Goal: Task Accomplishment & Management: Use online tool/utility

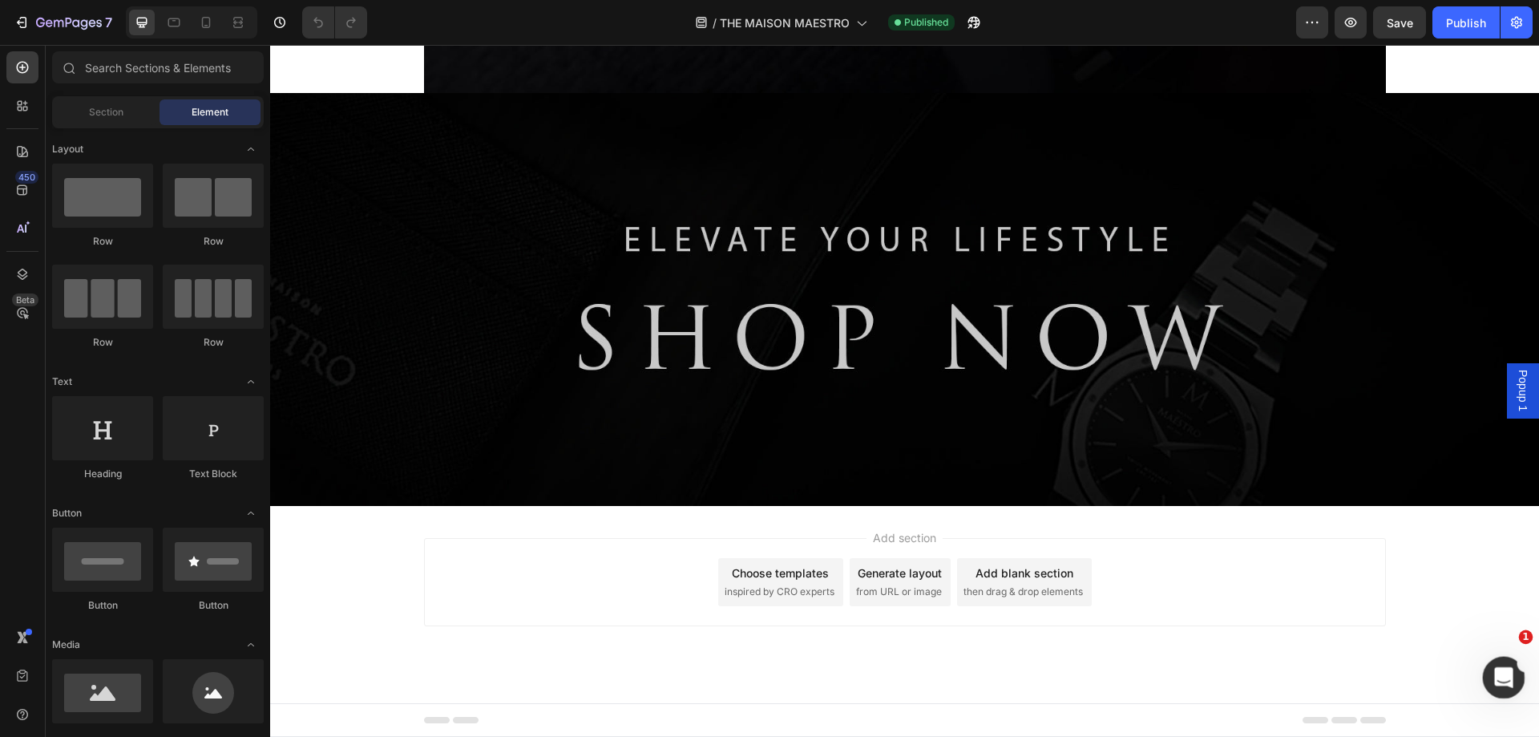
scroll to position [14976, 0]
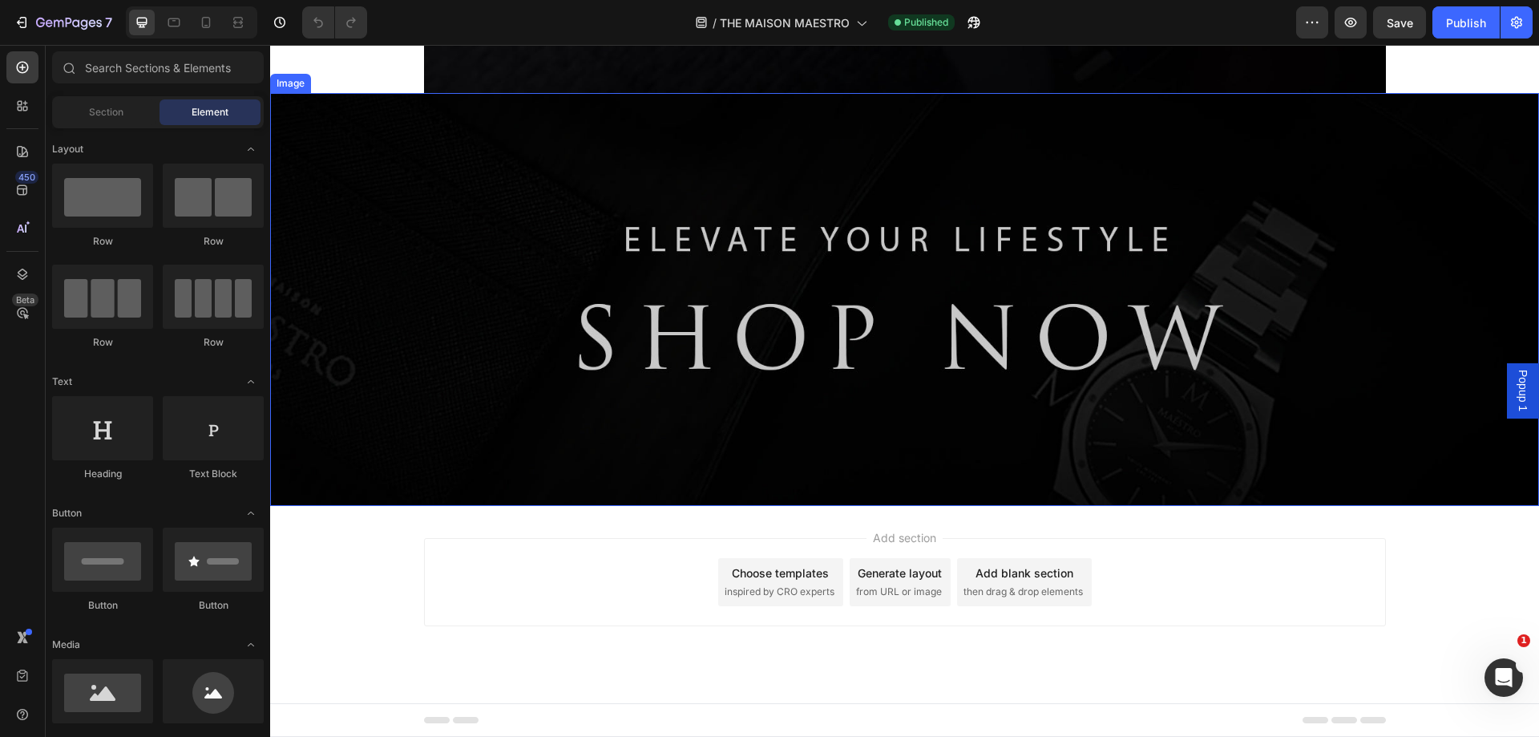
click at [1210, 505] on img at bounding box center [904, 299] width 1269 height 412
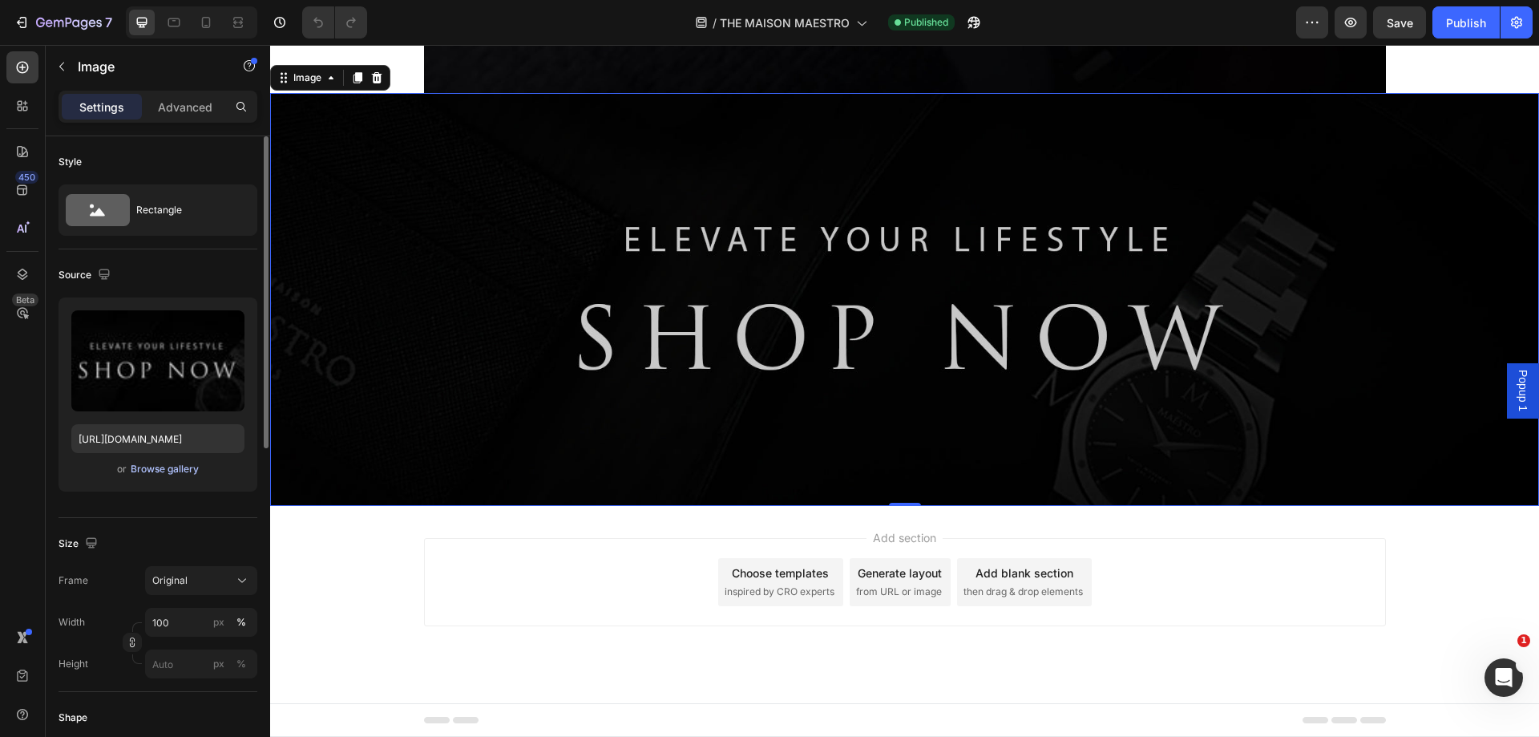
click at [167, 469] on div "Browse gallery" at bounding box center [165, 469] width 68 height 14
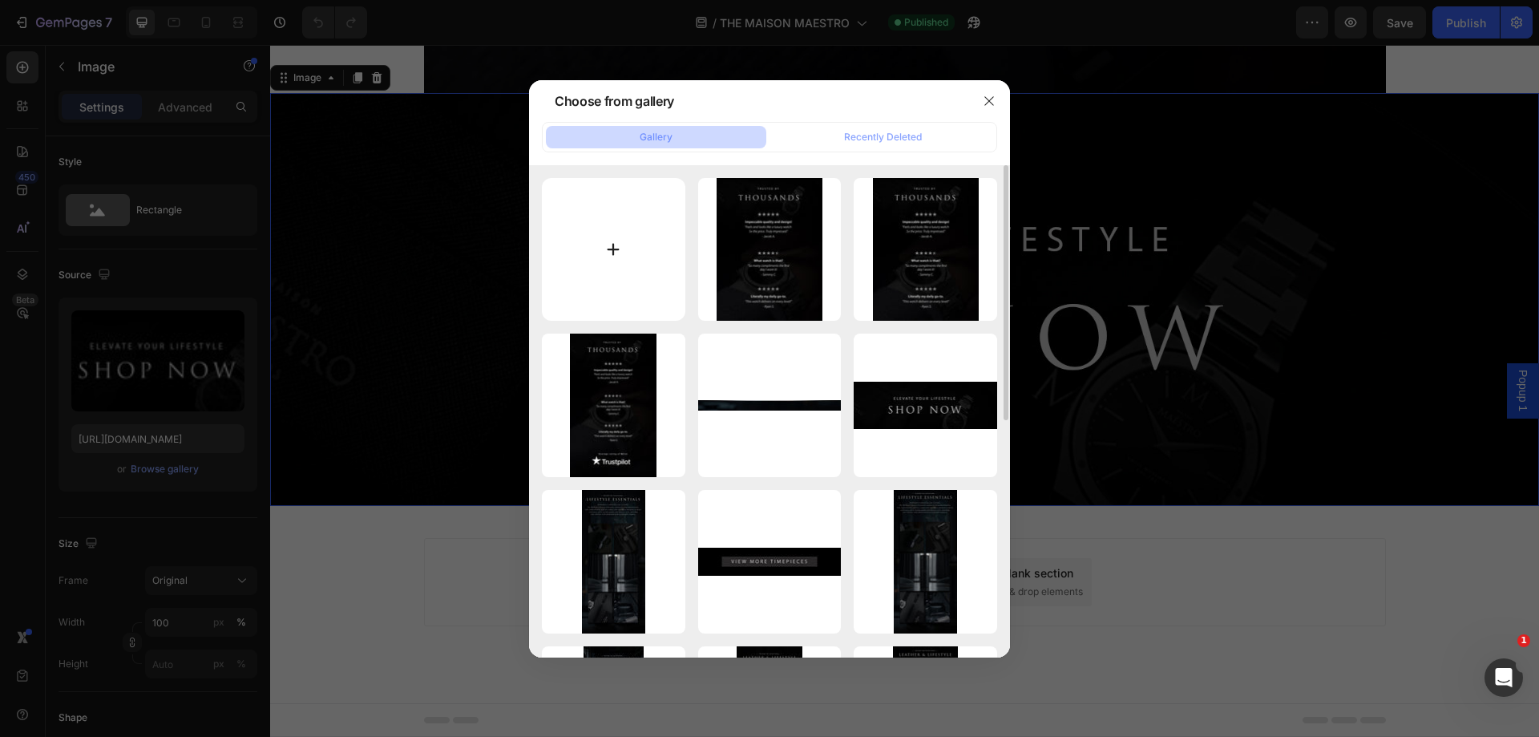
click at [615, 235] on input "file" at bounding box center [613, 249] width 143 height 143
type input "C:\fakepath\shopnow2.jpg"
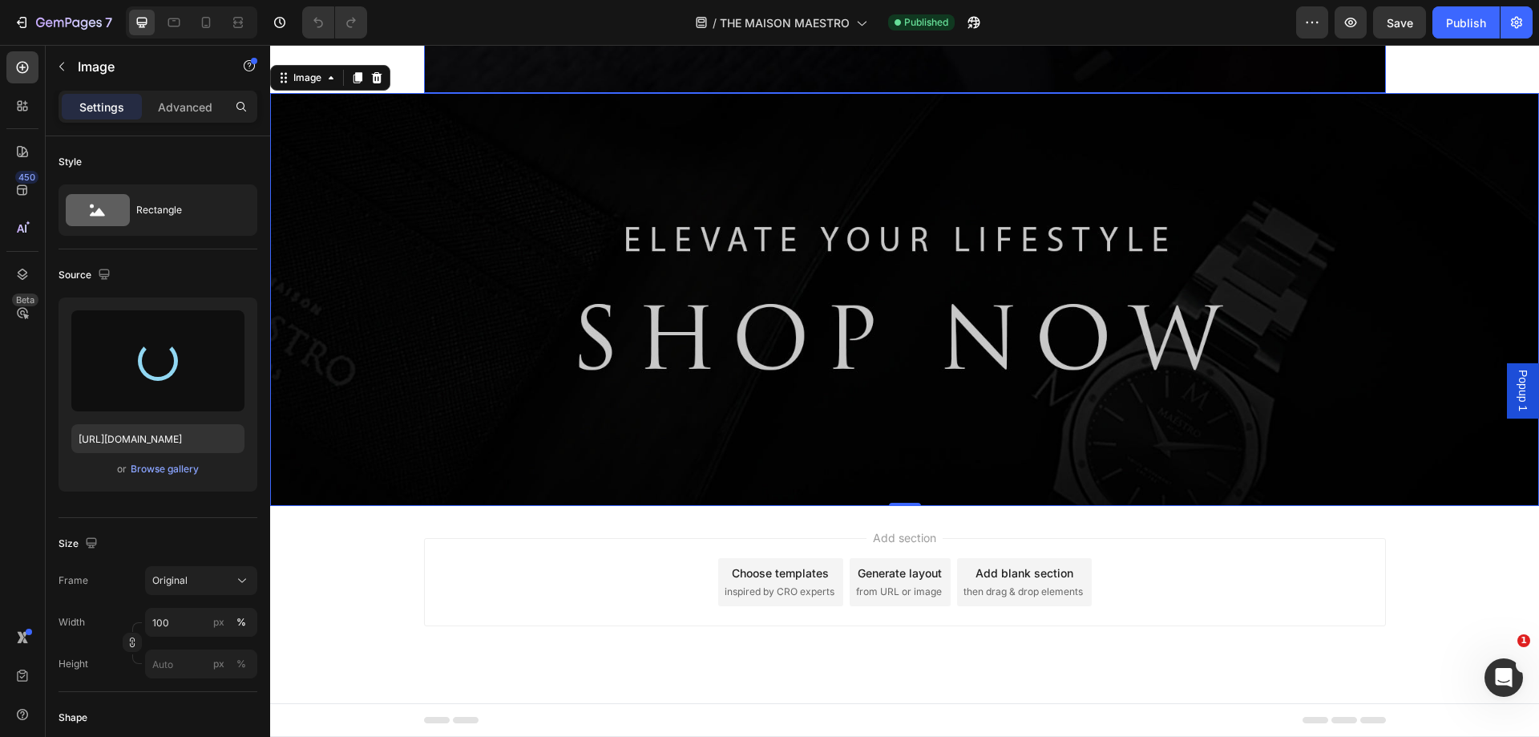
type input "https://cdn.shopify.com/s/files/1/0902/3928/files/gempages_578173033173222341-8…"
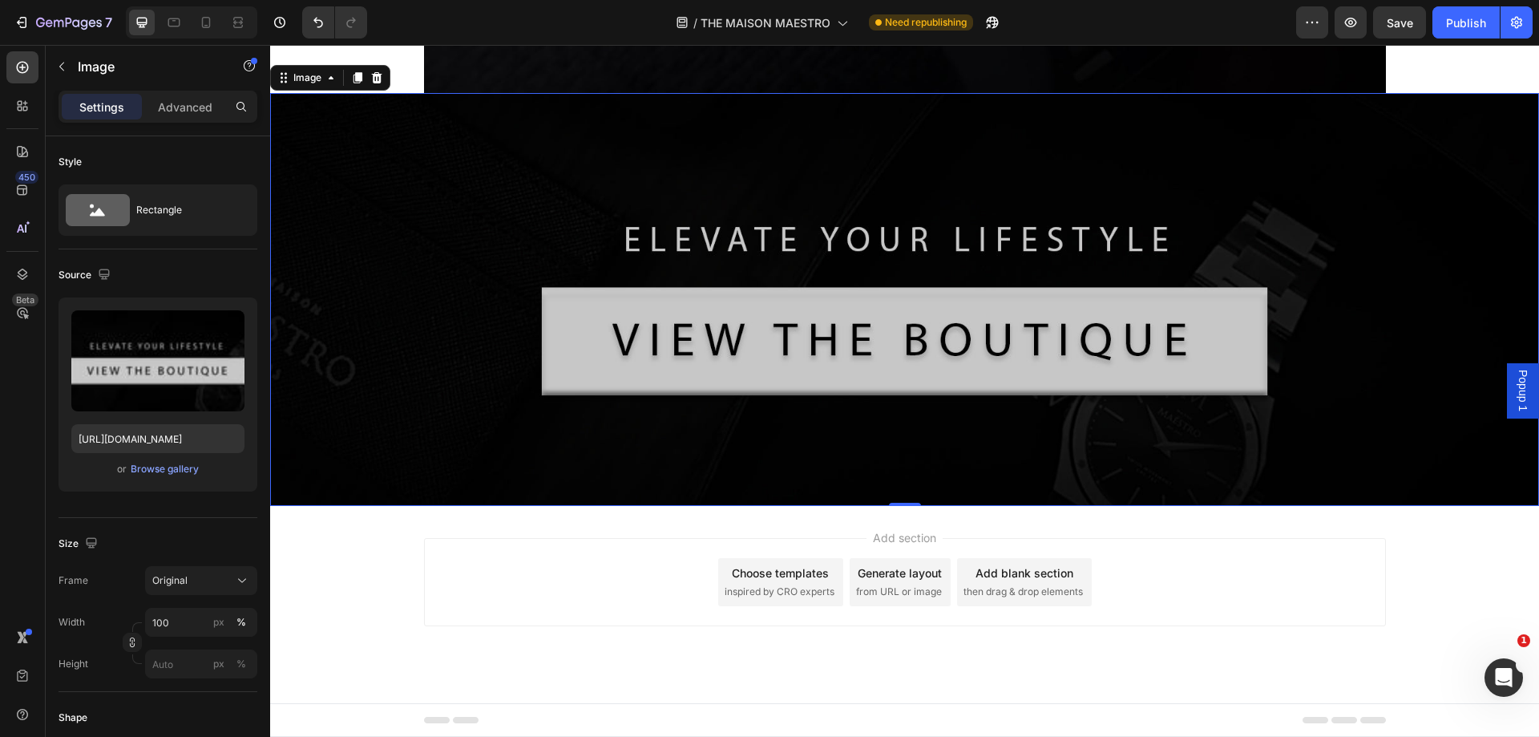
click at [880, 458] on img at bounding box center [904, 299] width 1269 height 412
click at [163, 467] on div "Browse gallery" at bounding box center [165, 469] width 68 height 14
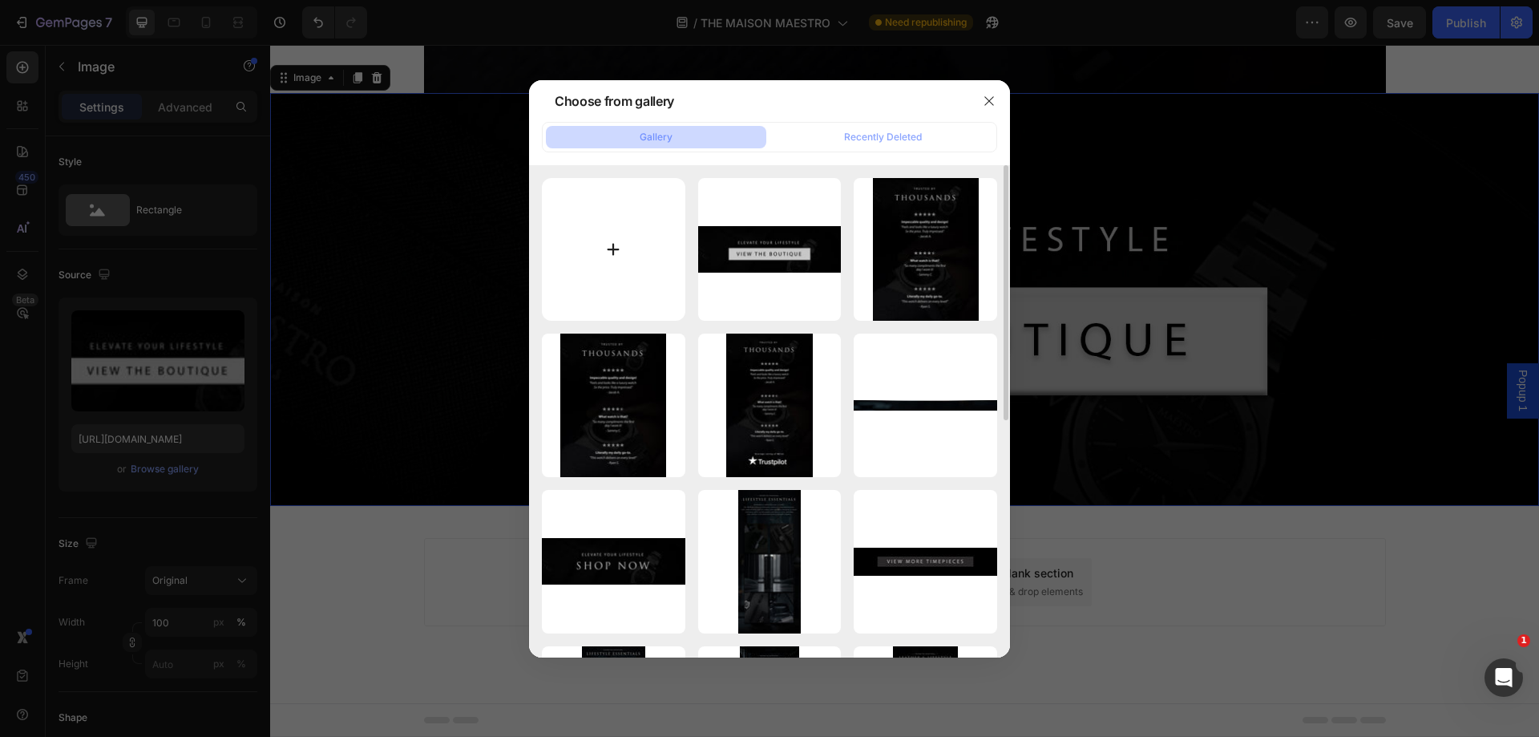
click at [599, 241] on input "file" at bounding box center [613, 249] width 143 height 143
type input "C:\fakepath\shopnow3.jpg"
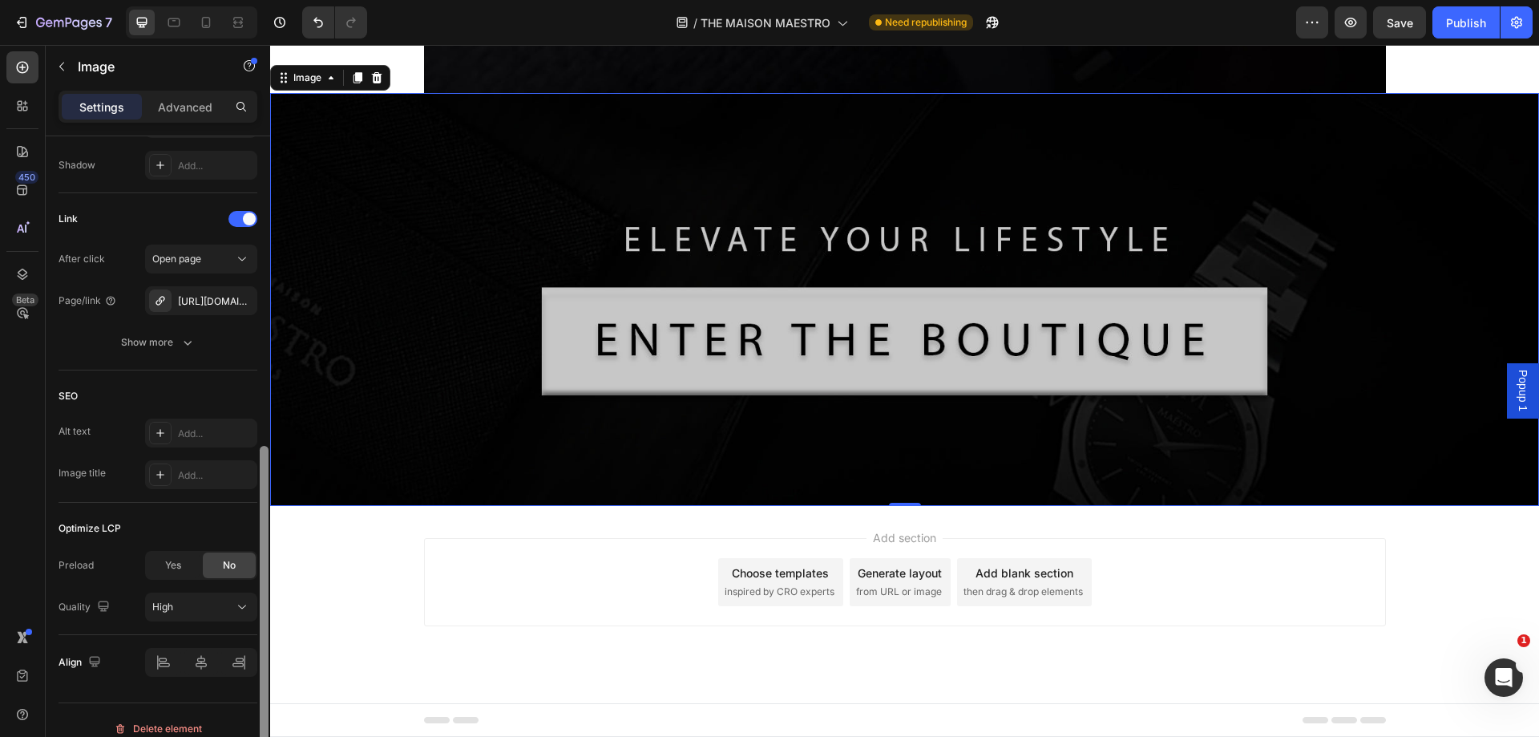
scroll to position [689, 0]
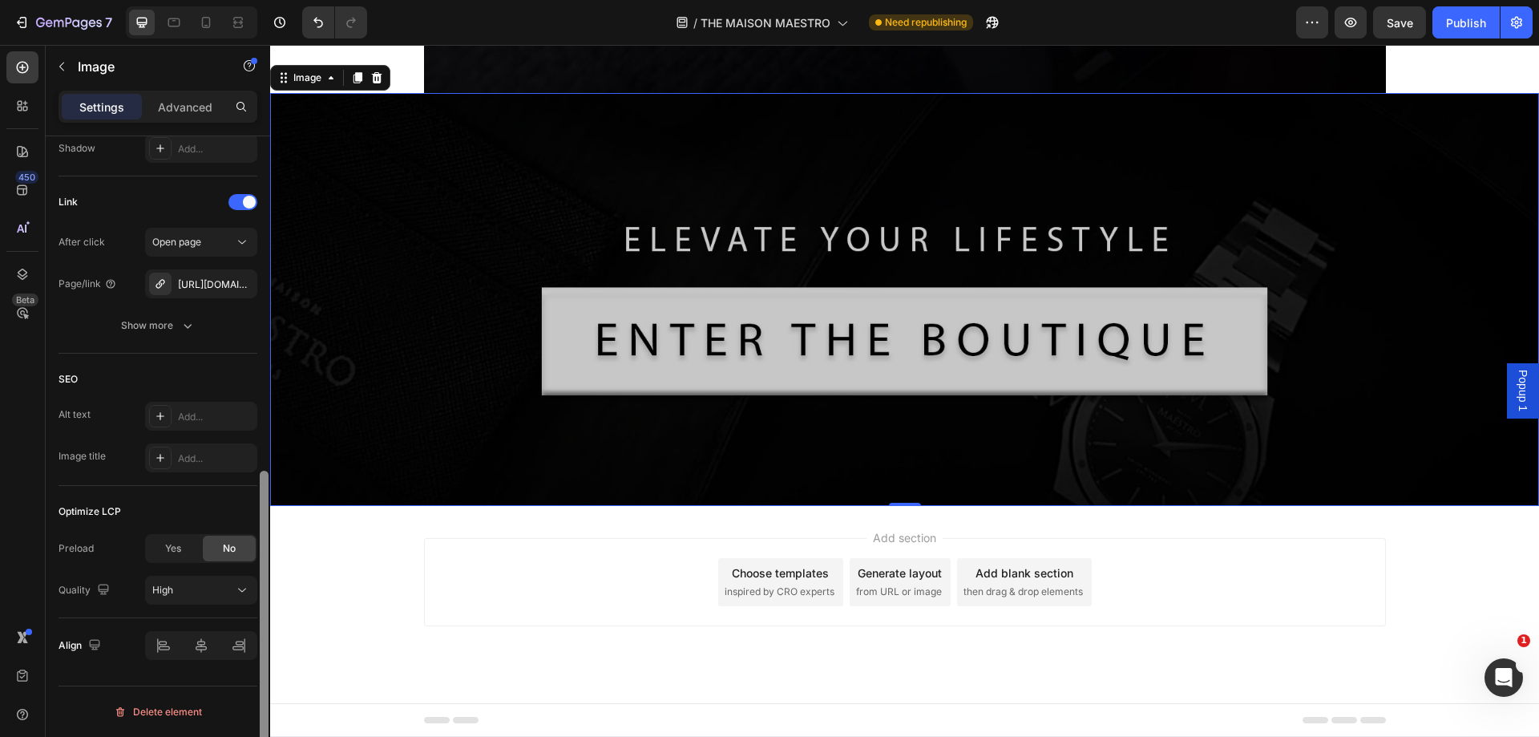
drag, startPoint x: 263, startPoint y: 177, endPoint x: 252, endPoint y: 531, distance: 354.4
click at [252, 531] on div "Style Rectangle Source Upload Image https://cdn.shopify.com/s/files/1/0902/3928…" at bounding box center [158, 459] width 224 height 646
click at [208, 19] on icon at bounding box center [206, 22] width 16 height 16
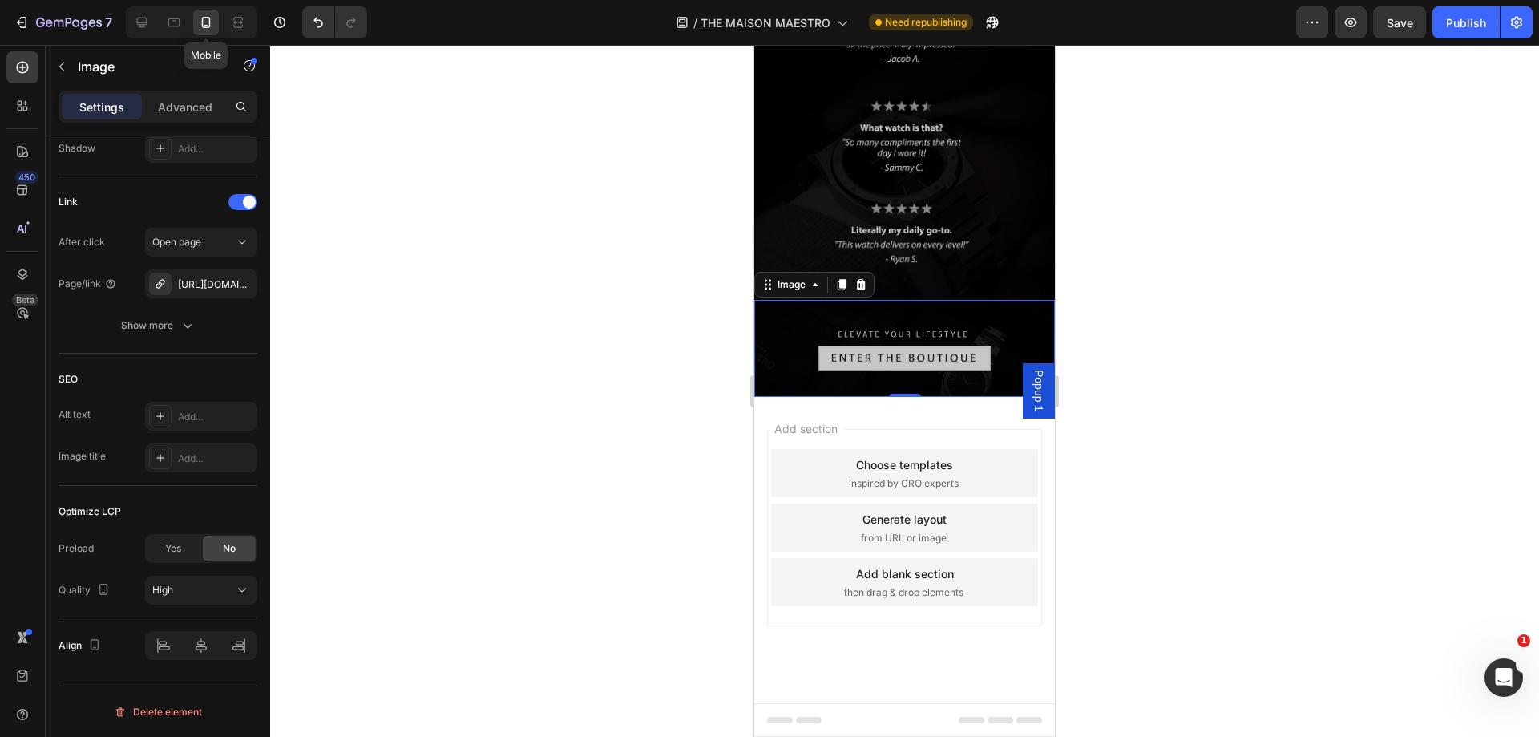
scroll to position [4372, 0]
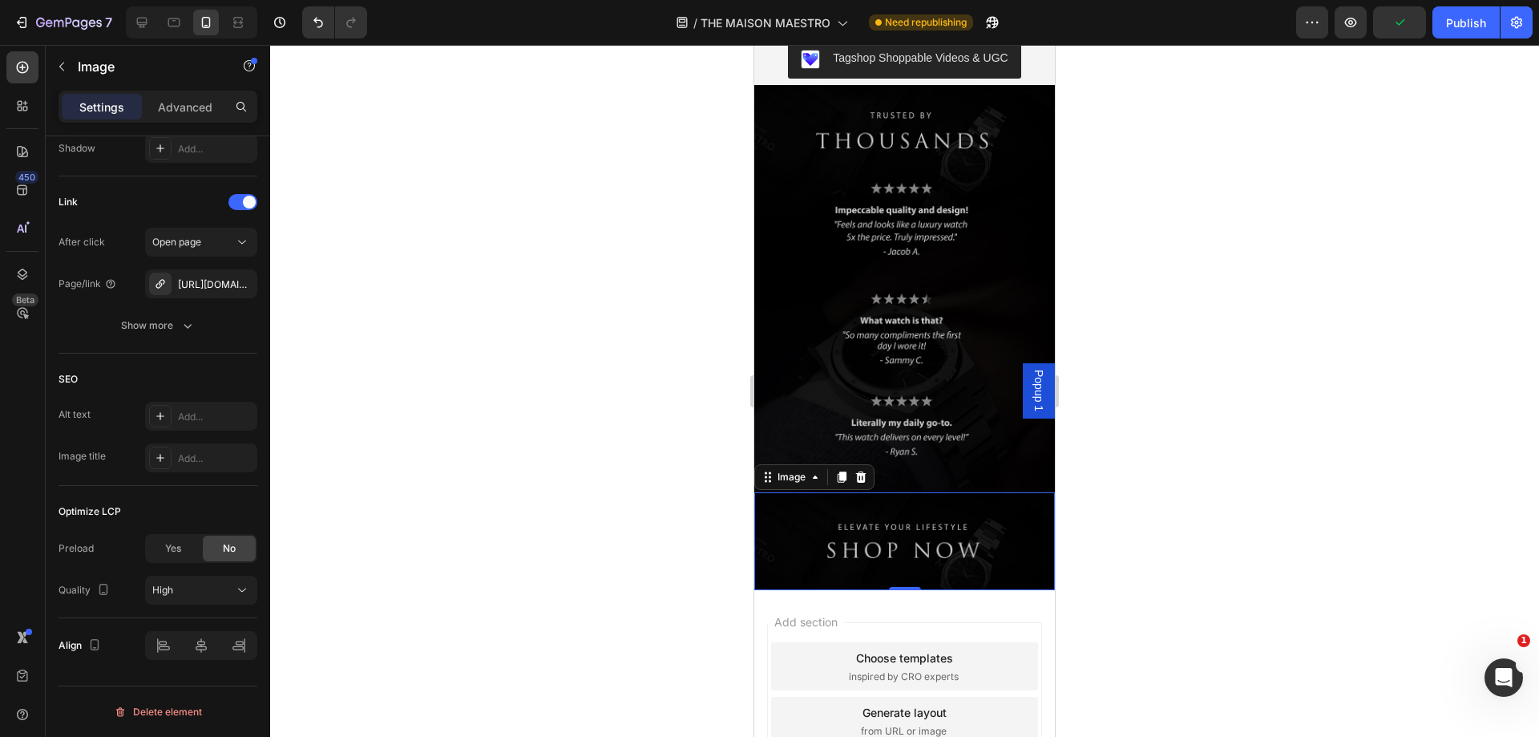
click at [927, 492] on img at bounding box center [904, 541] width 301 height 98
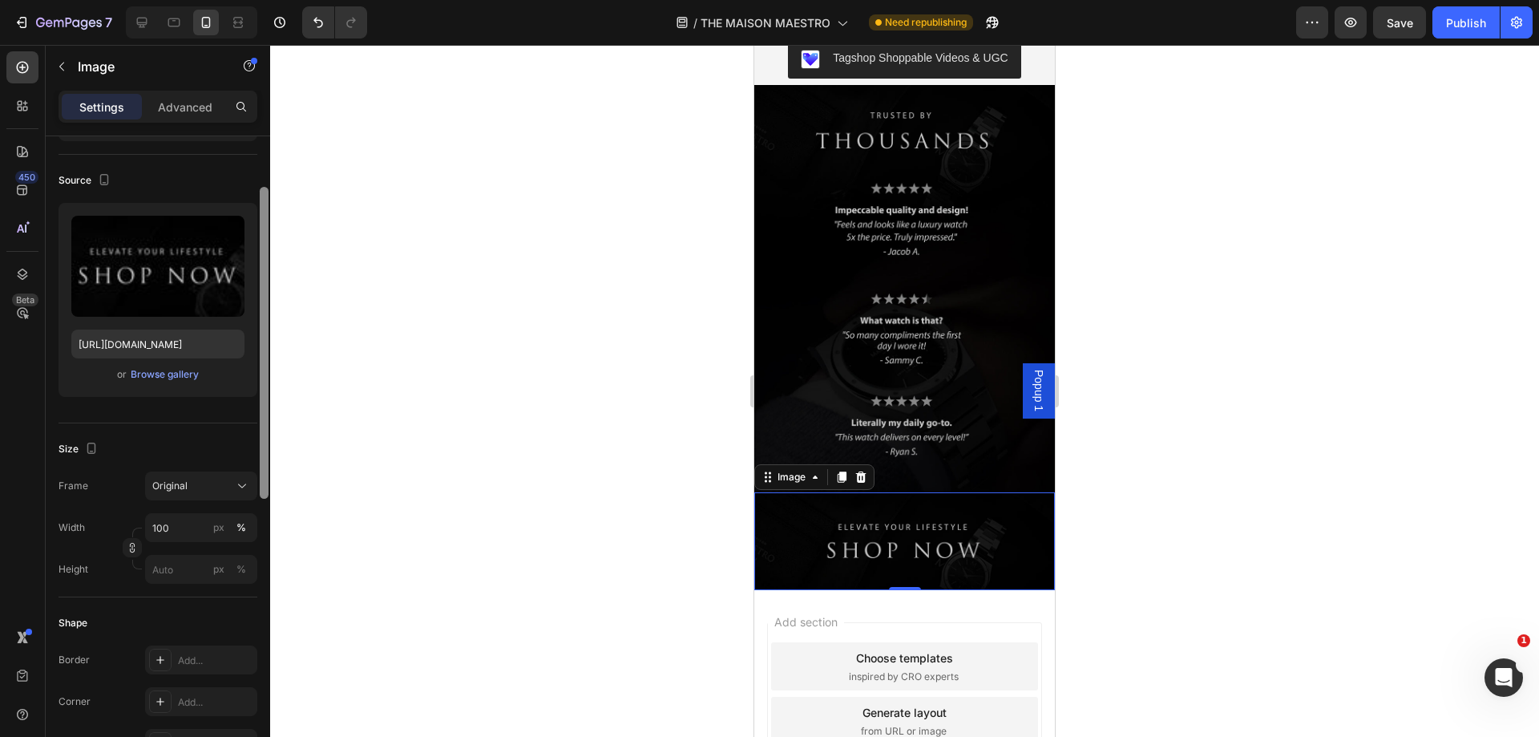
scroll to position [79, 0]
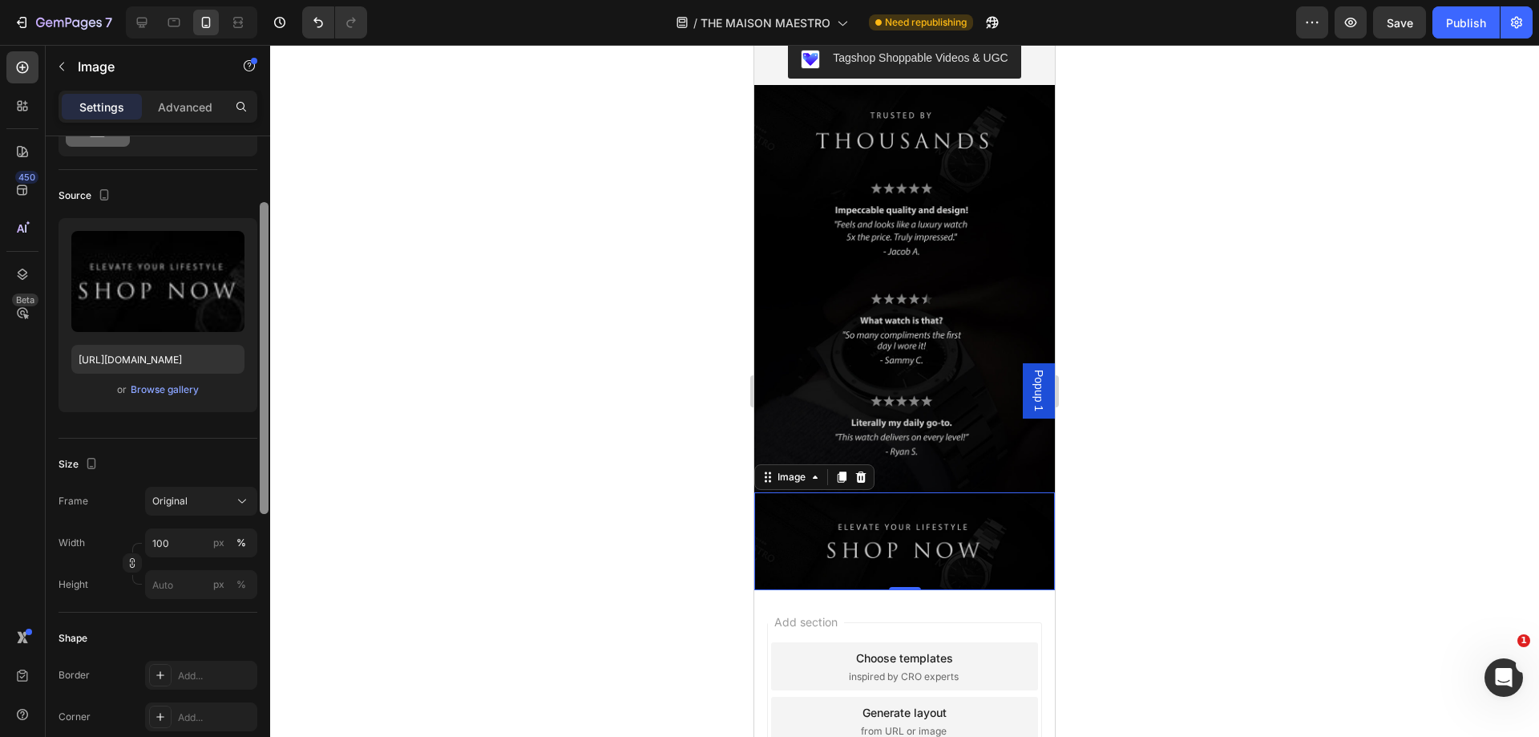
drag, startPoint x: 261, startPoint y: 482, endPoint x: 267, endPoint y: 187, distance: 295.8
click at [267, 202] on div at bounding box center [264, 358] width 9 height 312
click at [162, 394] on div "Browse gallery" at bounding box center [165, 389] width 68 height 14
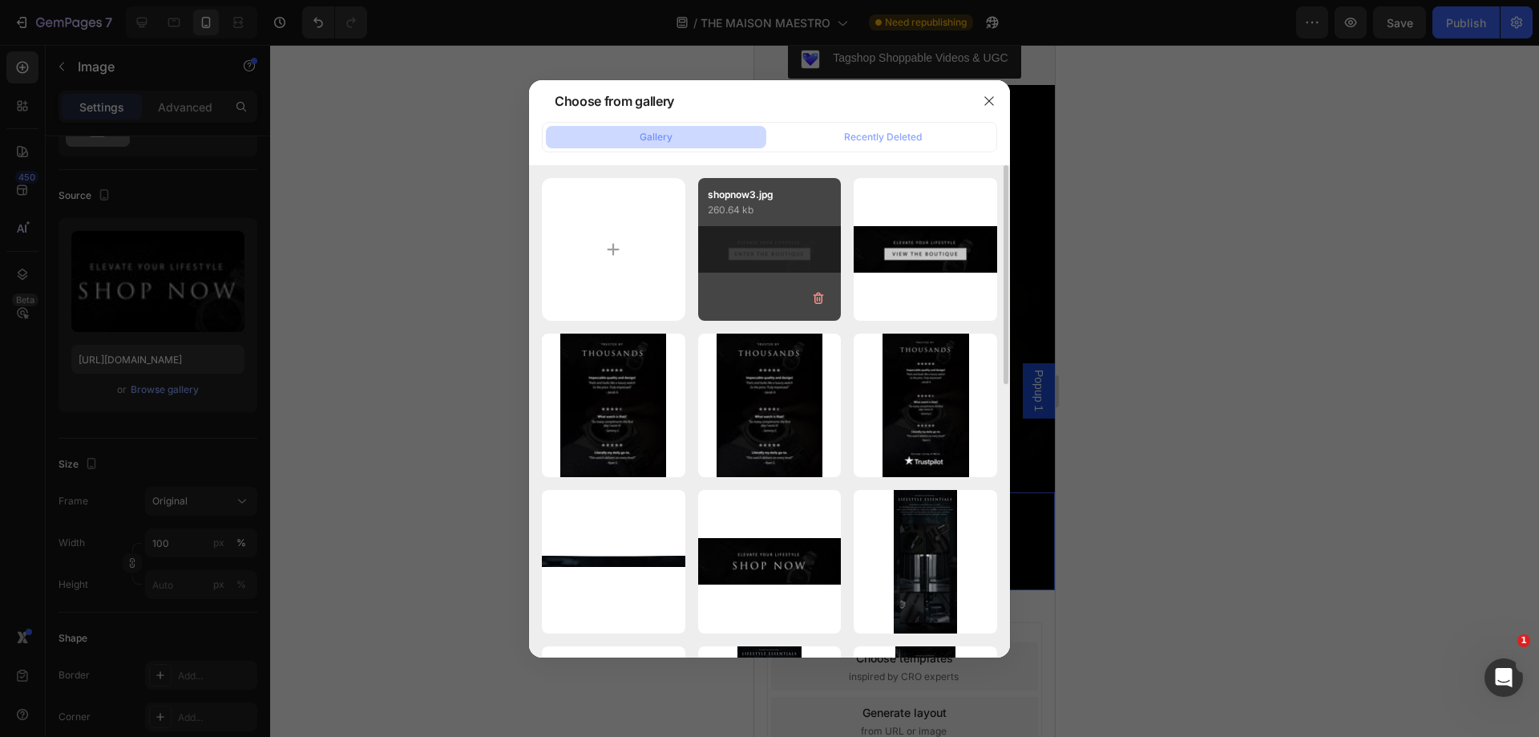
click at [769, 249] on div "shopnow3.jpg 260.64 kb" at bounding box center [769, 249] width 143 height 143
type input "https://cdn.shopify.com/s/files/1/0902/3928/files/gempages_578173033173222341-c…"
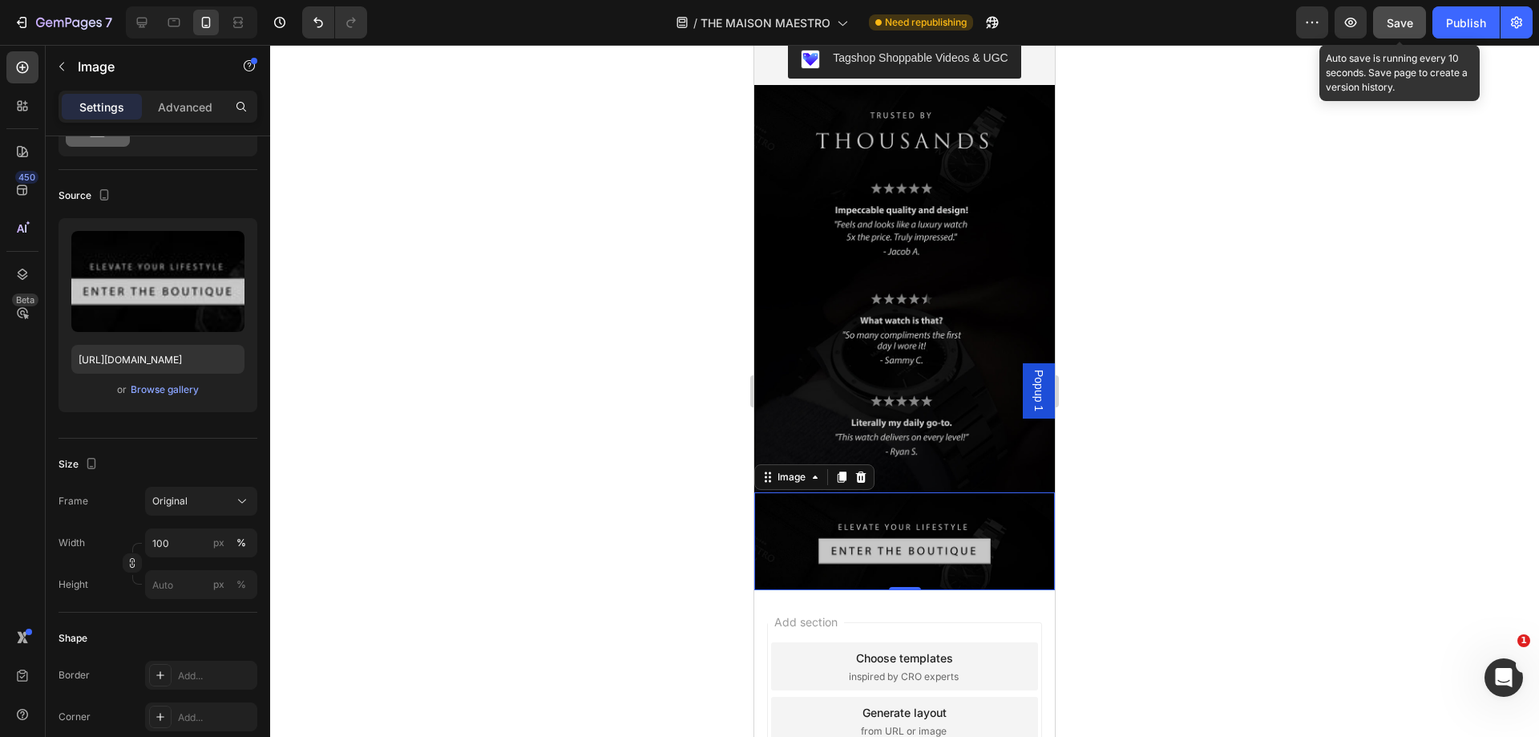
click at [1399, 14] on div "Save" at bounding box center [1400, 22] width 26 height 17
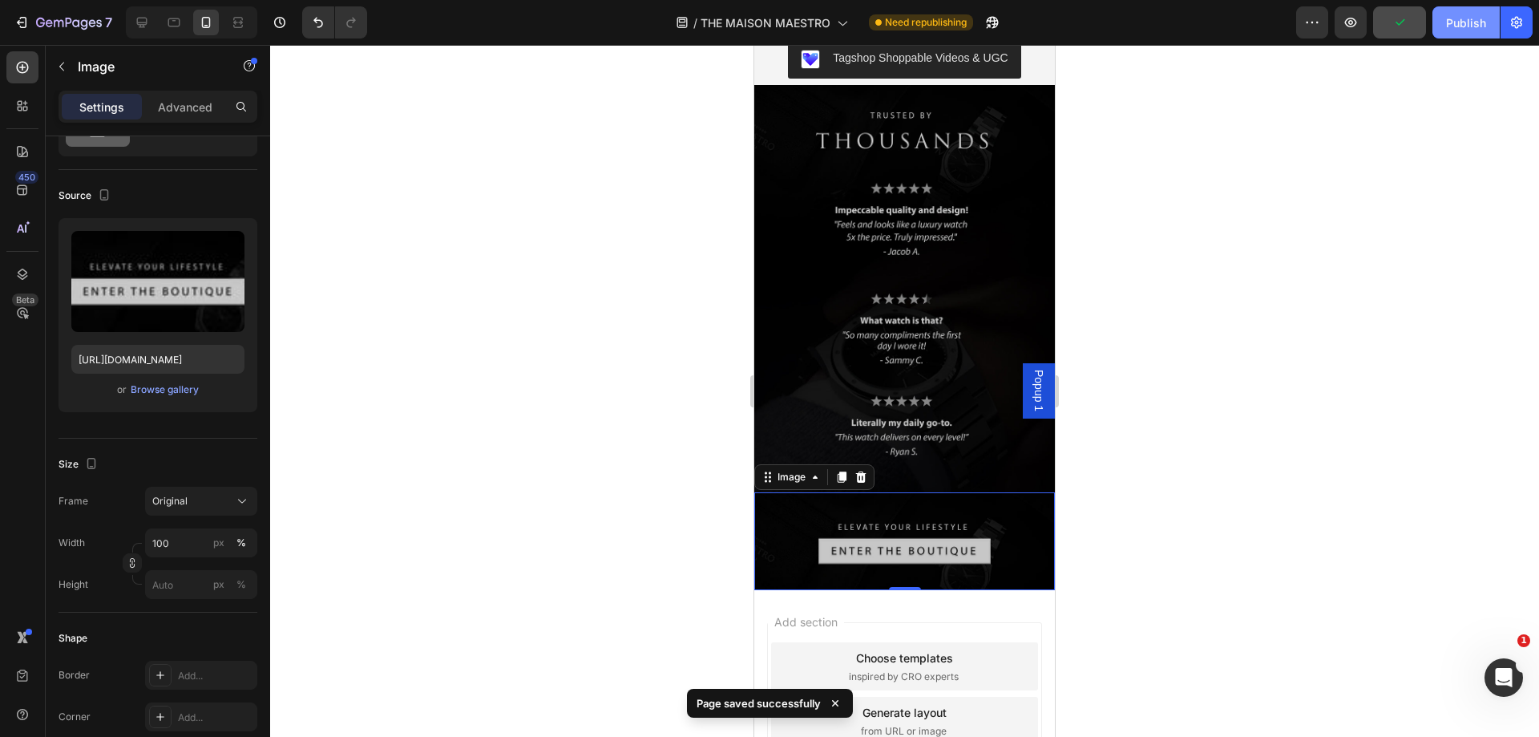
click at [1456, 27] on div "Publish" at bounding box center [1466, 22] width 40 height 17
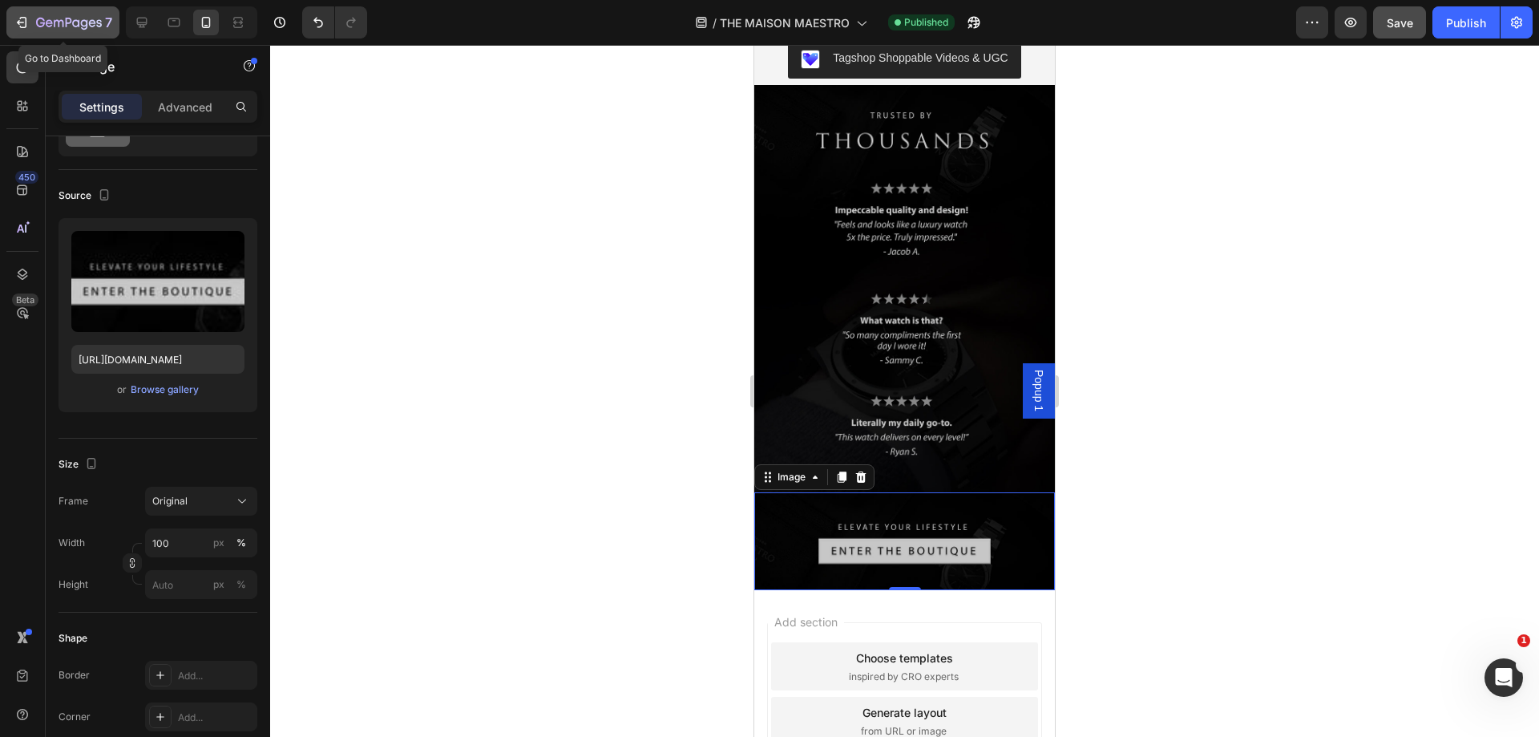
click at [57, 19] on icon "button" at bounding box center [69, 24] width 66 height 14
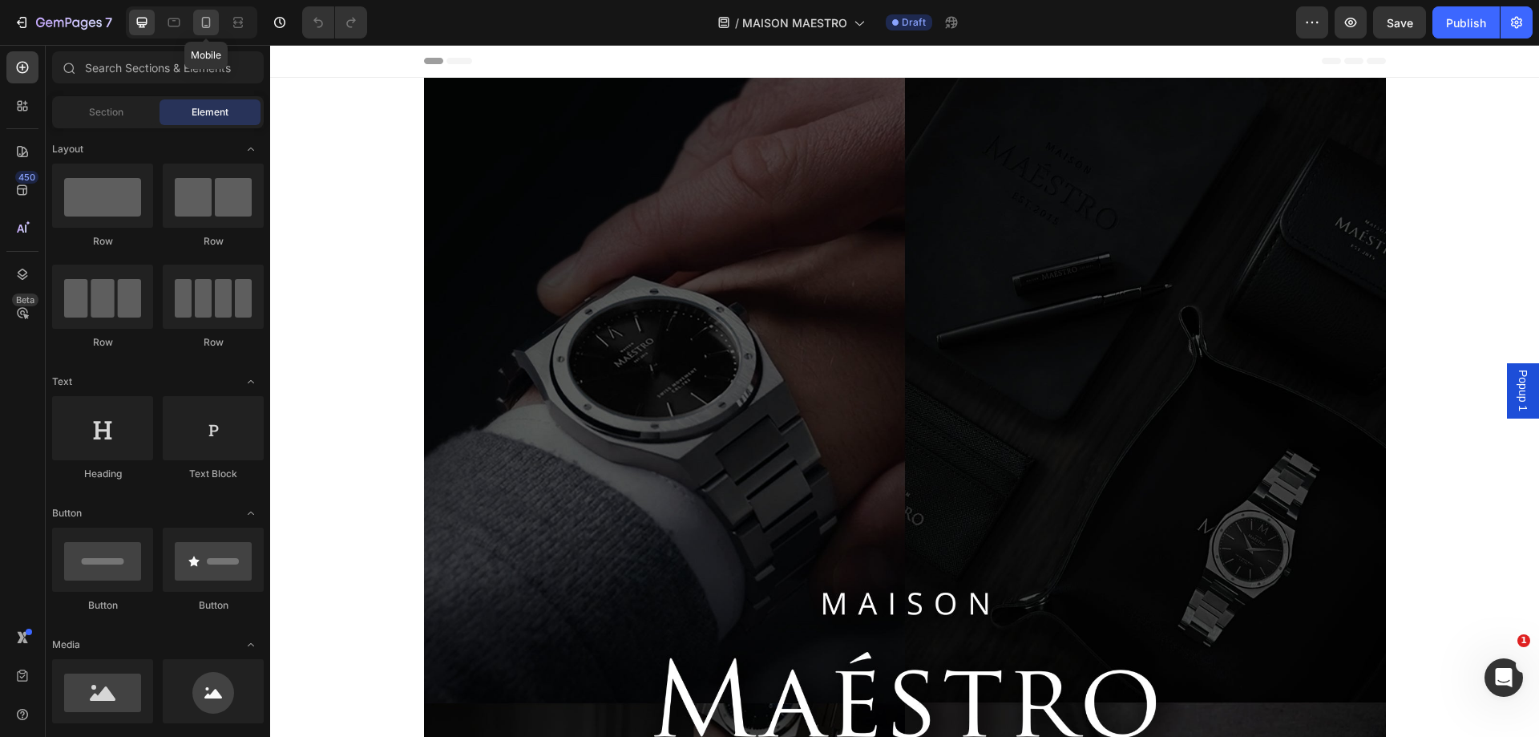
click at [210, 22] on icon at bounding box center [206, 22] width 9 height 11
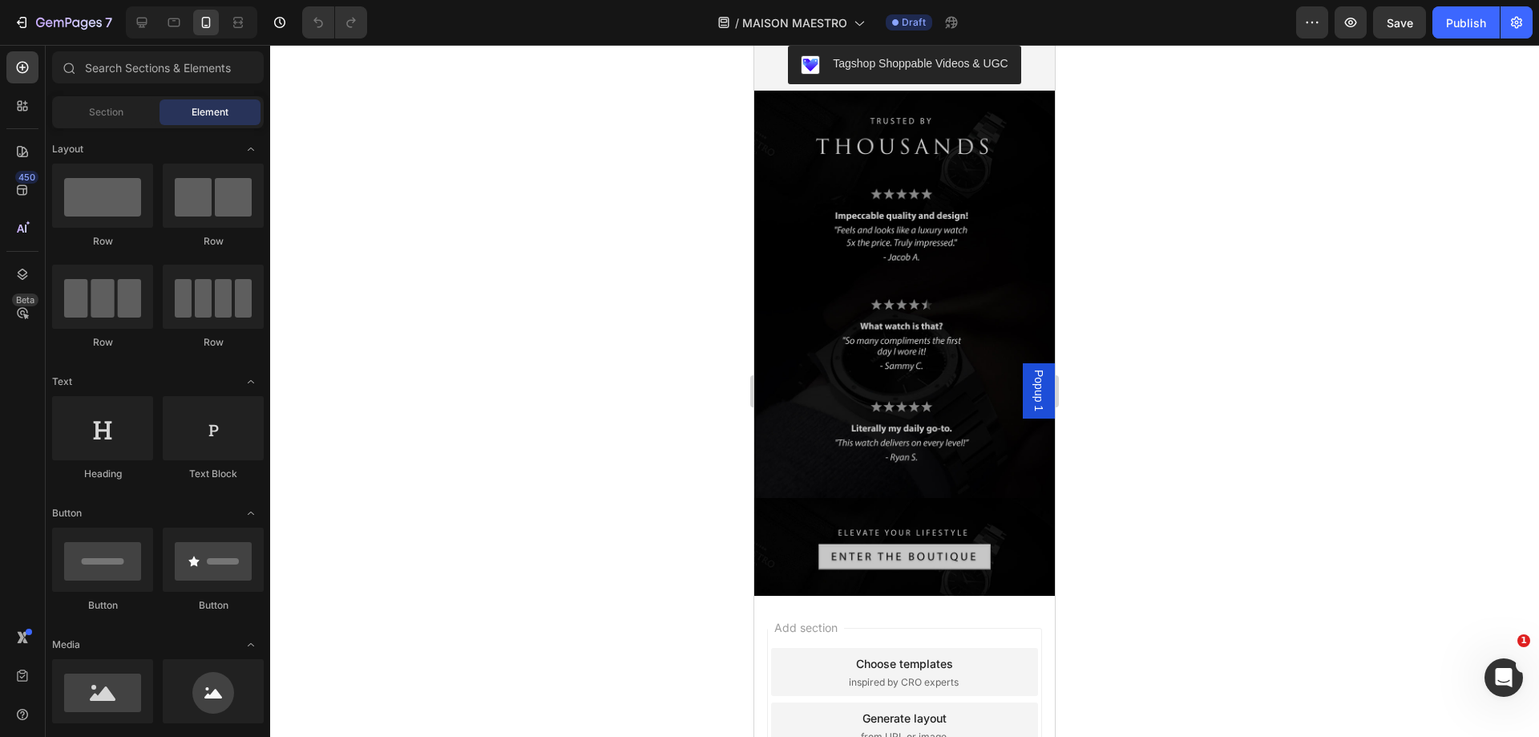
scroll to position [4372, 0]
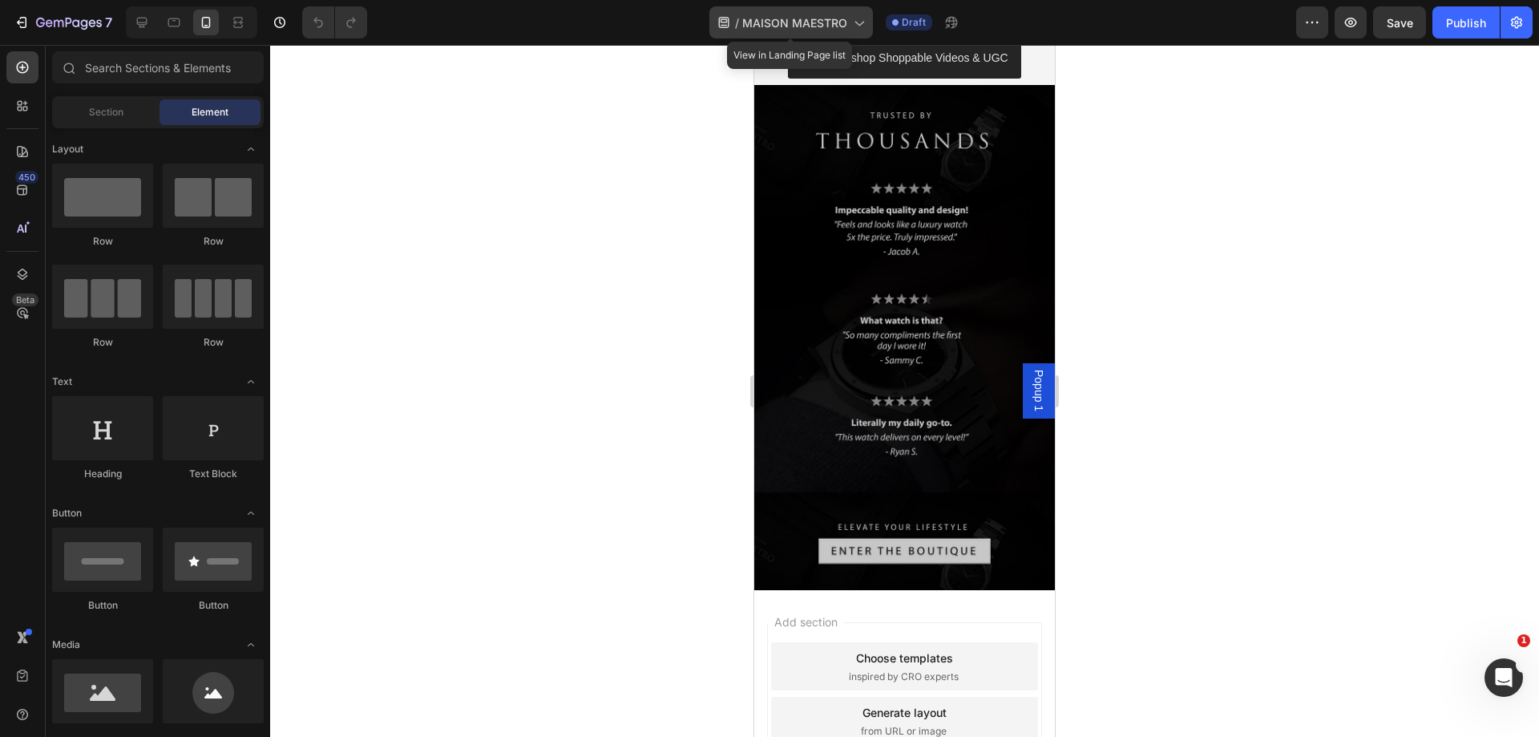
click at [863, 16] on icon at bounding box center [858, 22] width 16 height 16
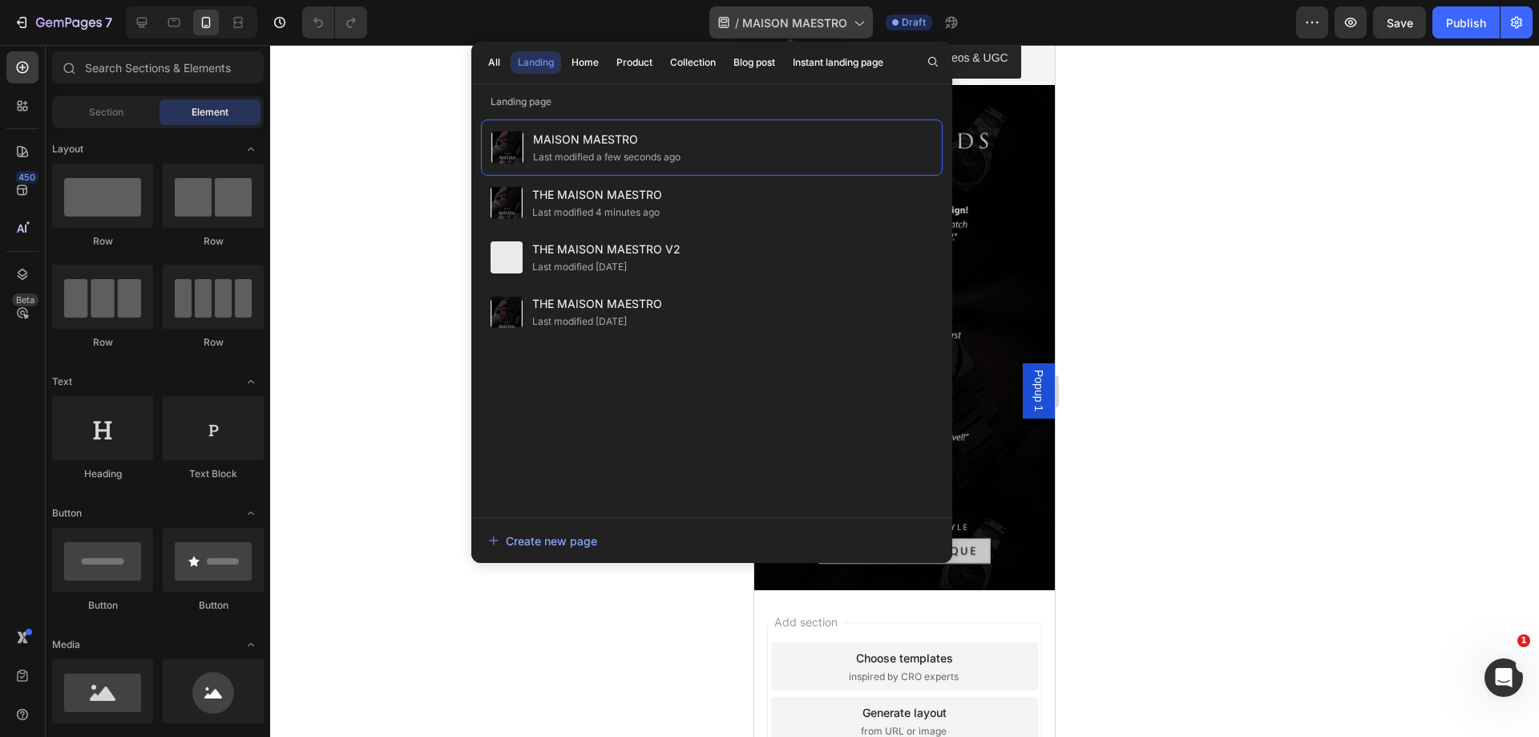
click at [863, 26] on icon at bounding box center [858, 22] width 16 height 16
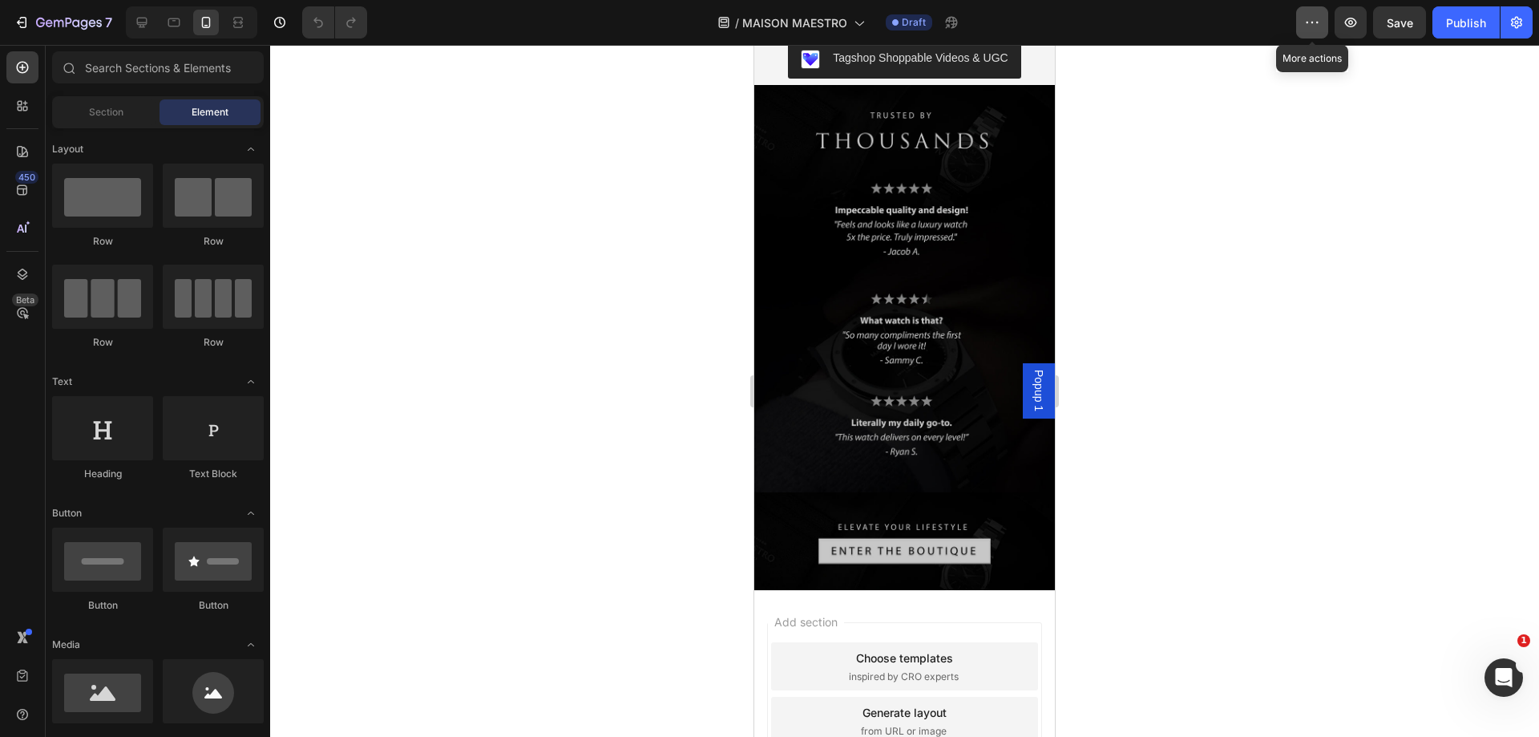
click at [1306, 26] on icon "button" at bounding box center [1312, 22] width 16 height 16
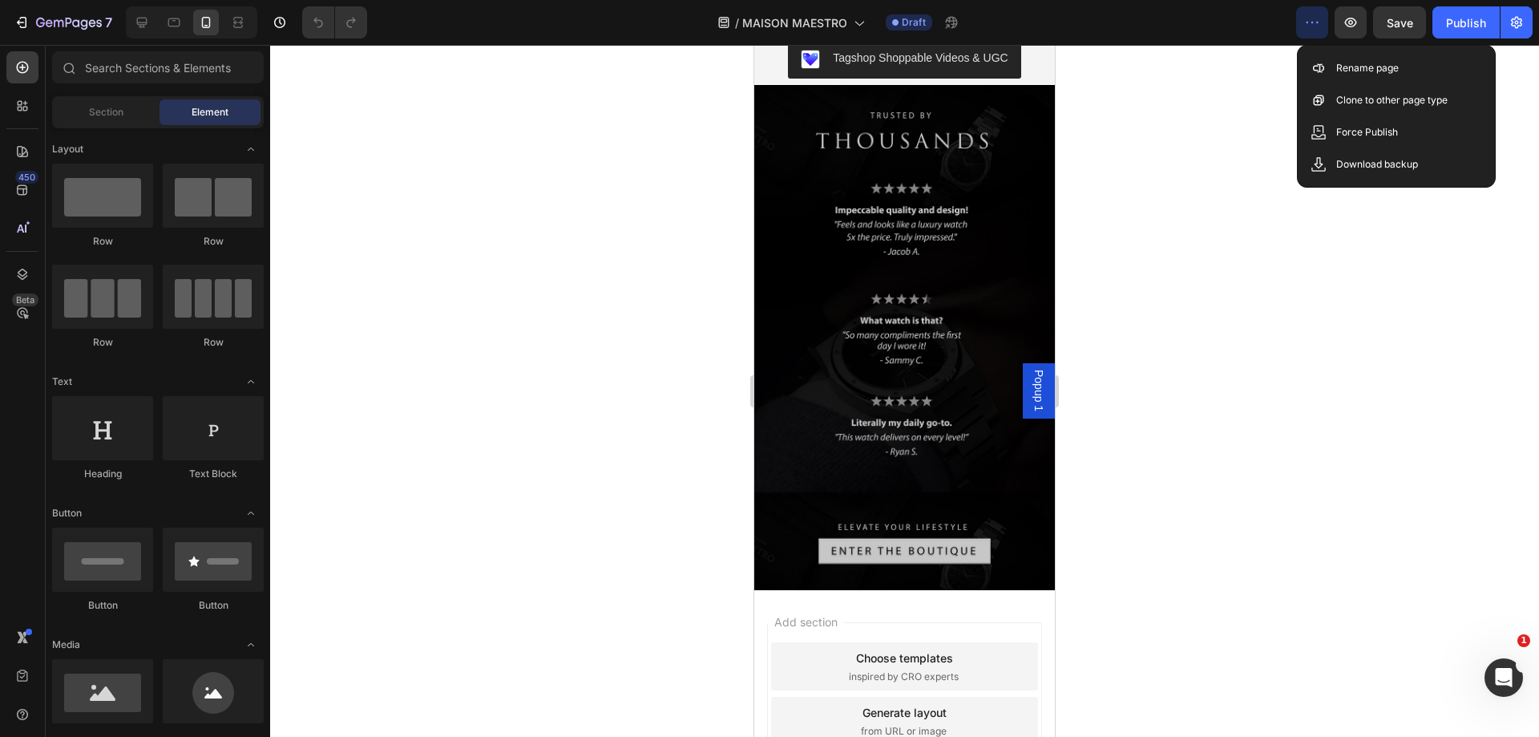
click at [1306, 26] on icon "button" at bounding box center [1312, 22] width 16 height 16
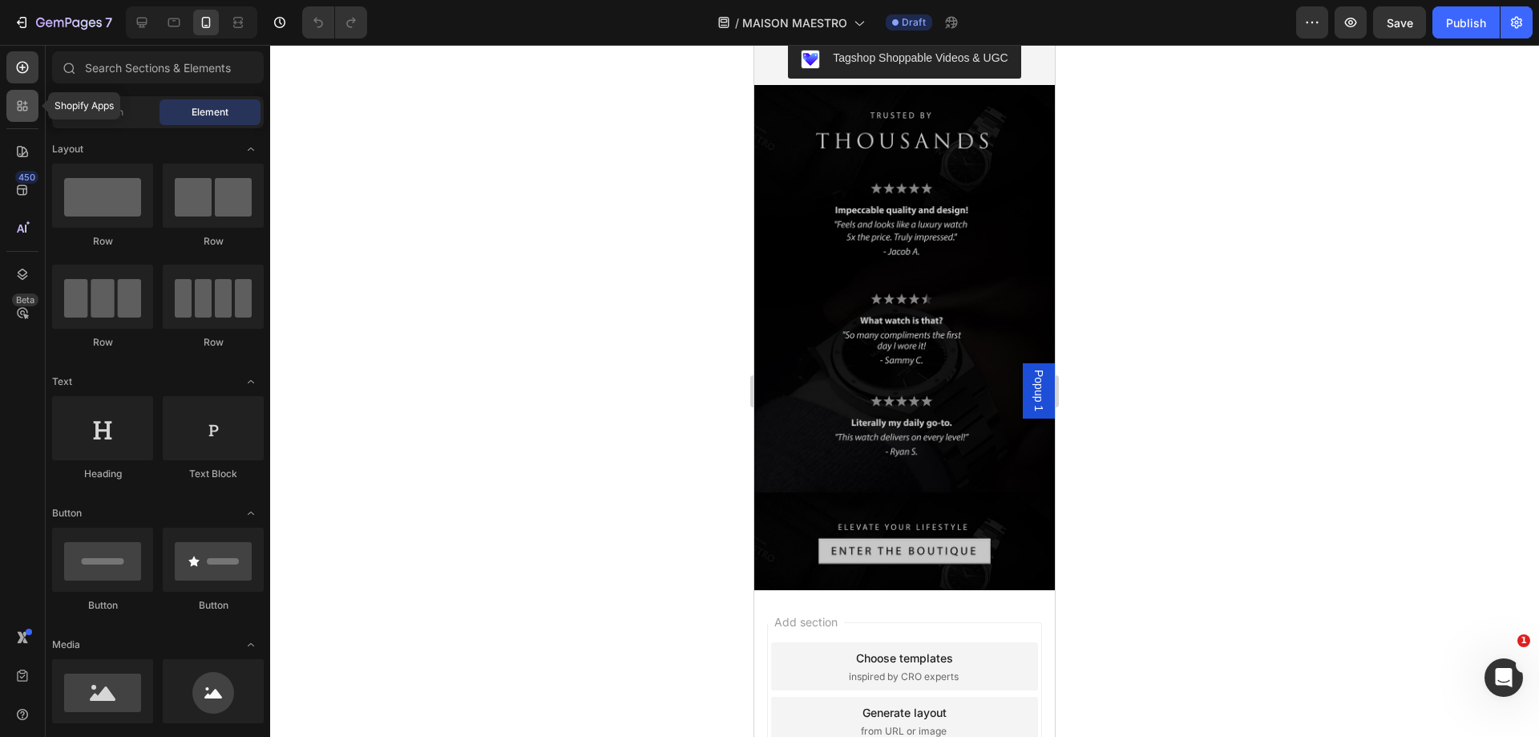
click at [28, 117] on div at bounding box center [22, 106] width 32 height 32
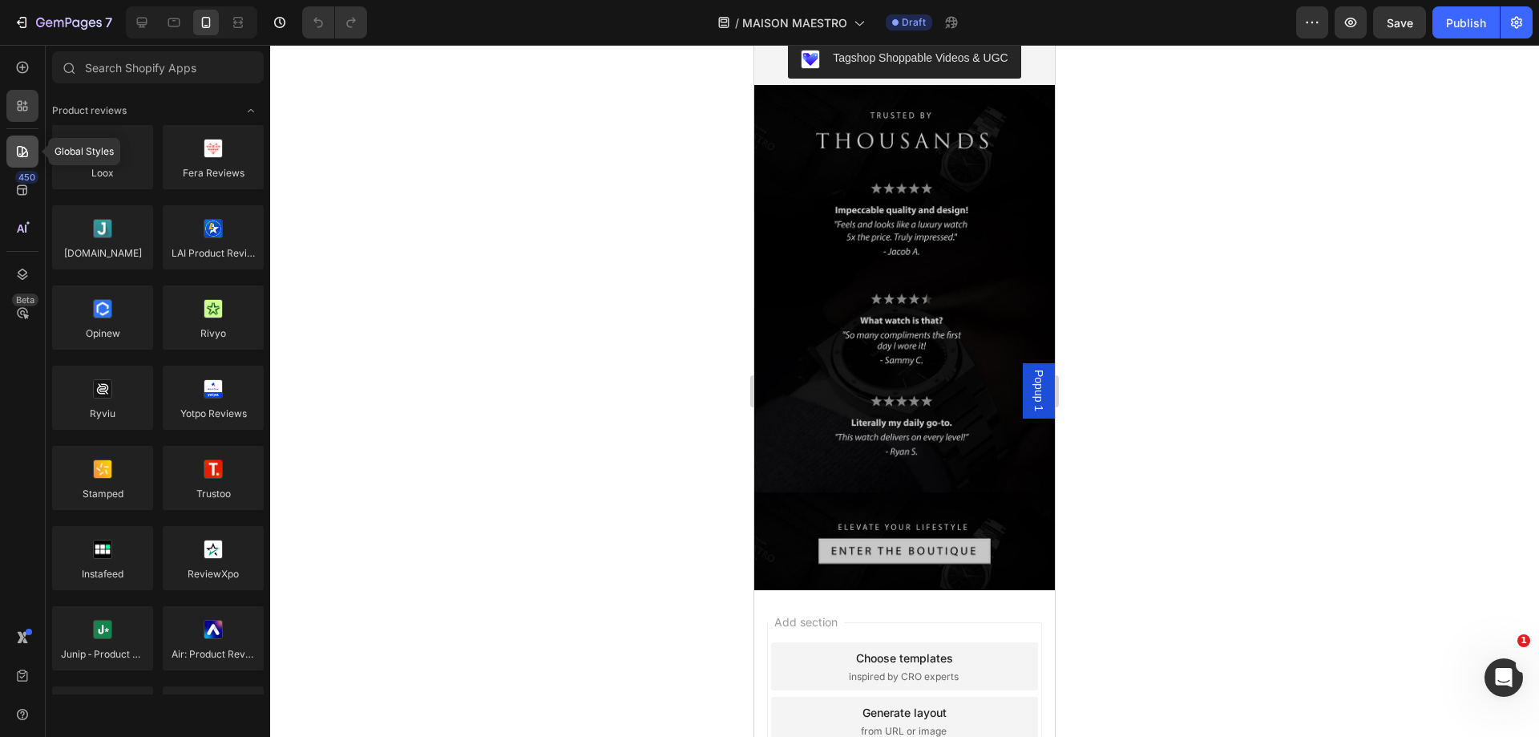
click at [26, 147] on icon at bounding box center [22, 151] width 16 height 16
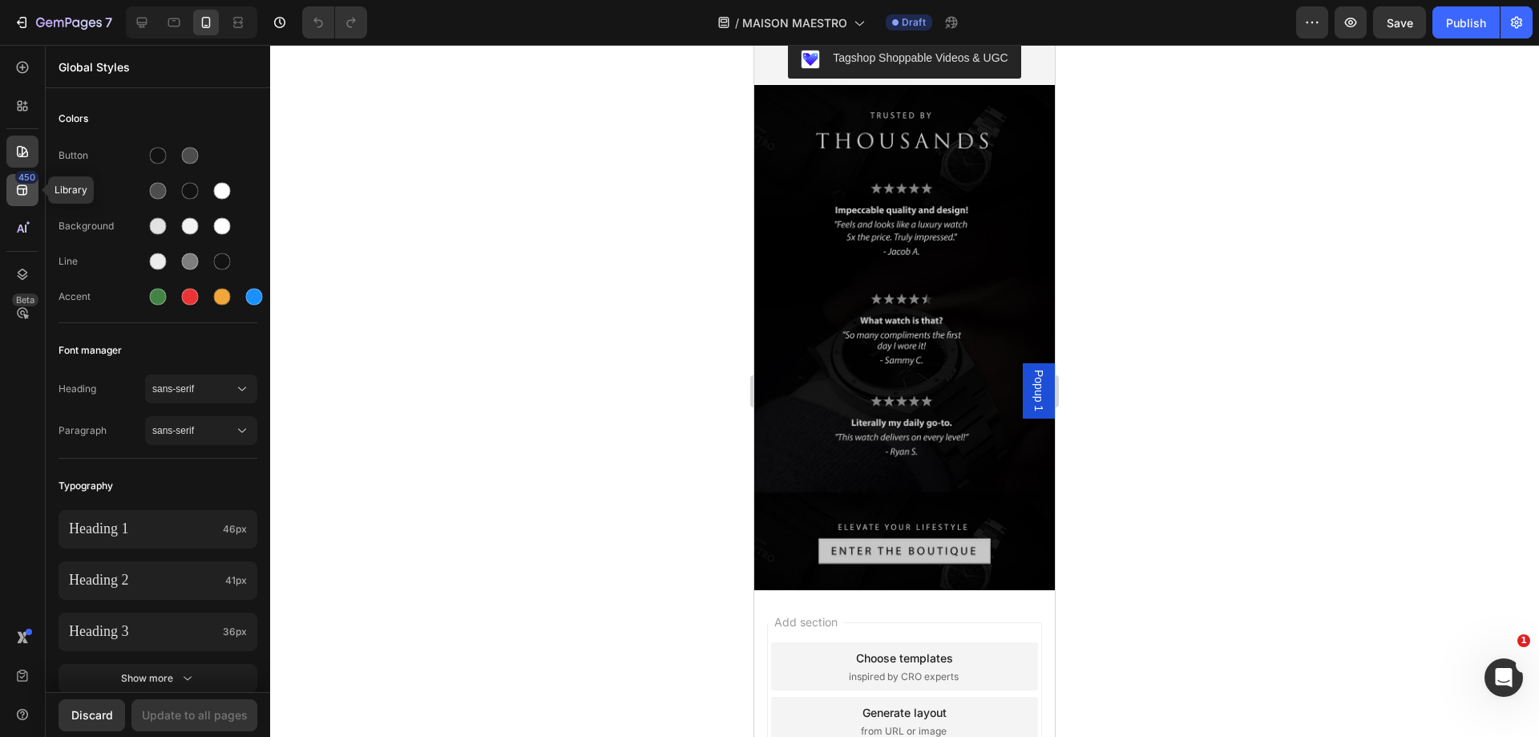
click at [24, 183] on div "450" at bounding box center [26, 177] width 23 height 13
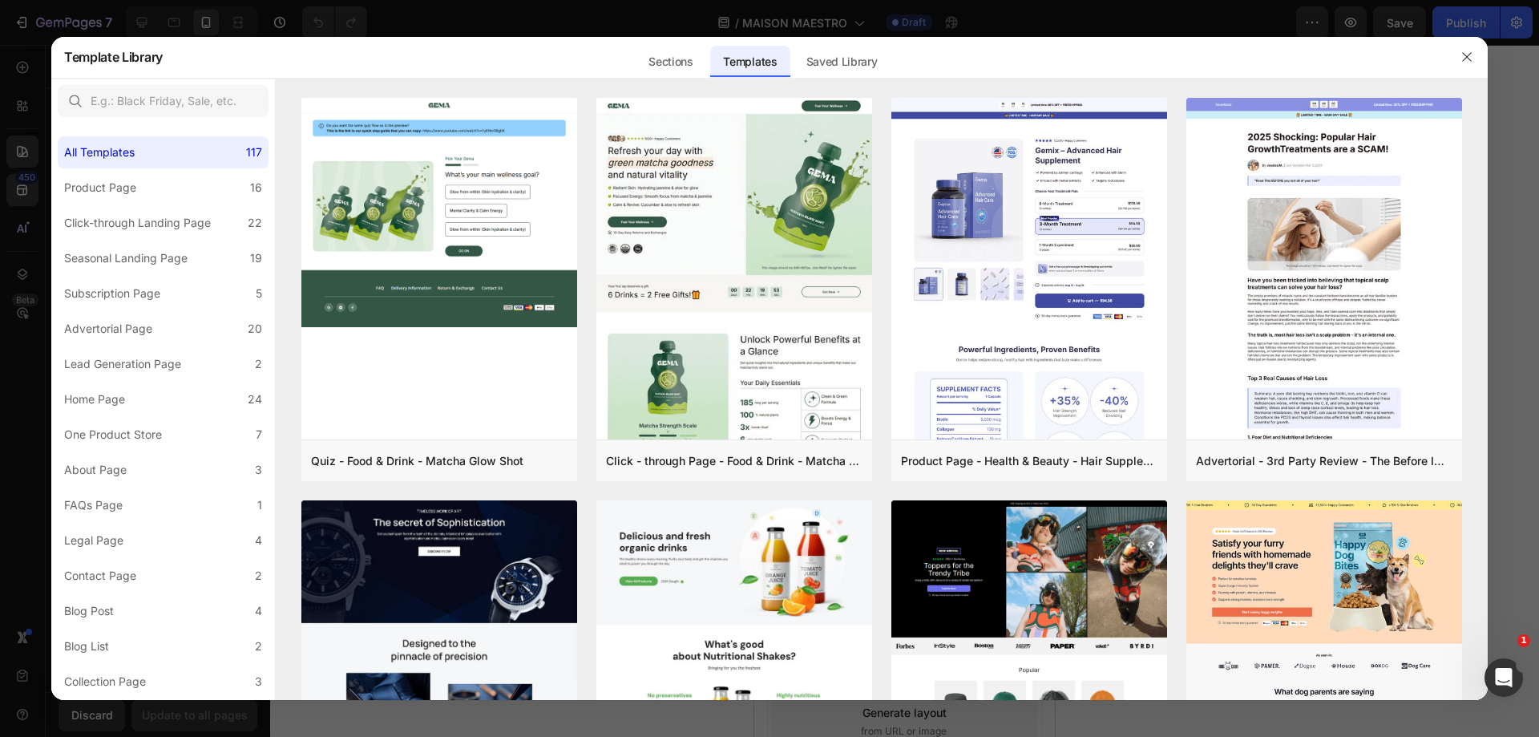
click at [26, 68] on div at bounding box center [769, 368] width 1539 height 737
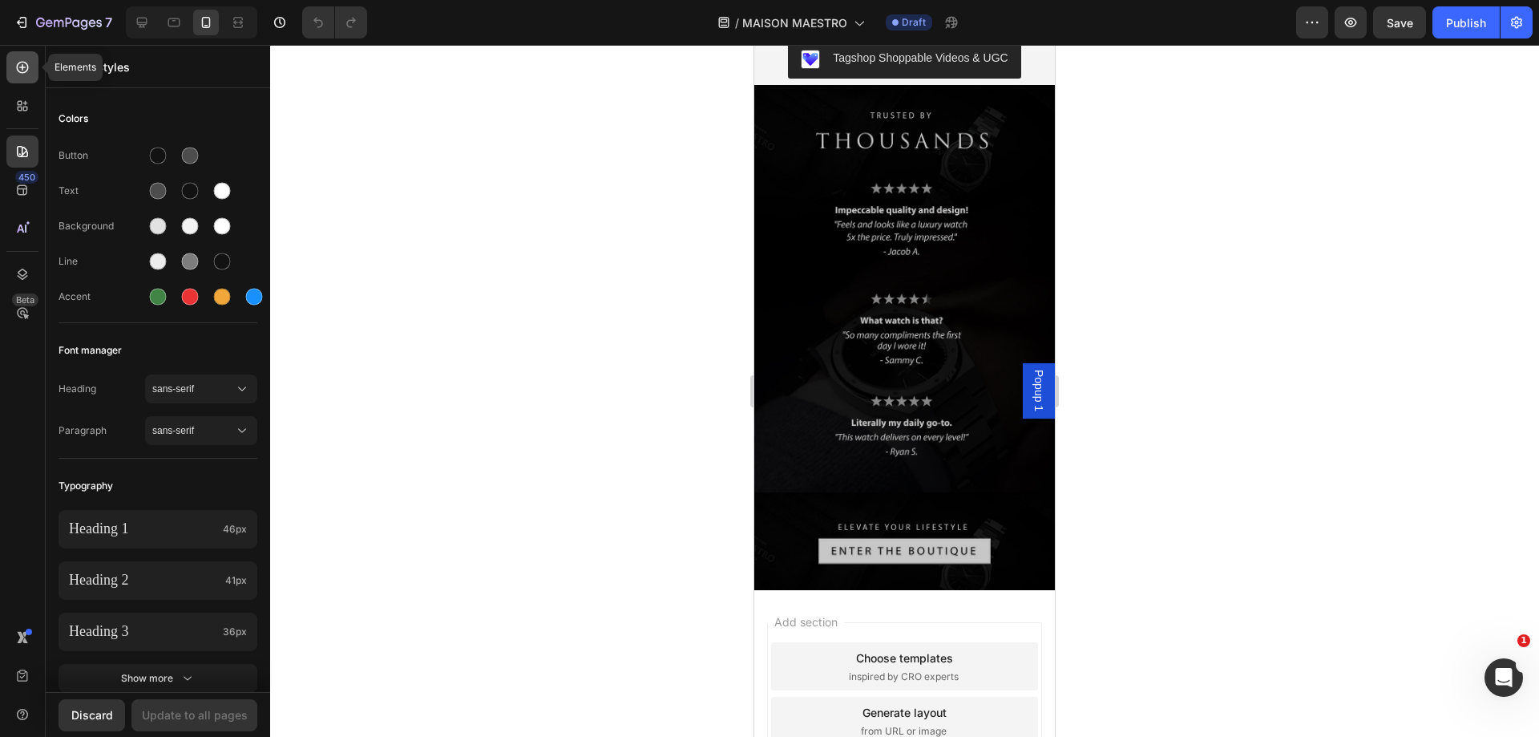
click at [17, 71] on icon at bounding box center [22, 67] width 16 height 16
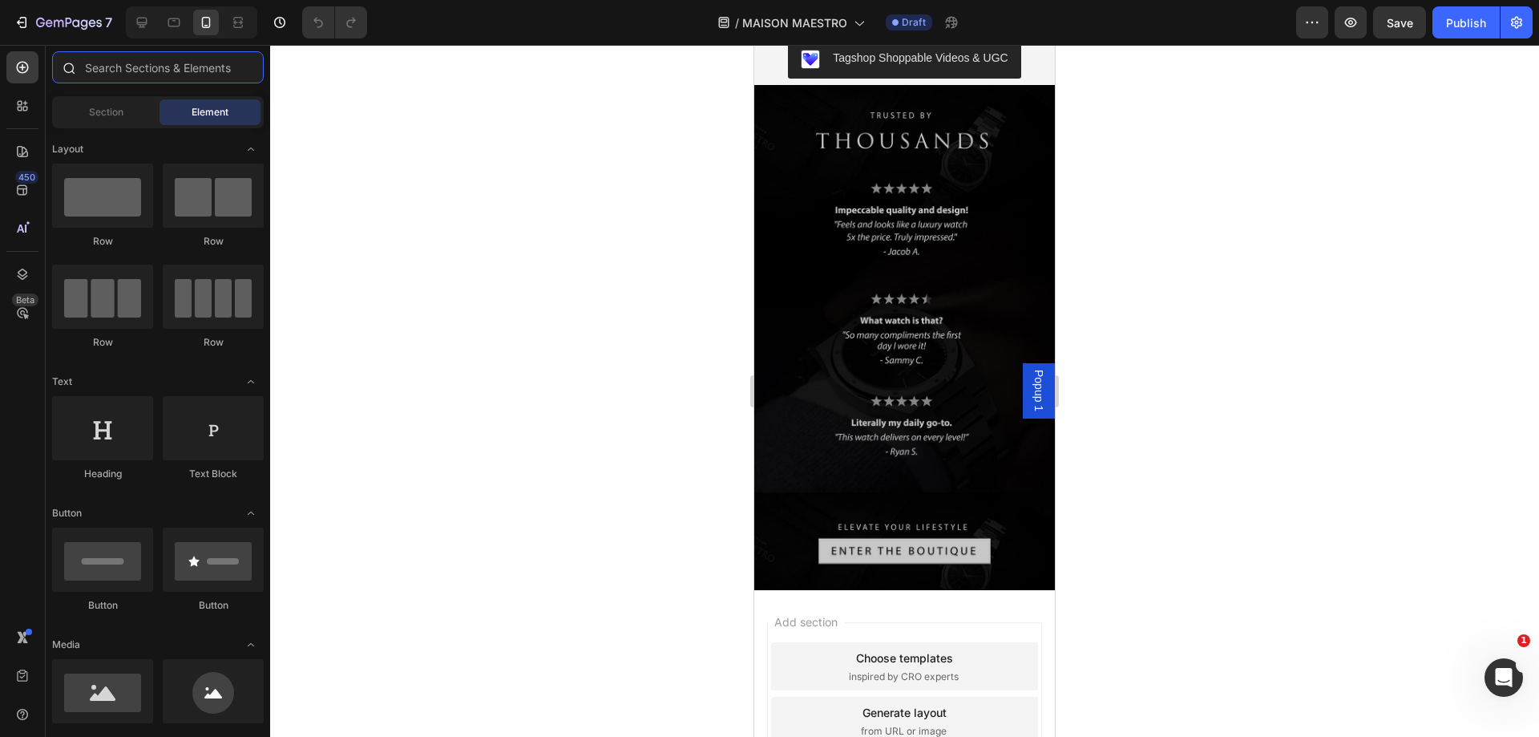
click at [128, 78] on input "text" at bounding box center [158, 67] width 212 height 32
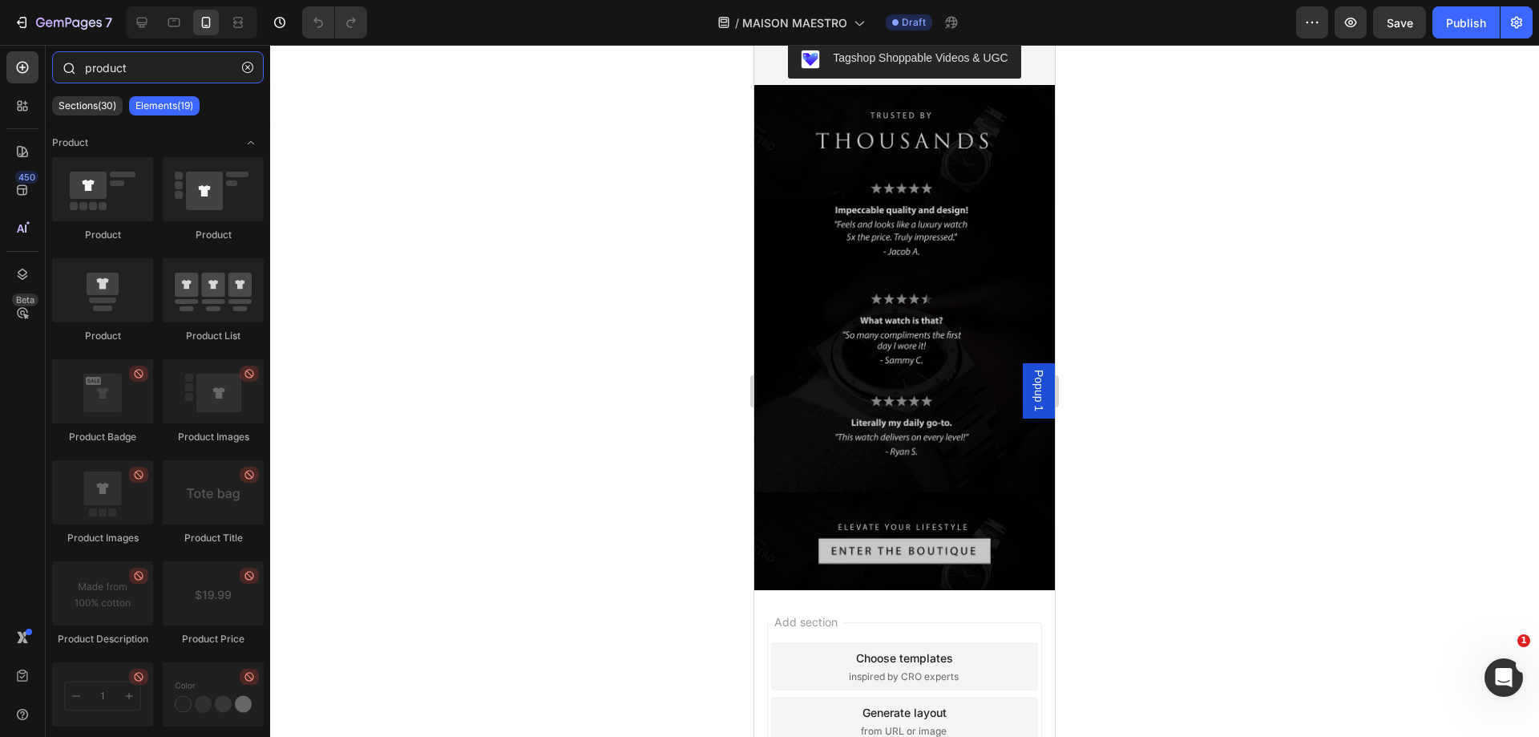
drag, startPoint x: 141, startPoint y: 75, endPoint x: 54, endPoint y: 60, distance: 88.5
click at [54, 60] on div "product" at bounding box center [158, 70] width 224 height 38
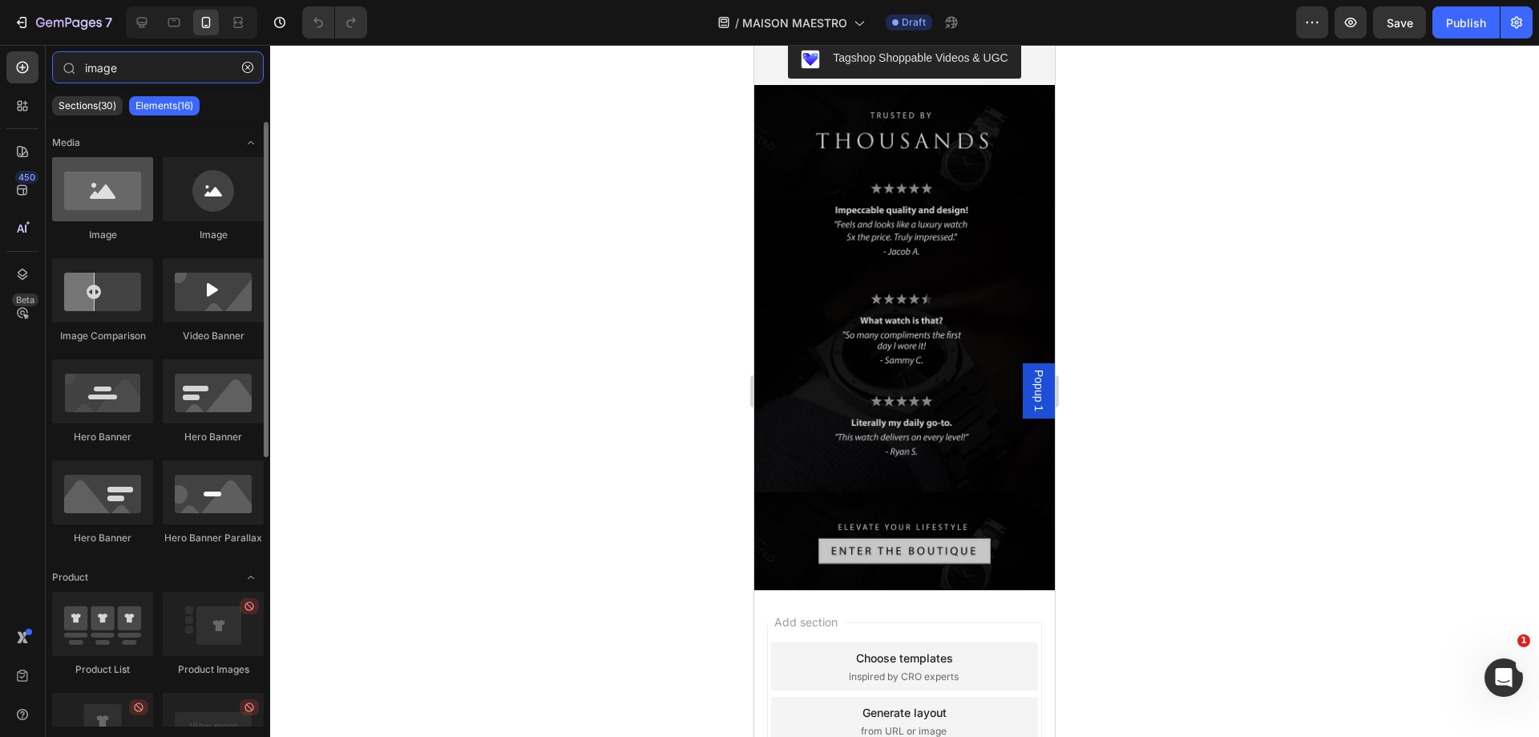
type input "image"
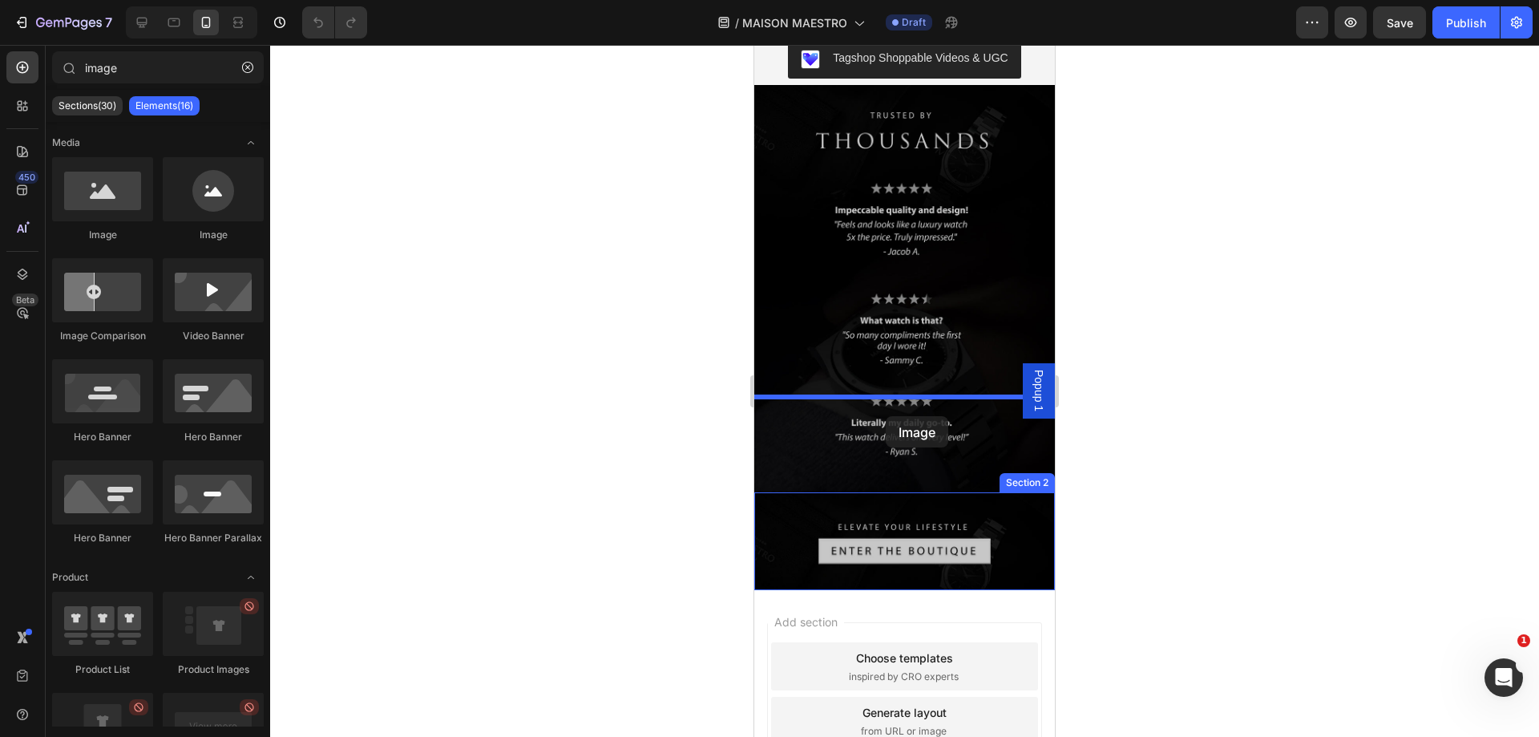
drag, startPoint x: 855, startPoint y: 238, endPoint x: 886, endPoint y: 416, distance: 180.5
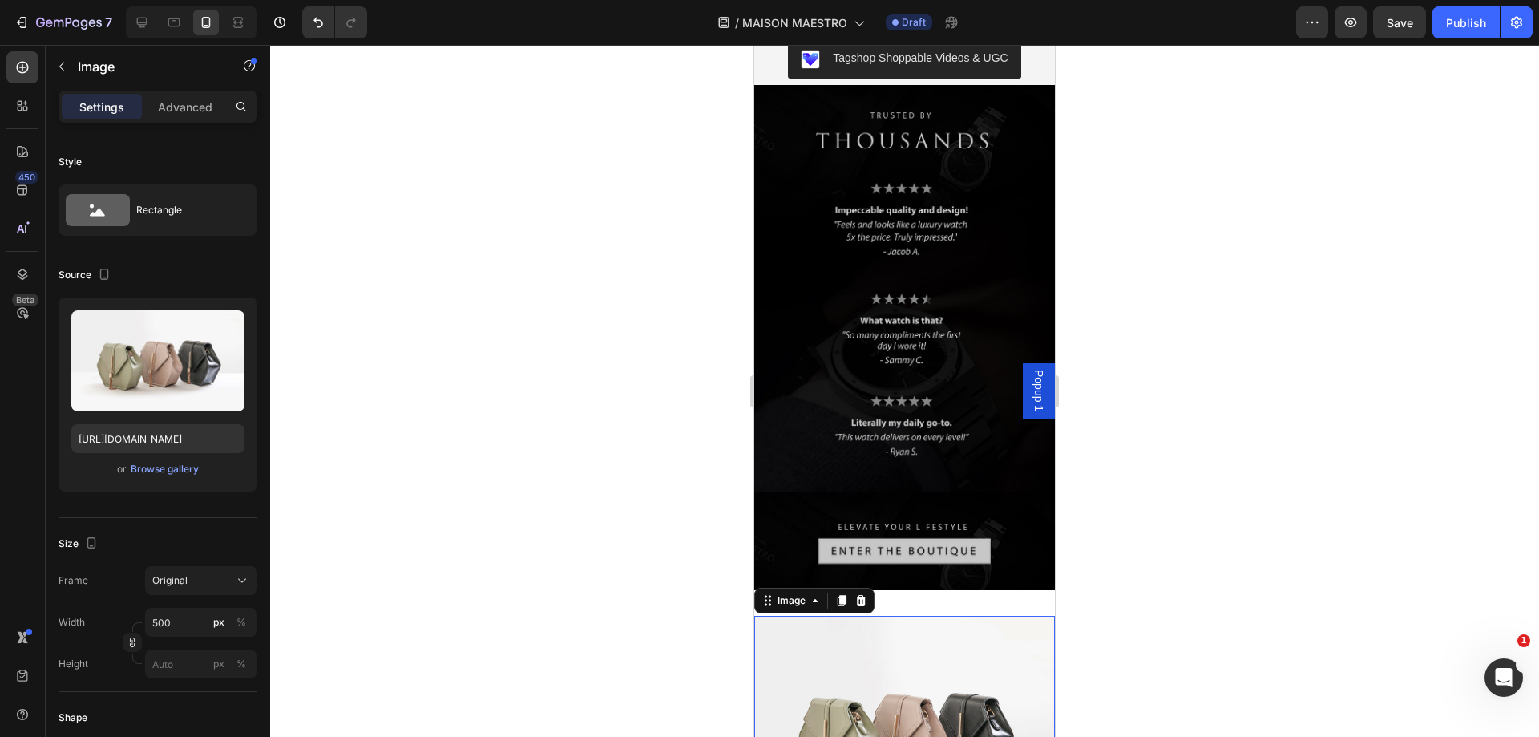
click at [919, 616] on img at bounding box center [904, 728] width 301 height 225
click at [170, 470] on div "Browse gallery" at bounding box center [165, 469] width 68 height 14
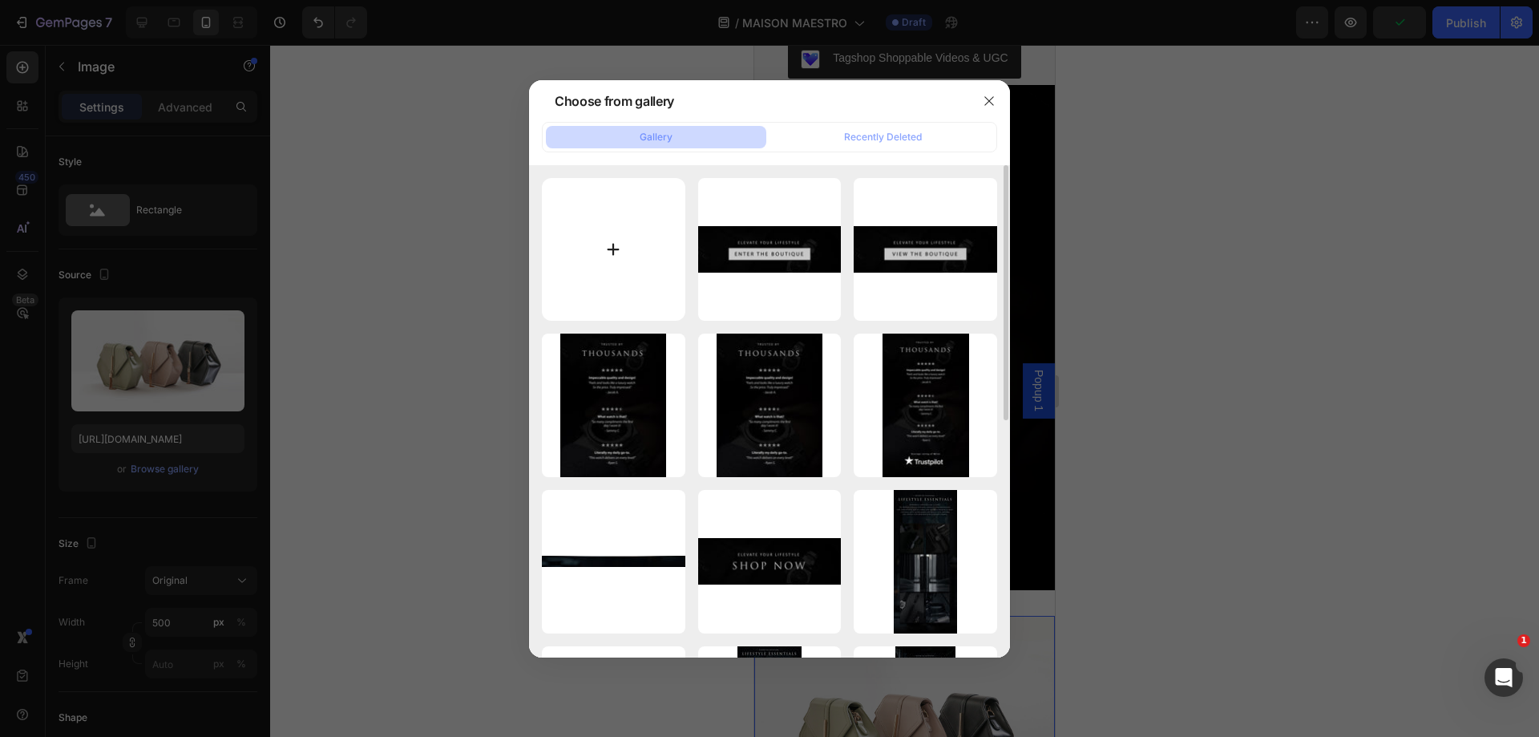
click at [645, 250] on input "file" at bounding box center [613, 249] width 143 height 143
click at [999, 102] on button "button" at bounding box center [989, 101] width 26 height 26
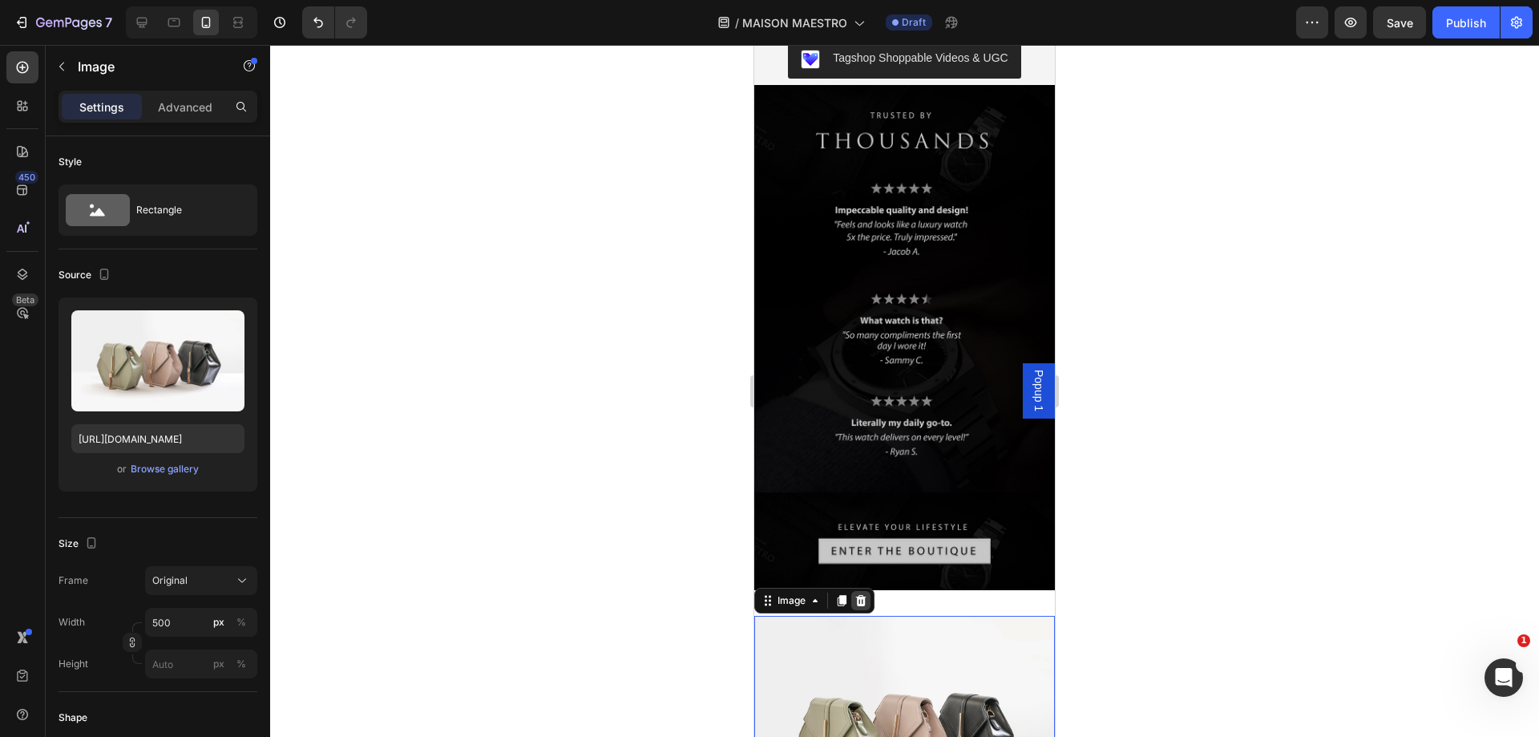
click at [858, 594] on icon at bounding box center [860, 600] width 13 height 13
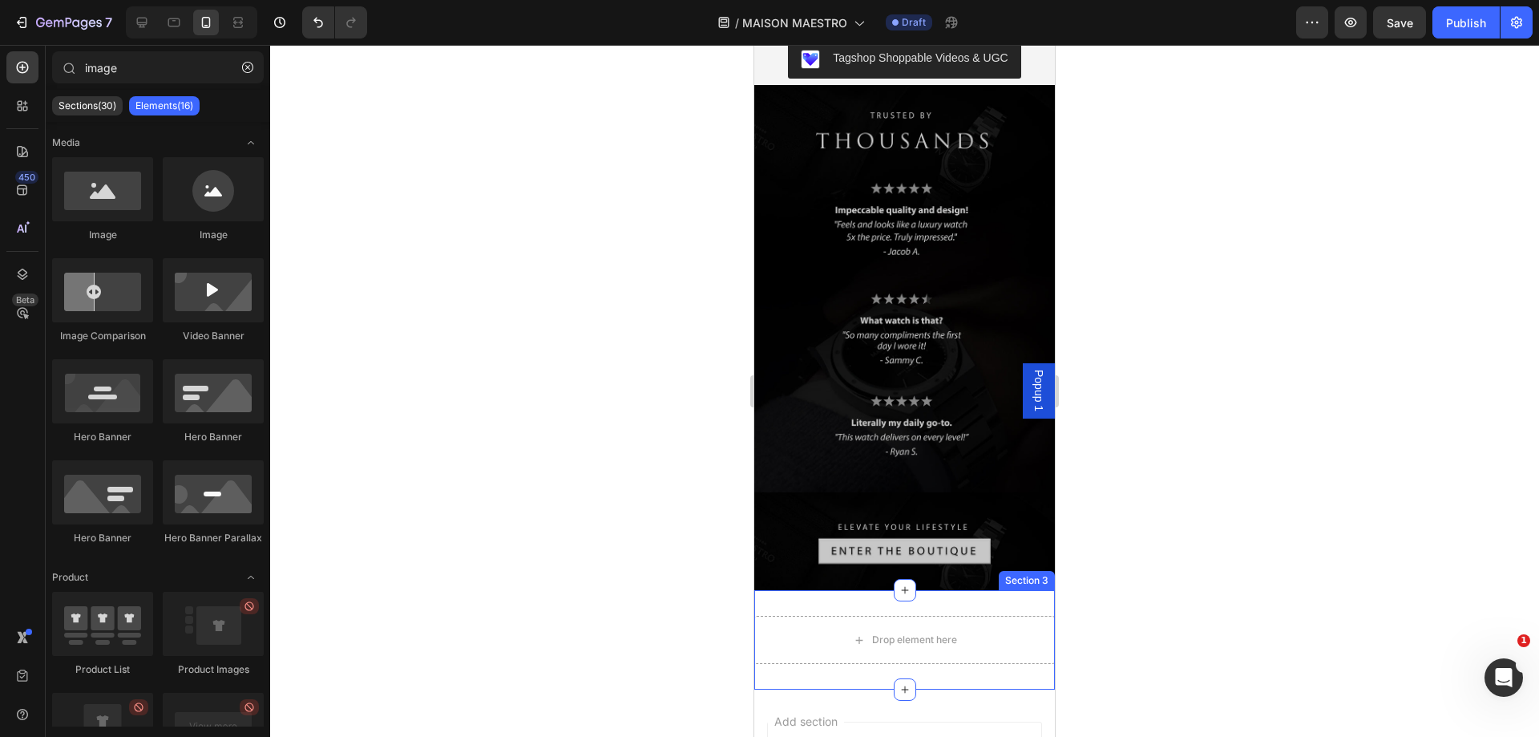
click at [871, 590] on div "Drop element here Section 3" at bounding box center [904, 639] width 301 height 99
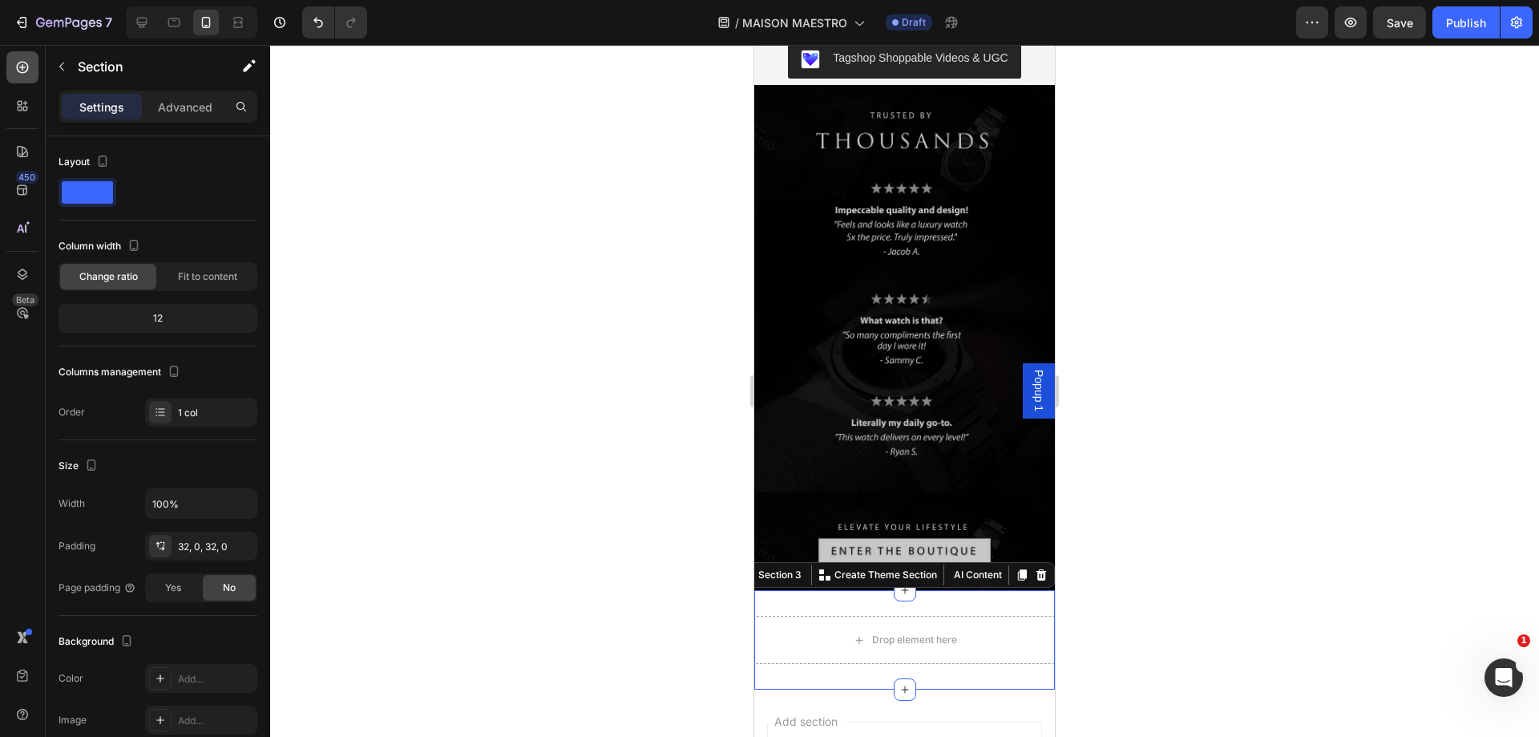
click at [33, 76] on div at bounding box center [22, 67] width 32 height 32
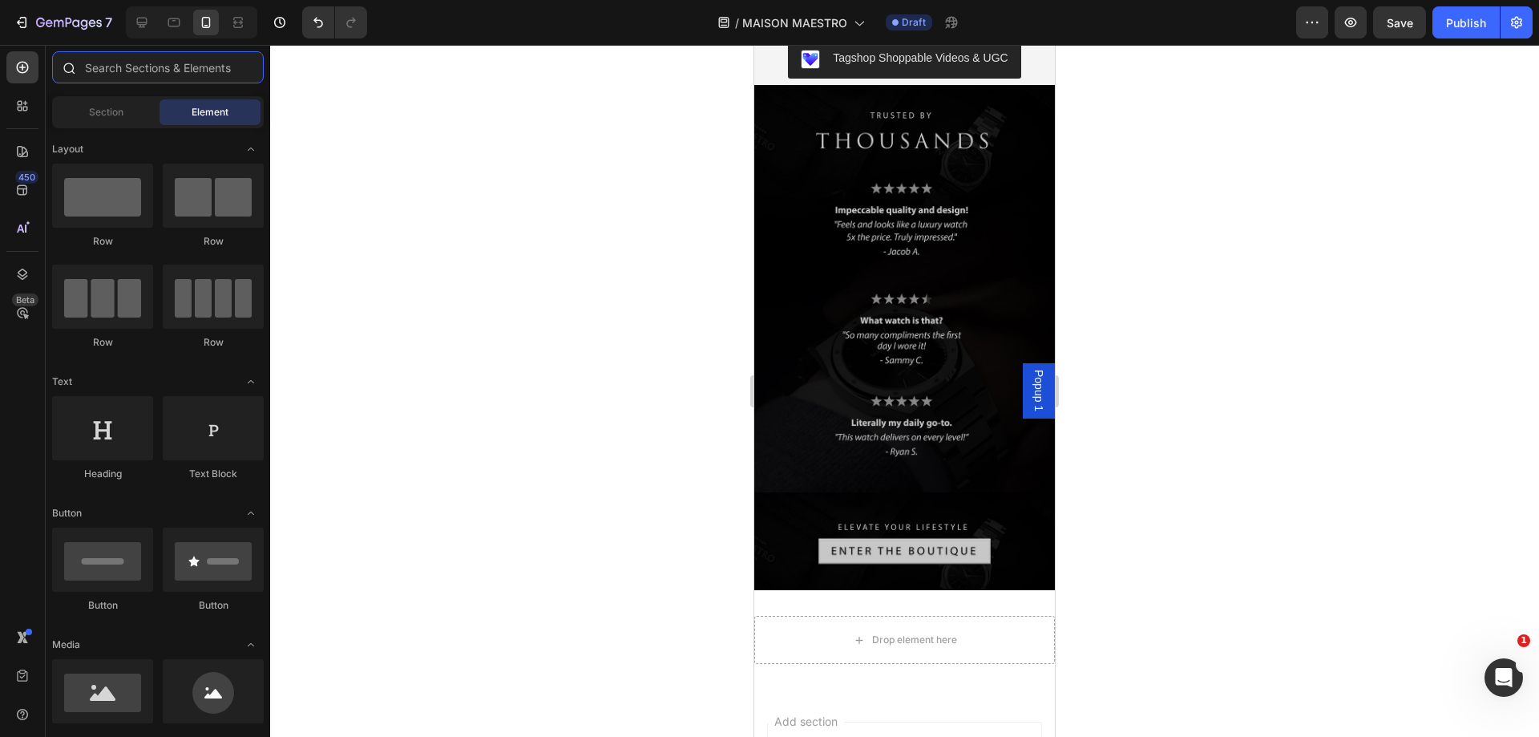
click at [133, 73] on input "text" at bounding box center [158, 67] width 212 height 32
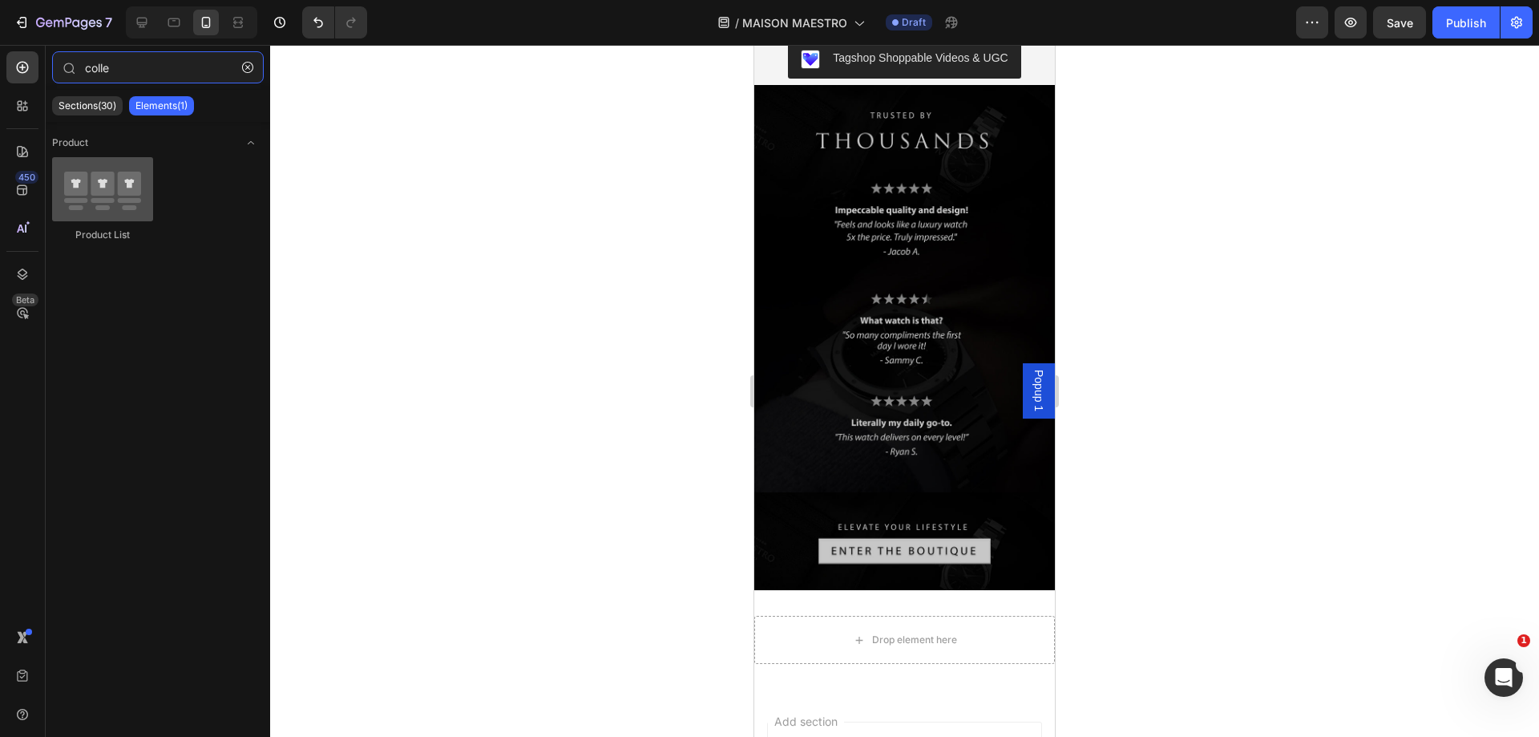
type input "colle"
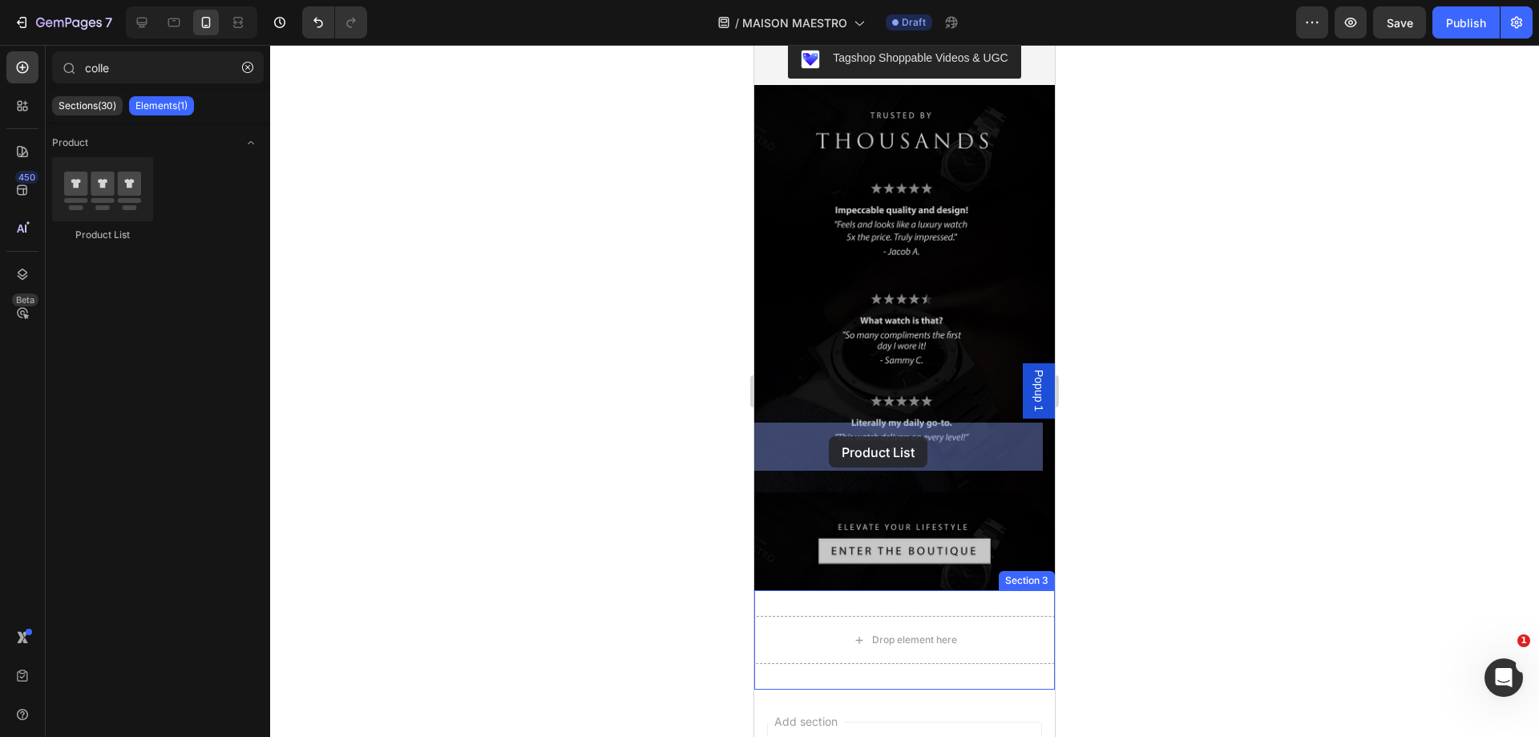
drag, startPoint x: 872, startPoint y: 228, endPoint x: 830, endPoint y: 436, distance: 212.7
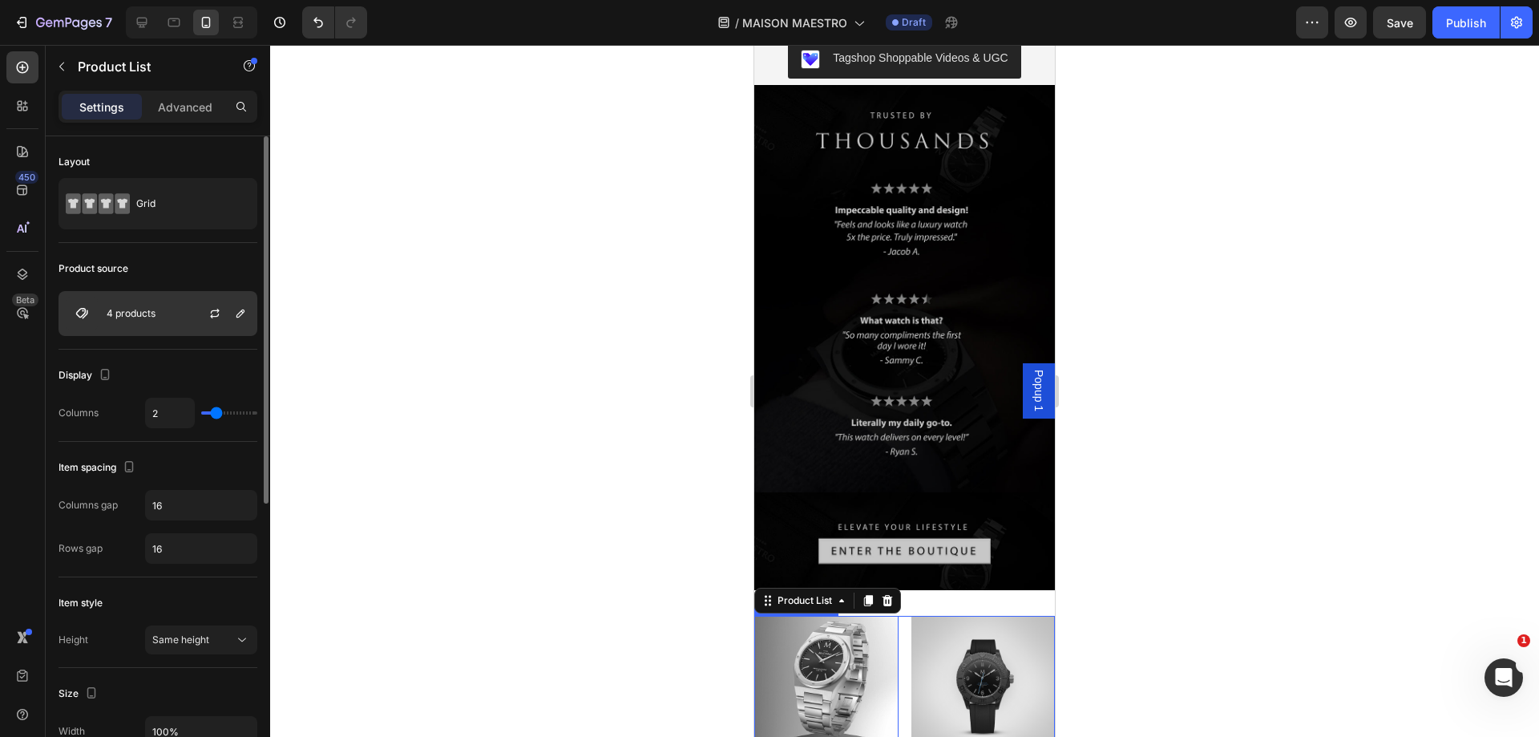
click at [174, 321] on div "4 products" at bounding box center [158, 313] width 199 height 45
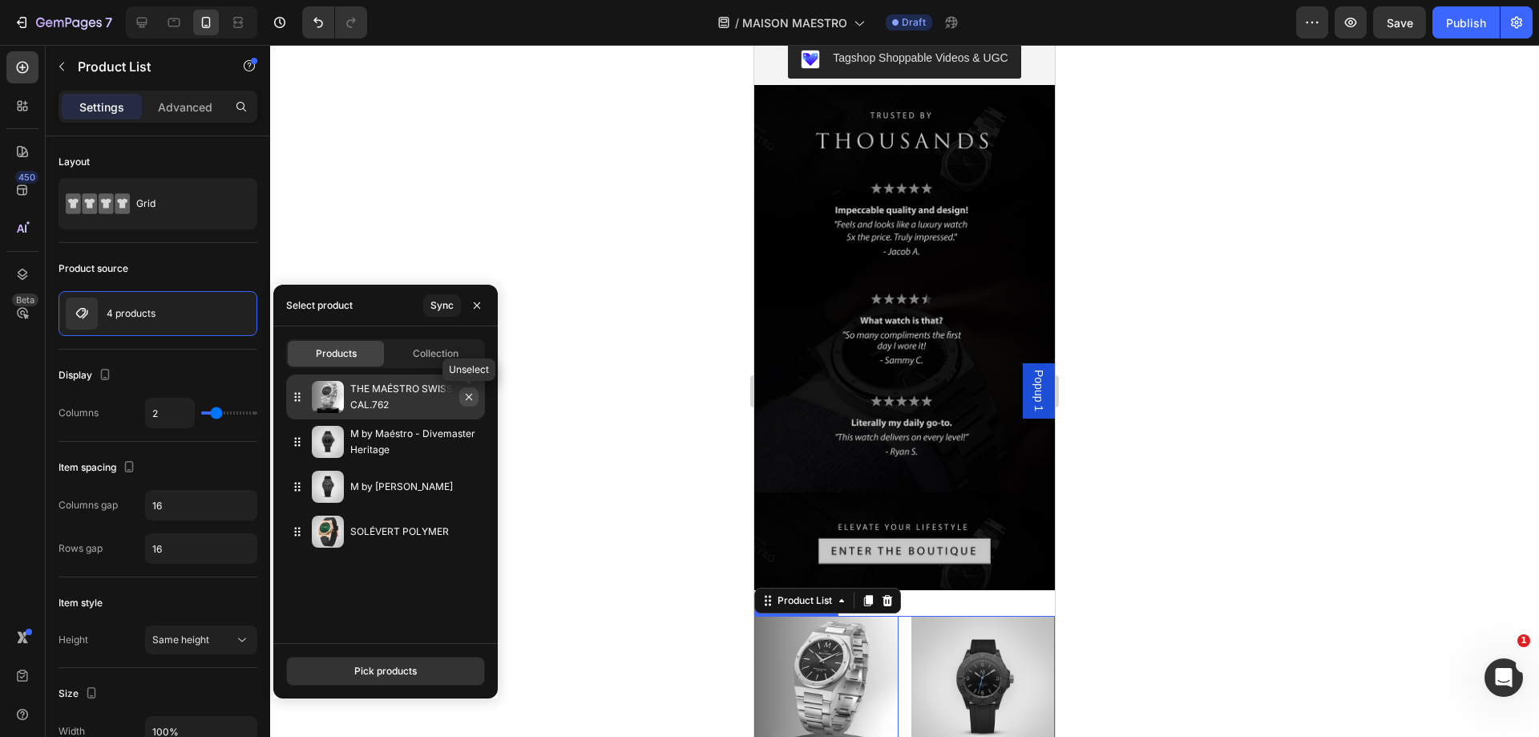
click at [472, 402] on icon "button" at bounding box center [468, 396] width 13 height 13
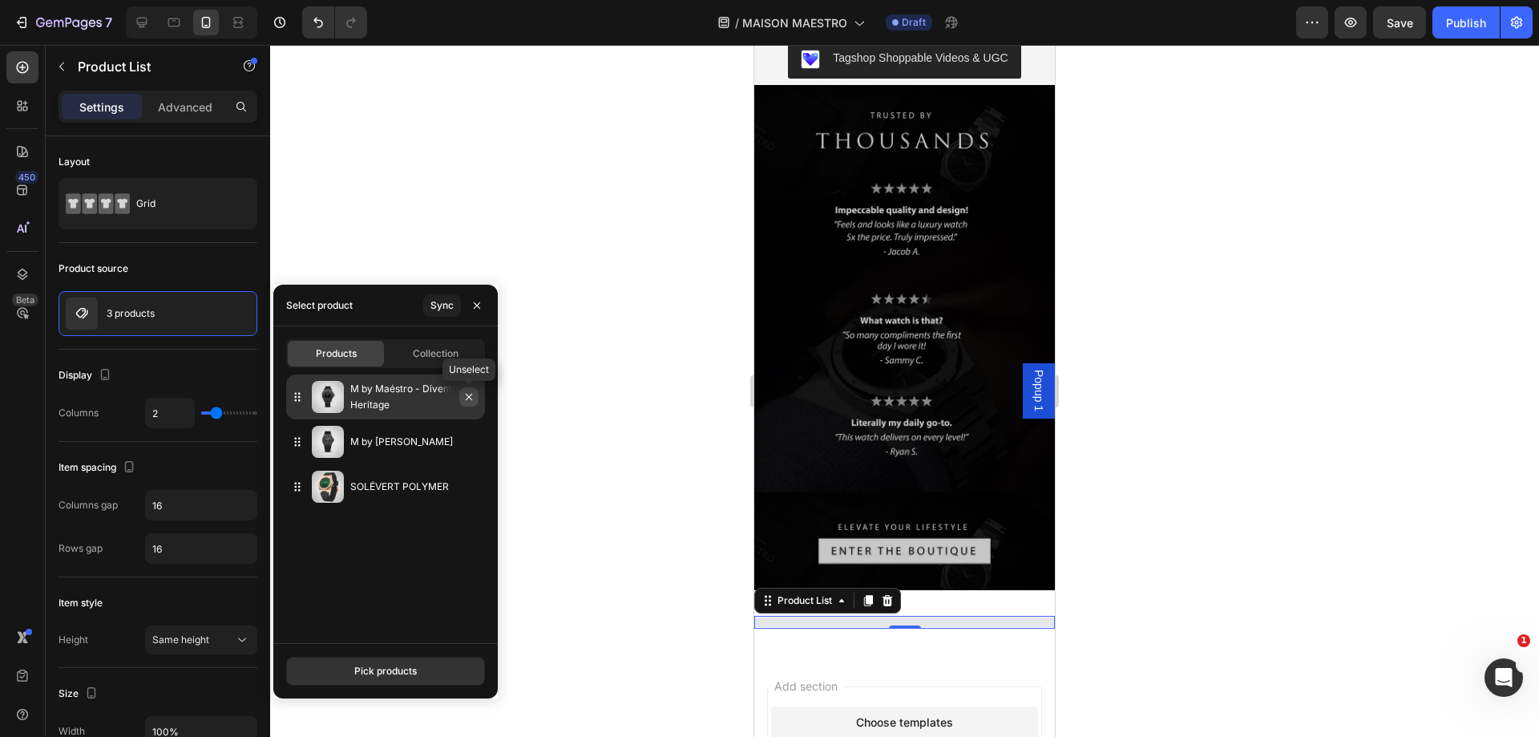
click at [470, 403] on button "button" at bounding box center [468, 396] width 19 height 19
click at [469, 403] on button "button" at bounding box center [468, 396] width 19 height 19
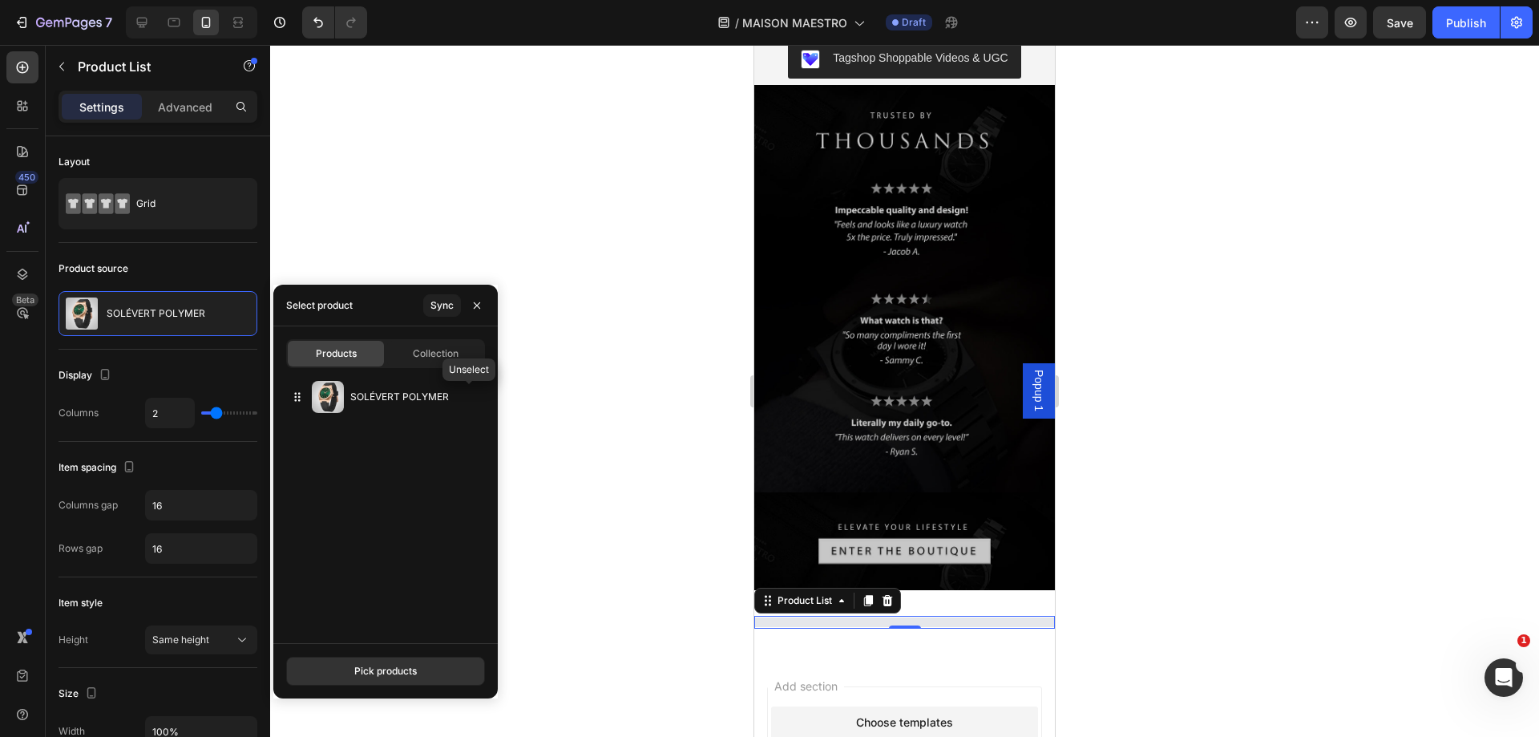
click at [0, 0] on button "button" at bounding box center [0, 0] width 0 height 0
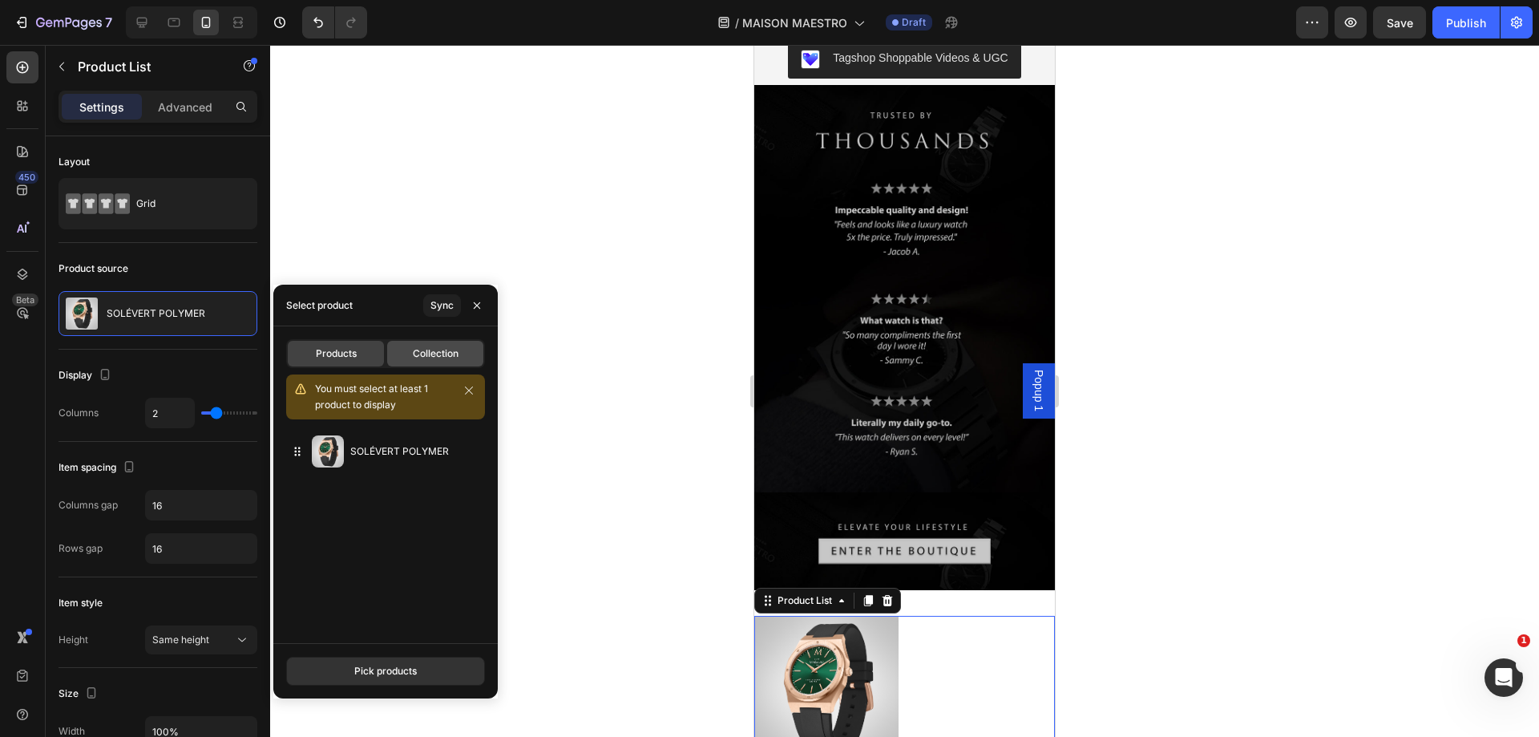
click at [441, 354] on span "Collection" at bounding box center [436, 353] width 46 height 14
type input "10"
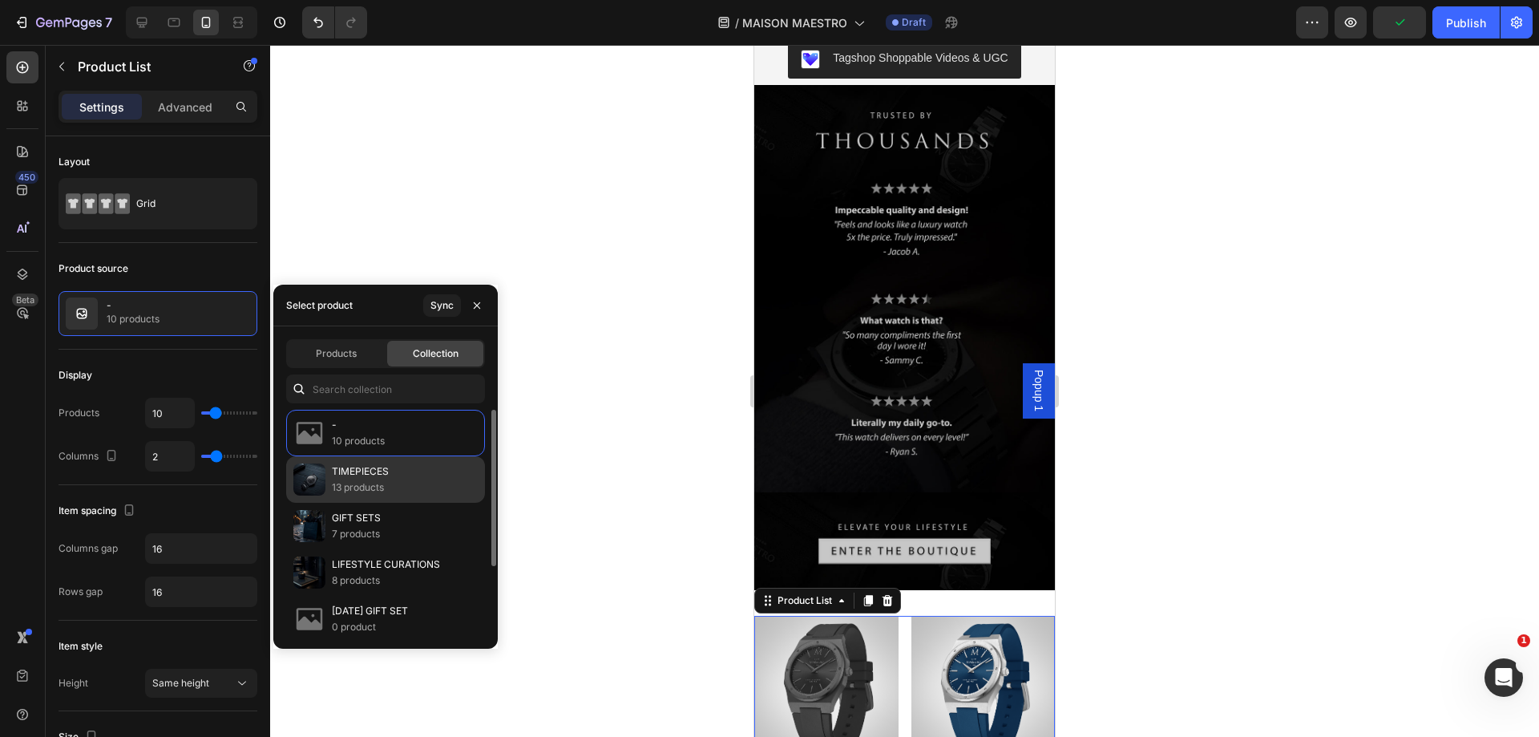
click at [377, 472] on p "TIMEPIECES" at bounding box center [360, 471] width 57 height 16
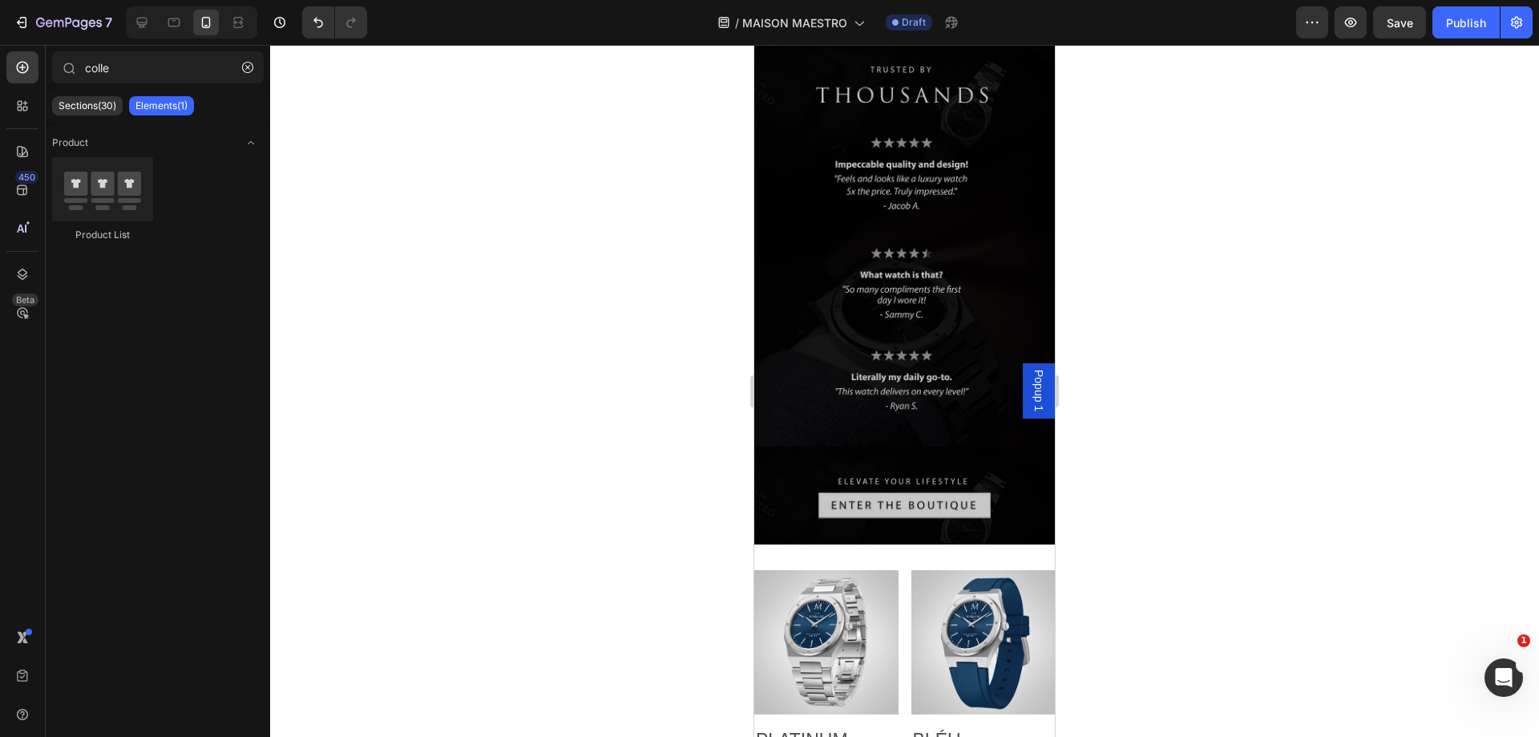
scroll to position [4426, 0]
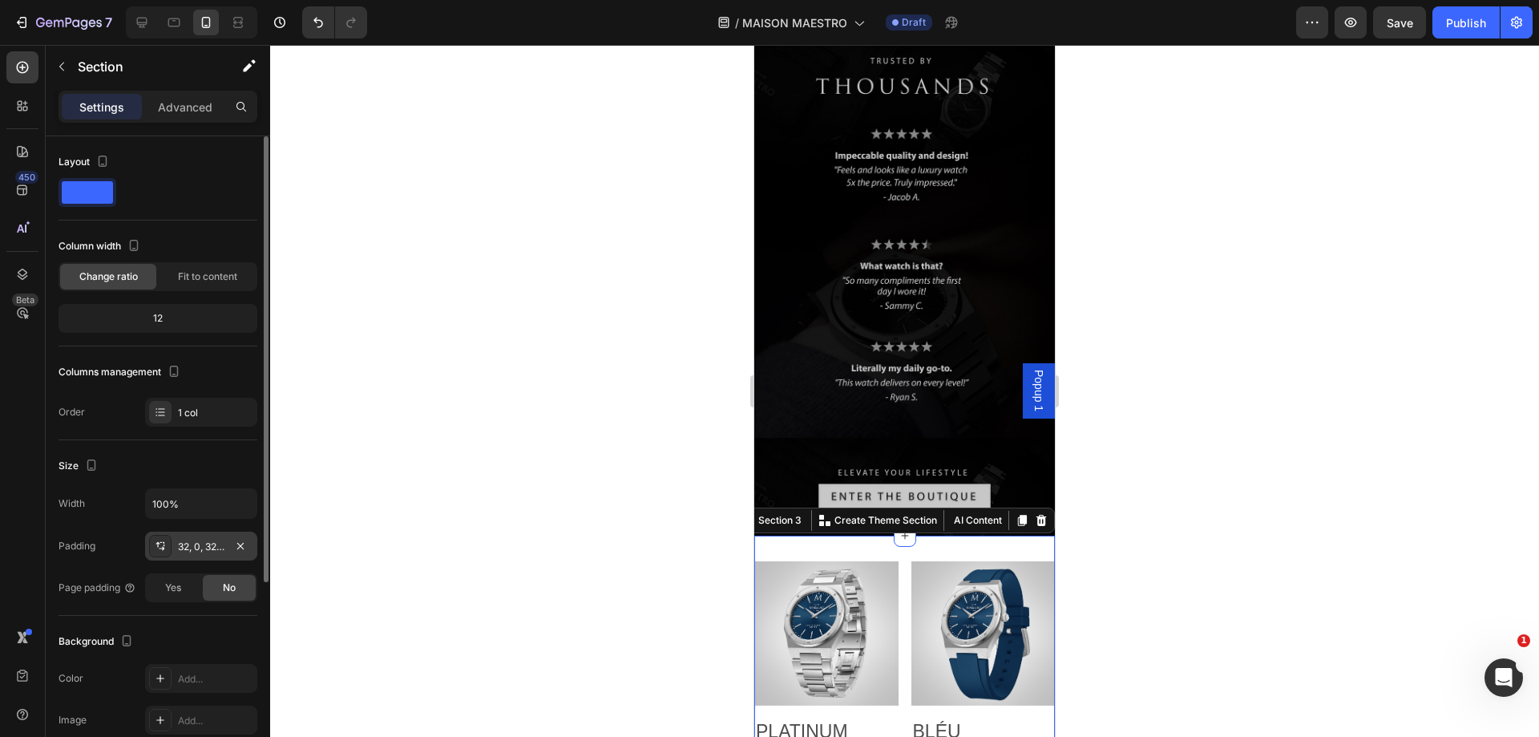
click at [192, 544] on div "32, 0, 32, 0" at bounding box center [201, 546] width 46 height 14
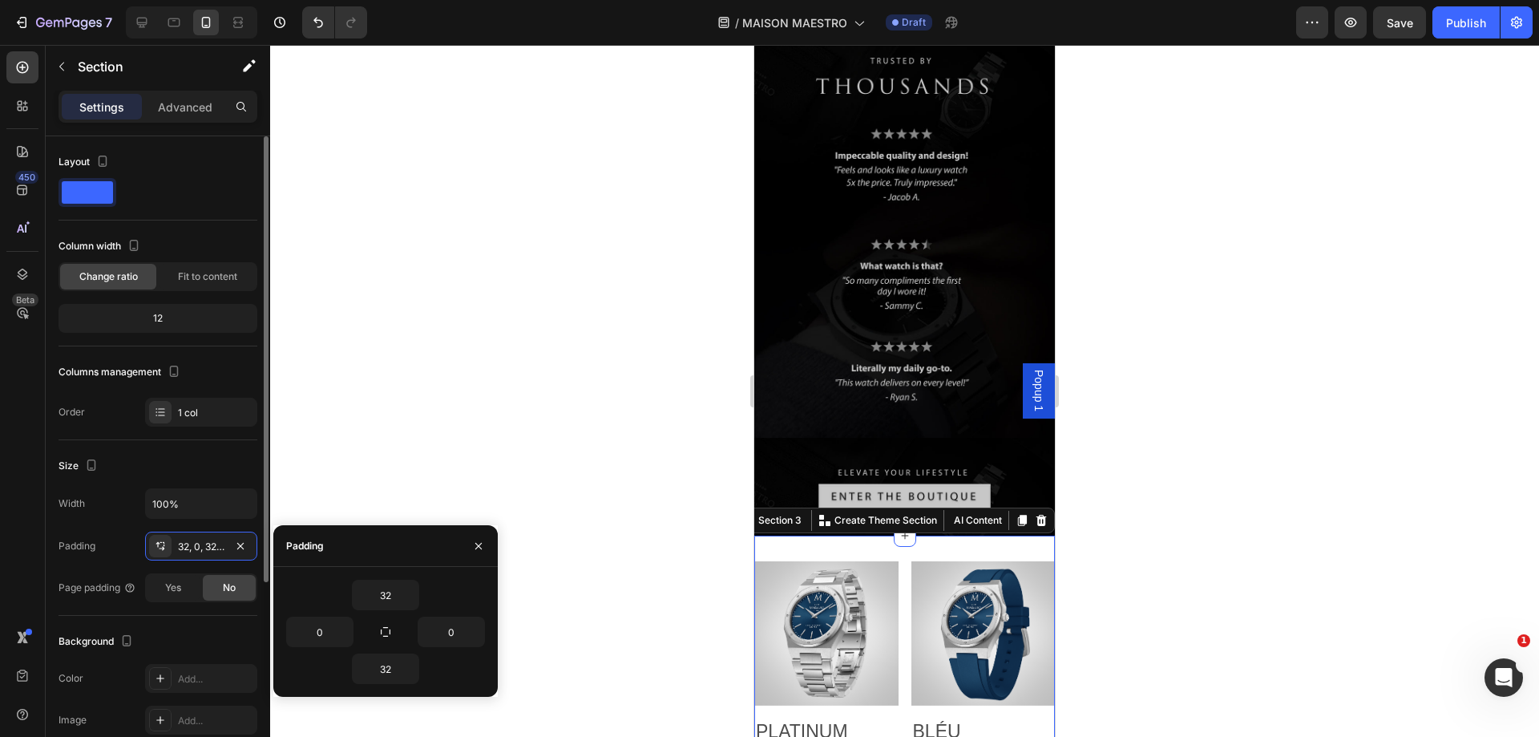
click at [216, 458] on div "Size" at bounding box center [158, 466] width 199 height 26
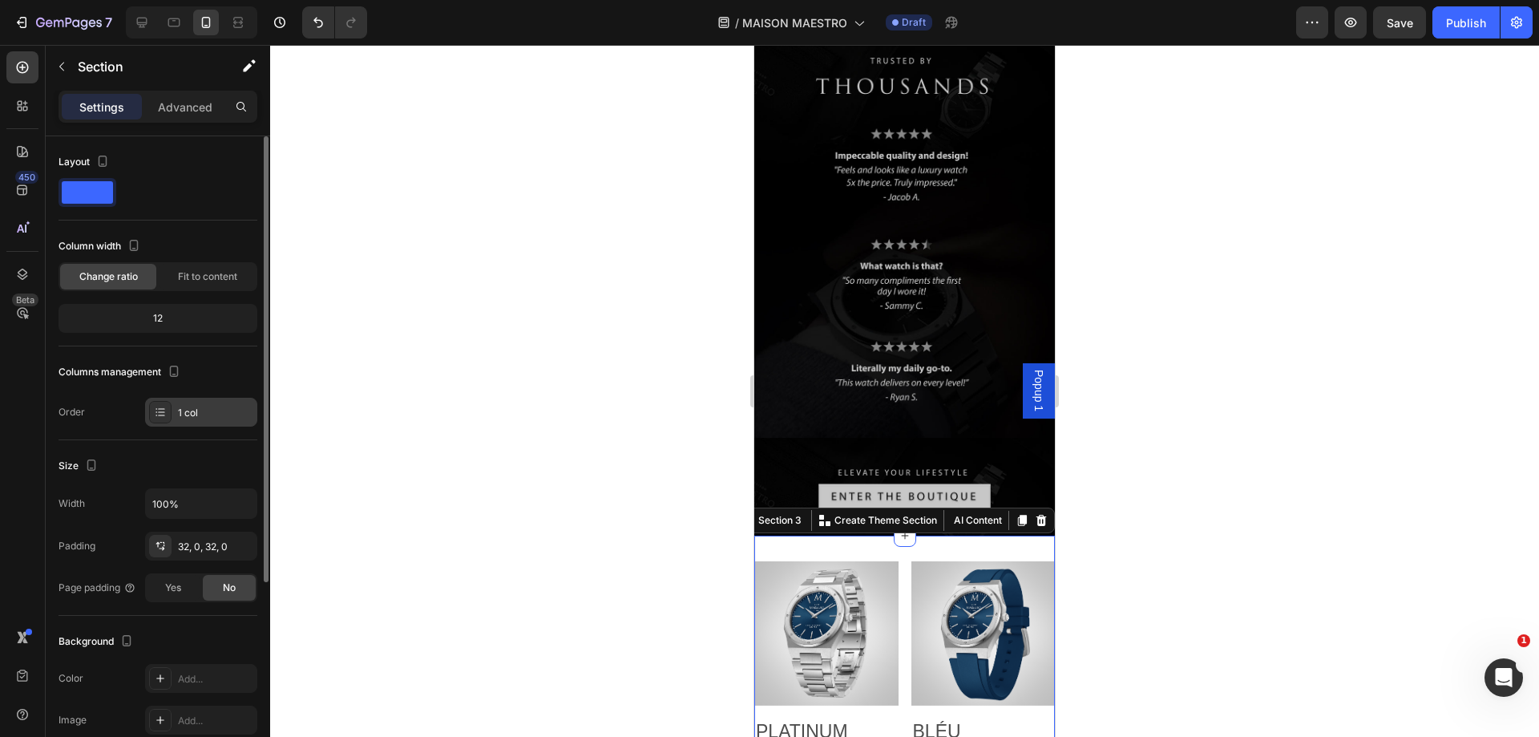
click at [208, 410] on div "1 col" at bounding box center [215, 413] width 75 height 14
click at [227, 378] on div "Columns management" at bounding box center [158, 372] width 199 height 26
click at [221, 280] on span "Fit to content" at bounding box center [207, 276] width 59 height 14
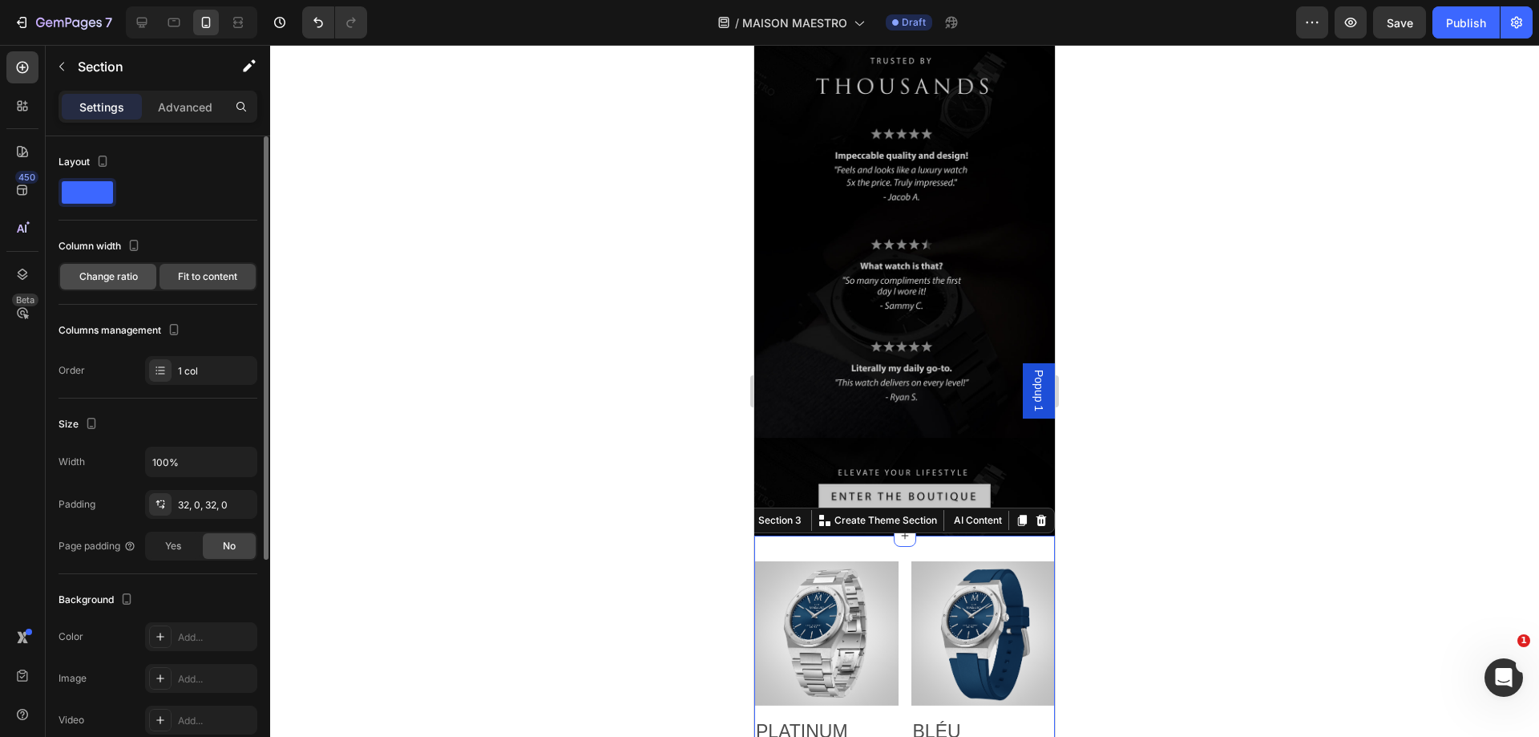
click at [125, 277] on span "Change ratio" at bounding box center [108, 276] width 59 height 14
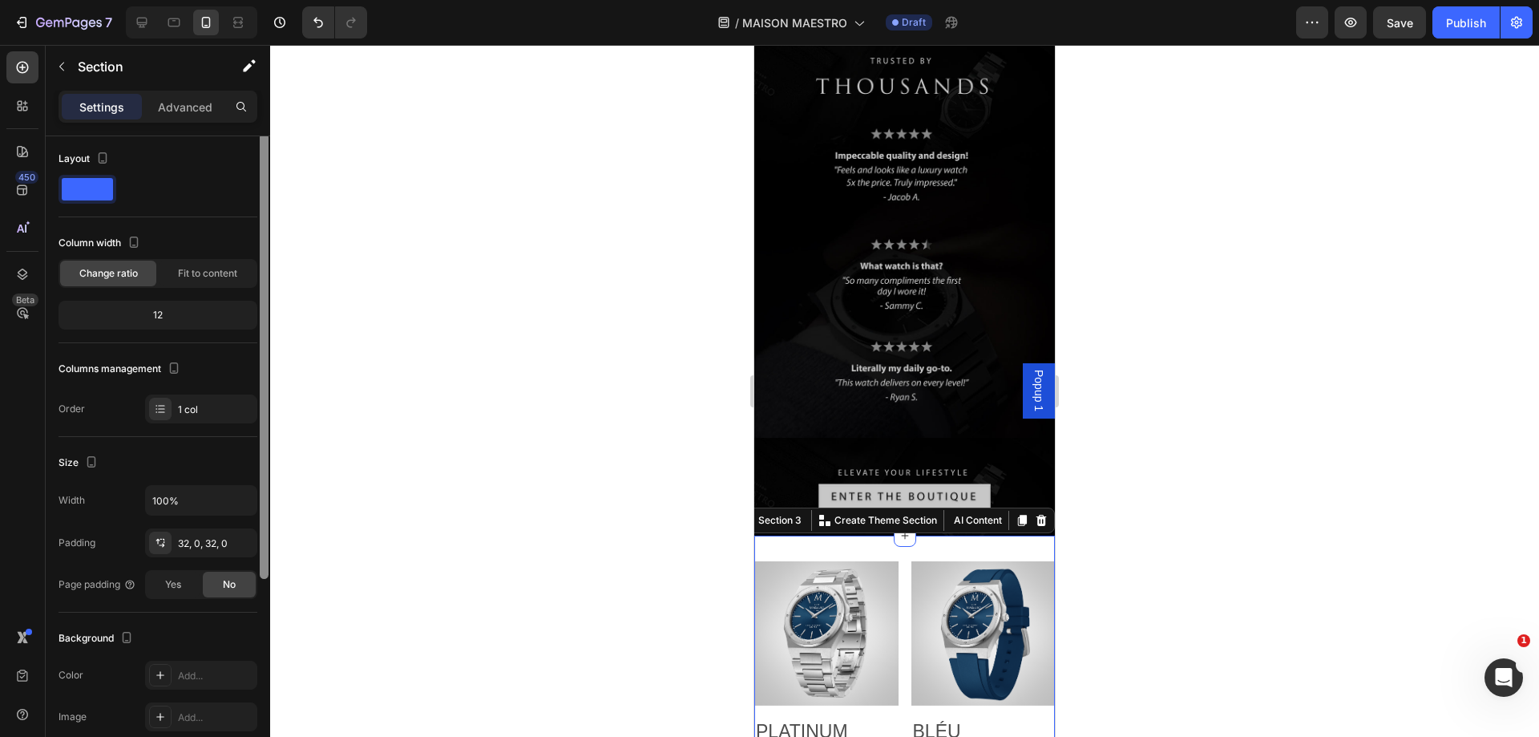
scroll to position [0, 0]
drag, startPoint x: 260, startPoint y: 250, endPoint x: 229, endPoint y: 196, distance: 62.8
click at [230, 200] on div "Layout Column width Change ratio Fit to content 12 Columns management Order 1 c…" at bounding box center [158, 459] width 224 height 646
click at [187, 108] on p "Advanced" at bounding box center [185, 107] width 54 height 17
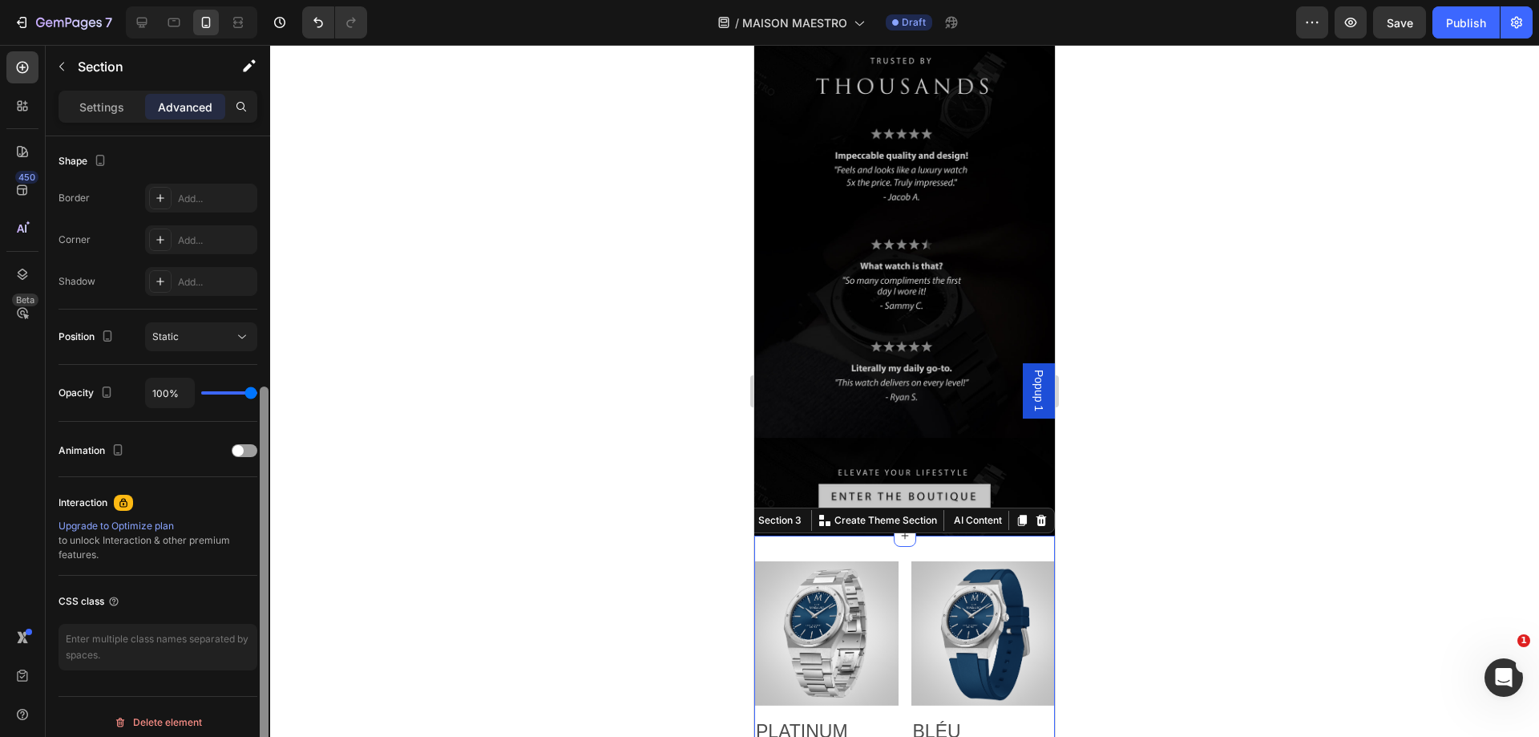
drag, startPoint x: 261, startPoint y: 258, endPoint x: 249, endPoint y: 489, distance: 231.1
click at [256, 509] on div "Display on Desktop Yes No Tablet Yes No Mobile Yes No Spacing (px) 0 0 0 0 32 0…" at bounding box center [158, 459] width 224 height 646
click at [239, 446] on span at bounding box center [237, 449] width 11 height 11
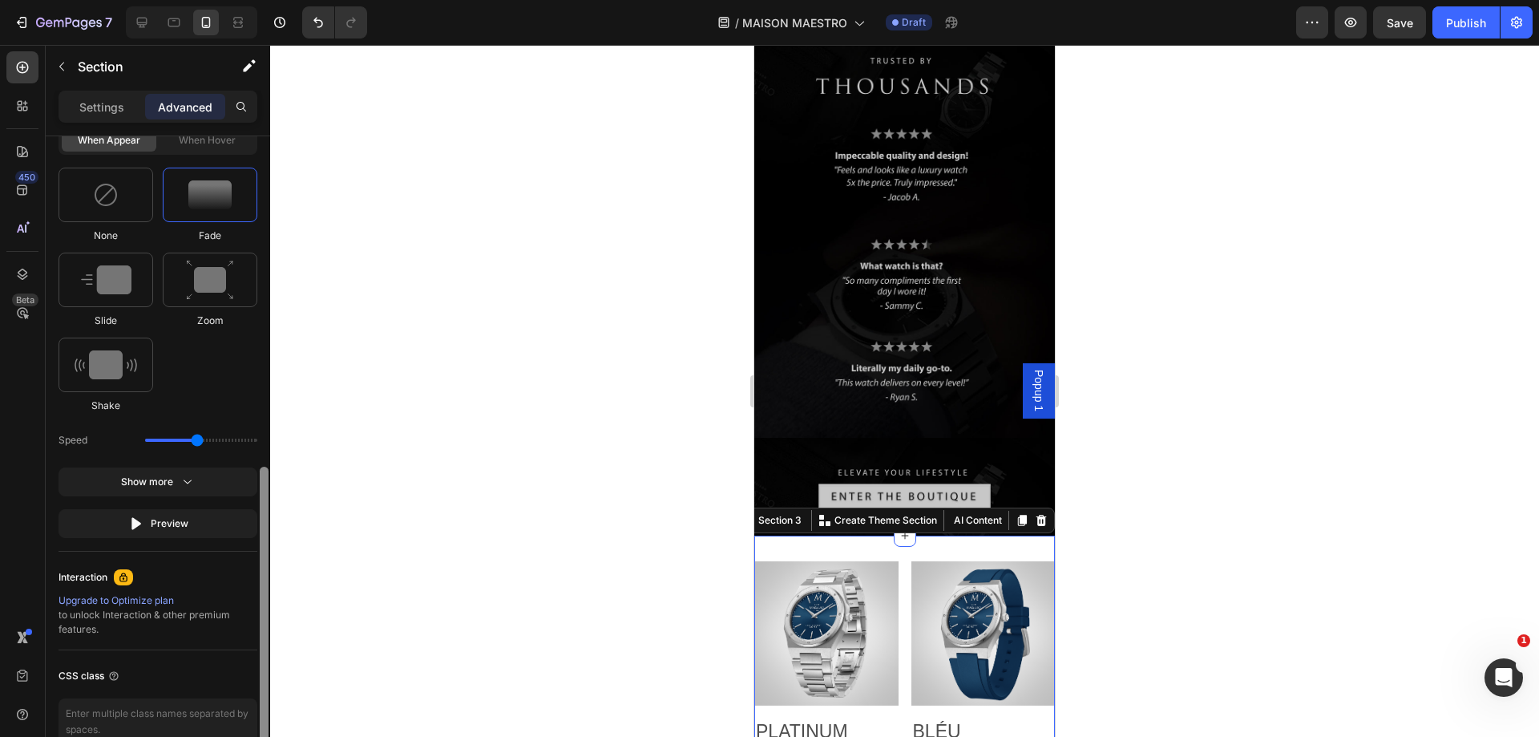
scroll to position [793, 0]
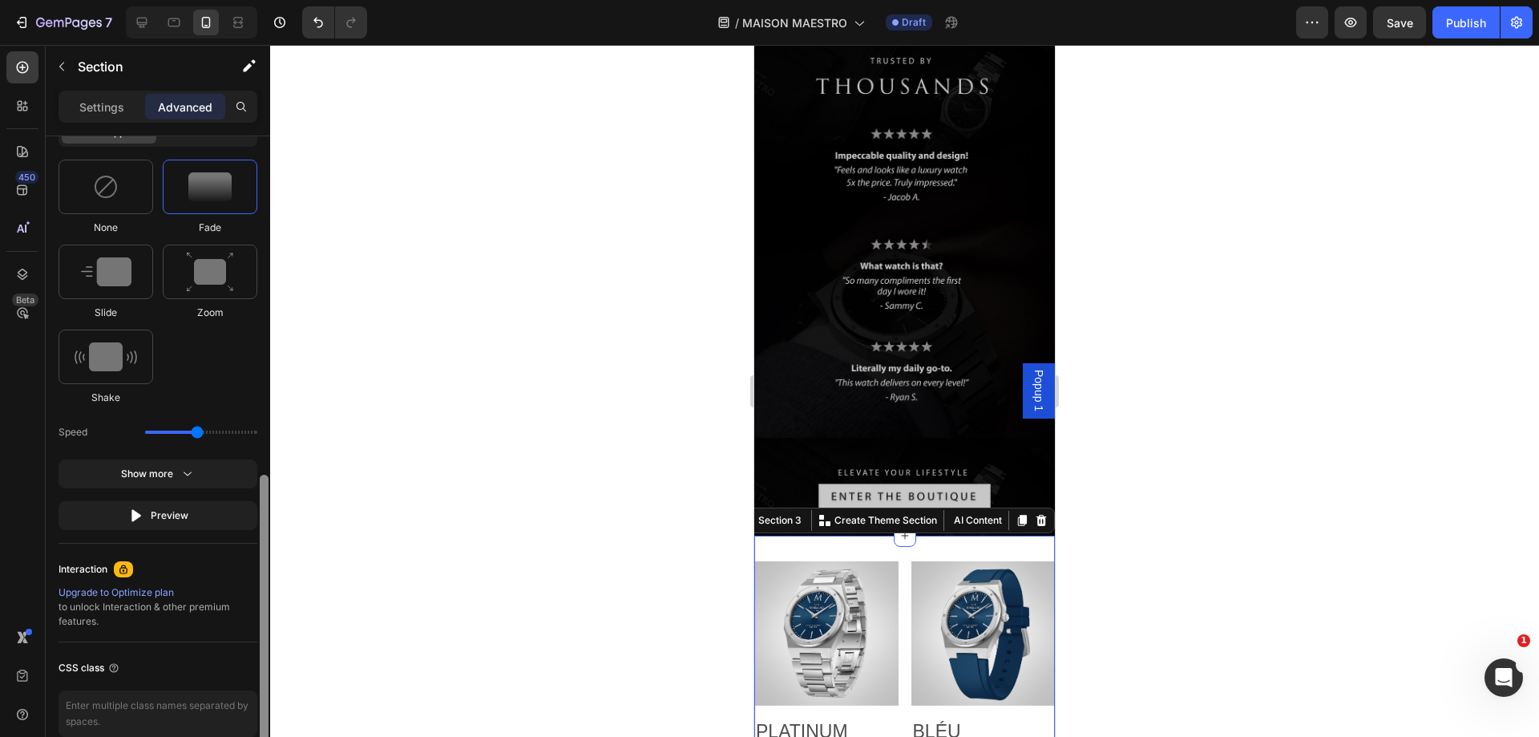
drag, startPoint x: 263, startPoint y: 445, endPoint x: 250, endPoint y: 605, distance: 160.8
click at [251, 607] on div "Display on Desktop Yes No Tablet Yes No Mobile Yes No Spacing (px) 0 0 0 0 32 0…" at bounding box center [158, 459] width 224 height 646
click at [1348, 26] on icon "button" at bounding box center [1350, 22] width 16 height 16
click at [1124, 430] on div at bounding box center [904, 391] width 1269 height 692
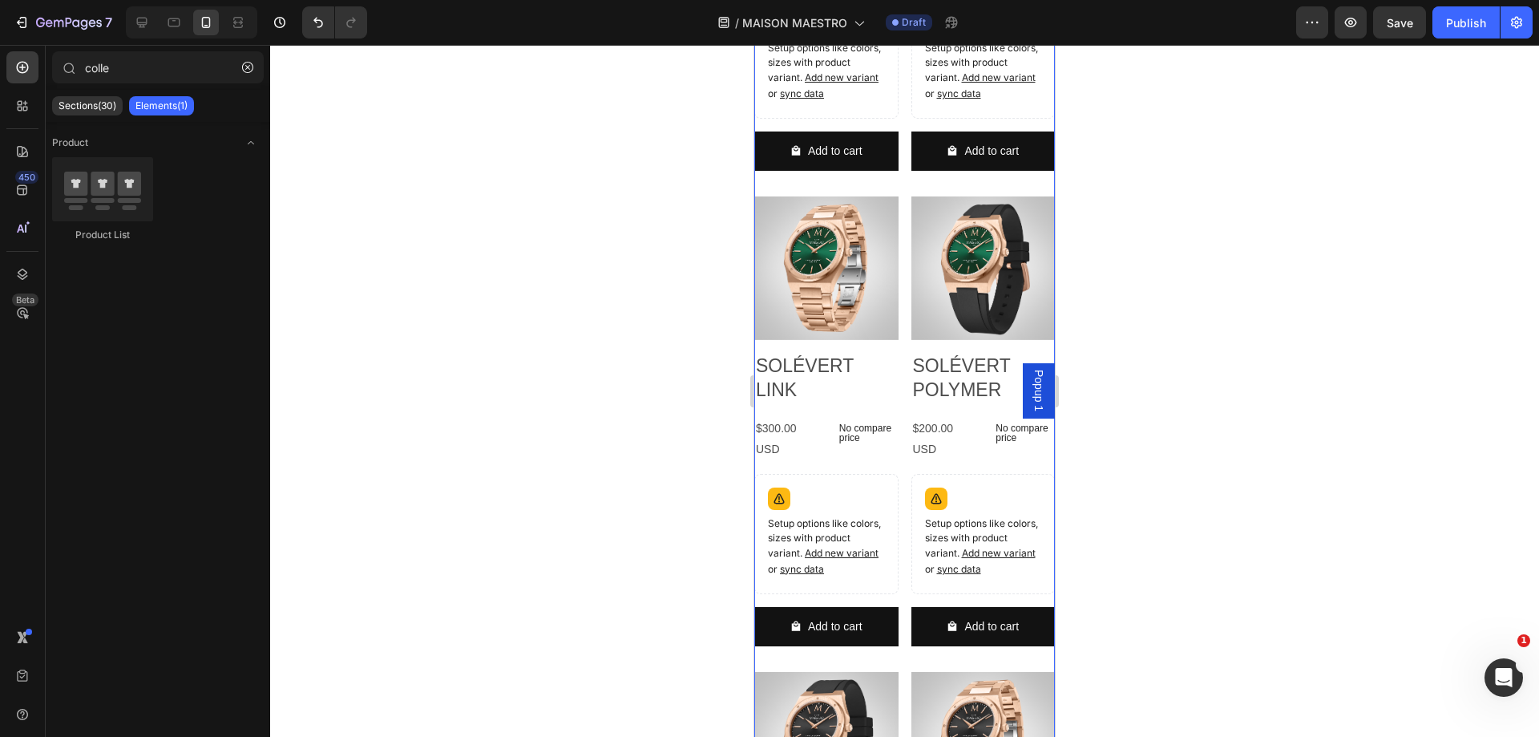
scroll to position [5082, 0]
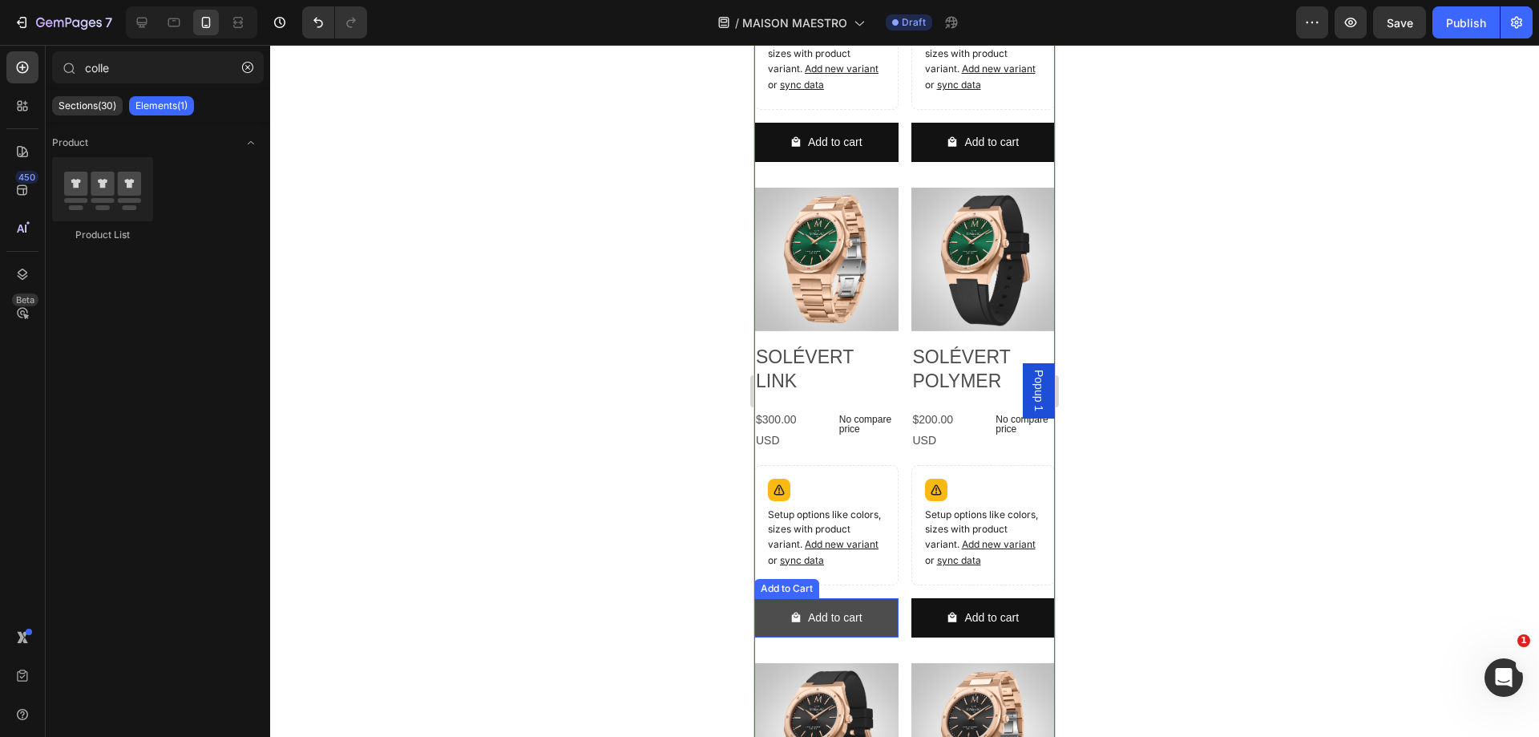
click at [878, 162] on button "Add to cart" at bounding box center [826, 142] width 144 height 39
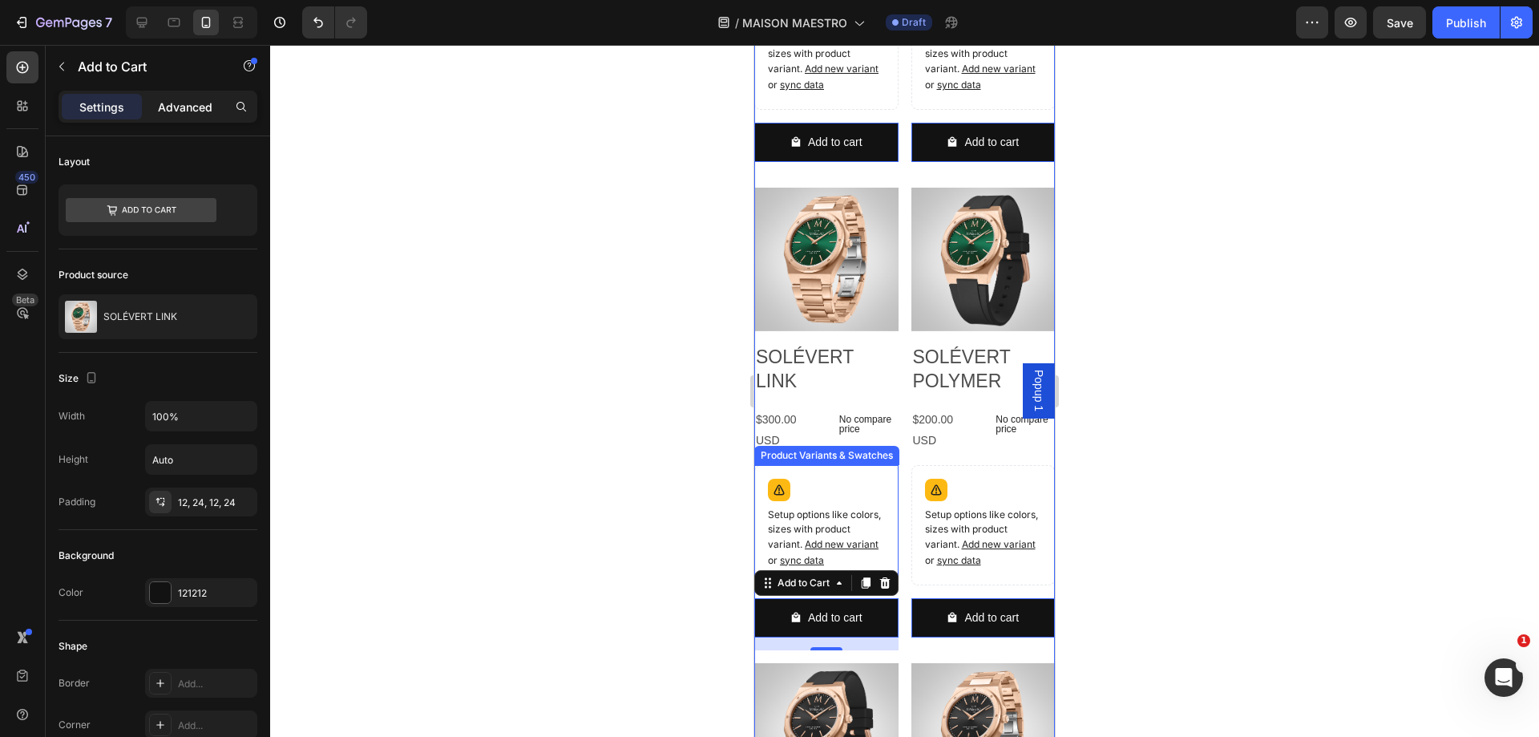
click at [158, 106] on p "Advanced" at bounding box center [185, 107] width 54 height 17
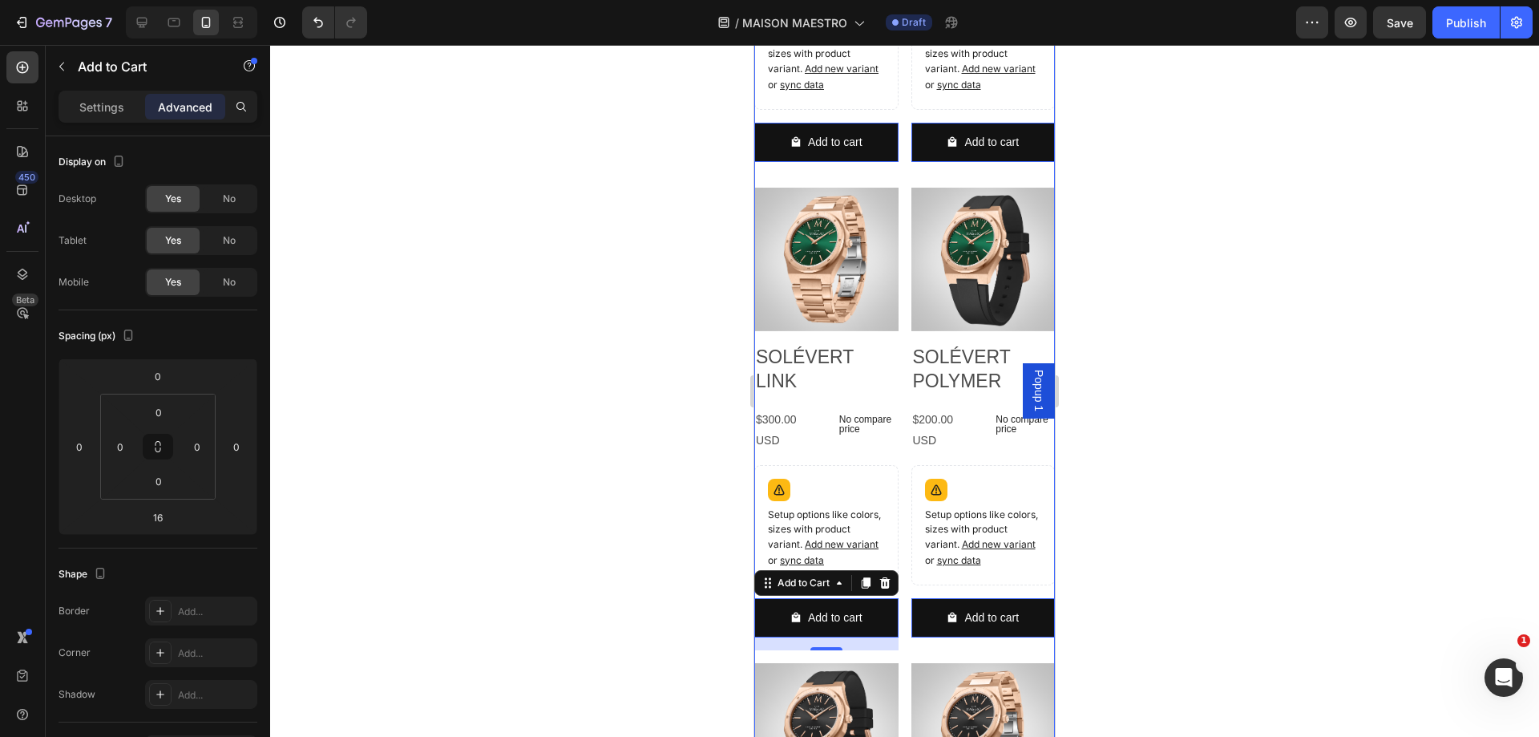
click at [1255, 342] on div at bounding box center [904, 391] width 1269 height 692
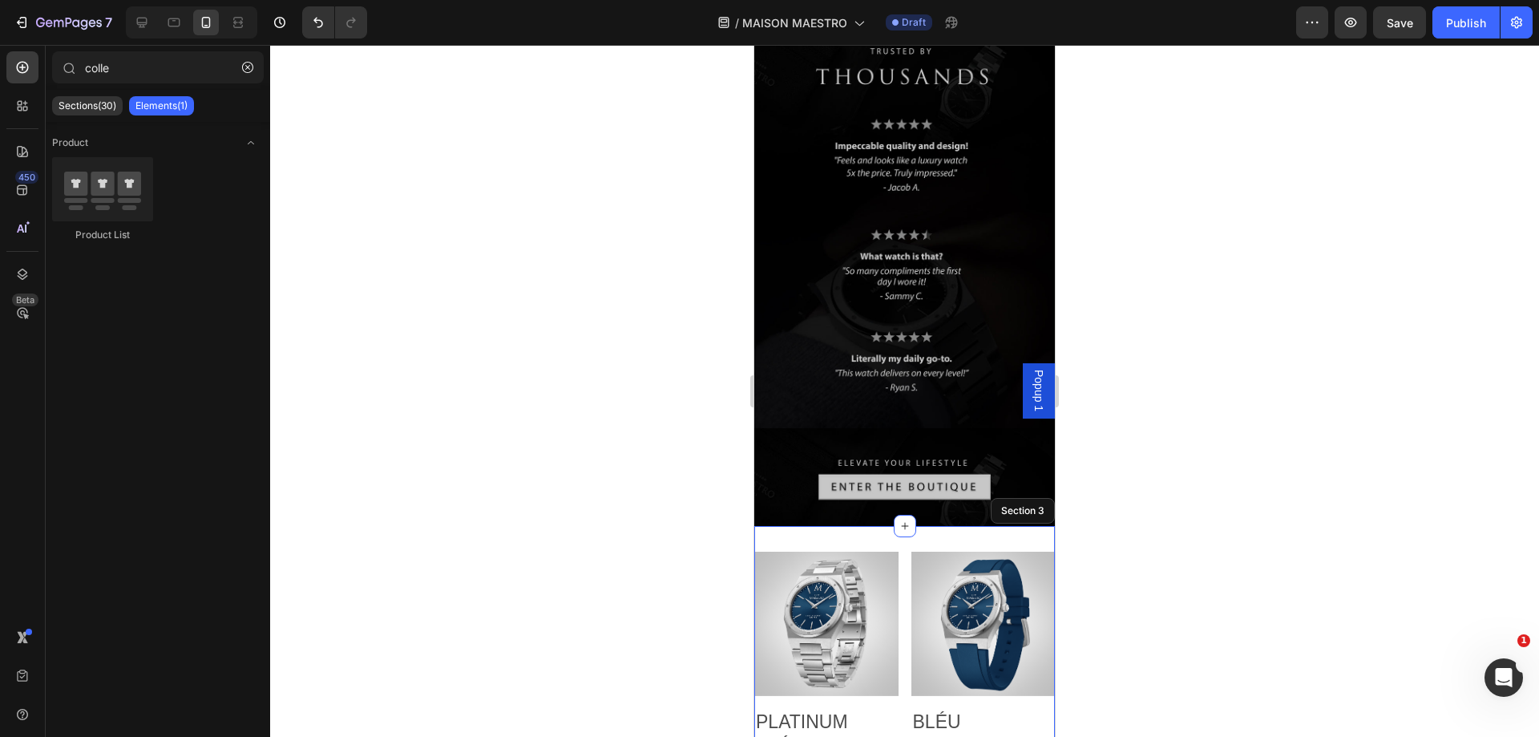
scroll to position [4426, 0]
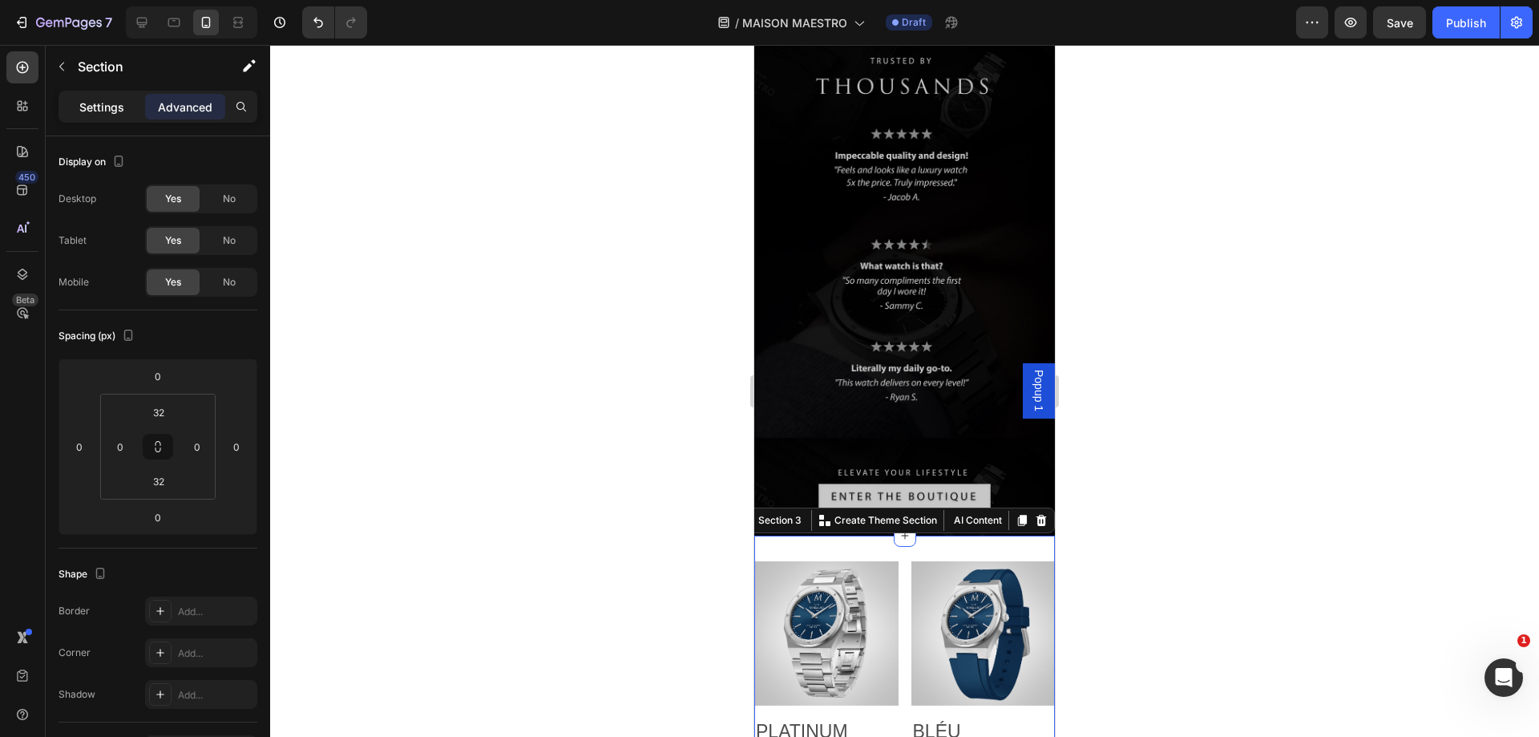
click at [80, 105] on p "Settings" at bounding box center [101, 107] width 45 height 17
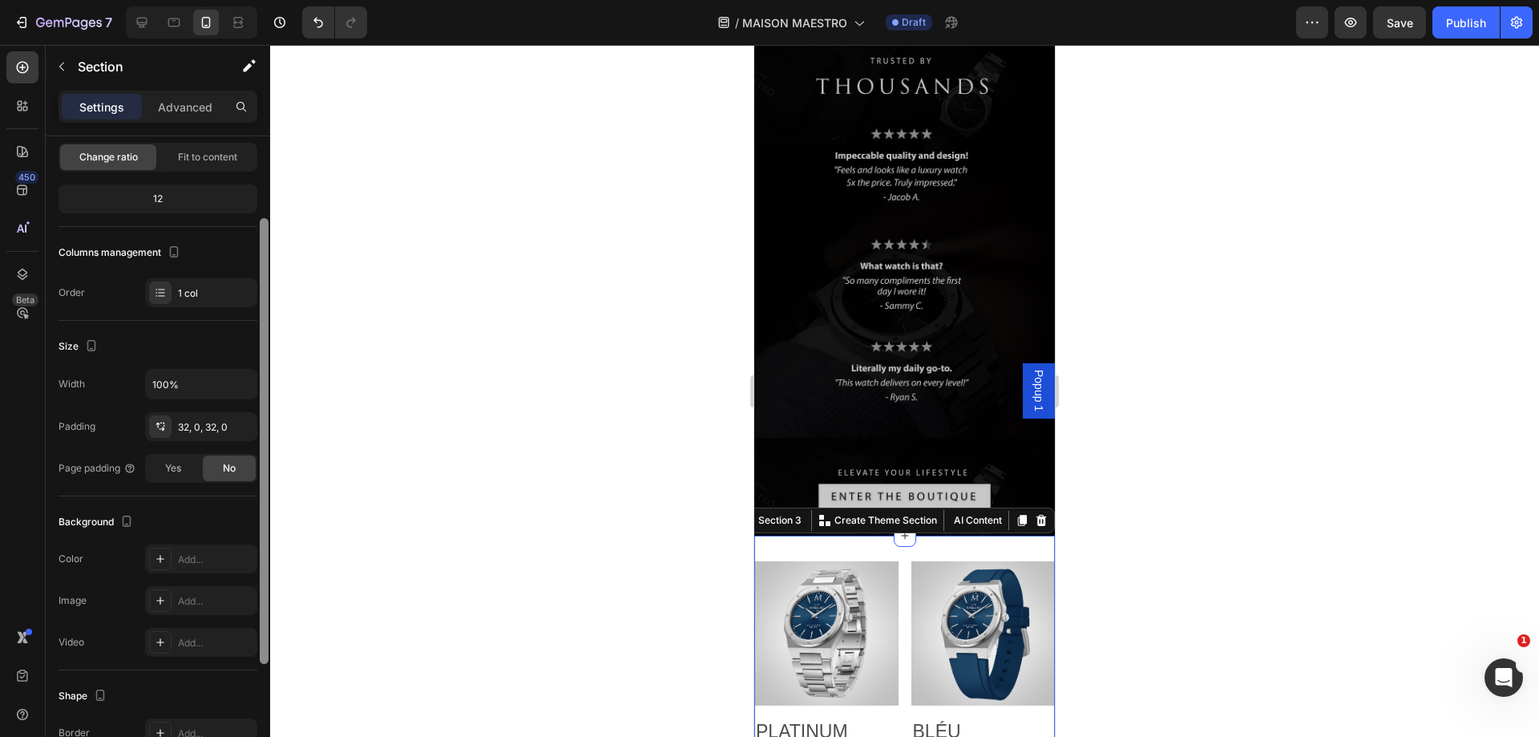
scroll to position [124, 0]
drag, startPoint x: 260, startPoint y: 204, endPoint x: 267, endPoint y: 284, distance: 80.5
click at [267, 284] on div at bounding box center [264, 445] width 9 height 446
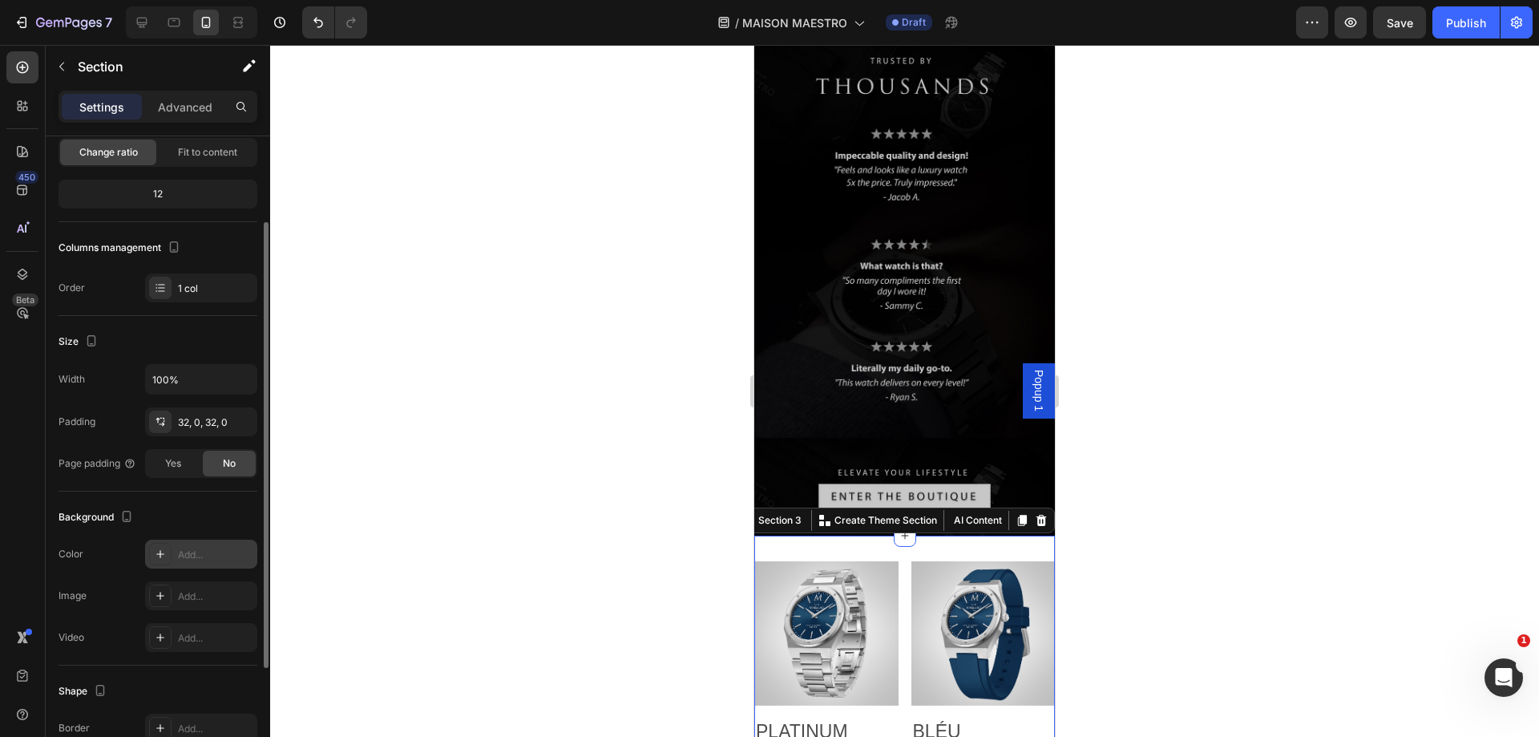
click at [159, 551] on icon at bounding box center [160, 553] width 13 height 13
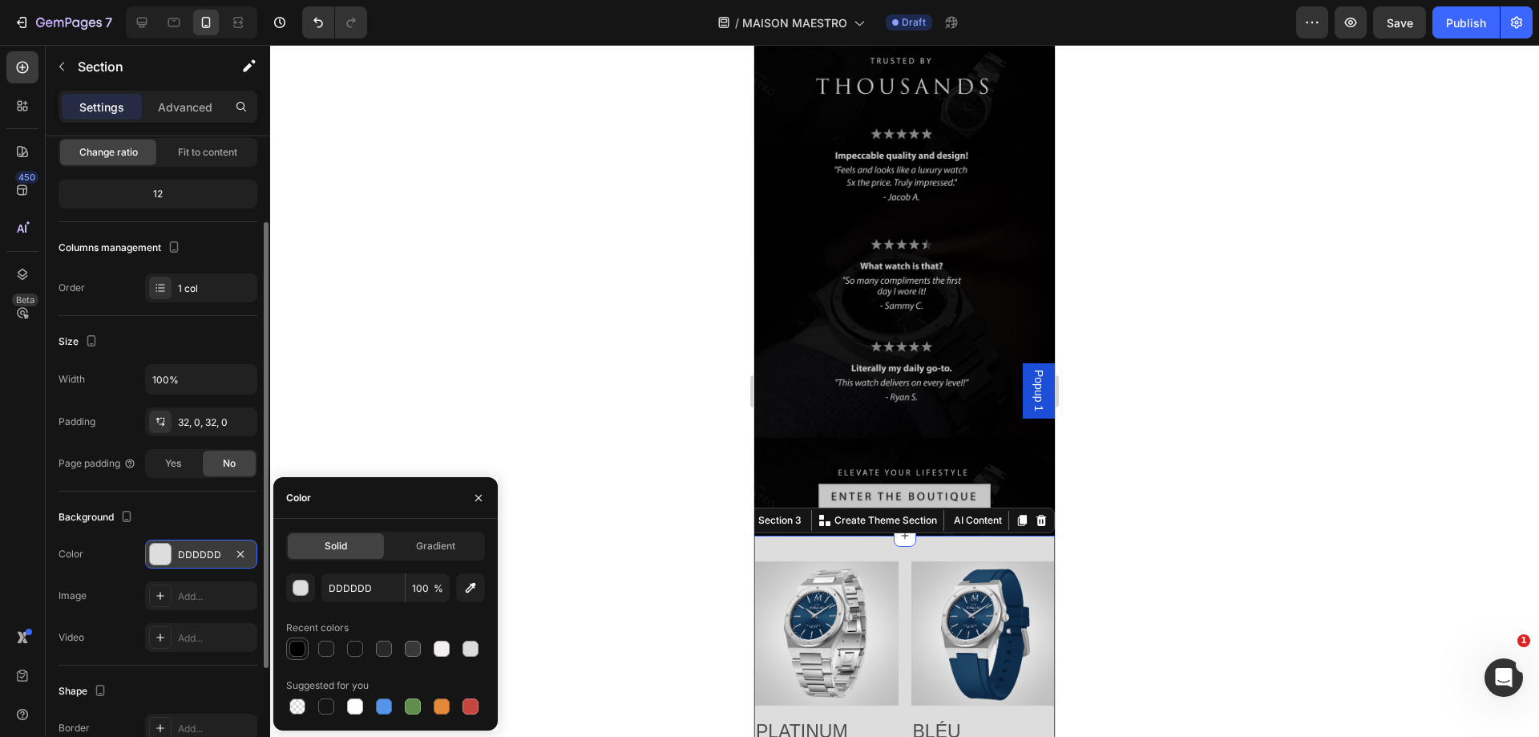
click at [296, 652] on div at bounding box center [297, 648] width 16 height 16
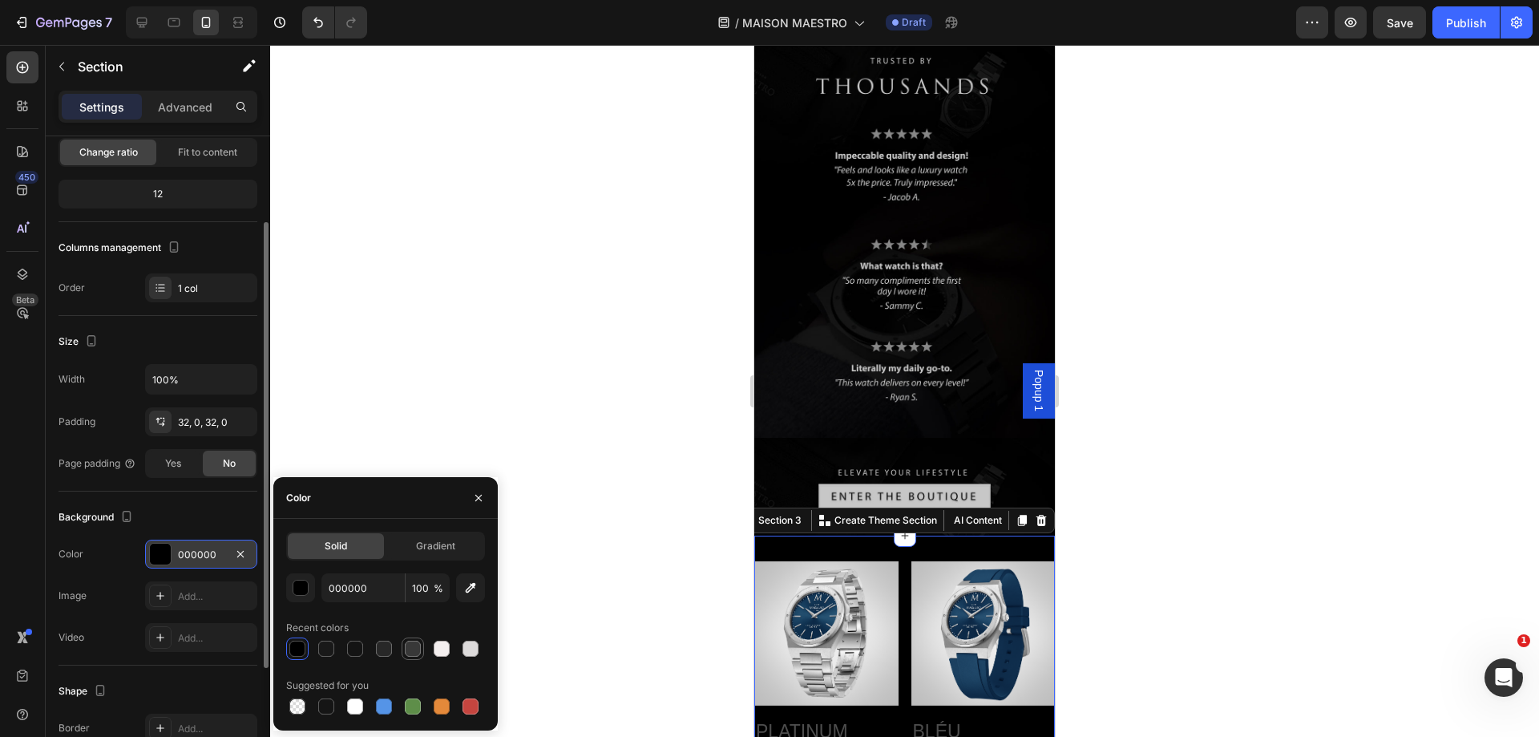
click at [413, 653] on div at bounding box center [413, 648] width 16 height 16
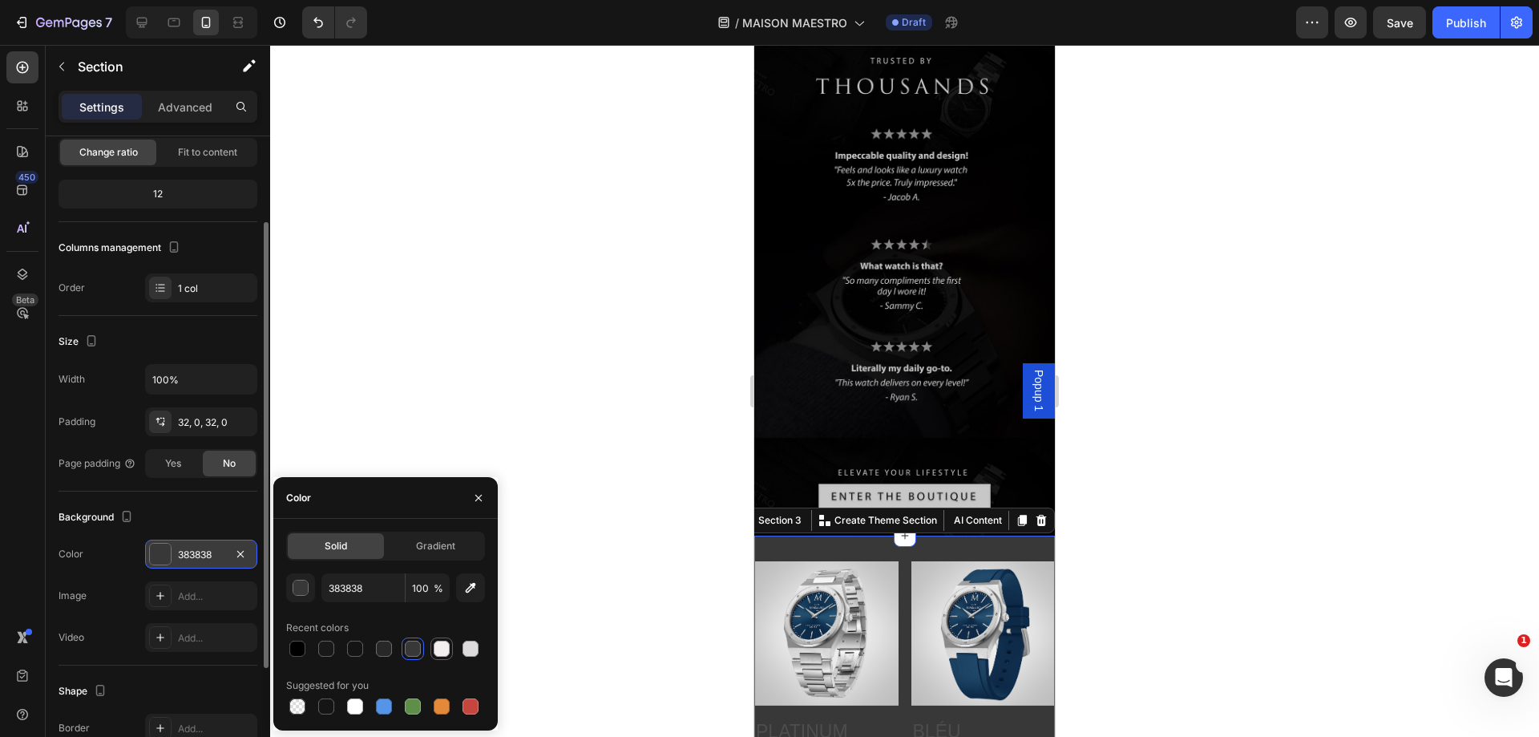
click at [447, 651] on div at bounding box center [442, 648] width 16 height 16
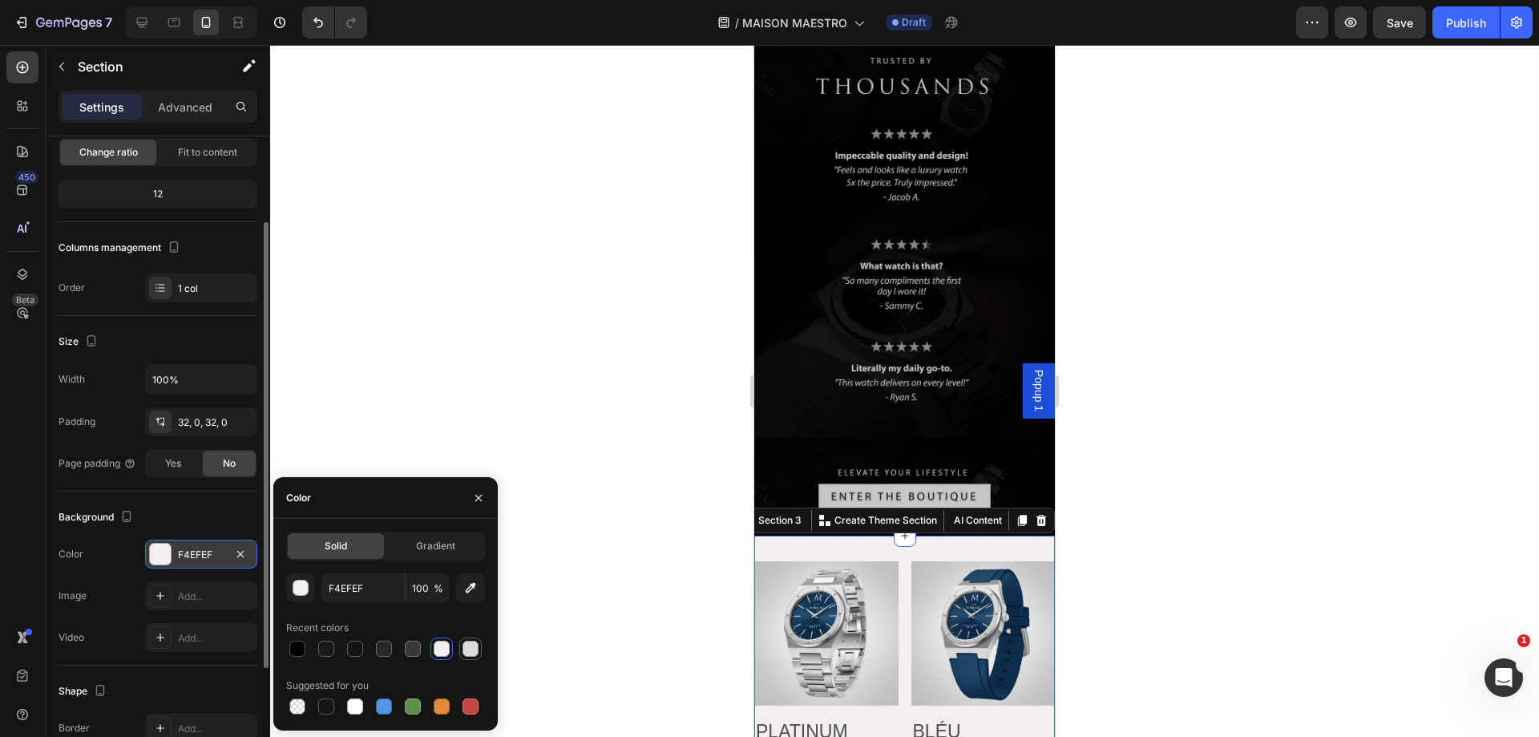
click at [470, 652] on div at bounding box center [470, 648] width 16 height 16
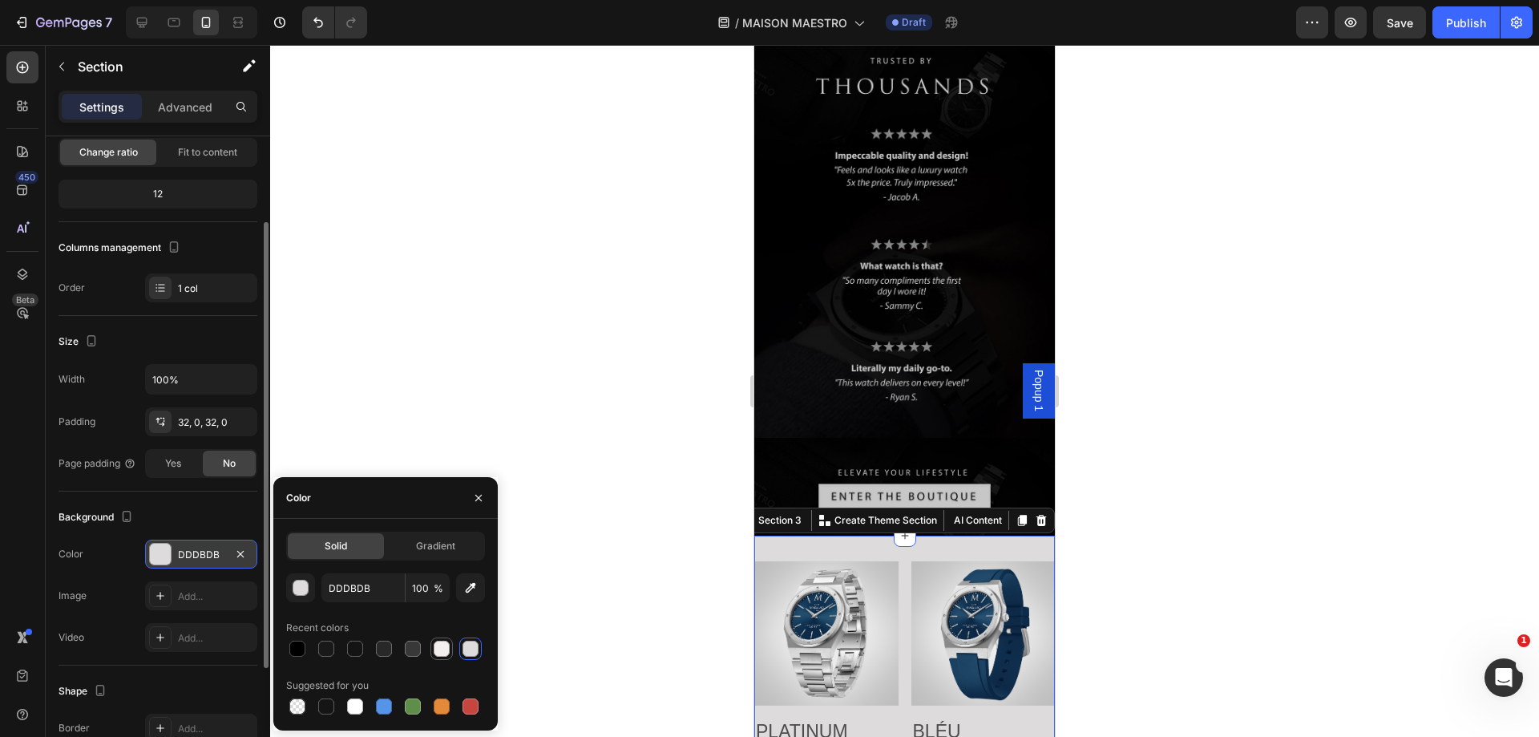
click at [438, 649] on div at bounding box center [442, 648] width 16 height 16
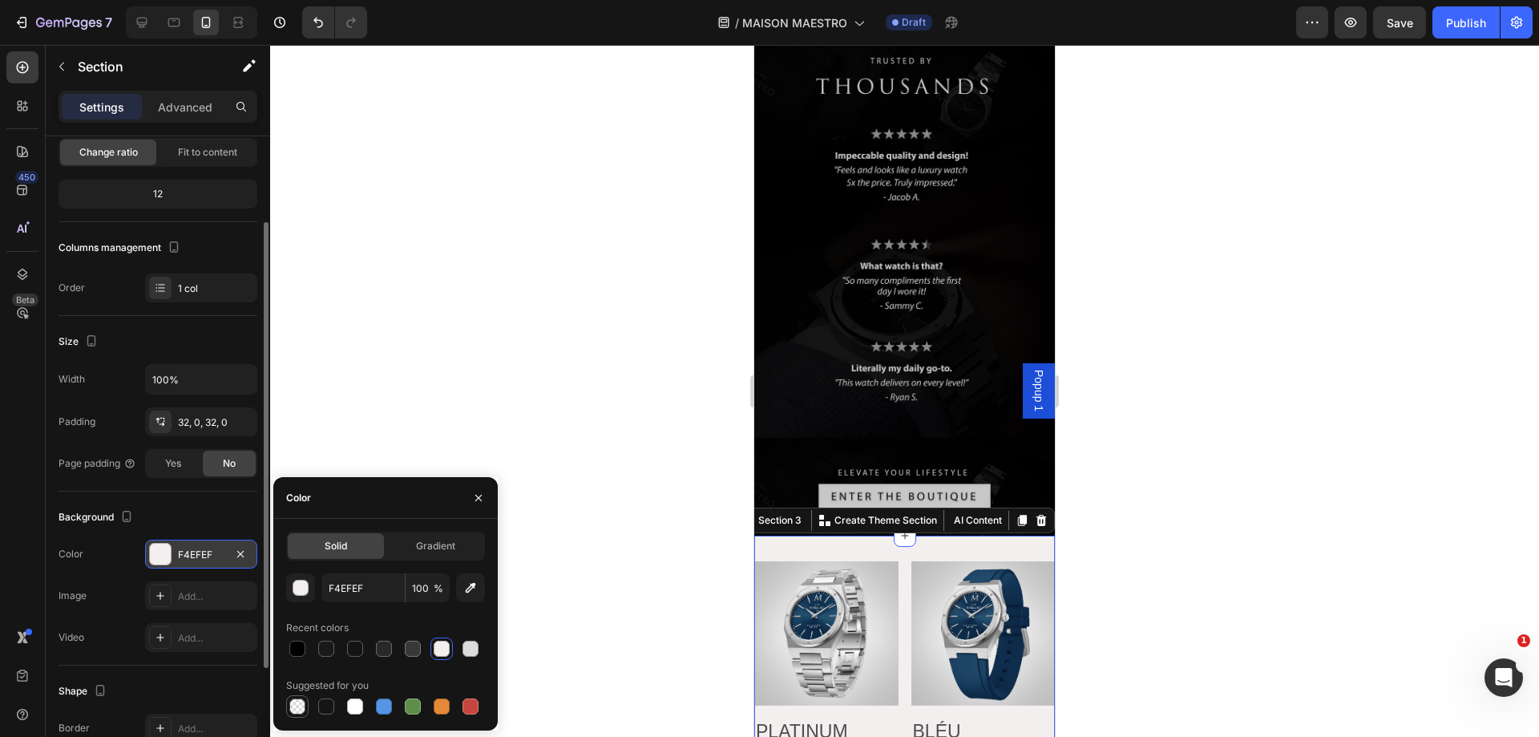
click at [293, 705] on div at bounding box center [297, 706] width 16 height 16
type input "000000"
type input "0"
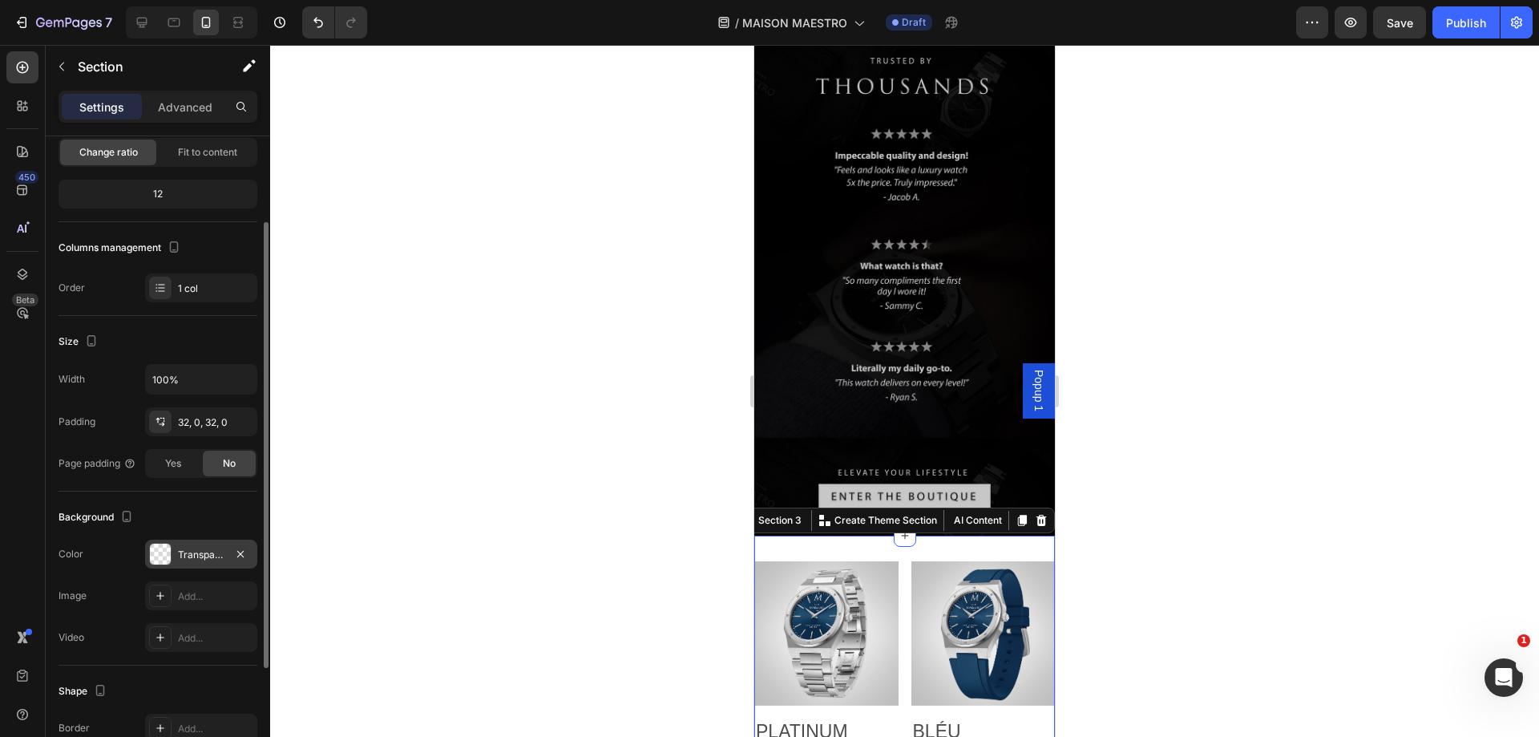
click at [492, 430] on div at bounding box center [904, 391] width 1269 height 692
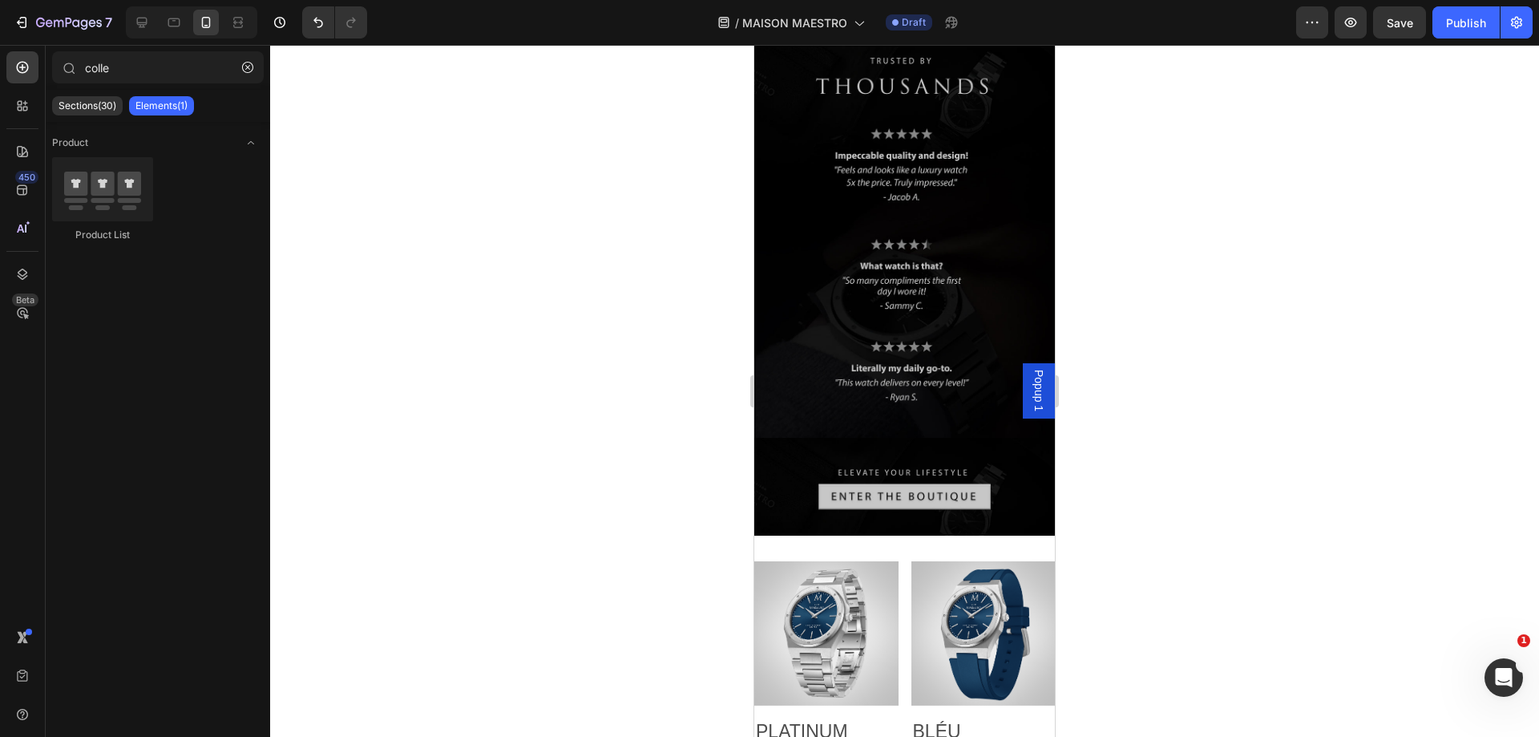
click at [579, 504] on div at bounding box center [904, 391] width 1269 height 692
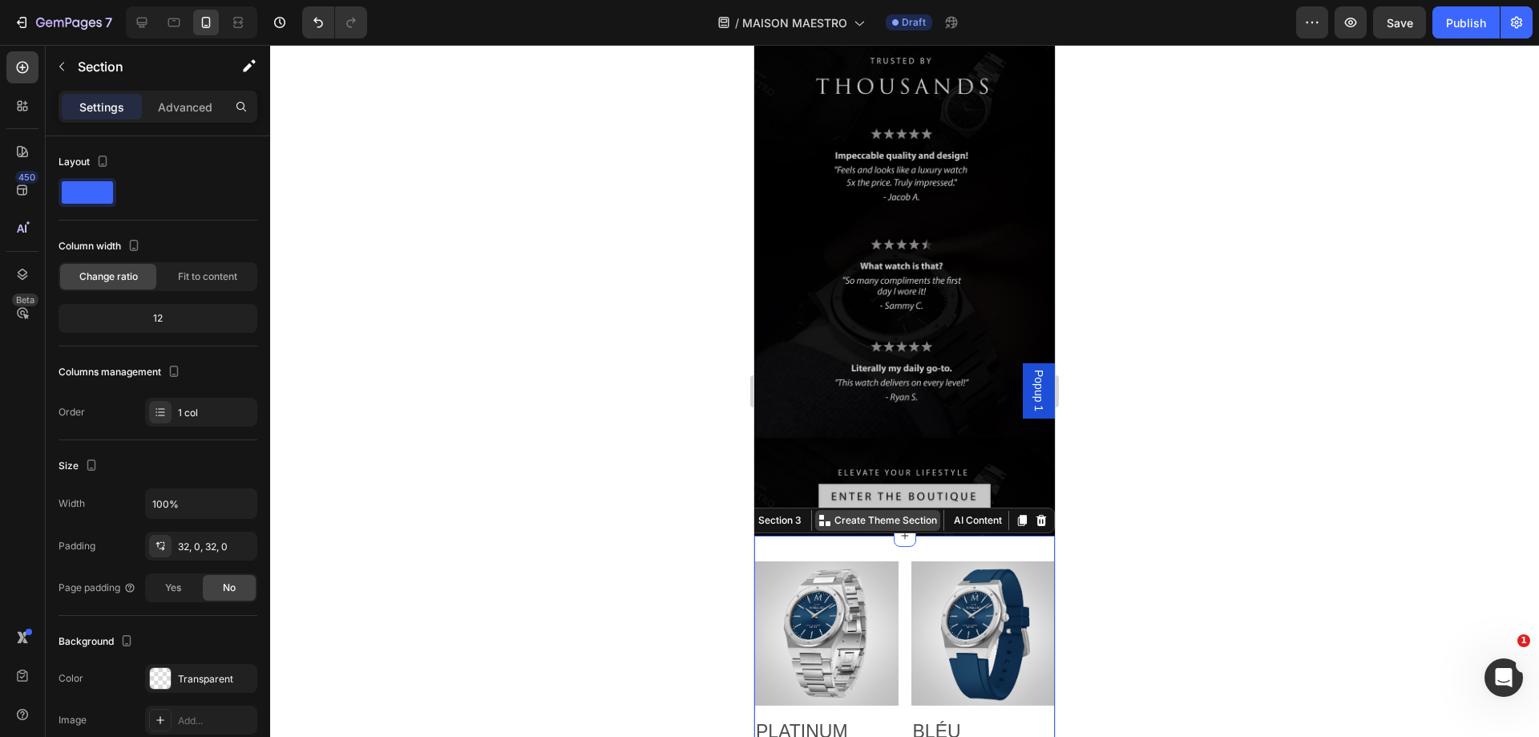
drag, startPoint x: 1011, startPoint y: 328, endPoint x: 841, endPoint y: 337, distance: 170.1
click at [1018, 515] on icon at bounding box center [1022, 520] width 9 height 11
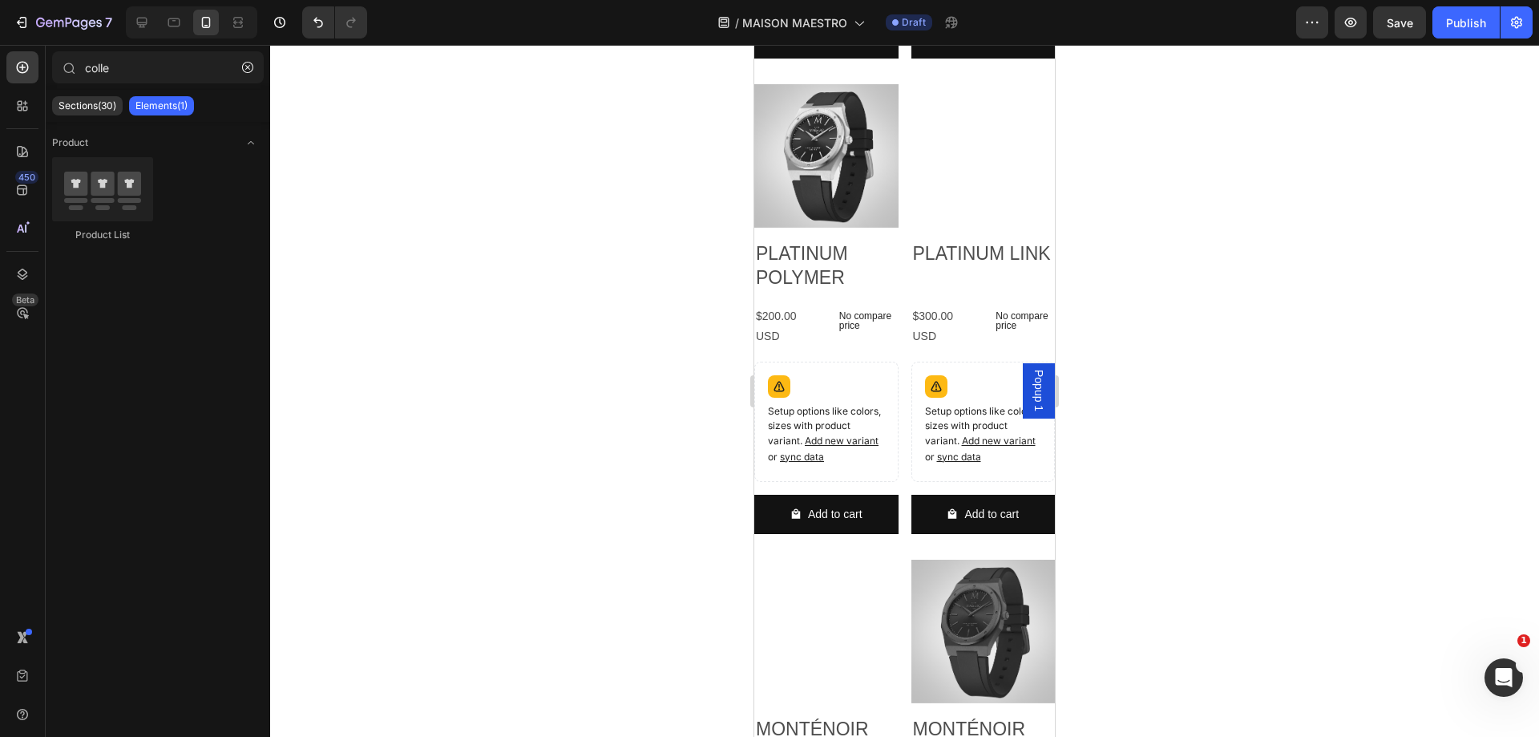
scroll to position [7103, 0]
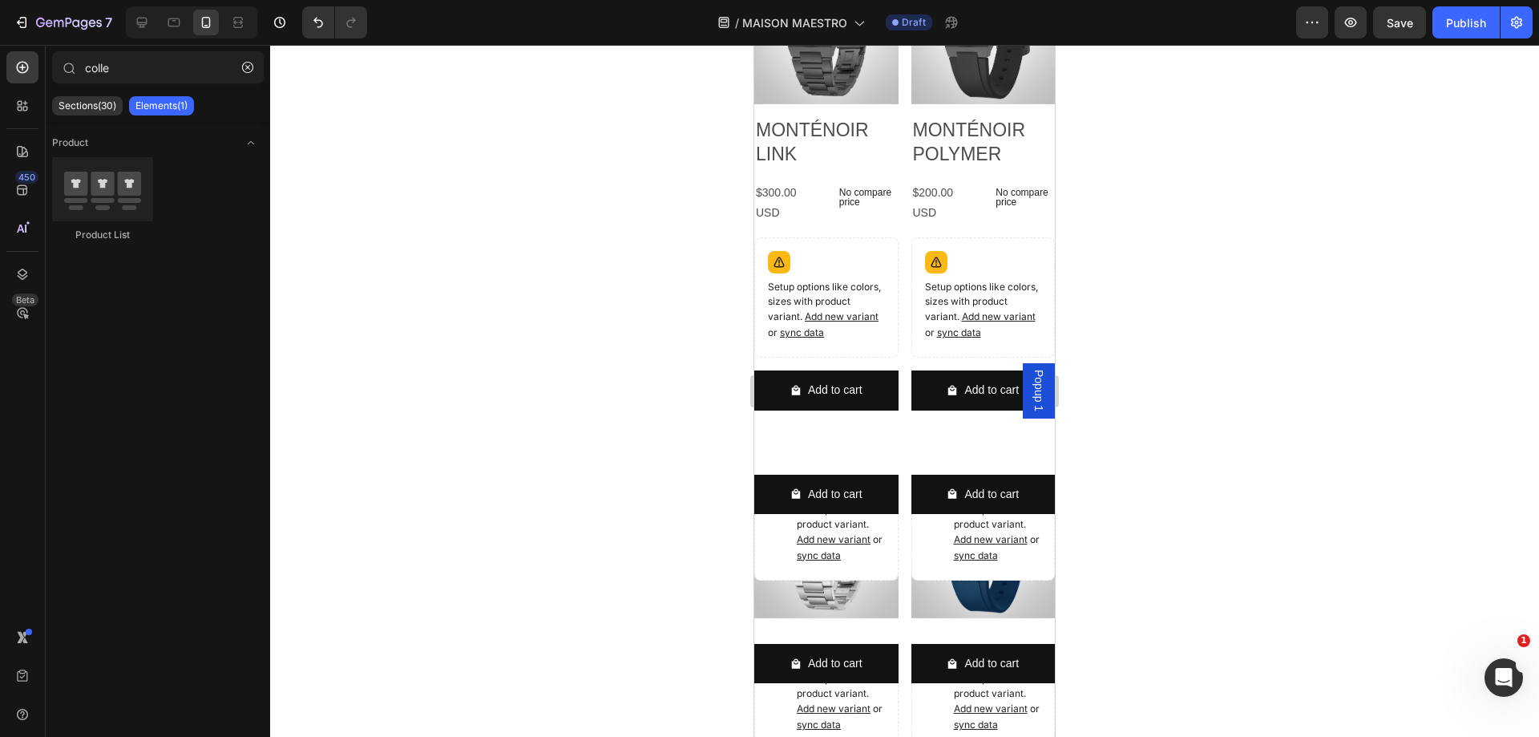
scroll to position [6785, 0]
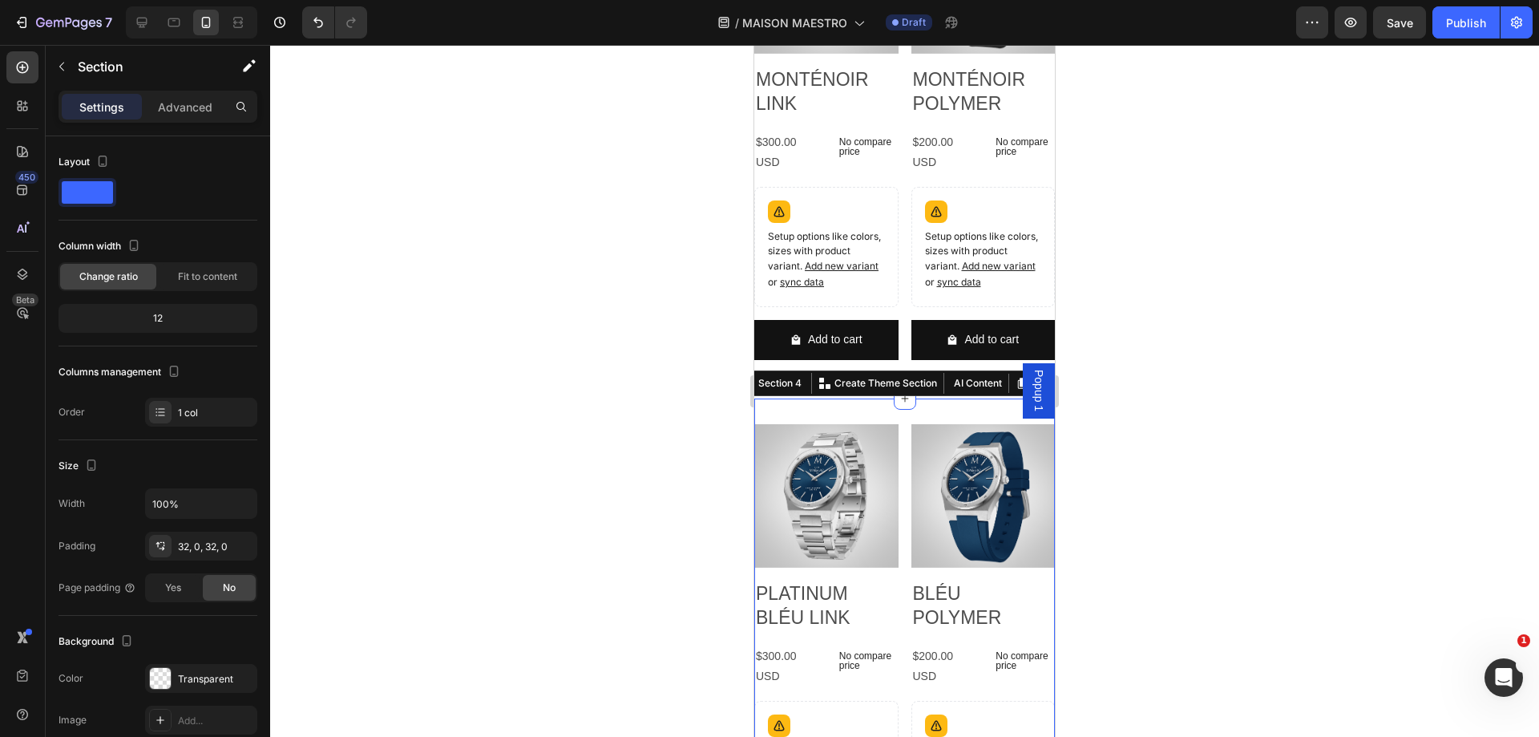
click at [188, 104] on p "Advanced" at bounding box center [185, 107] width 54 height 17
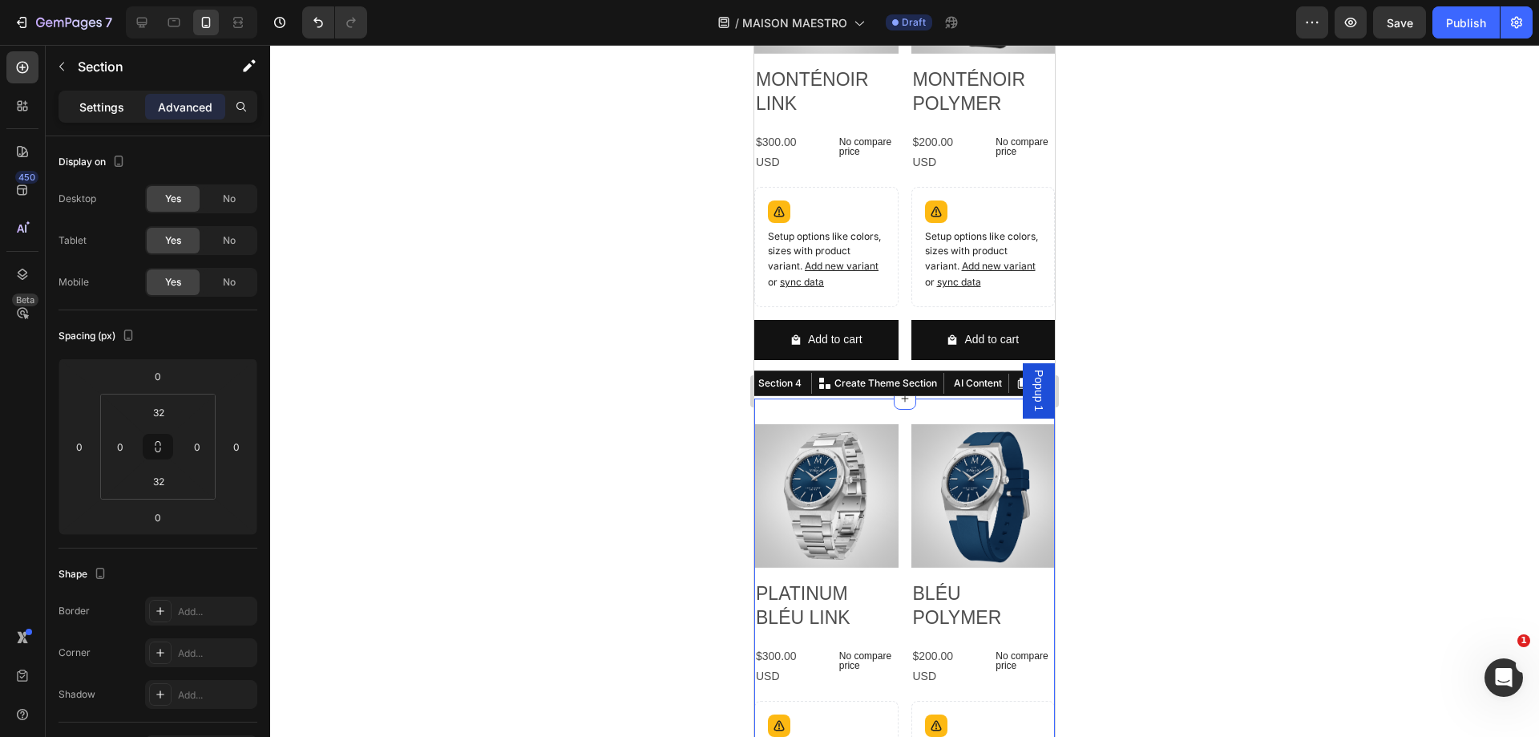
click at [107, 109] on p "Settings" at bounding box center [101, 107] width 45 height 17
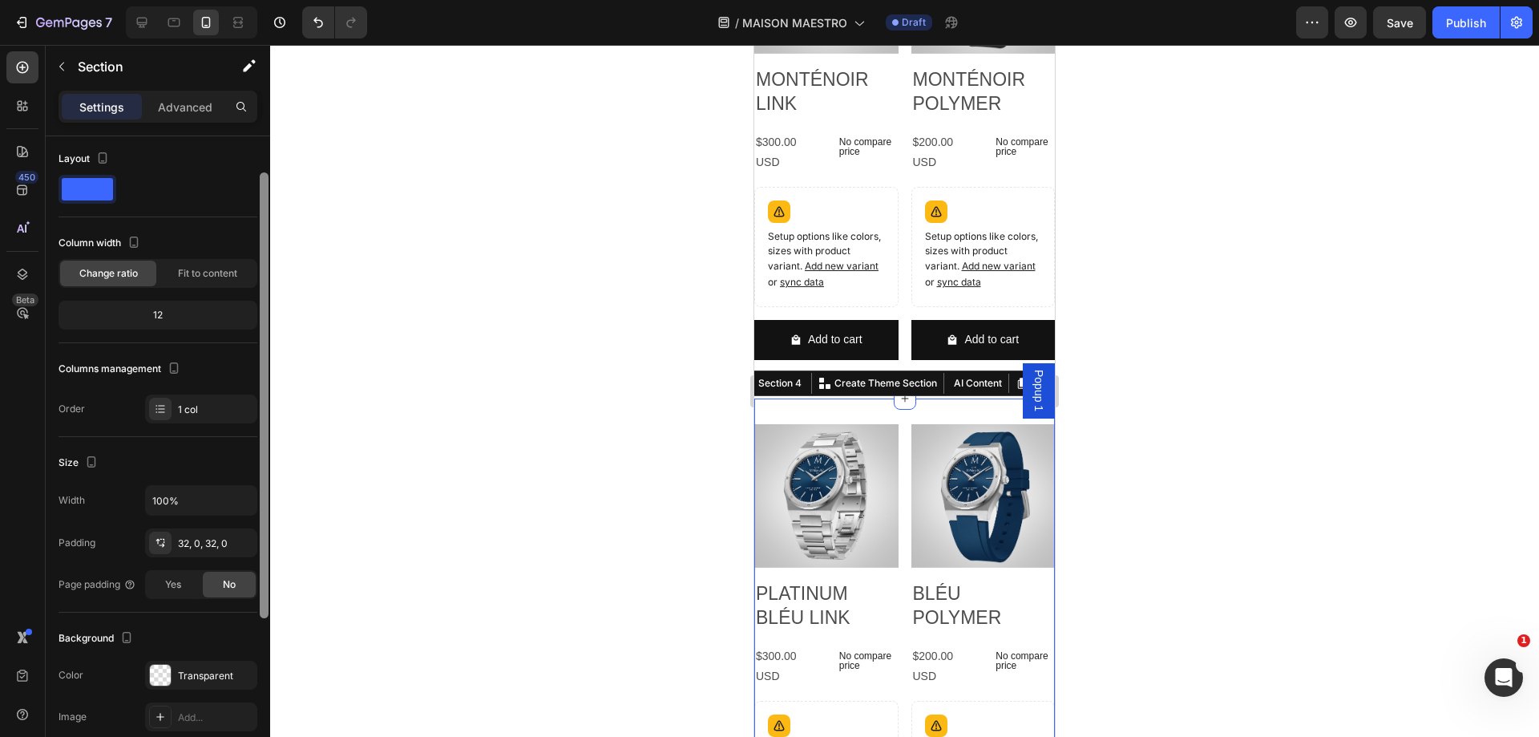
scroll to position [0, 0]
drag, startPoint x: 264, startPoint y: 323, endPoint x: 247, endPoint y: 248, distance: 77.2
click at [247, 248] on div "Layout Column width Change ratio Fit to content 12 Columns management Order 1 c…" at bounding box center [158, 459] width 224 height 646
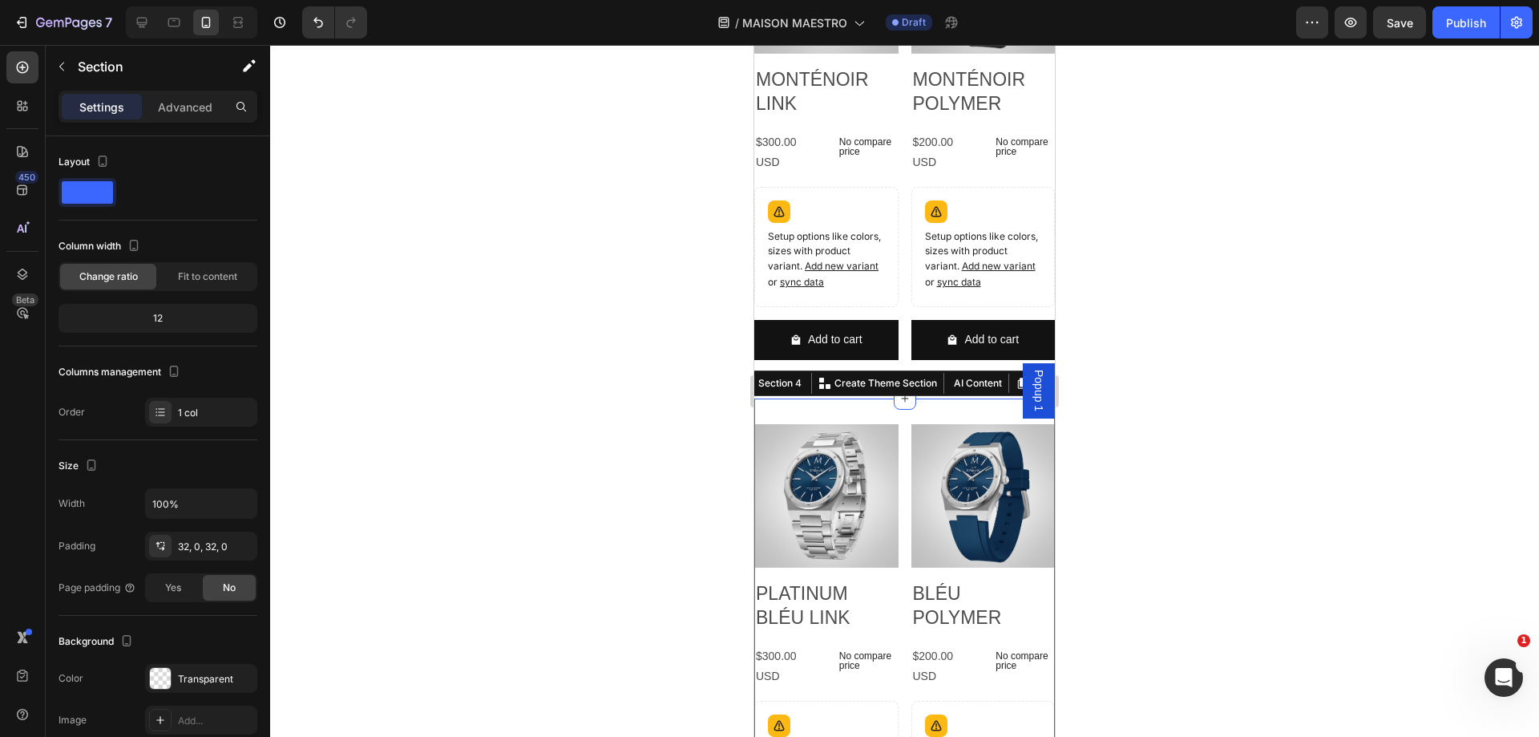
click at [846, 484] on img at bounding box center [826, 496] width 144 height 144
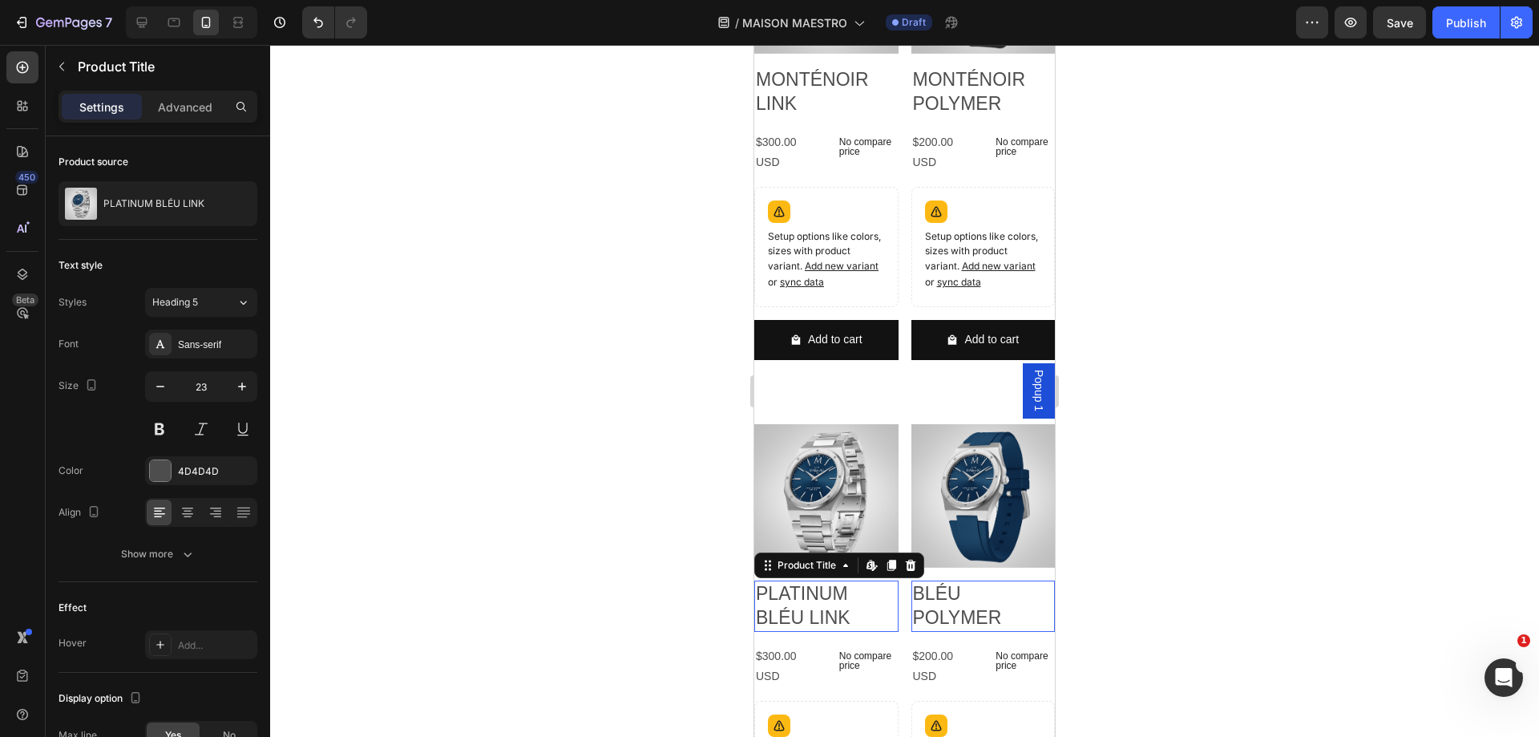
click at [799, 632] on h2 "PLATINUM BLÉU LINK" at bounding box center [826, 605] width 144 height 51
click at [773, 688] on div "$300.00 USD" at bounding box center [787, 665] width 66 height 43
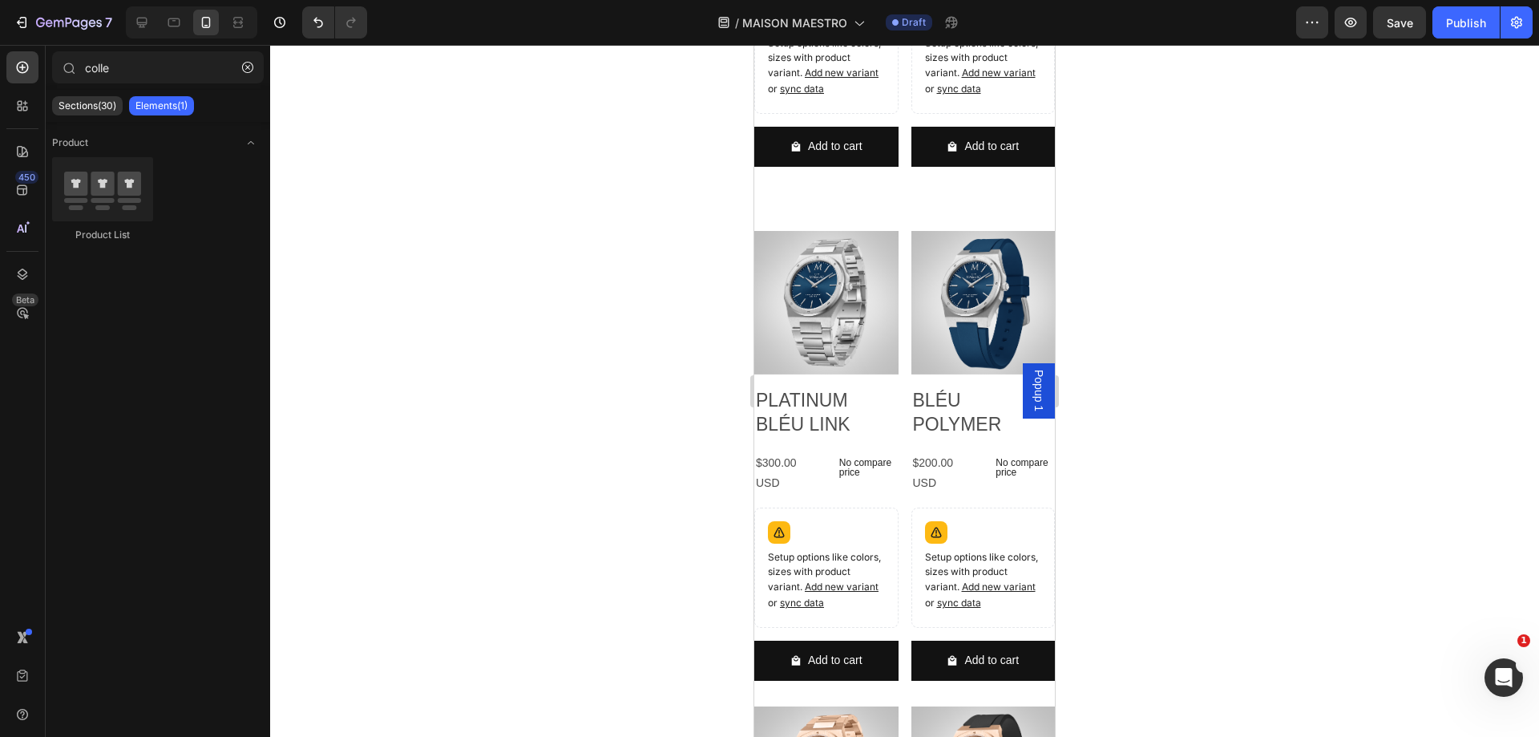
scroll to position [7002, 0]
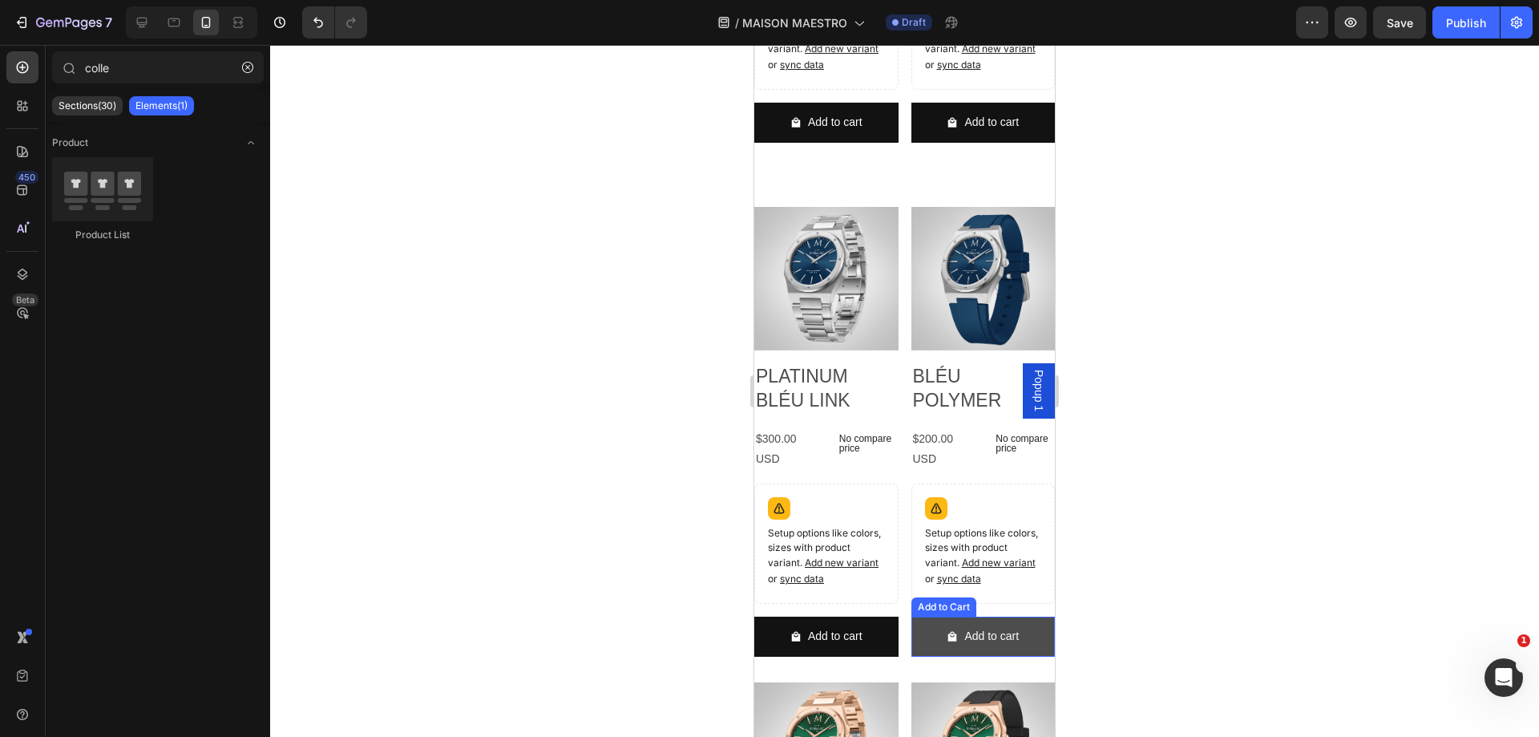
click at [898, 656] on button "Add to cart" at bounding box center [826, 635] width 144 height 39
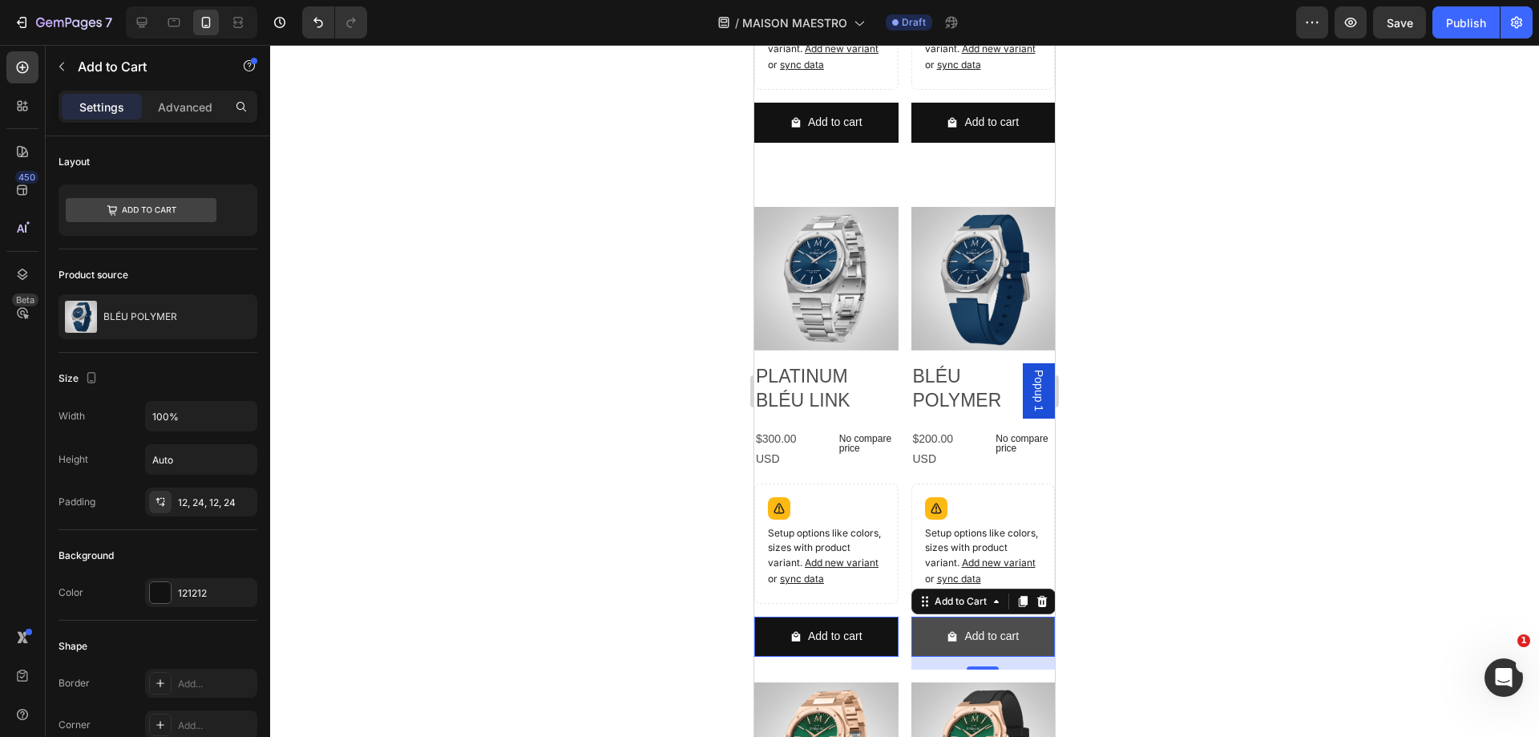
click at [801, 641] on icon "Add to cart" at bounding box center [796, 637] width 9 height 10
click at [862, 646] on div "Add to cart" at bounding box center [835, 636] width 54 height 20
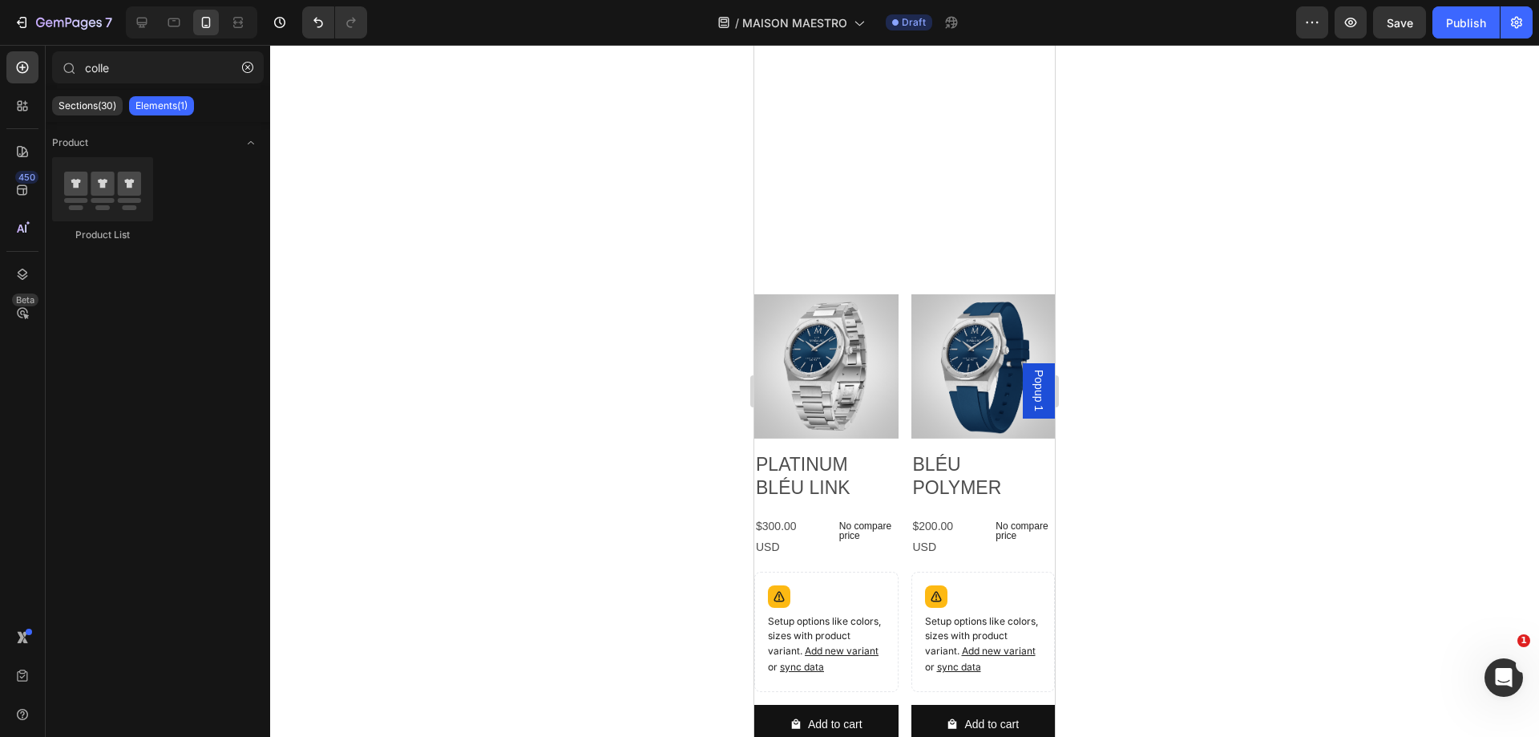
scroll to position [6519, 0]
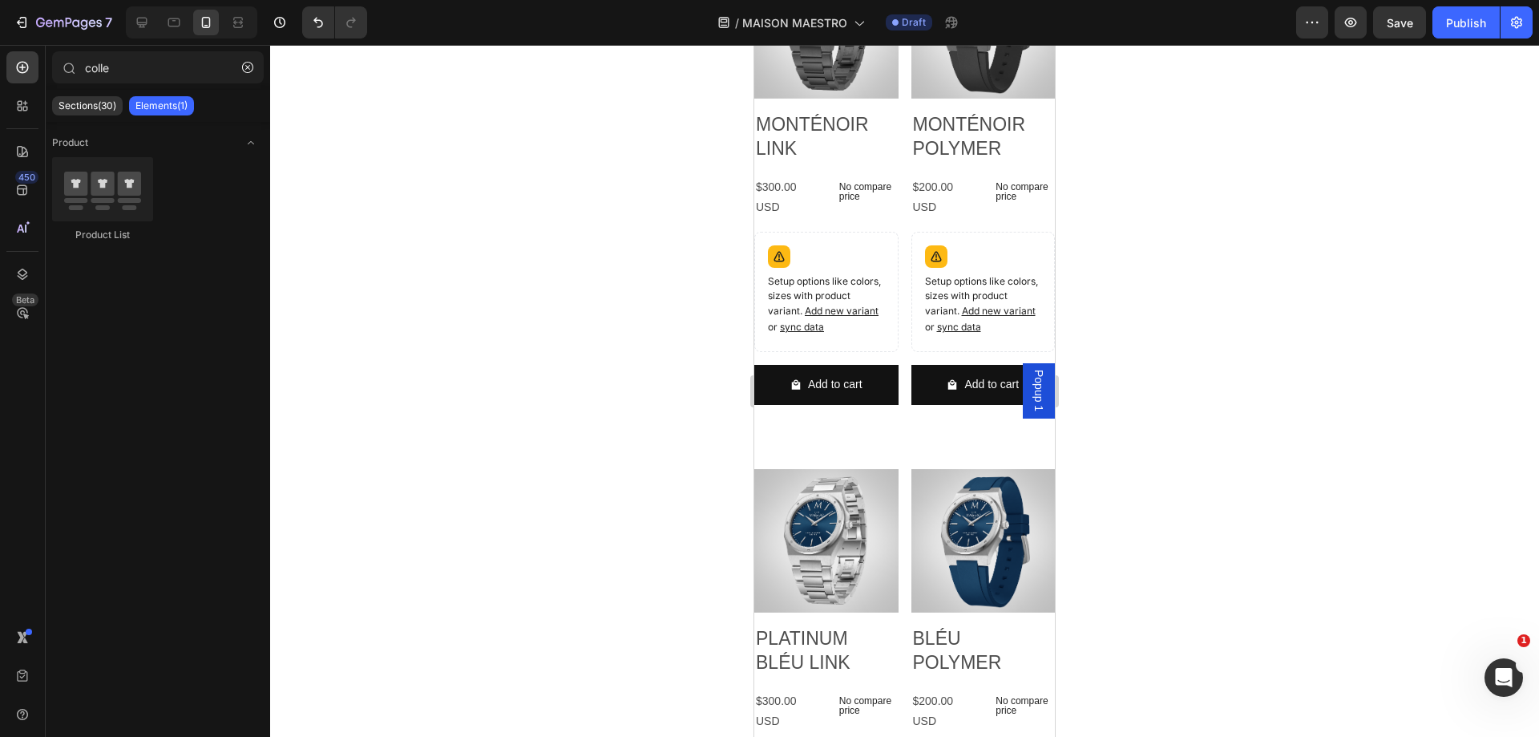
scroll to position [6752, 0]
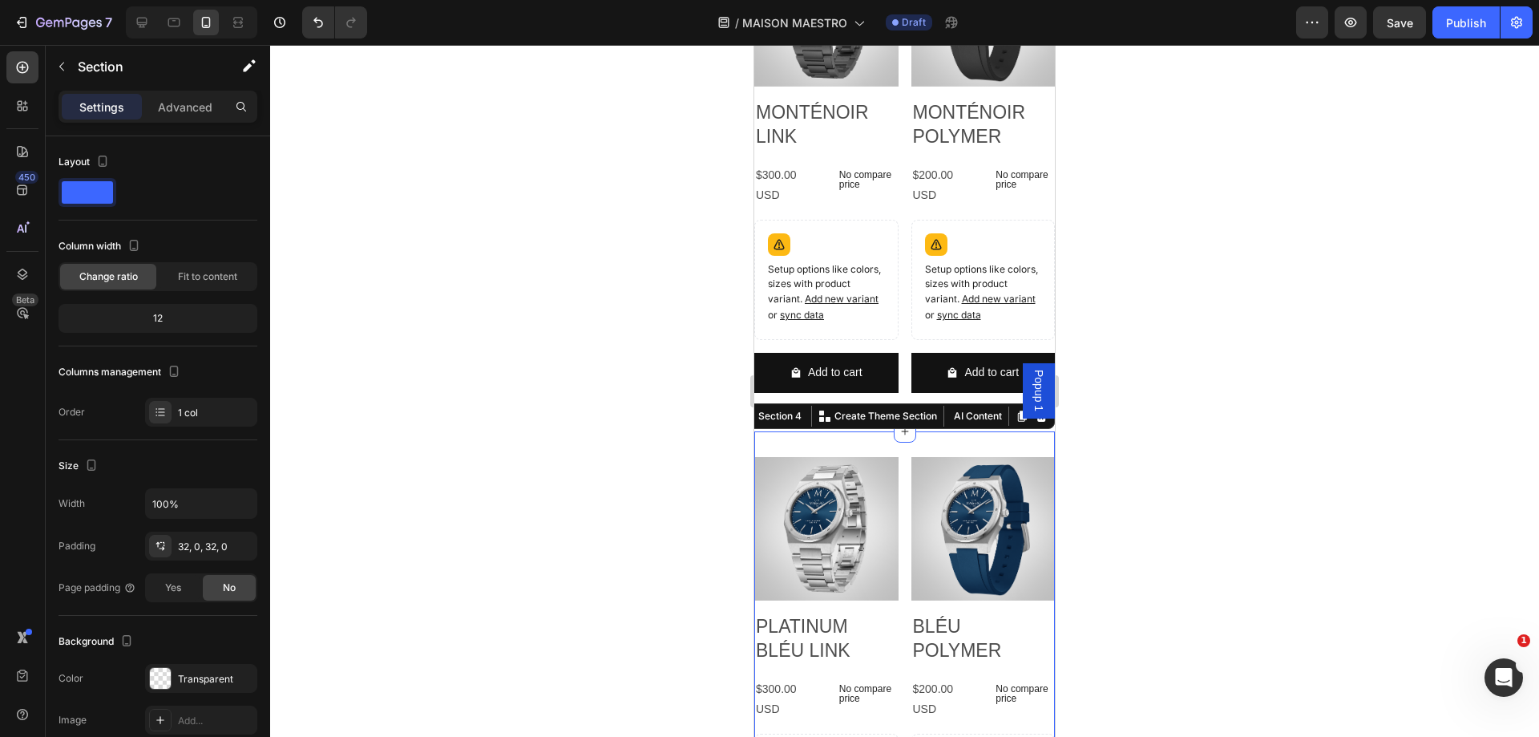
click at [1036, 422] on icon at bounding box center [1041, 415] width 10 height 11
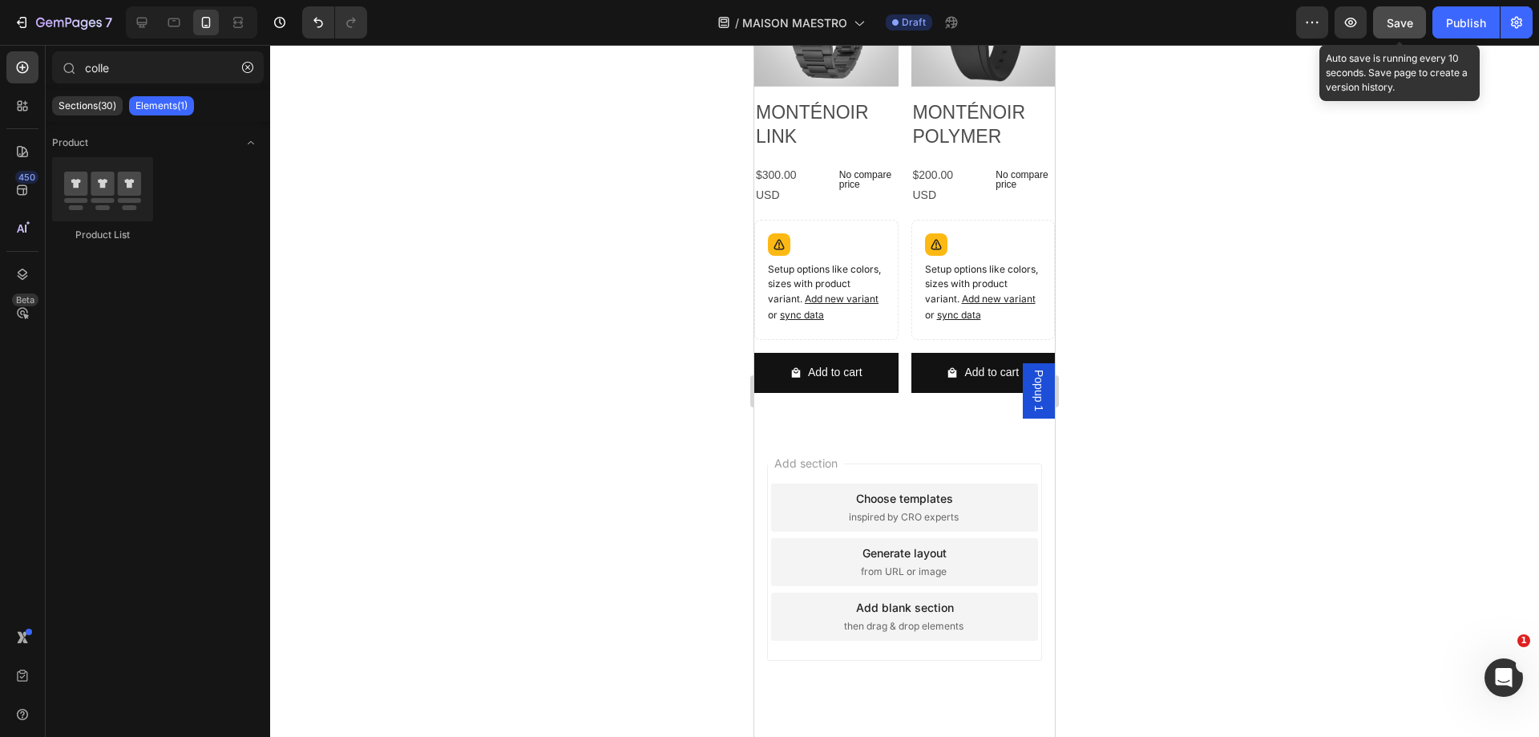
click at [1395, 24] on span "Save" at bounding box center [1400, 23] width 26 height 14
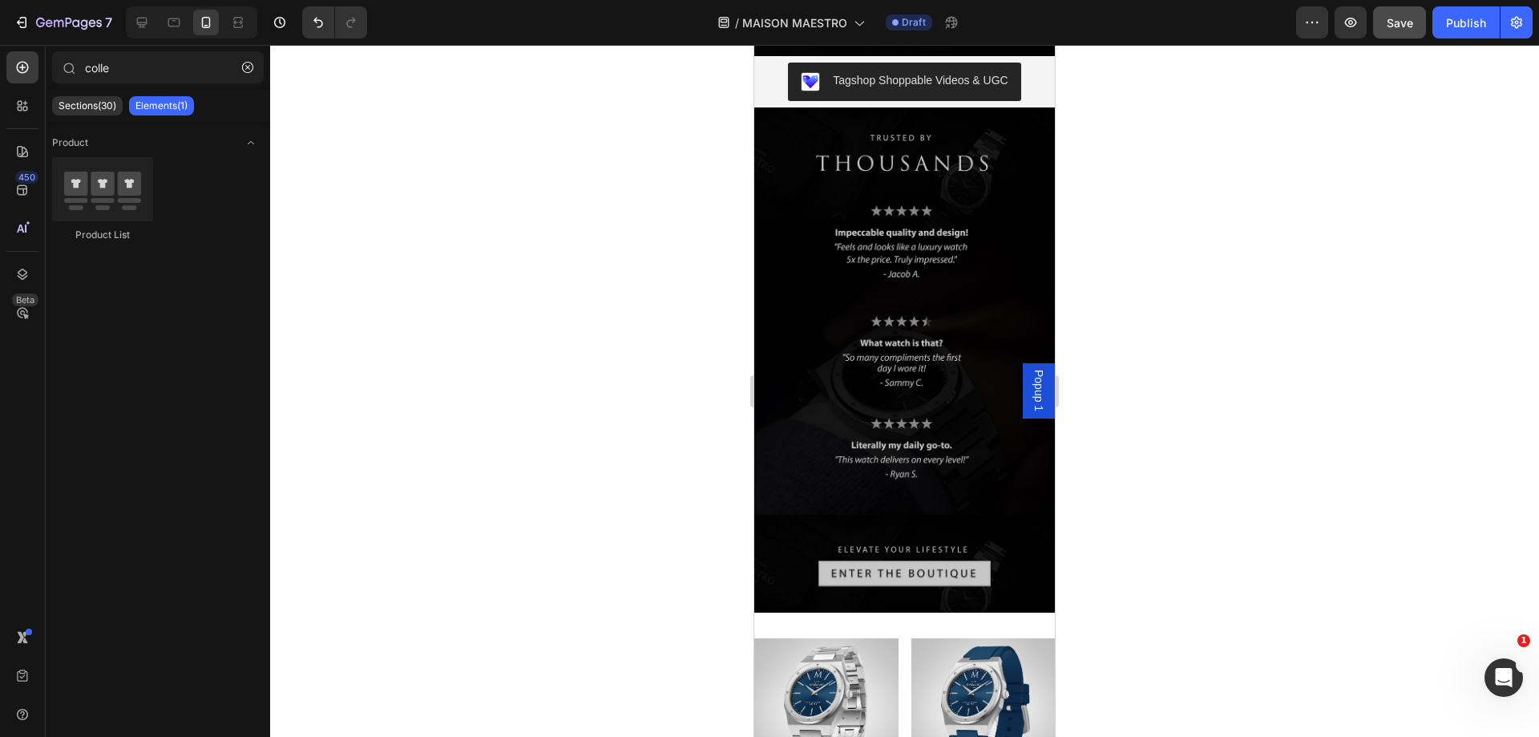
scroll to position [4331, 0]
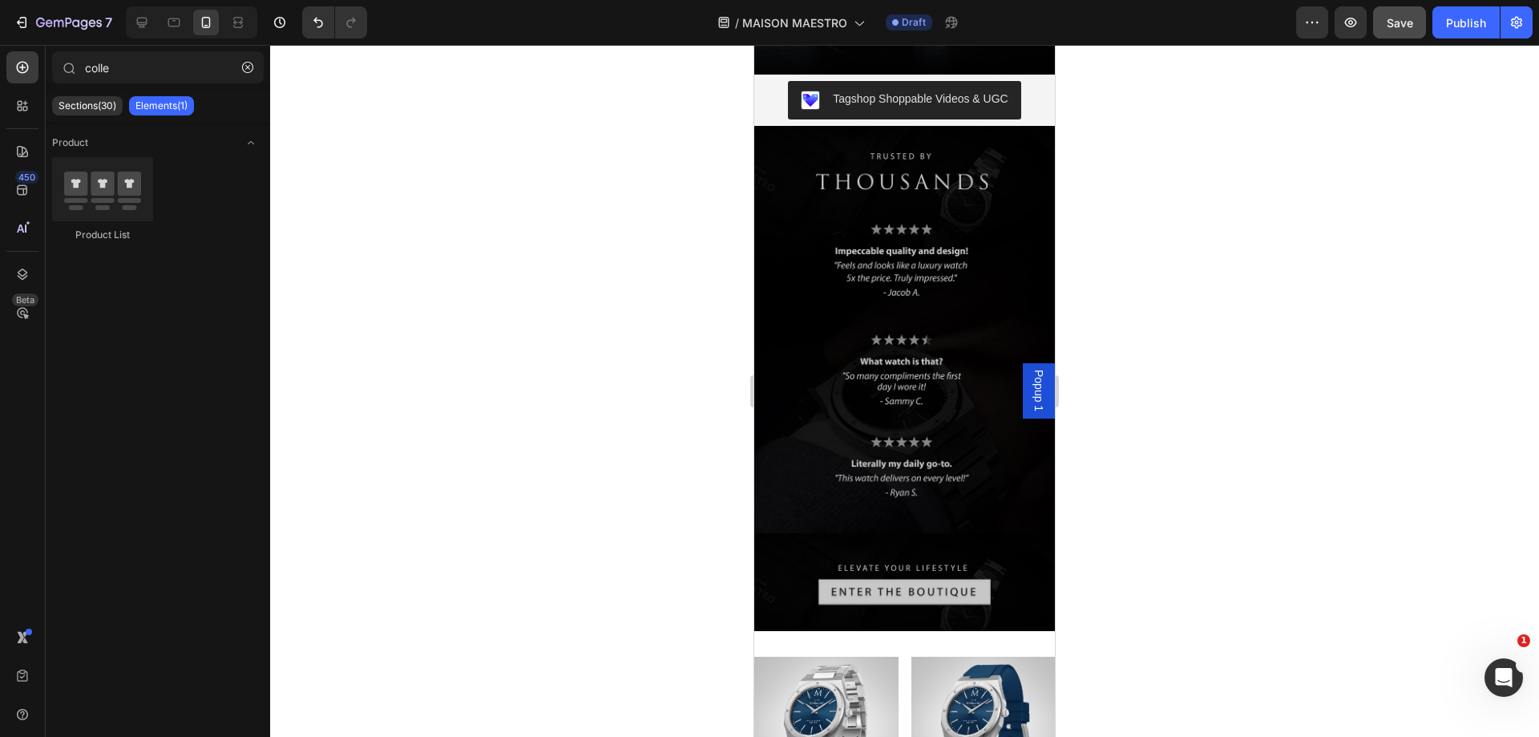
drag, startPoint x: 1047, startPoint y: 676, endPoint x: 1823, endPoint y: 508, distance: 794.6
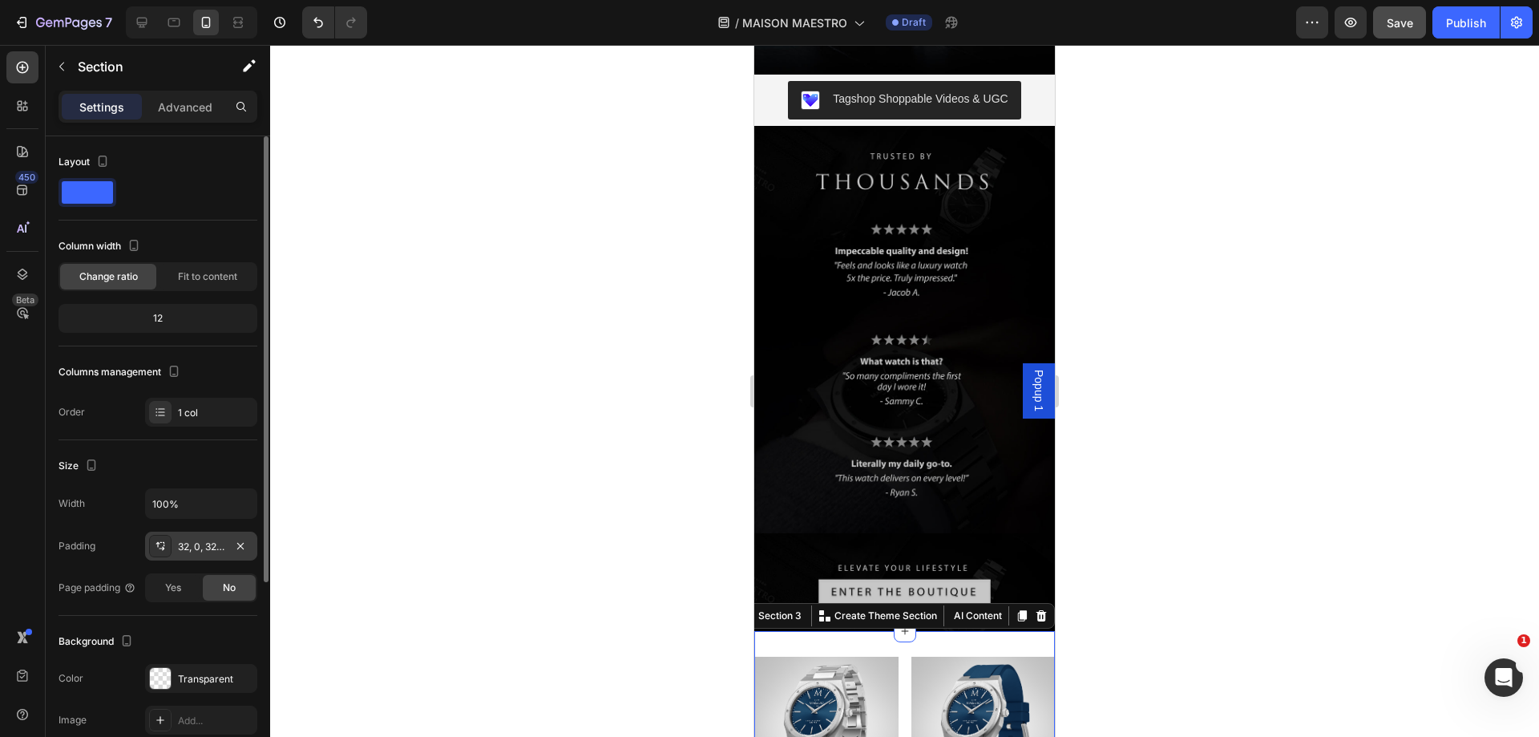
click at [207, 547] on div "32, 0, 32, 0" at bounding box center [201, 546] width 46 height 14
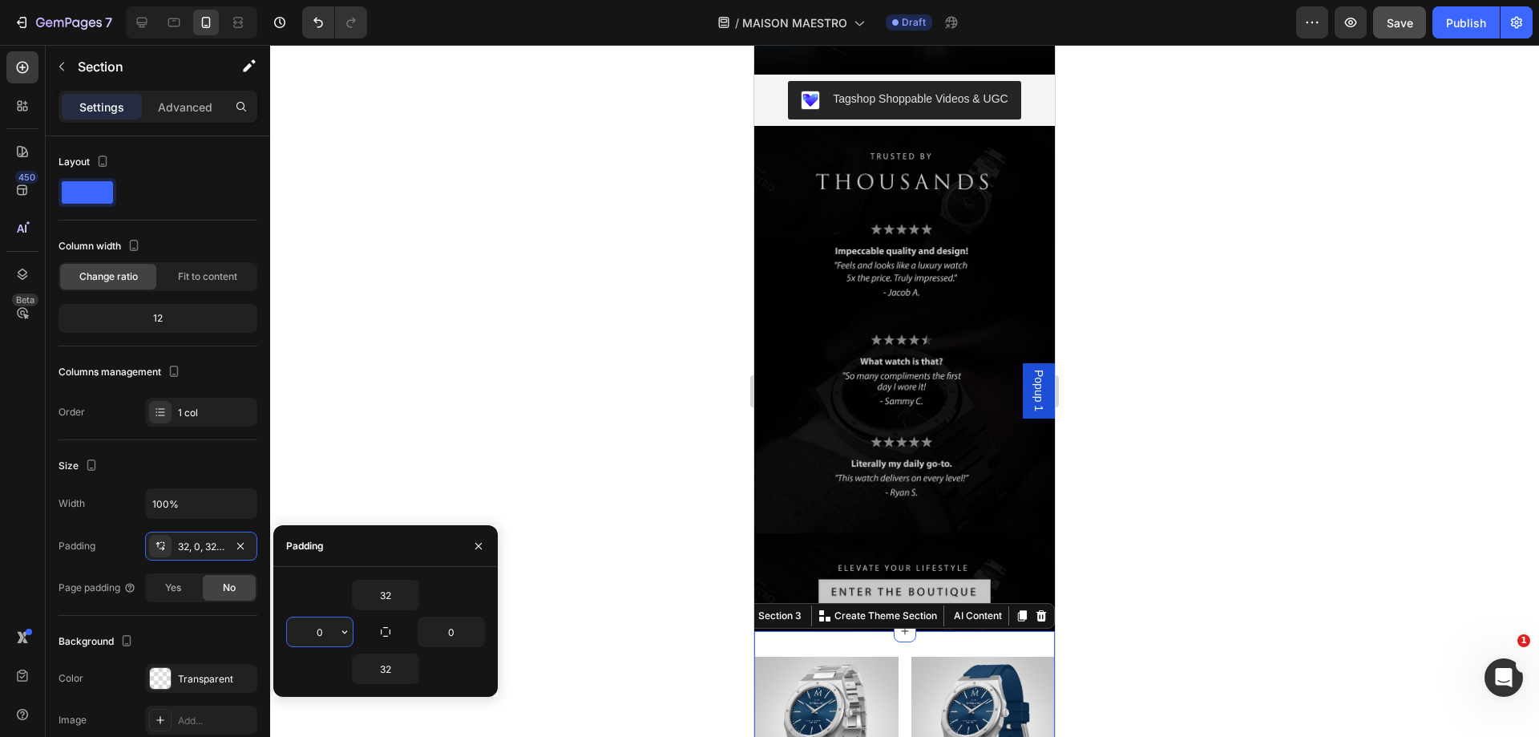
click at [332, 631] on input "0" at bounding box center [320, 631] width 66 height 29
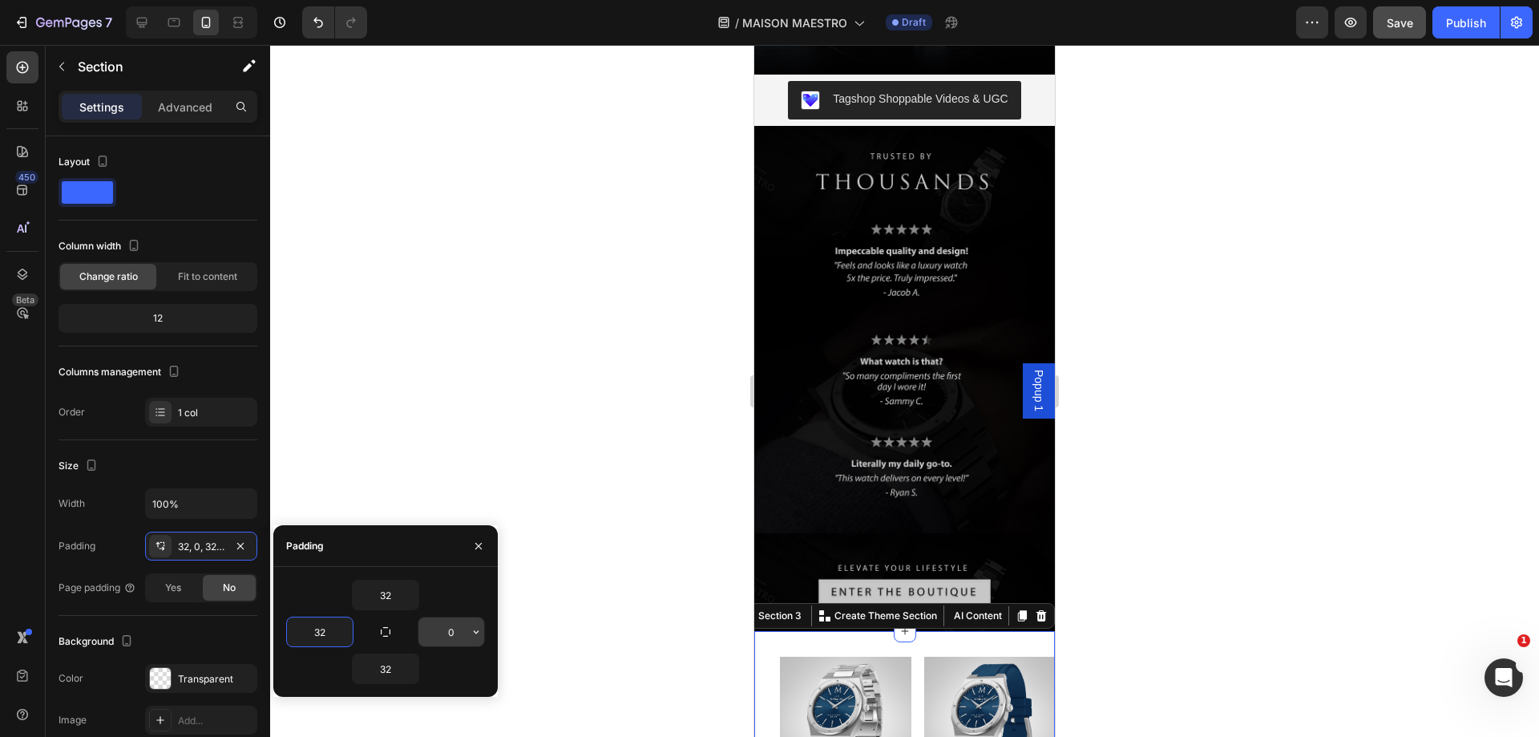
type input "32"
click at [448, 630] on input "0" at bounding box center [451, 631] width 66 height 29
type input "32"
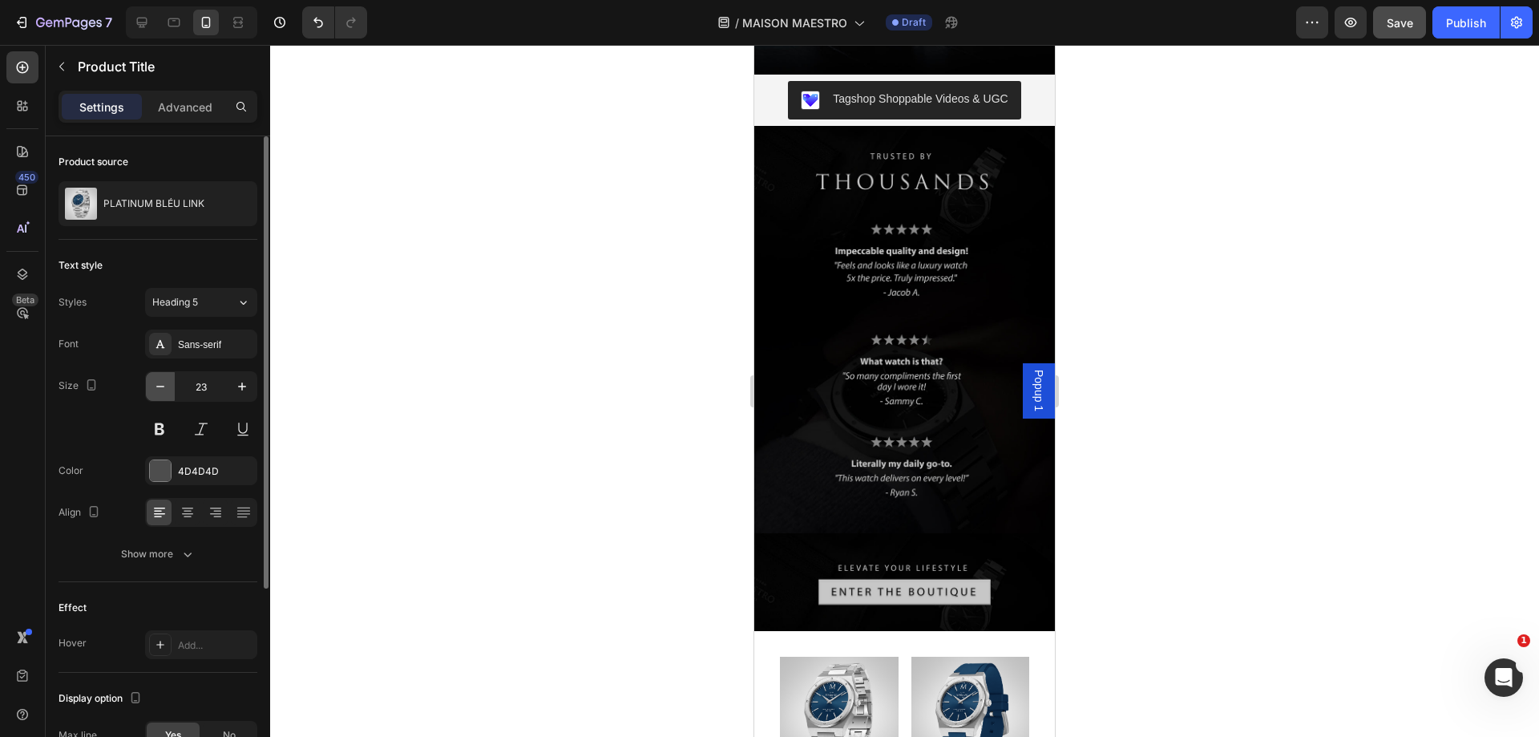
click at [165, 387] on icon "button" at bounding box center [160, 386] width 16 height 16
click at [163, 387] on icon "button" at bounding box center [160, 386] width 16 height 16
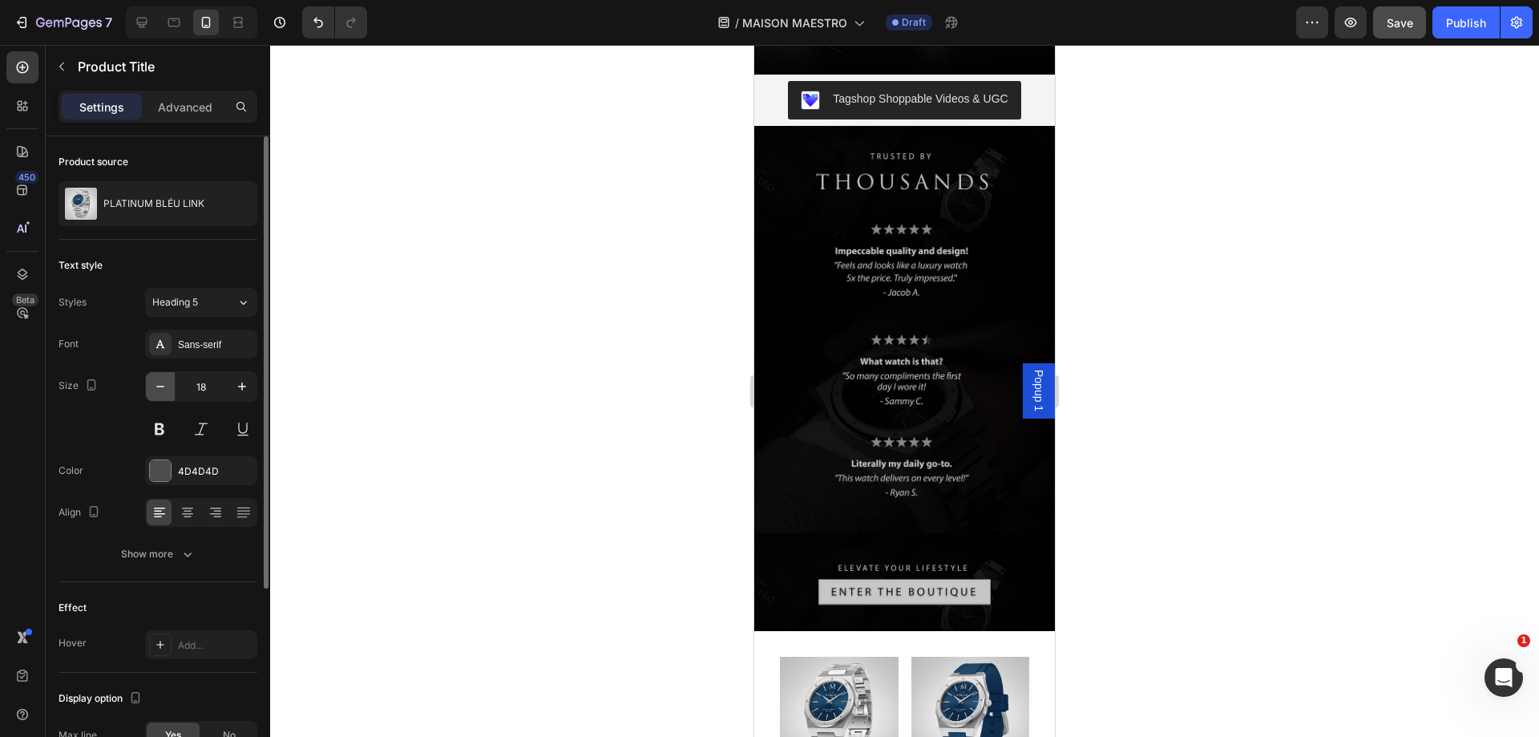
click at [163, 387] on icon "button" at bounding box center [160, 386] width 16 height 16
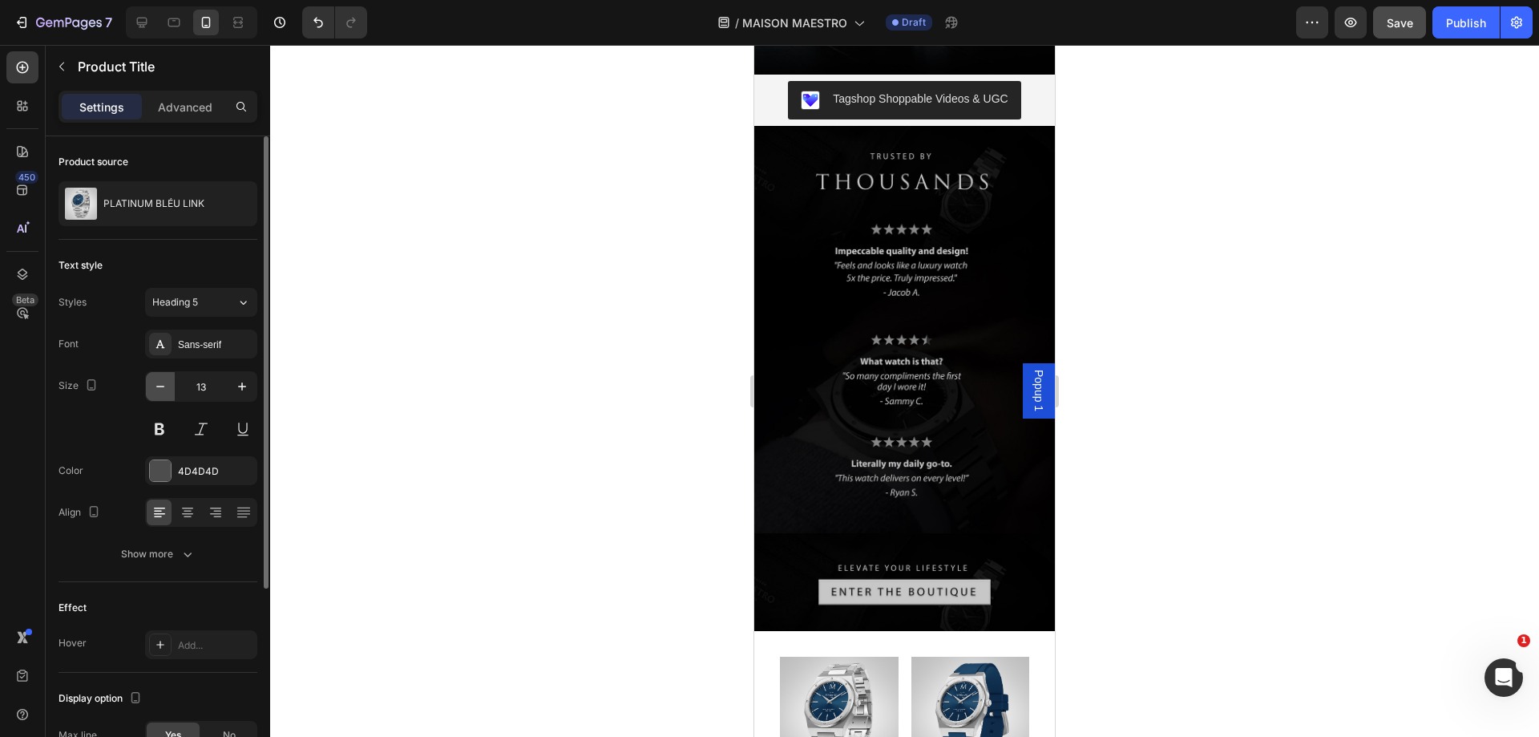
click at [163, 387] on icon "button" at bounding box center [160, 386] width 16 height 16
type input "12"
click at [187, 513] on icon at bounding box center [187, 514] width 11 height 2
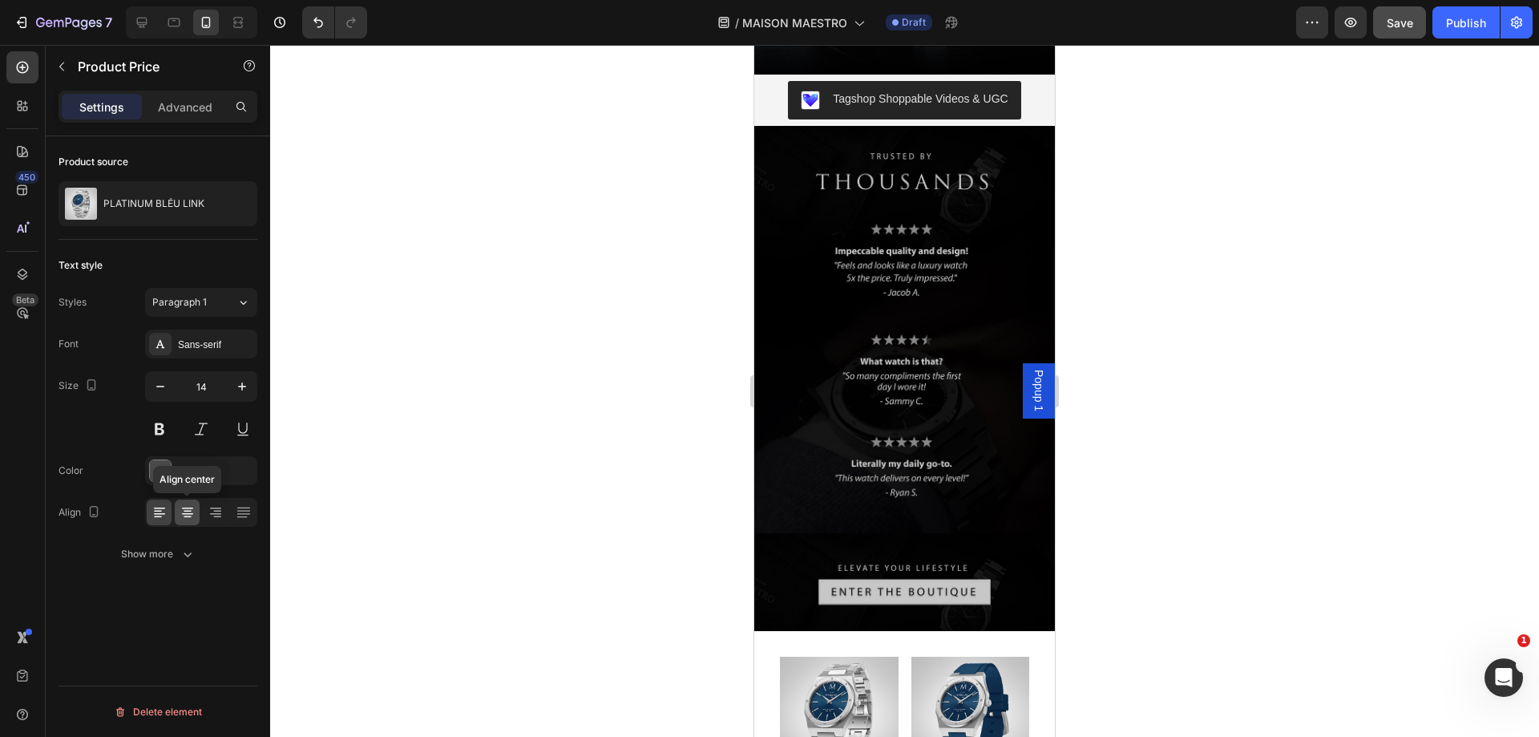
click at [188, 506] on icon at bounding box center [188, 512] width 16 height 16
click at [595, 599] on div at bounding box center [904, 391] width 1269 height 692
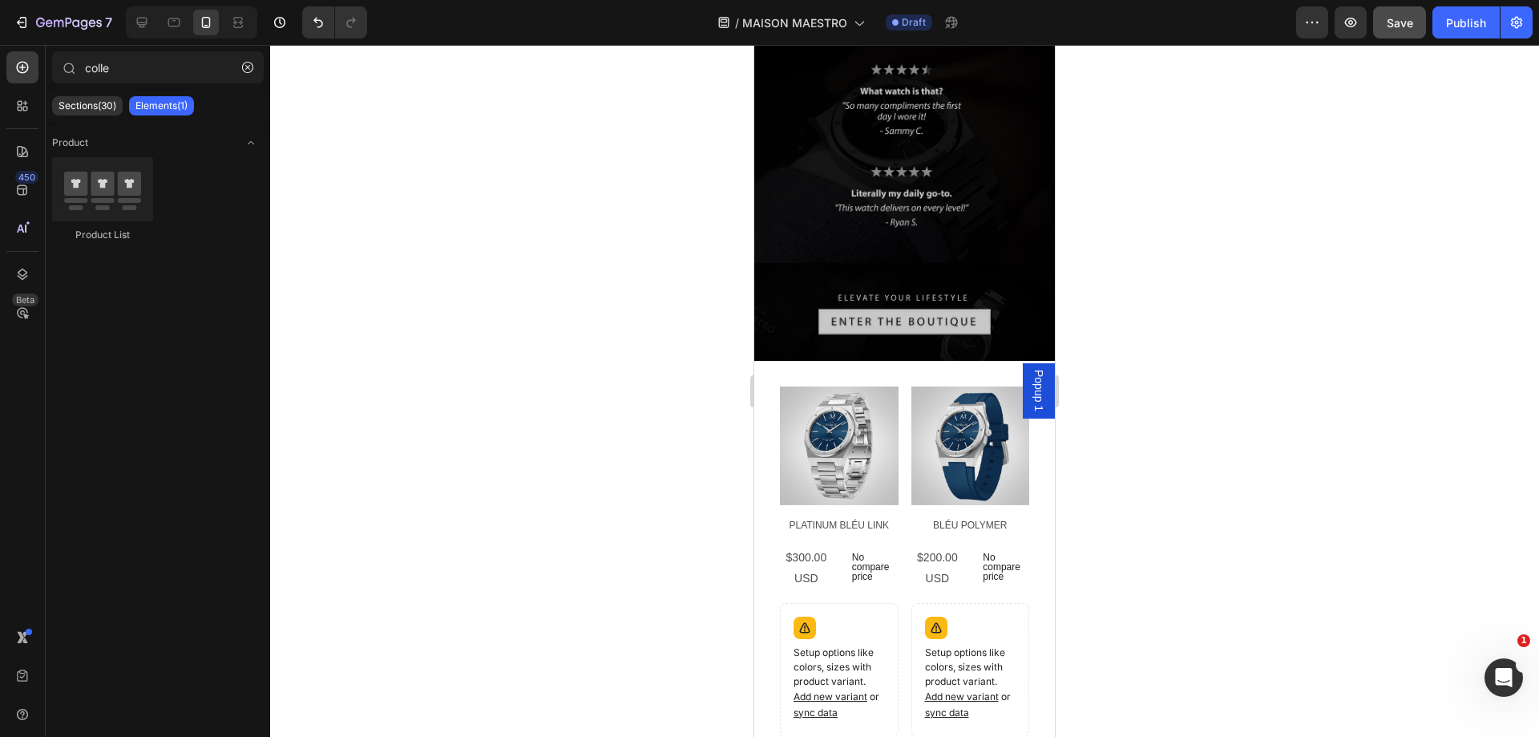
scroll to position [4619, 0]
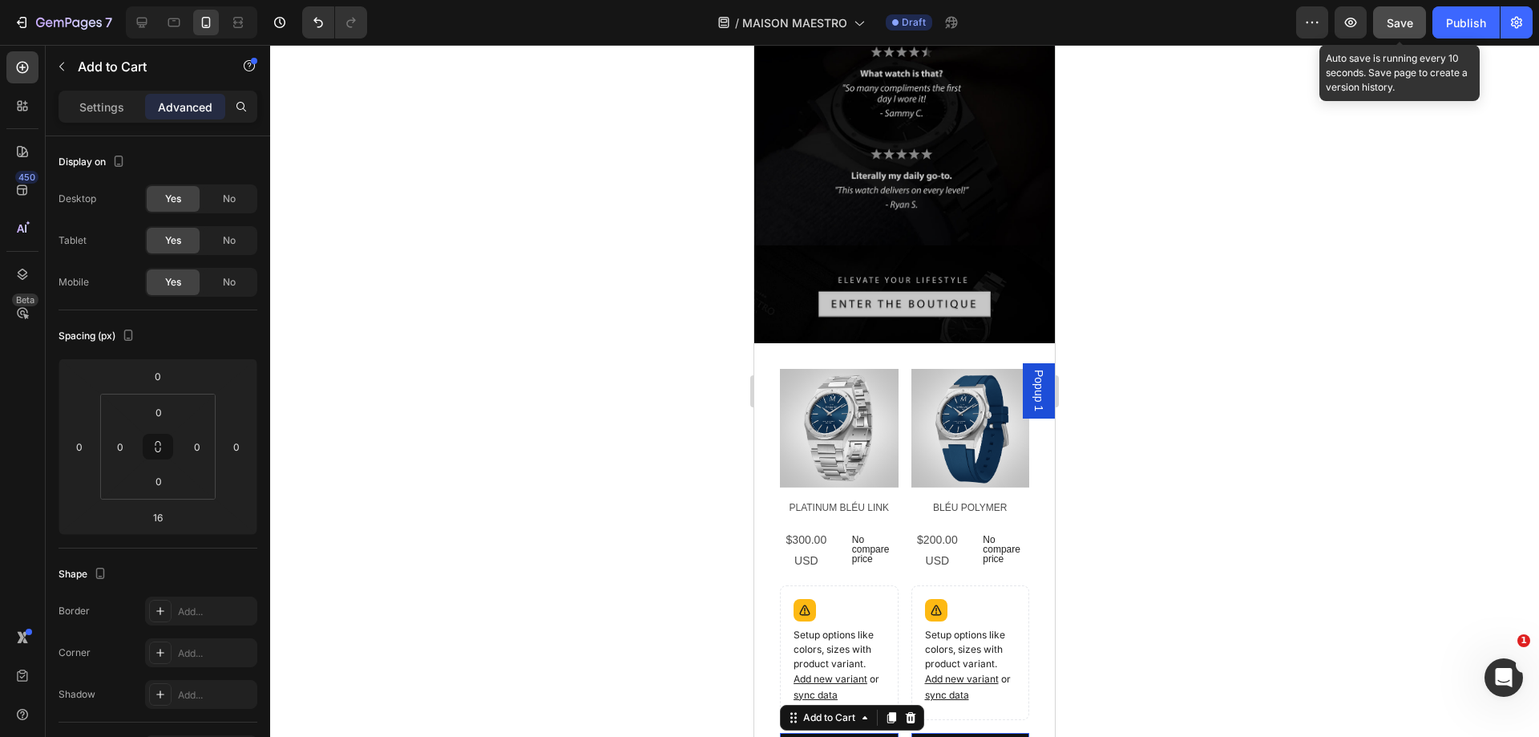
click at [1387, 28] on span "Save" at bounding box center [1400, 23] width 26 height 14
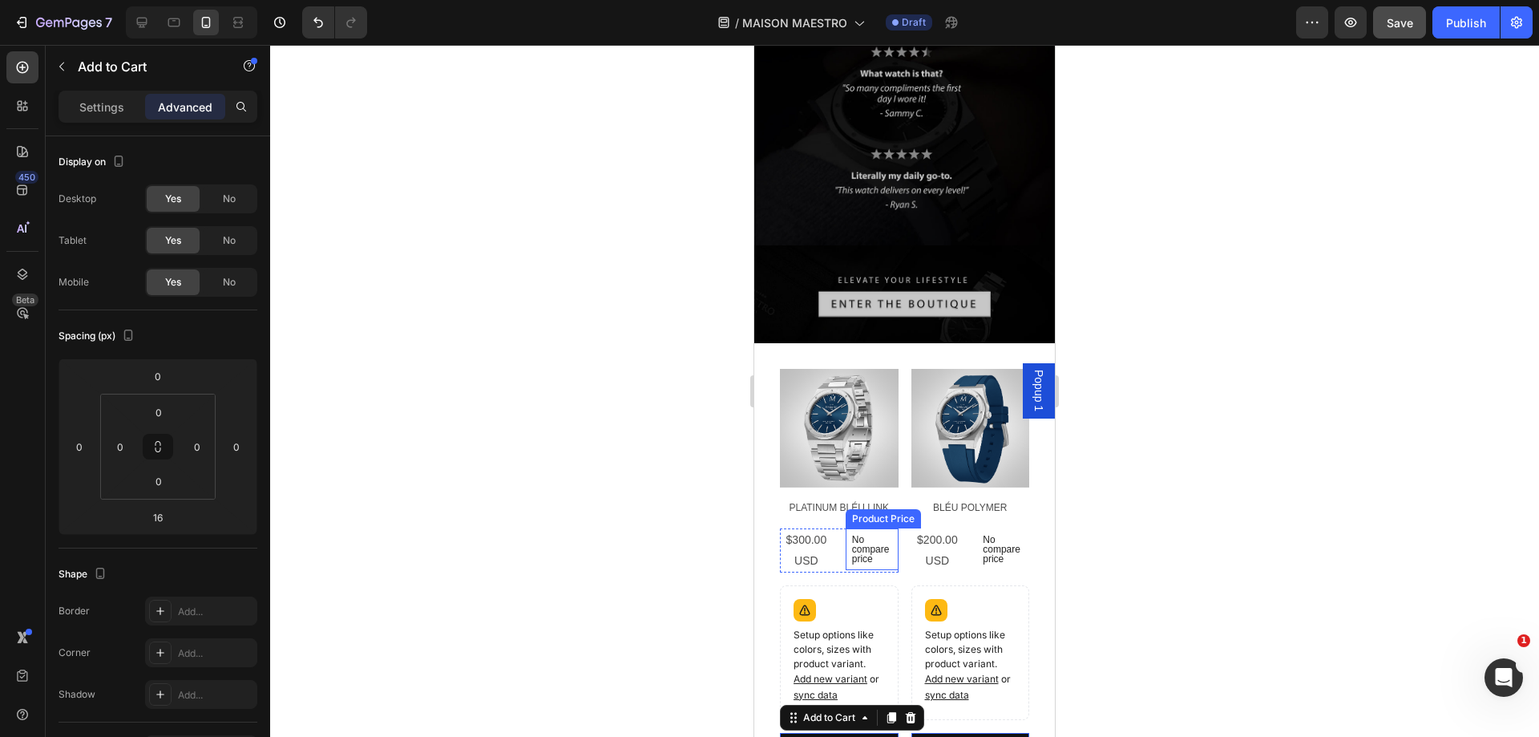
click at [871, 535] on p "No compare price" at bounding box center [872, 549] width 40 height 29
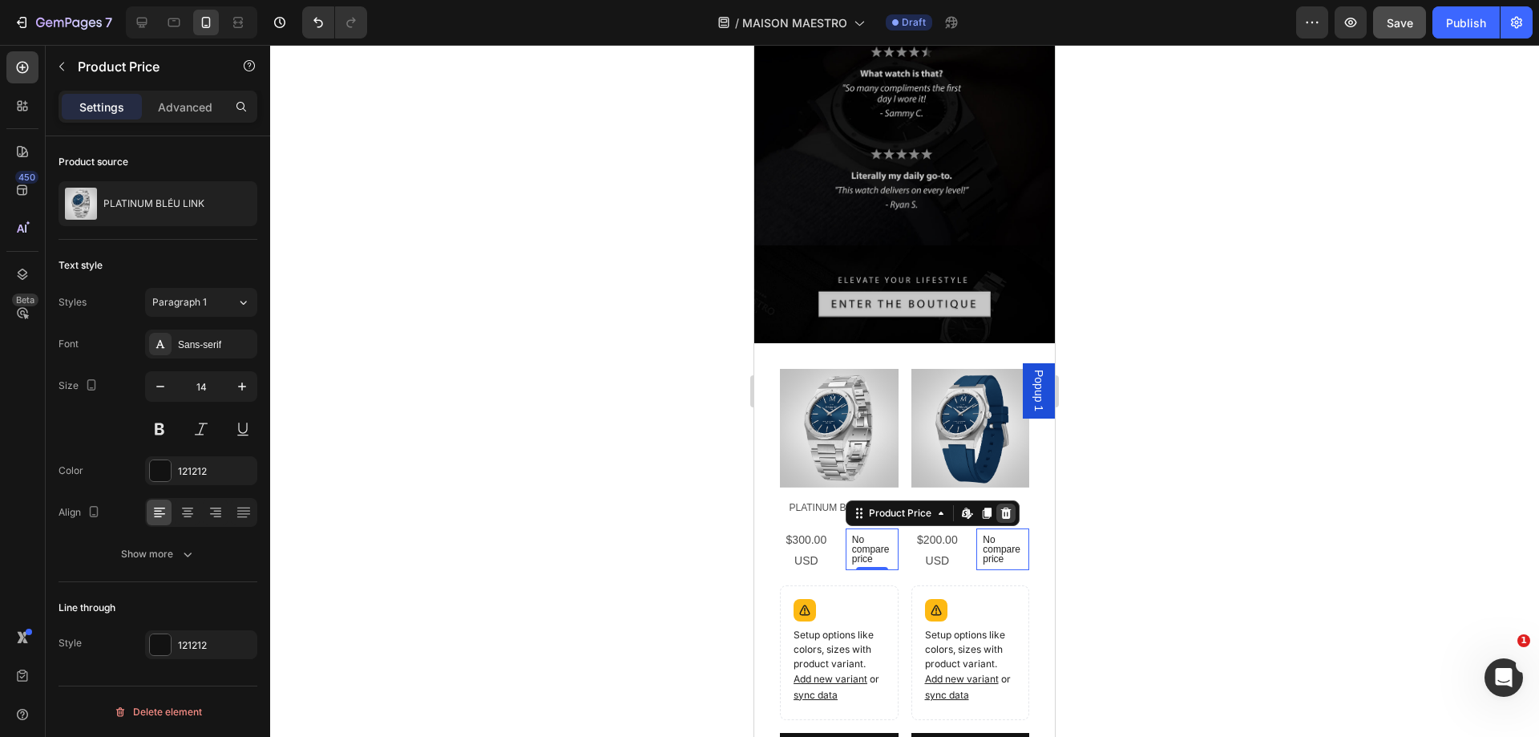
click at [1000, 507] on icon at bounding box center [1005, 512] width 10 height 11
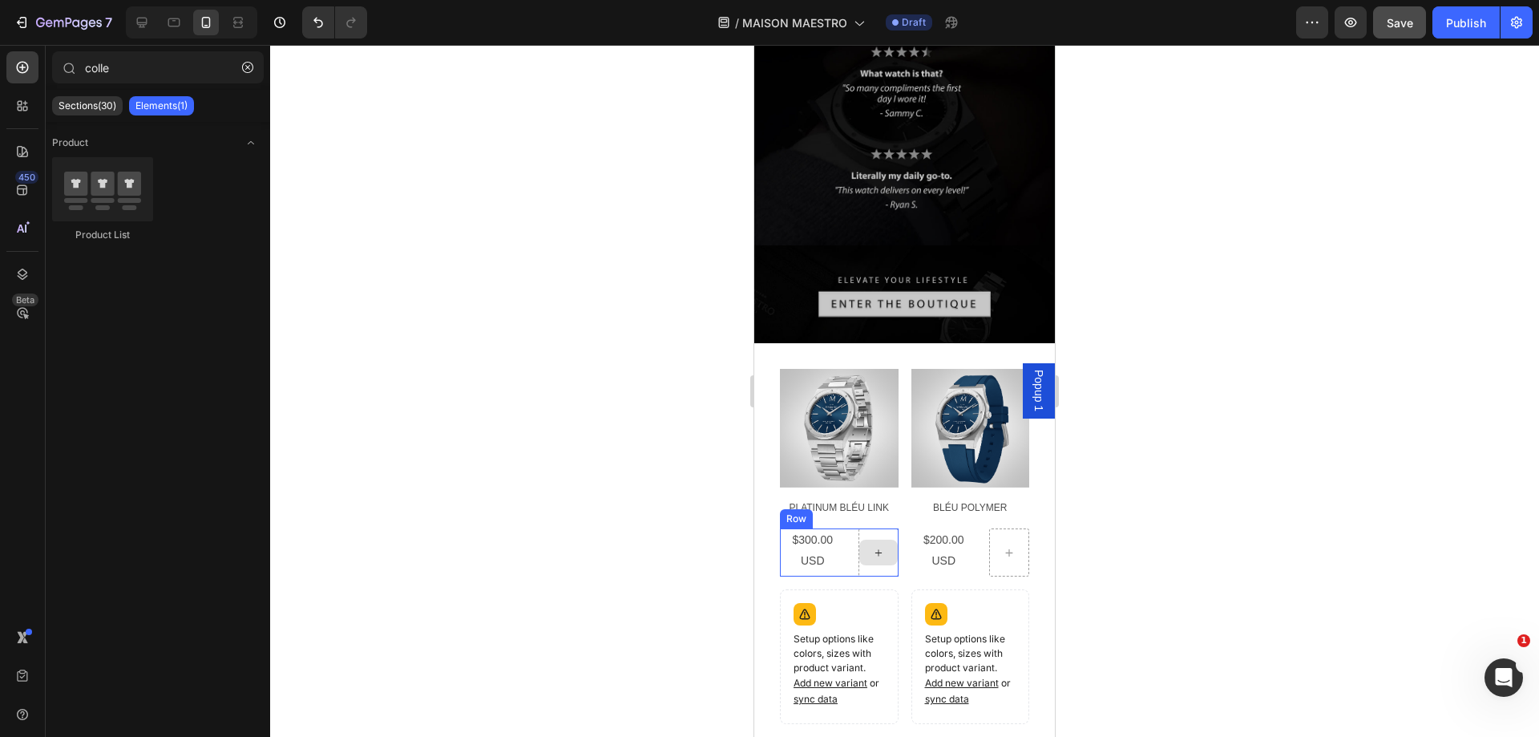
click at [880, 528] on div at bounding box center [878, 552] width 40 height 48
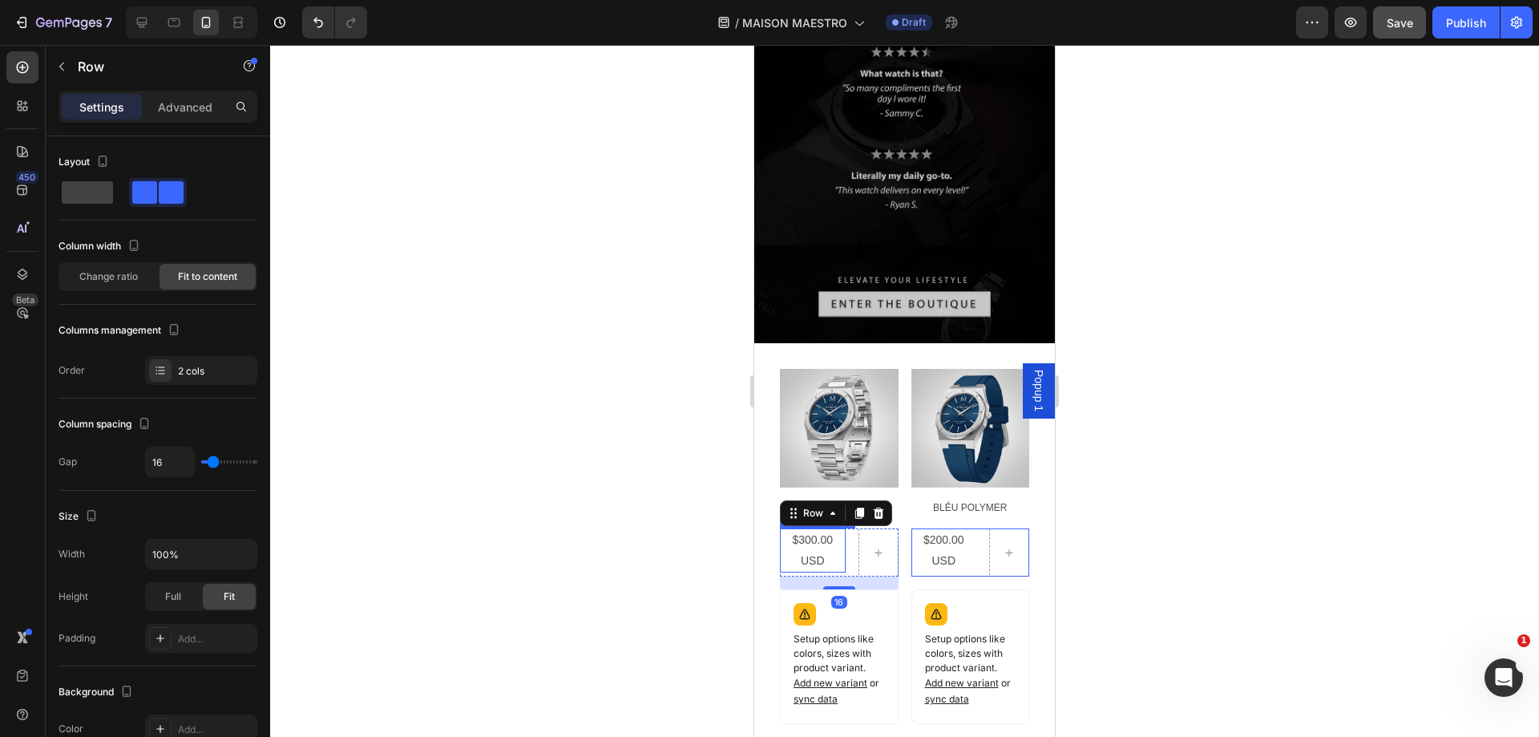
click at [831, 528] on div "$300.00 USD" at bounding box center [813, 549] width 66 height 43
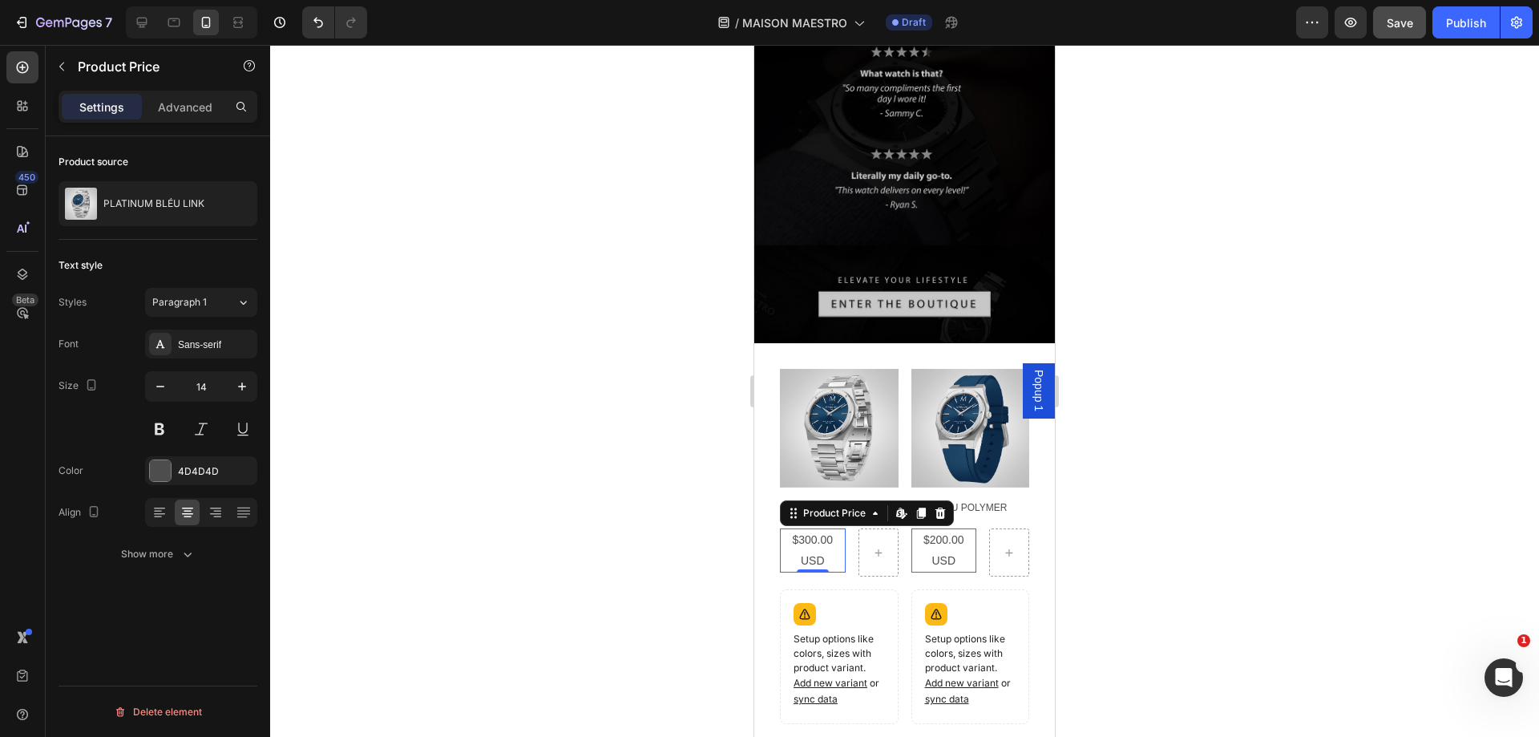
click at [1124, 353] on div at bounding box center [904, 391] width 1269 height 692
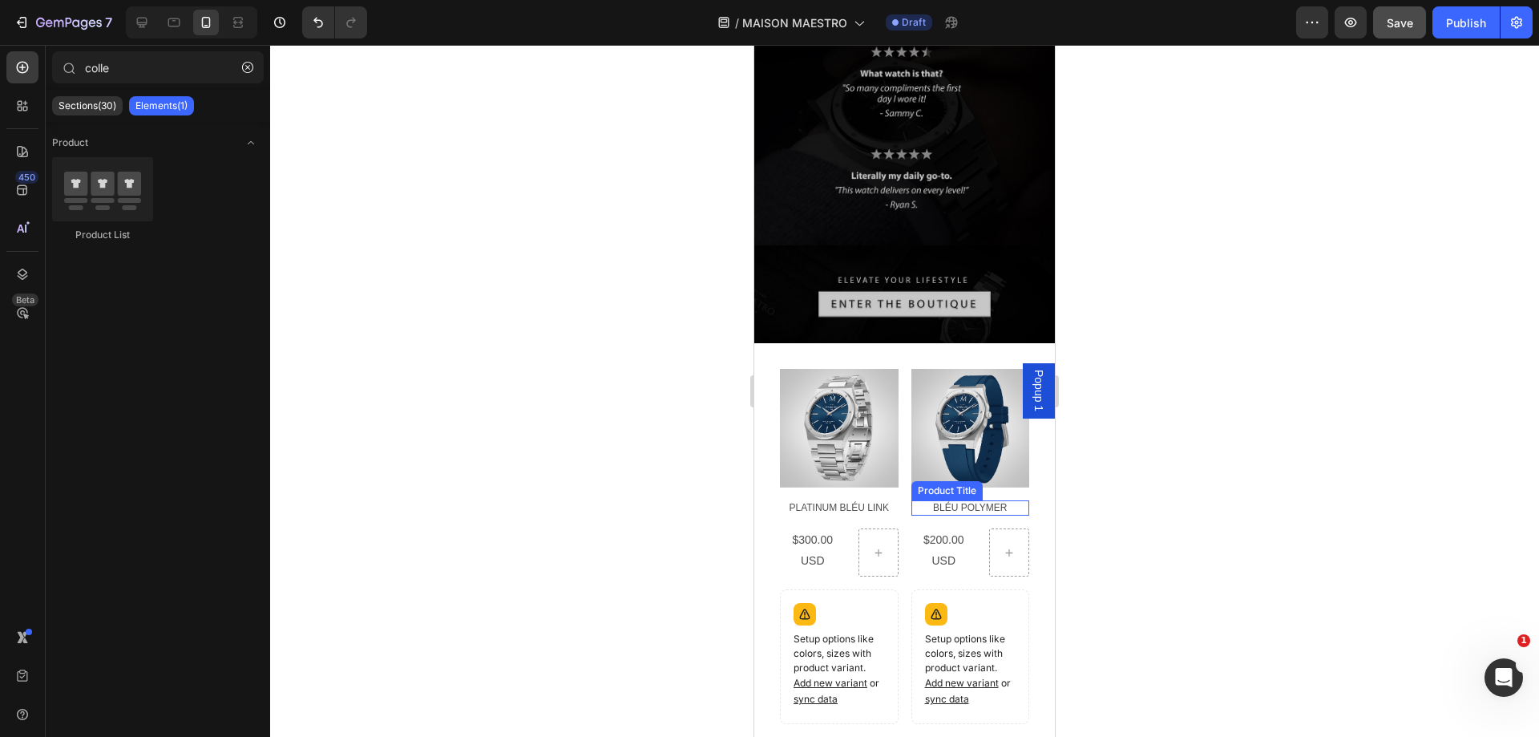
click at [898, 500] on h2 "BLÉU POLYMER" at bounding box center [839, 508] width 119 height 16
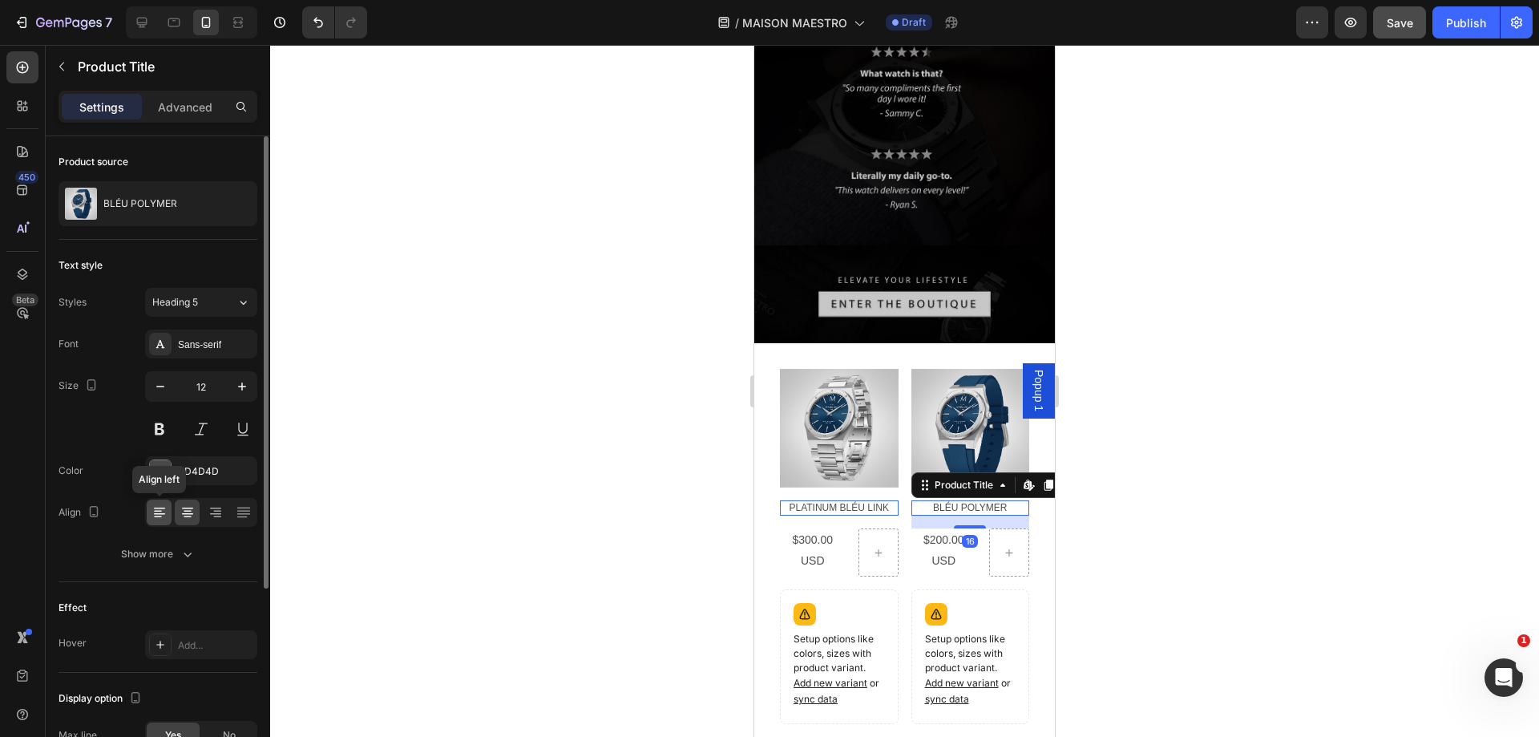
click at [155, 511] on icon at bounding box center [158, 512] width 8 height 2
click at [1193, 462] on div at bounding box center [904, 391] width 1269 height 692
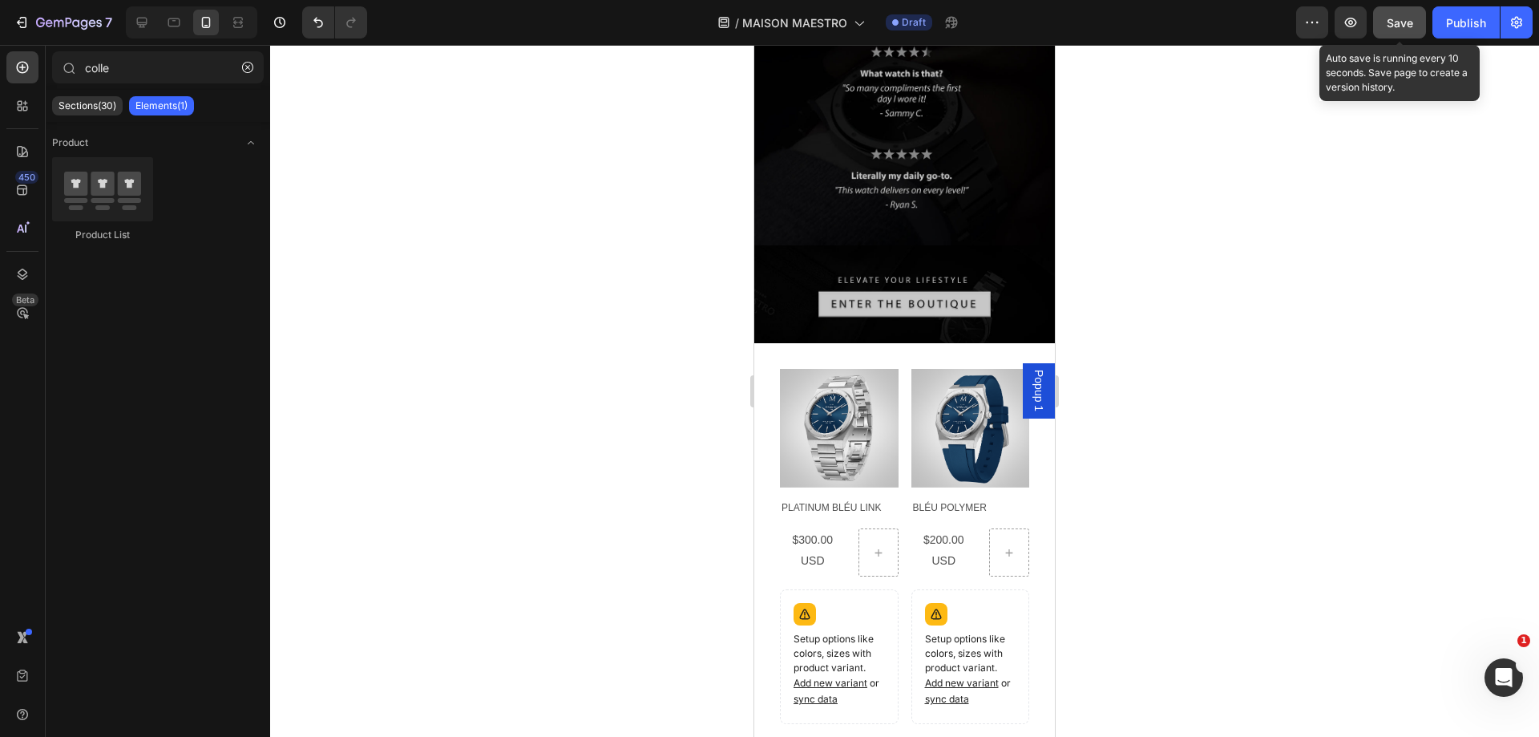
click at [1409, 20] on span "Save" at bounding box center [1400, 23] width 26 height 14
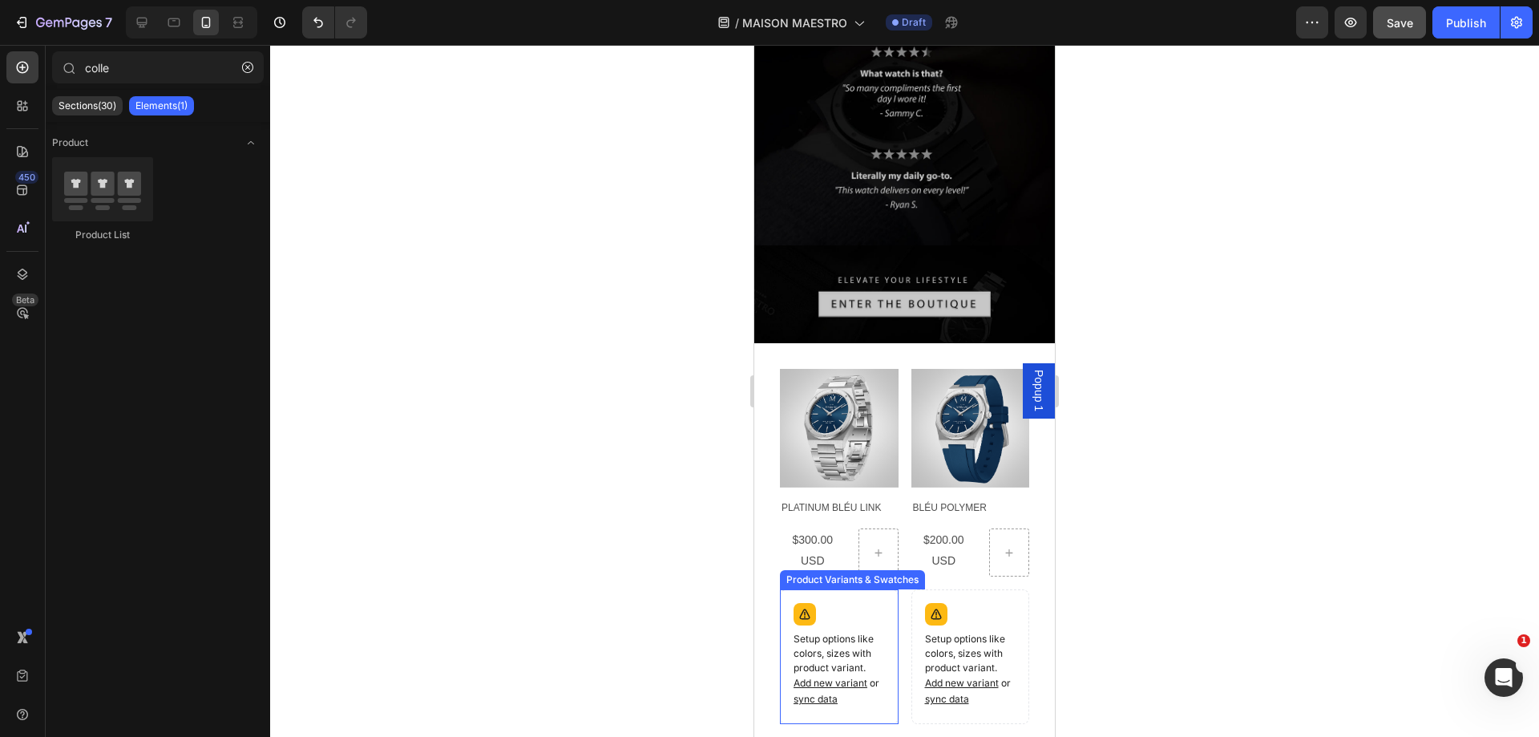
click at [878, 596] on div "Setup options like colors, sizes with product variant. Add new variant or sync …" at bounding box center [839, 656] width 104 height 120
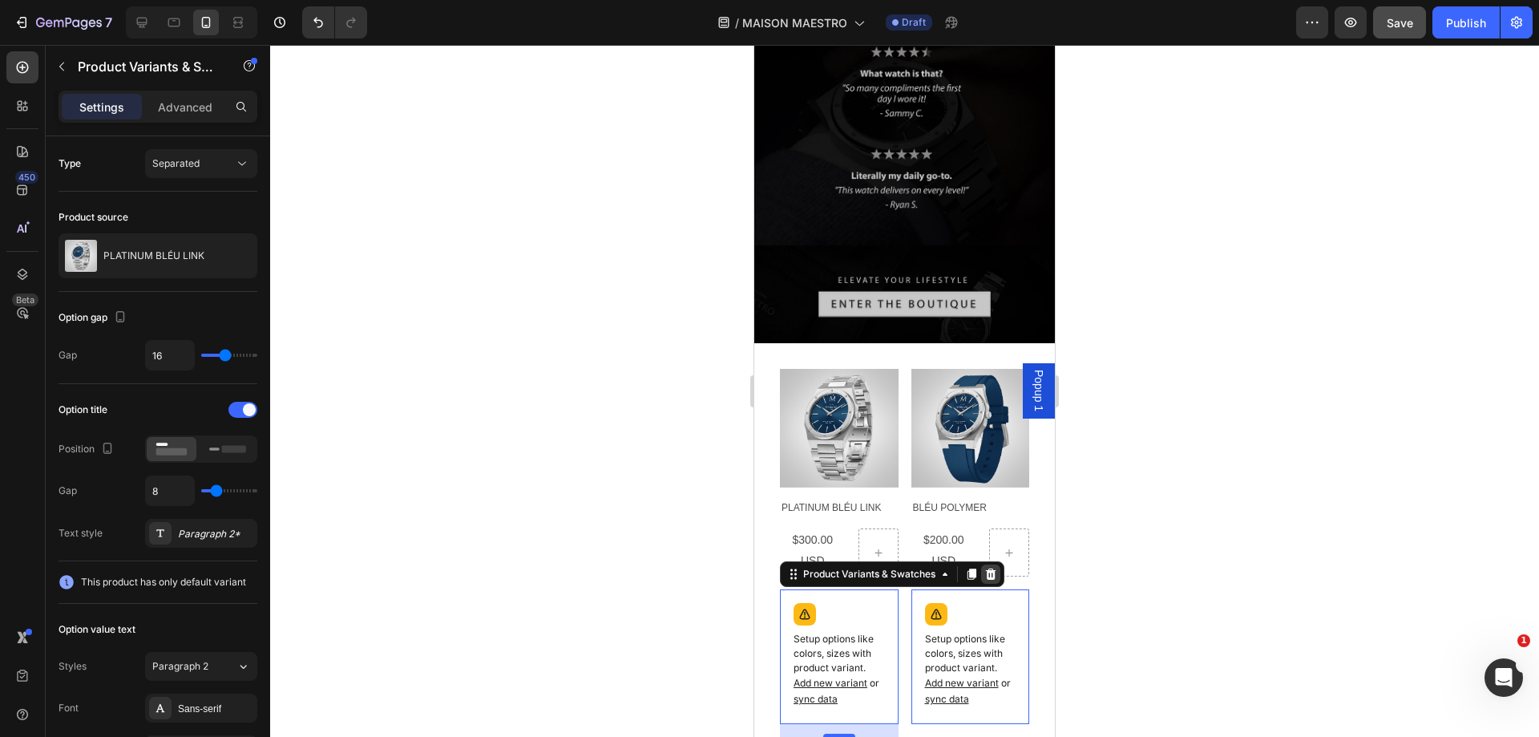
click at [995, 567] on icon at bounding box center [990, 573] width 13 height 13
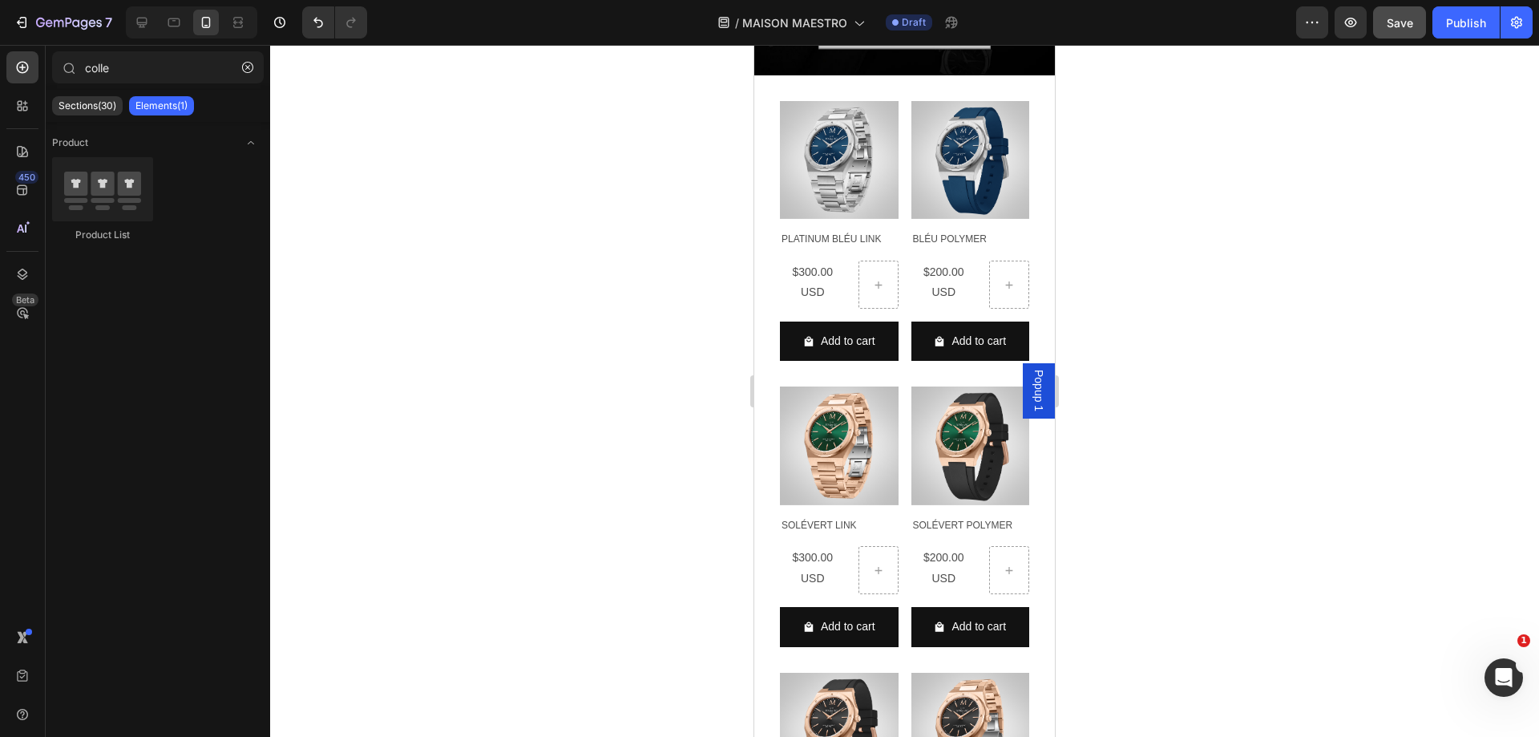
scroll to position [4705, 0]
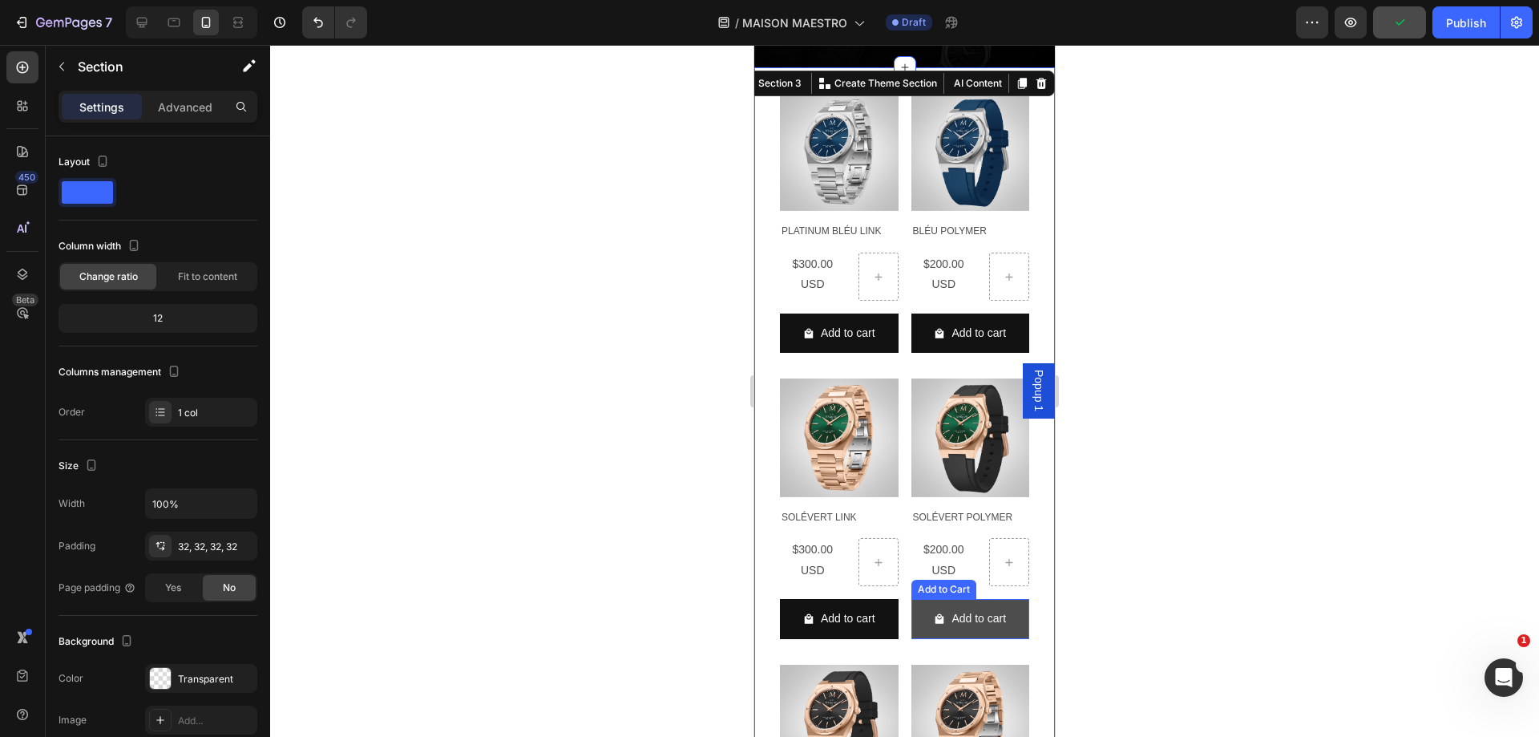
click at [898, 353] on button "Add to cart" at bounding box center [839, 332] width 119 height 39
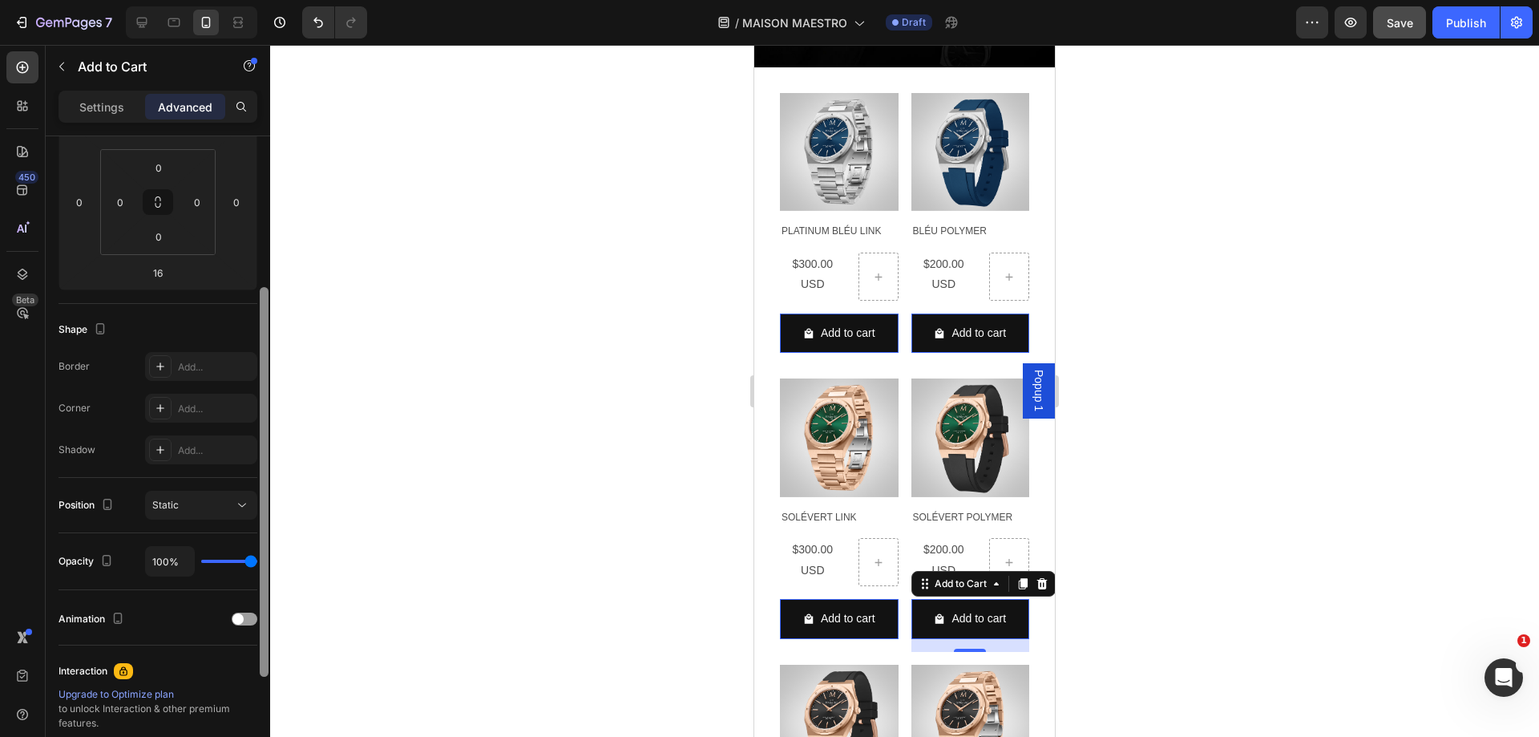
scroll to position [250, 0]
drag, startPoint x: 263, startPoint y: 321, endPoint x: 254, endPoint y: 473, distance: 151.7
click at [254, 473] on div "Display on Desktop Yes No Tablet Yes No Mobile Yes No Spacing (px) 0 0 16 0 0 0…" at bounding box center [158, 459] width 224 height 646
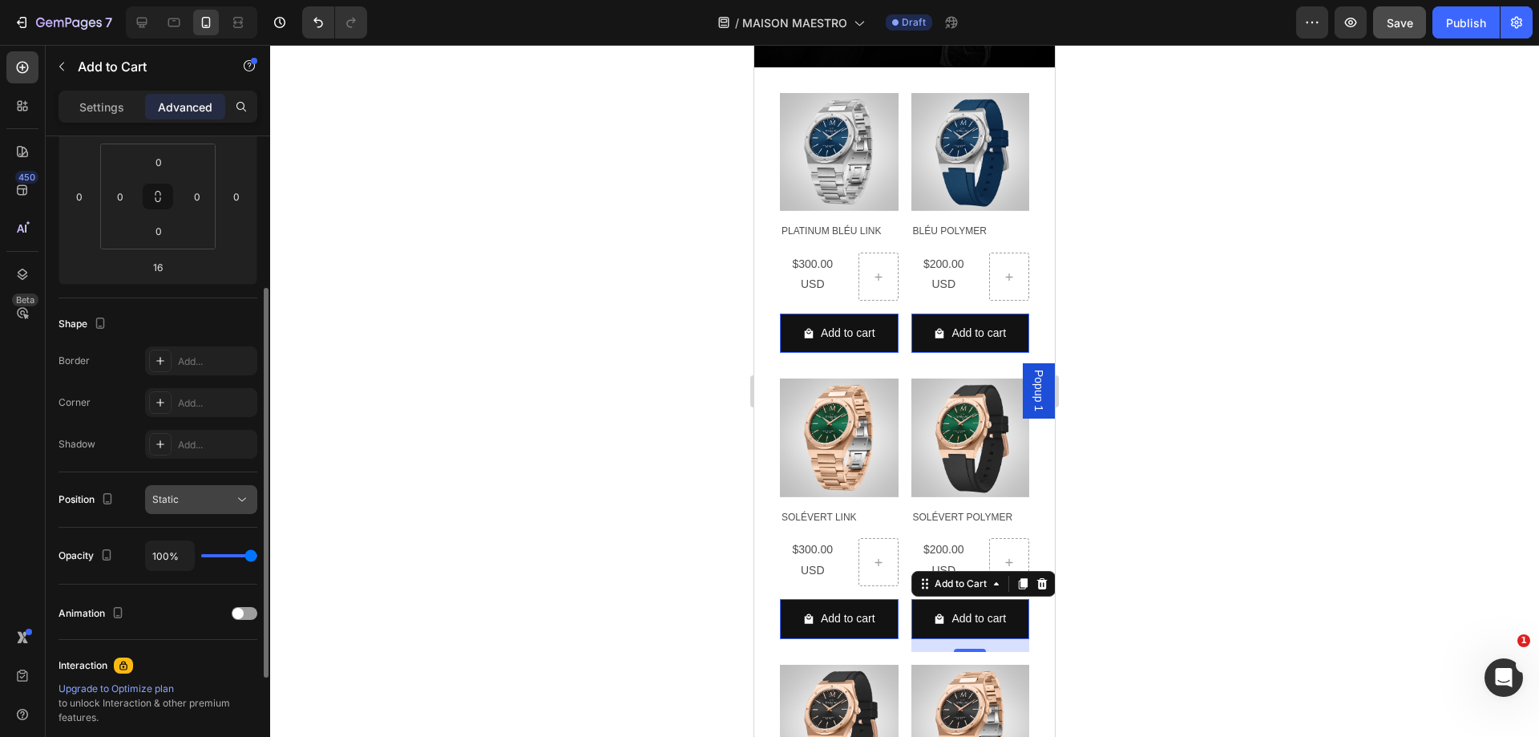
click at [244, 494] on icon at bounding box center [242, 499] width 16 height 16
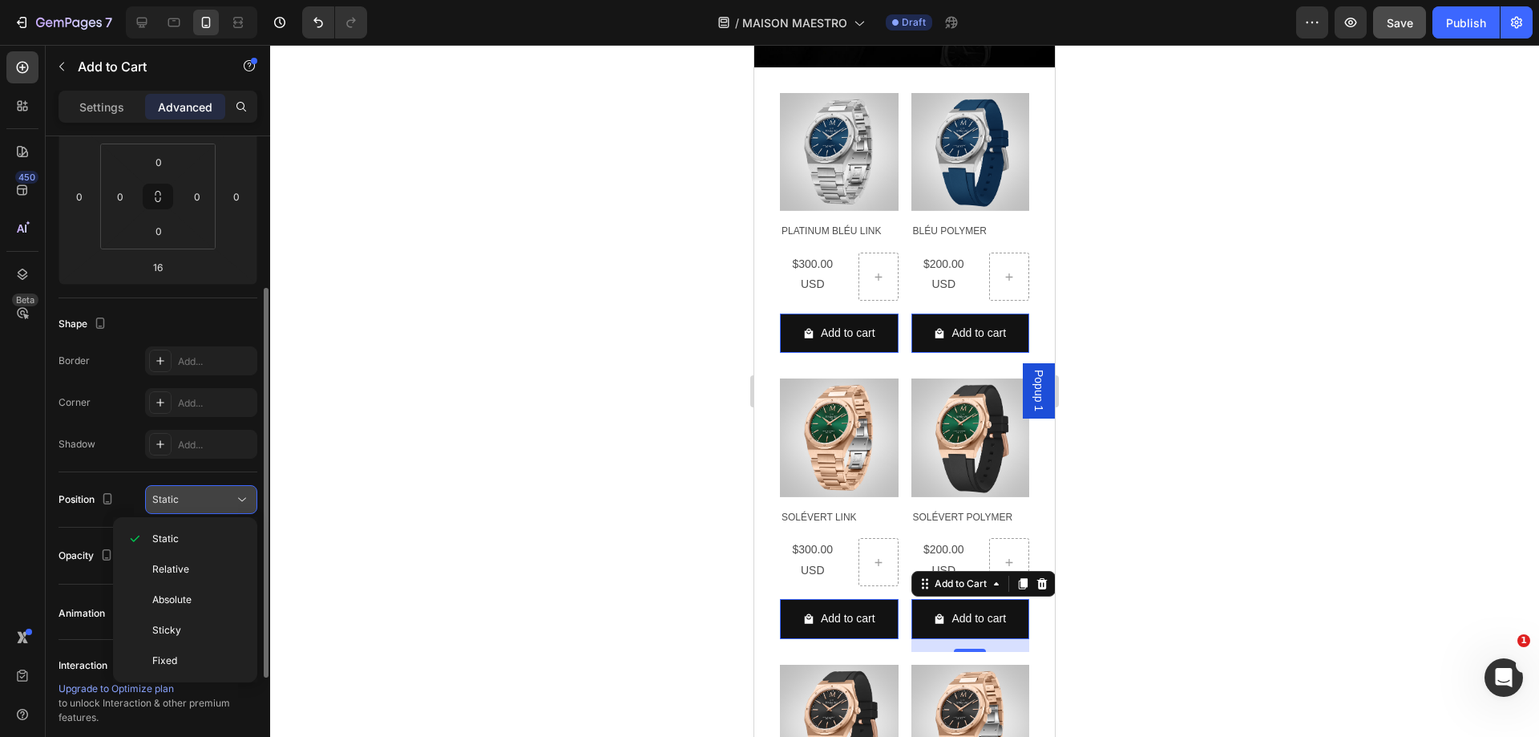
click at [244, 494] on icon at bounding box center [242, 499] width 16 height 16
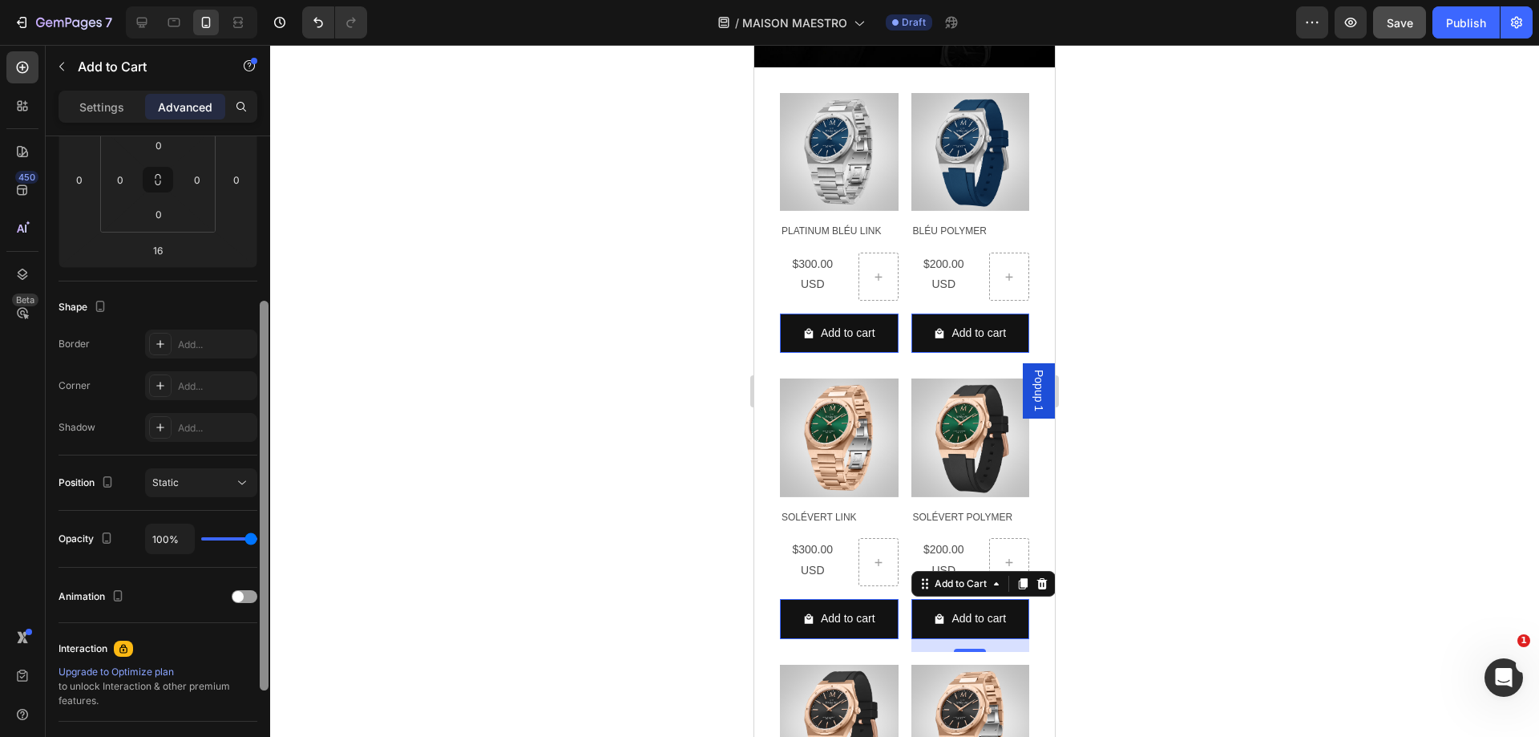
scroll to position [270, 0]
drag, startPoint x: 262, startPoint y: 501, endPoint x: 263, endPoint y: 514, distance: 12.8
click at [263, 513] on div at bounding box center [264, 492] width 9 height 390
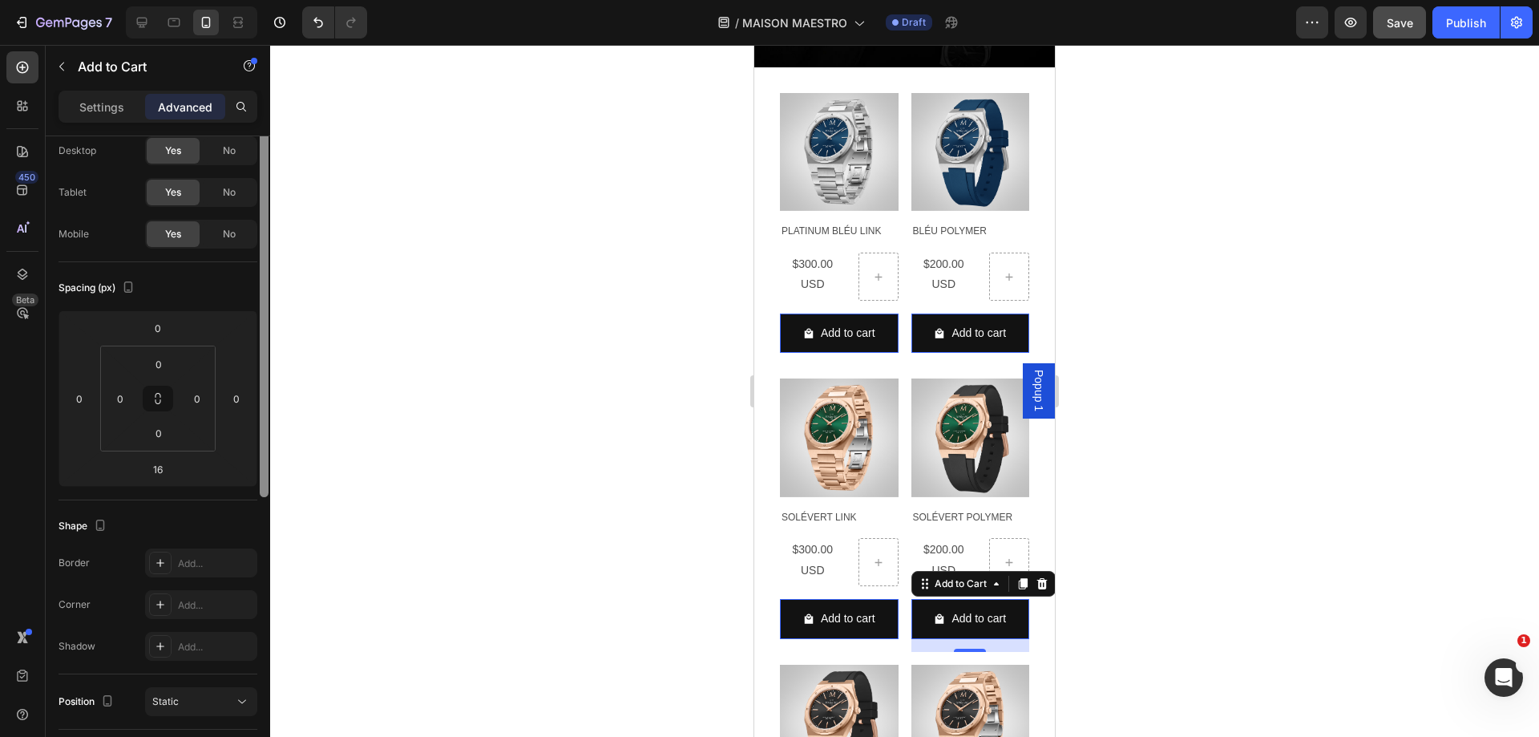
scroll to position [0, 0]
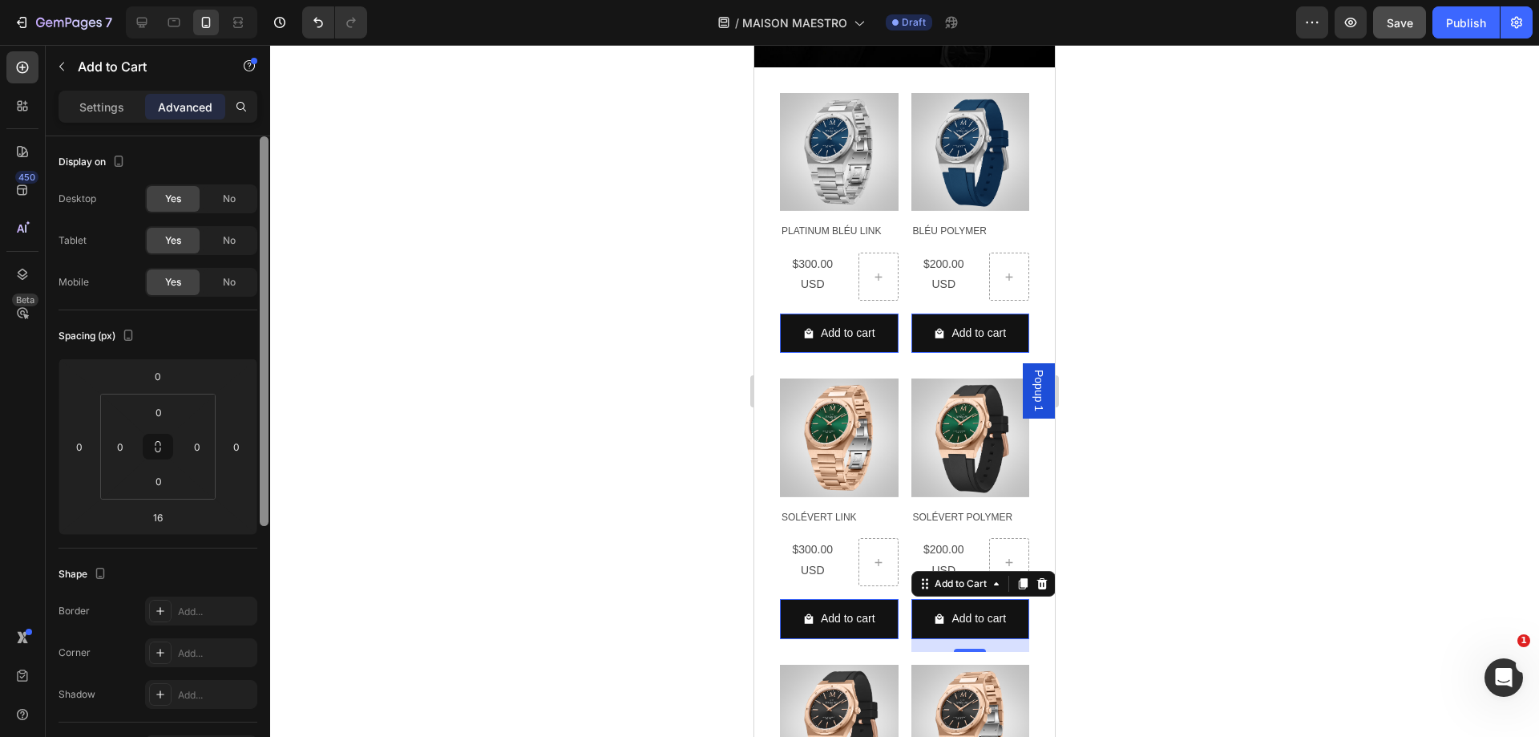
drag, startPoint x: 267, startPoint y: 535, endPoint x: 285, endPoint y: 323, distance: 212.4
click at [285, 0] on div "7 Version history / MAISON MAESTRO Draft Preview Save Publish 450 Beta colle Se…" at bounding box center [769, 0] width 1539 height 0
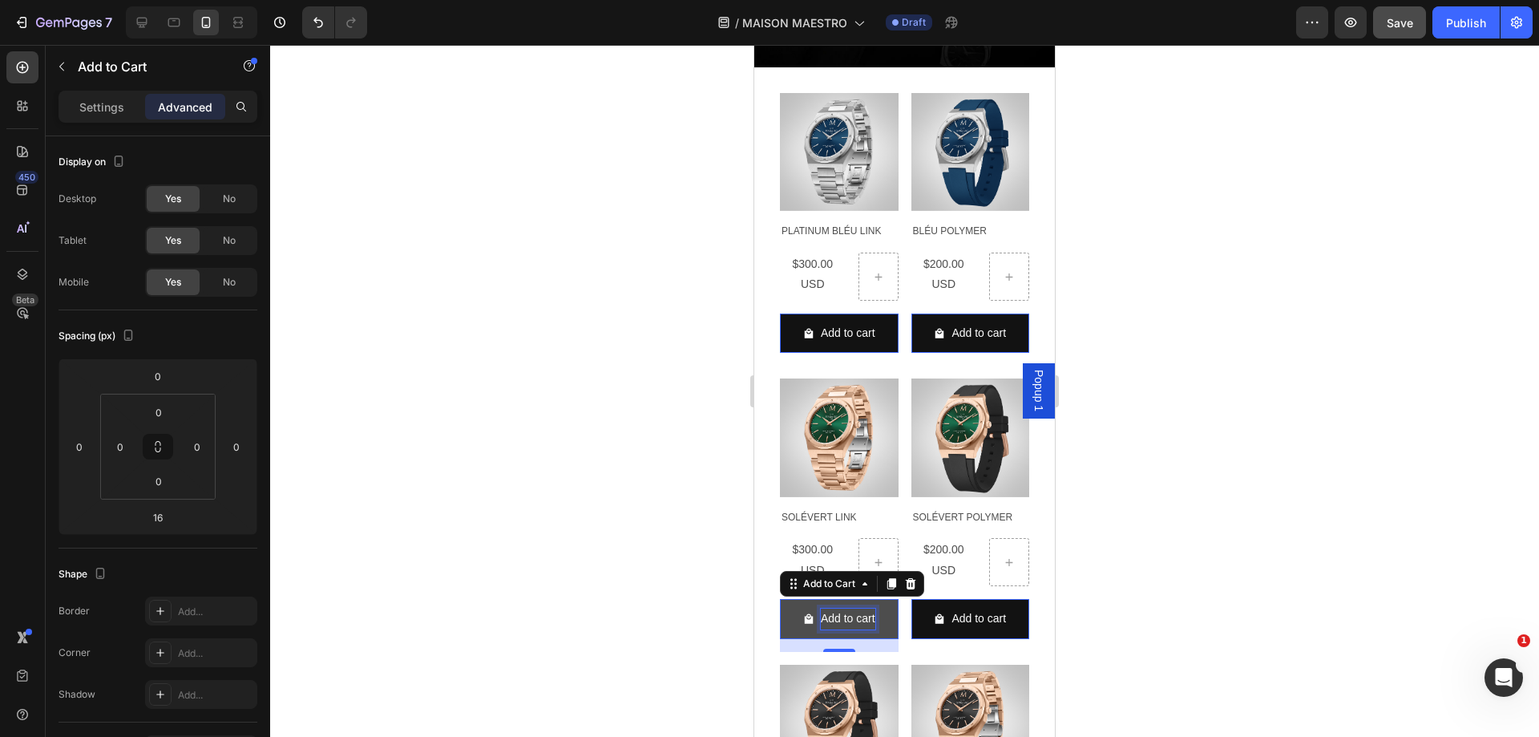
click at [821, 608] on div "Add to cart" at bounding box center [848, 618] width 54 height 20
click at [805, 337] on icon "Add to cart" at bounding box center [809, 333] width 9 height 10
click at [838, 608] on p "Add to cart" at bounding box center [848, 618] width 54 height 20
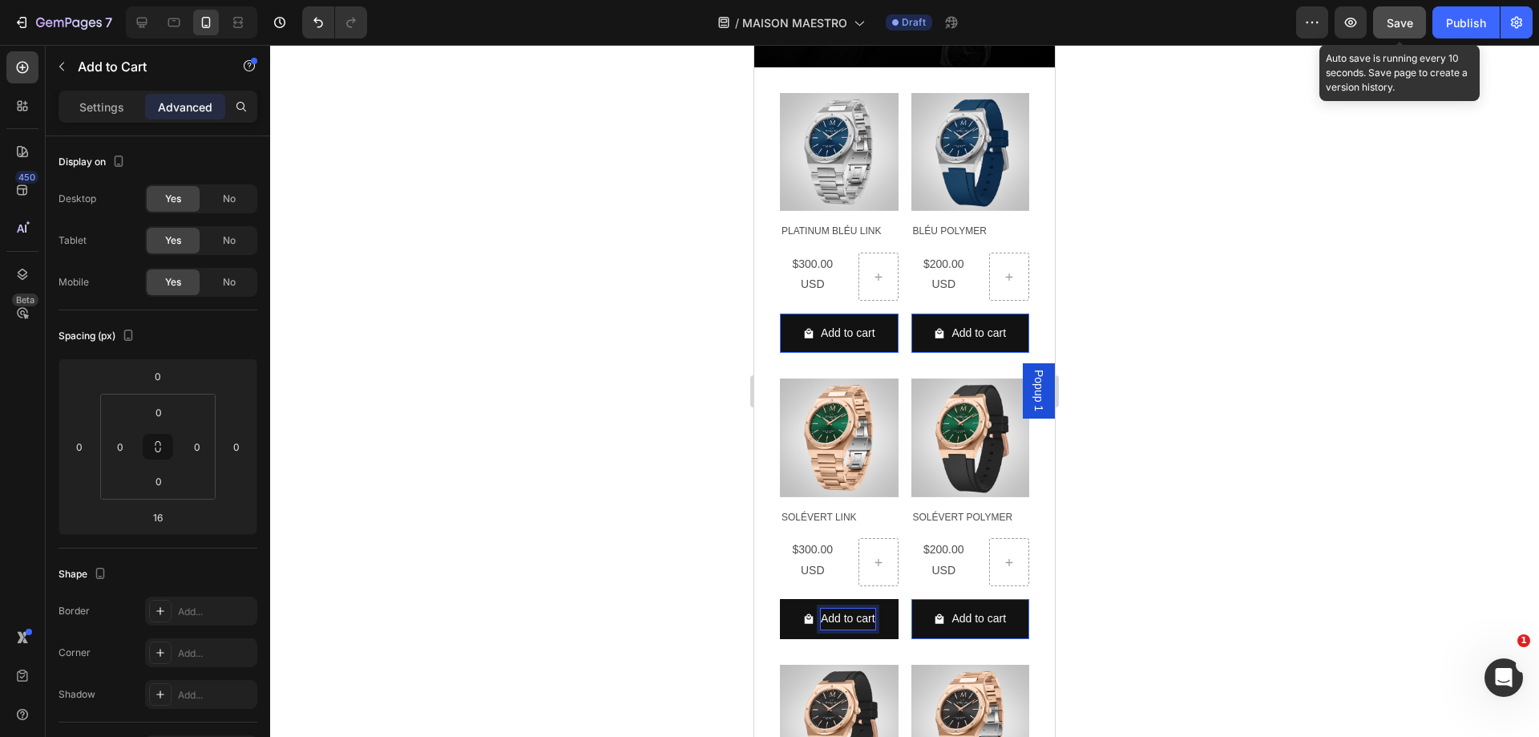
click at [1391, 16] on span "Save" at bounding box center [1400, 23] width 26 height 14
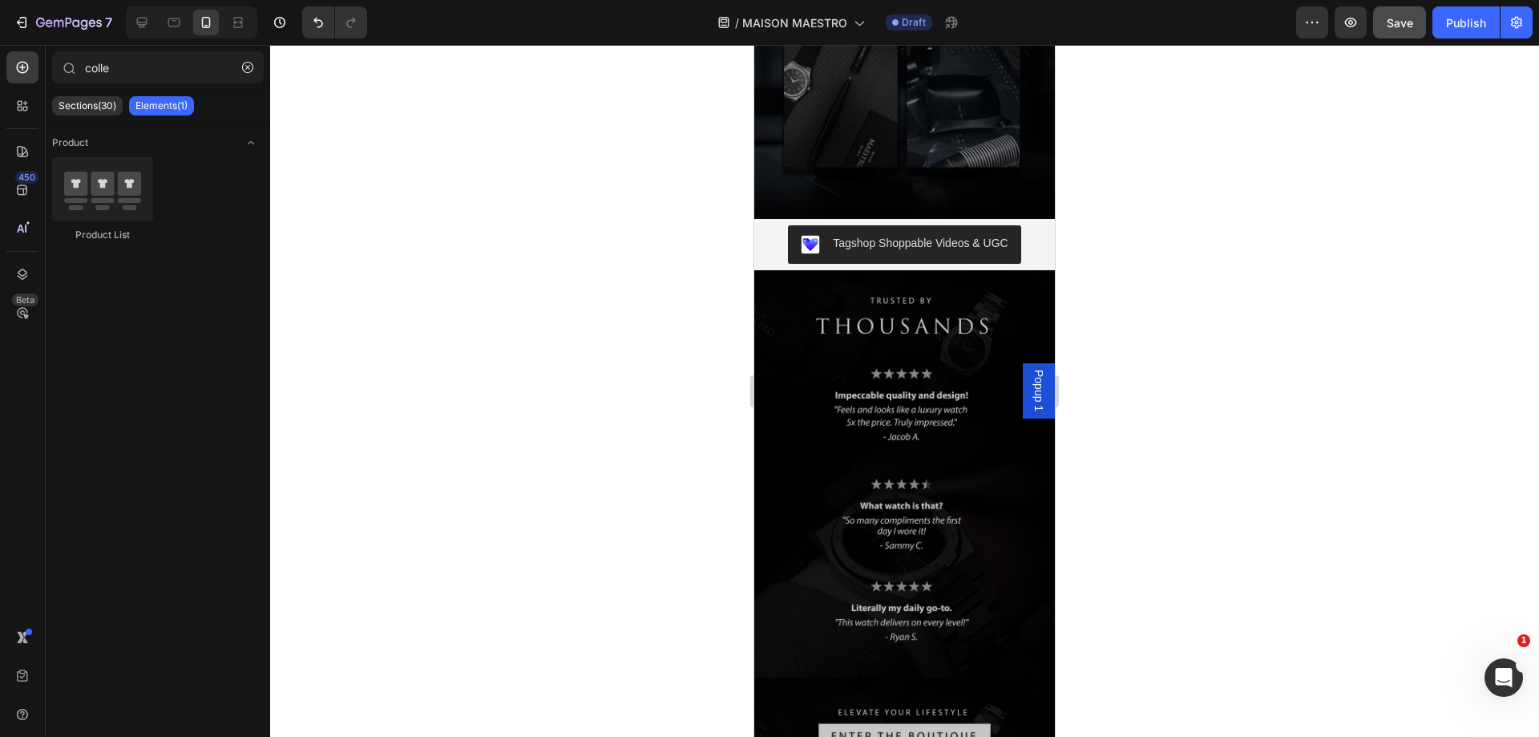
scroll to position [4281, 0]
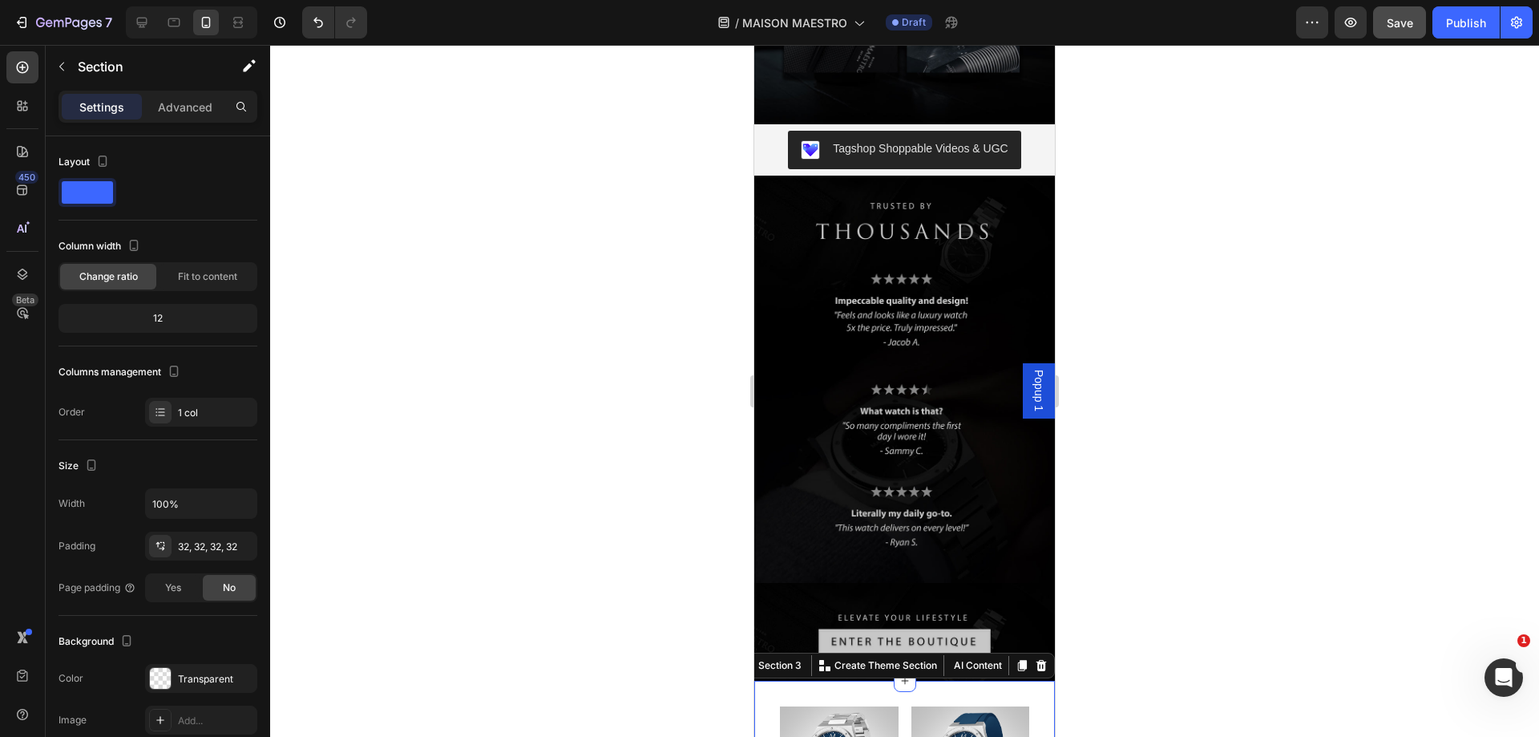
click at [1018, 660] on icon at bounding box center [1022, 665] width 9 height 11
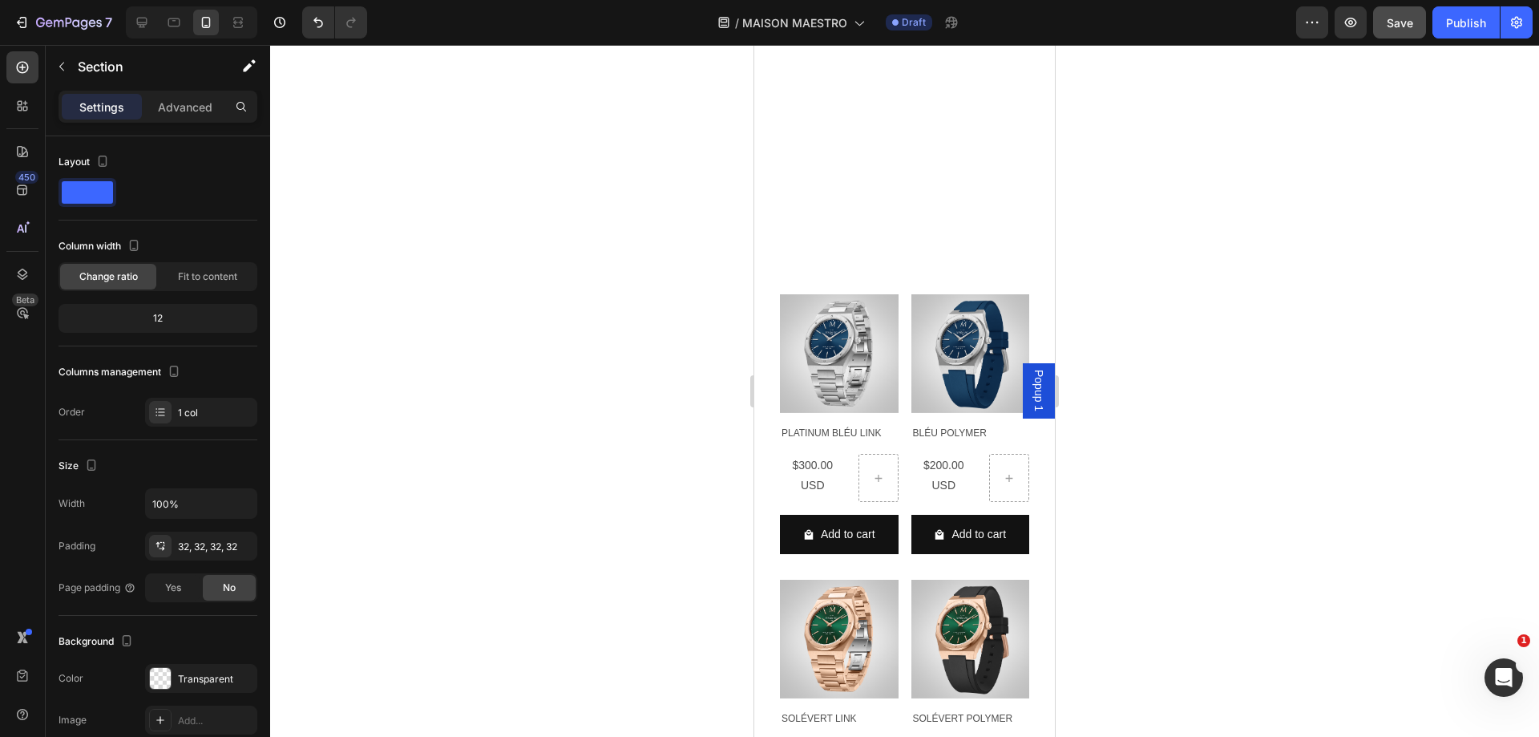
scroll to position [6104, 0]
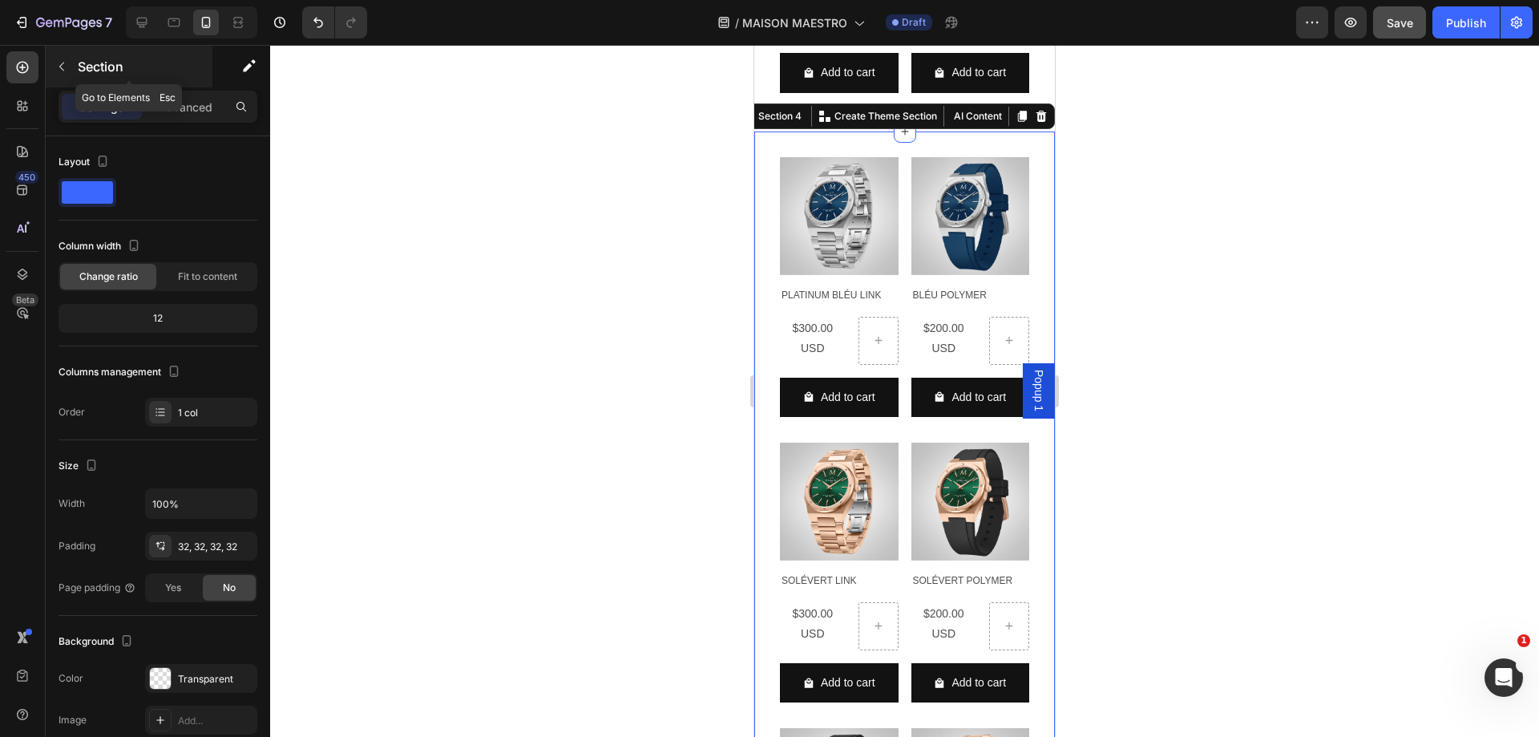
click at [71, 62] on button "button" at bounding box center [62, 67] width 26 height 26
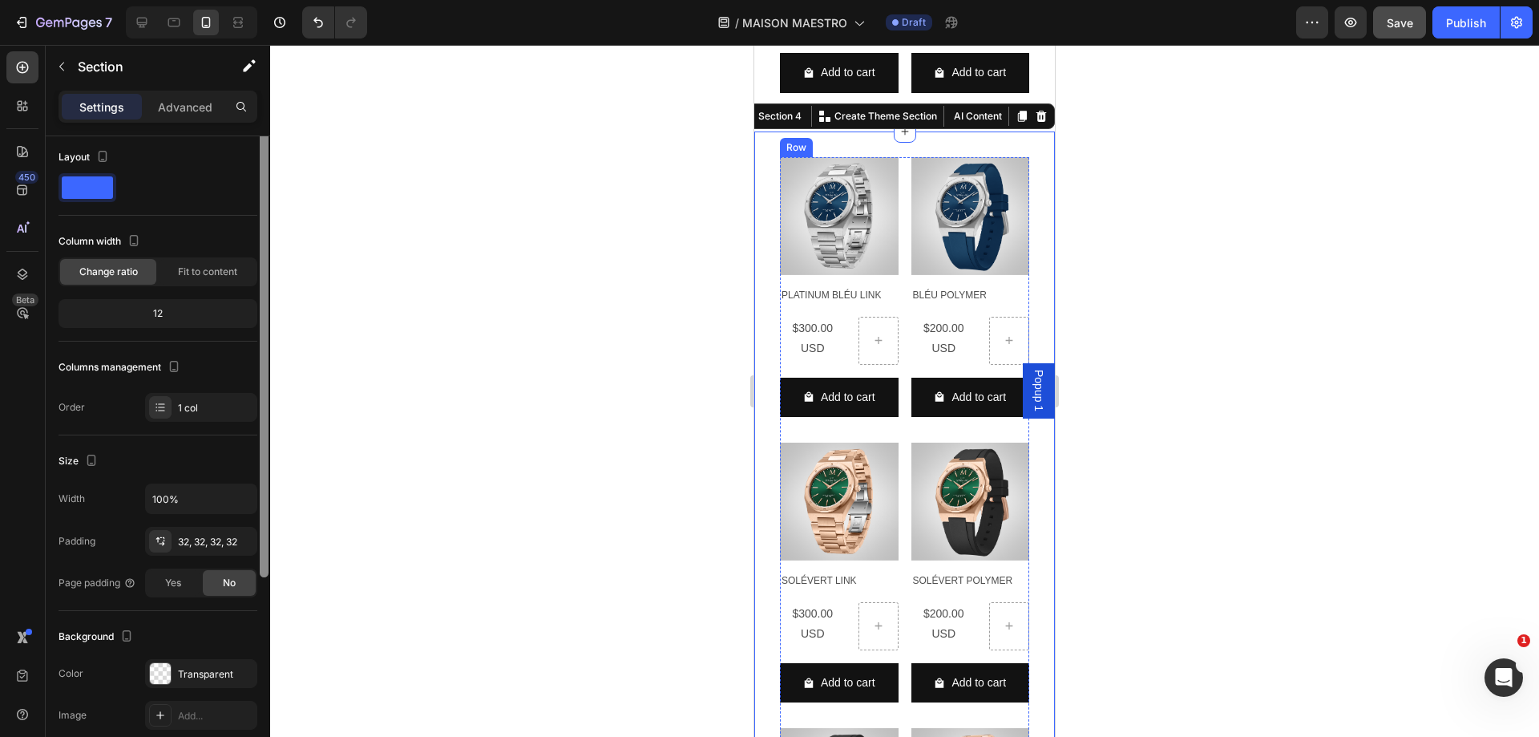
scroll to position [0, 0]
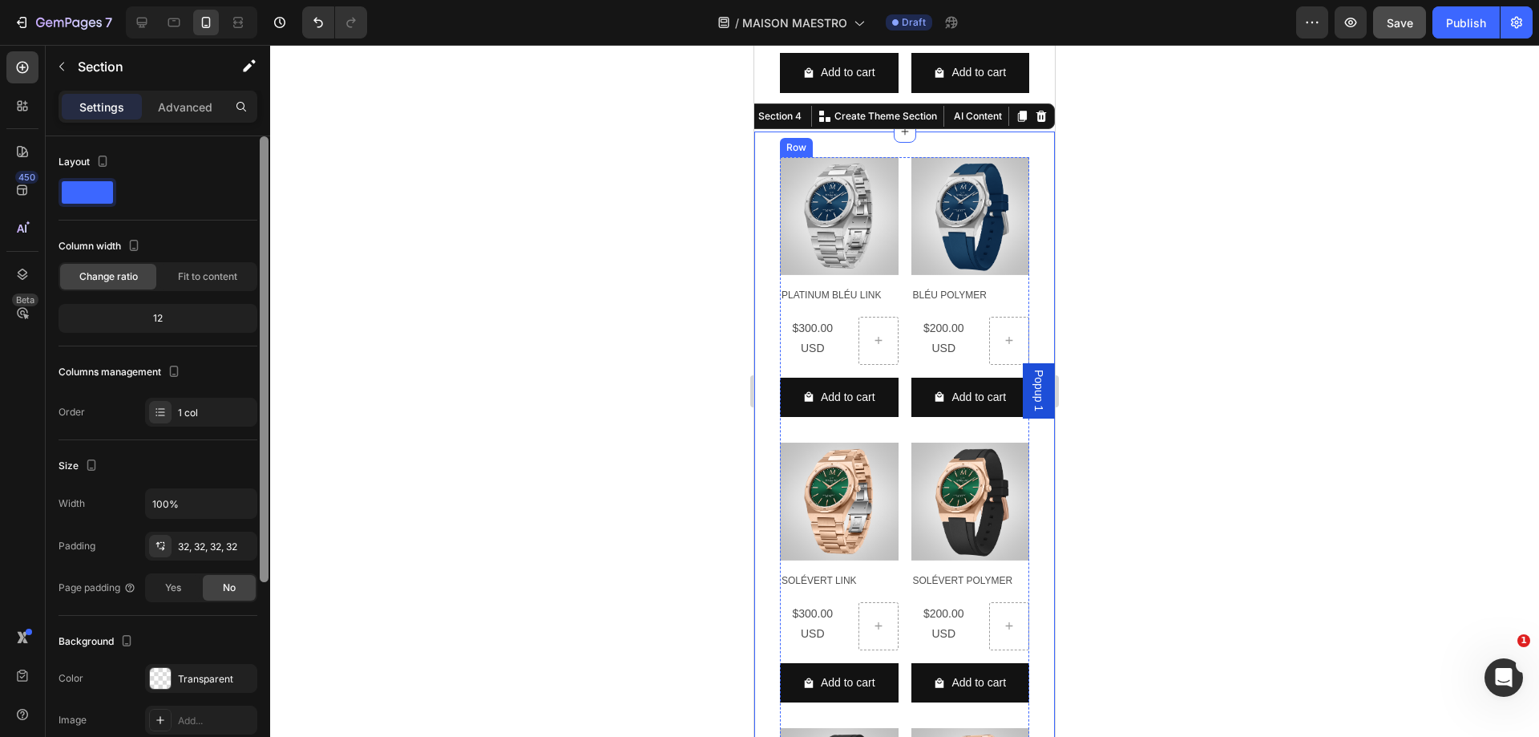
drag, startPoint x: 263, startPoint y: 261, endPoint x: 244, endPoint y: 249, distance: 22.7
click at [244, 249] on div "Layout Column width Change ratio Fit to content 12 Columns management Order 1 c…" at bounding box center [158, 459] width 224 height 646
click at [76, 186] on span at bounding box center [87, 192] width 51 height 22
click at [168, 111] on p "Advanced" at bounding box center [185, 107] width 54 height 17
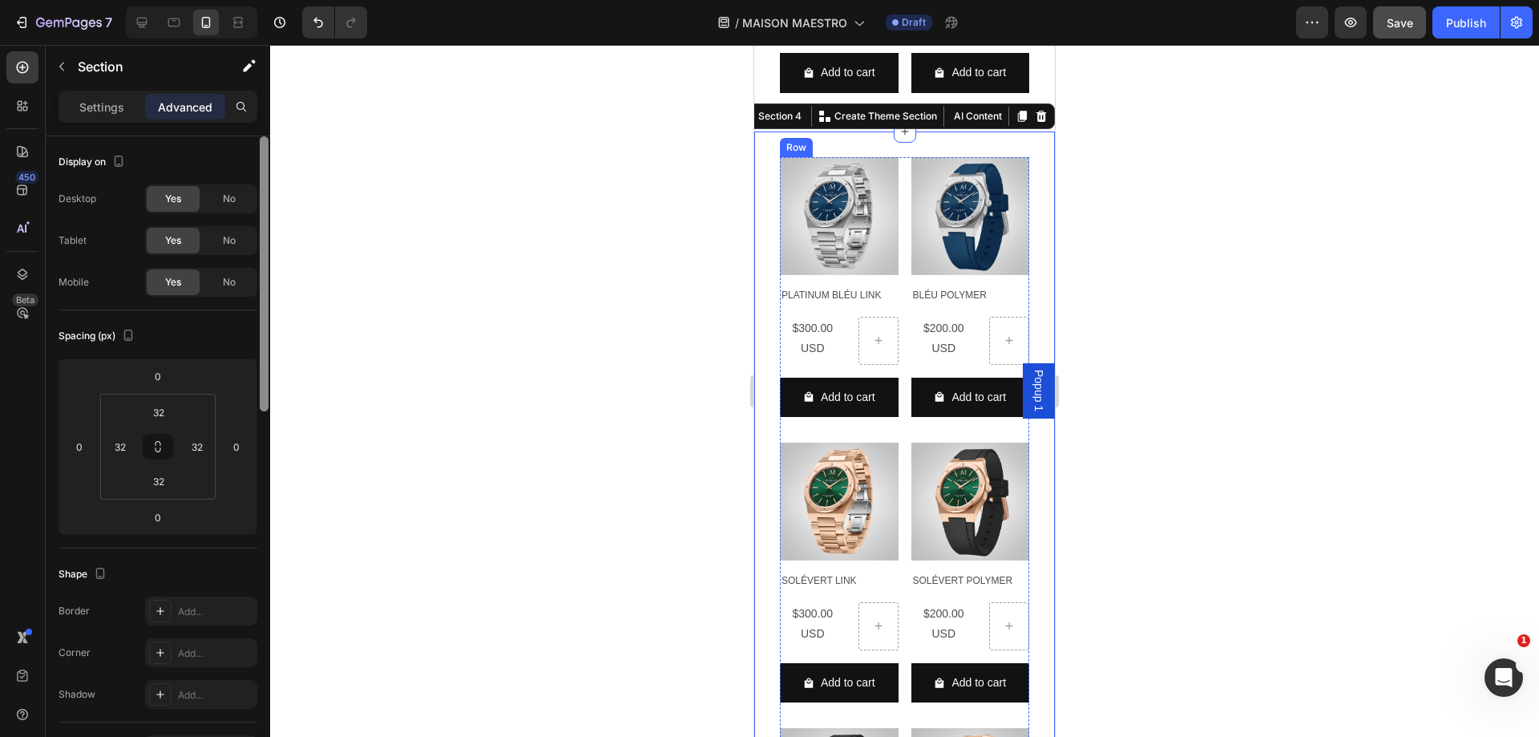
drag, startPoint x: 263, startPoint y: 298, endPoint x: 282, endPoint y: 228, distance: 73.1
click at [279, 0] on div "7 Version history / MAISON MAESTRO Draft Preview Save Publish 450 Beta colle Se…" at bounding box center [769, 0] width 1539 height 0
click at [992, 172] on img at bounding box center [970, 216] width 119 height 119
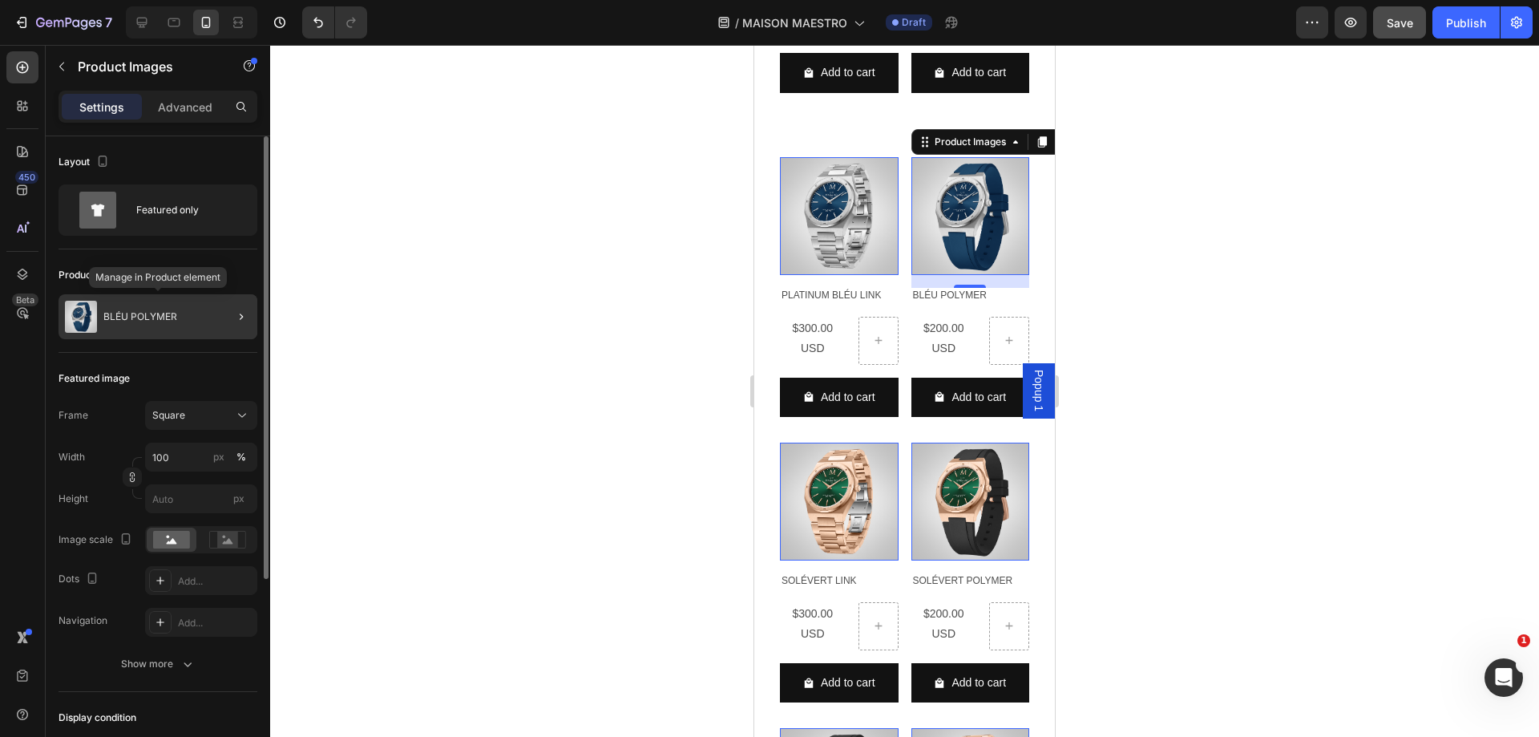
click at [196, 316] on div "BLÉU POLYMER" at bounding box center [158, 316] width 199 height 45
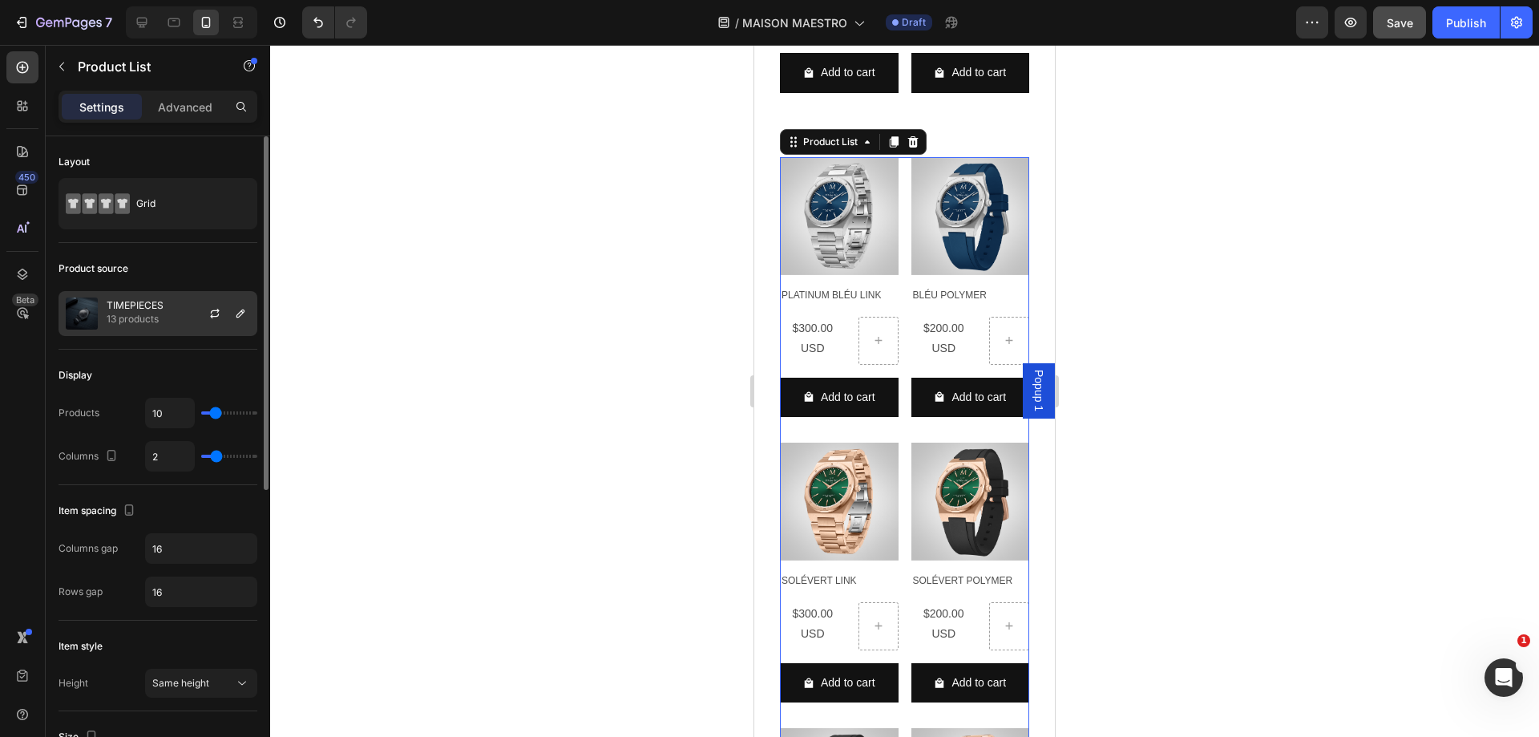
click at [172, 318] on div "TIMEPIECES 13 products" at bounding box center [158, 313] width 199 height 45
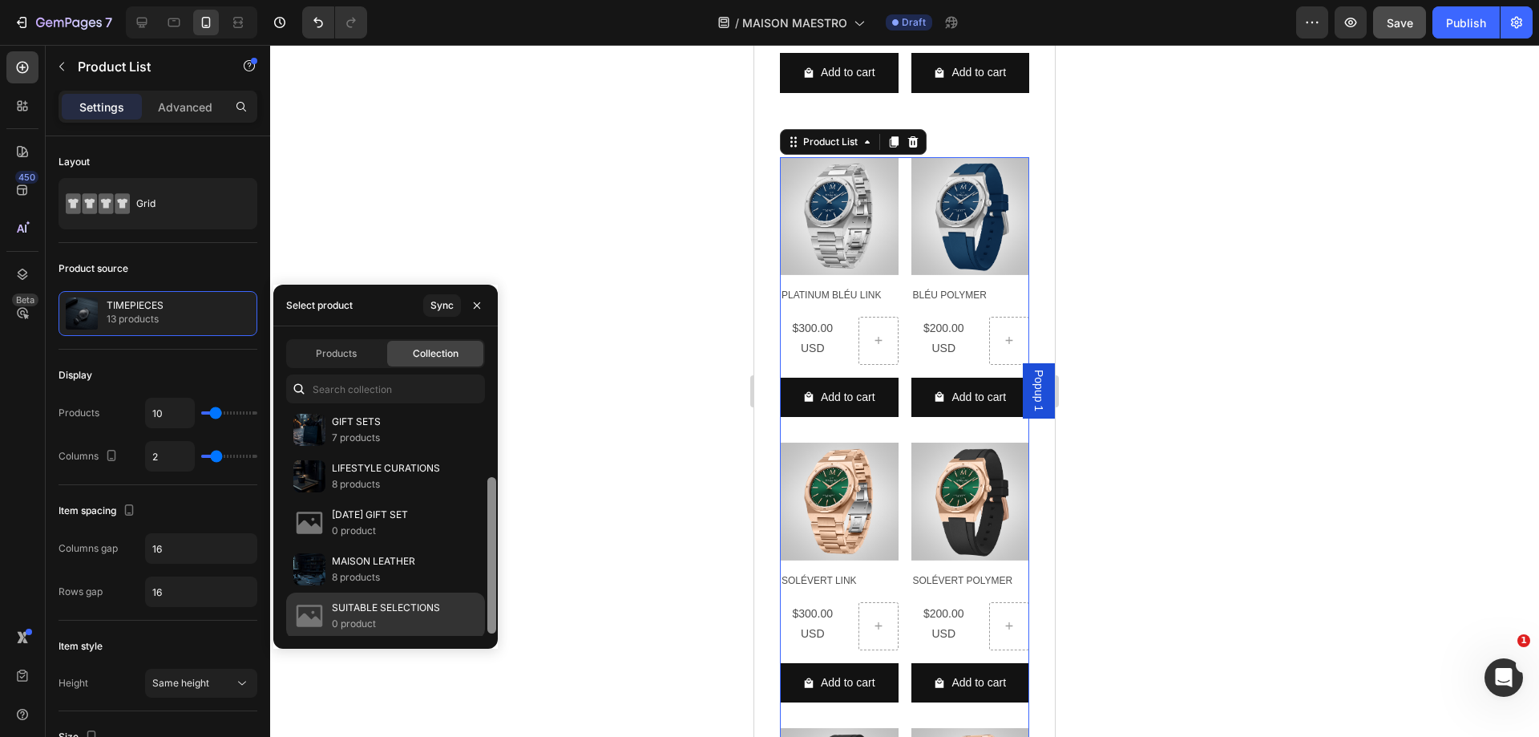
scroll to position [99, 0]
drag, startPoint x: 491, startPoint y: 523, endPoint x: 478, endPoint y: 610, distance: 88.3
click at [478, 610] on div "- 10 products TIMEPIECES 13 products GIFT SETS 7 products LIFESTYLE CURATIONS 8…" at bounding box center [385, 523] width 224 height 226
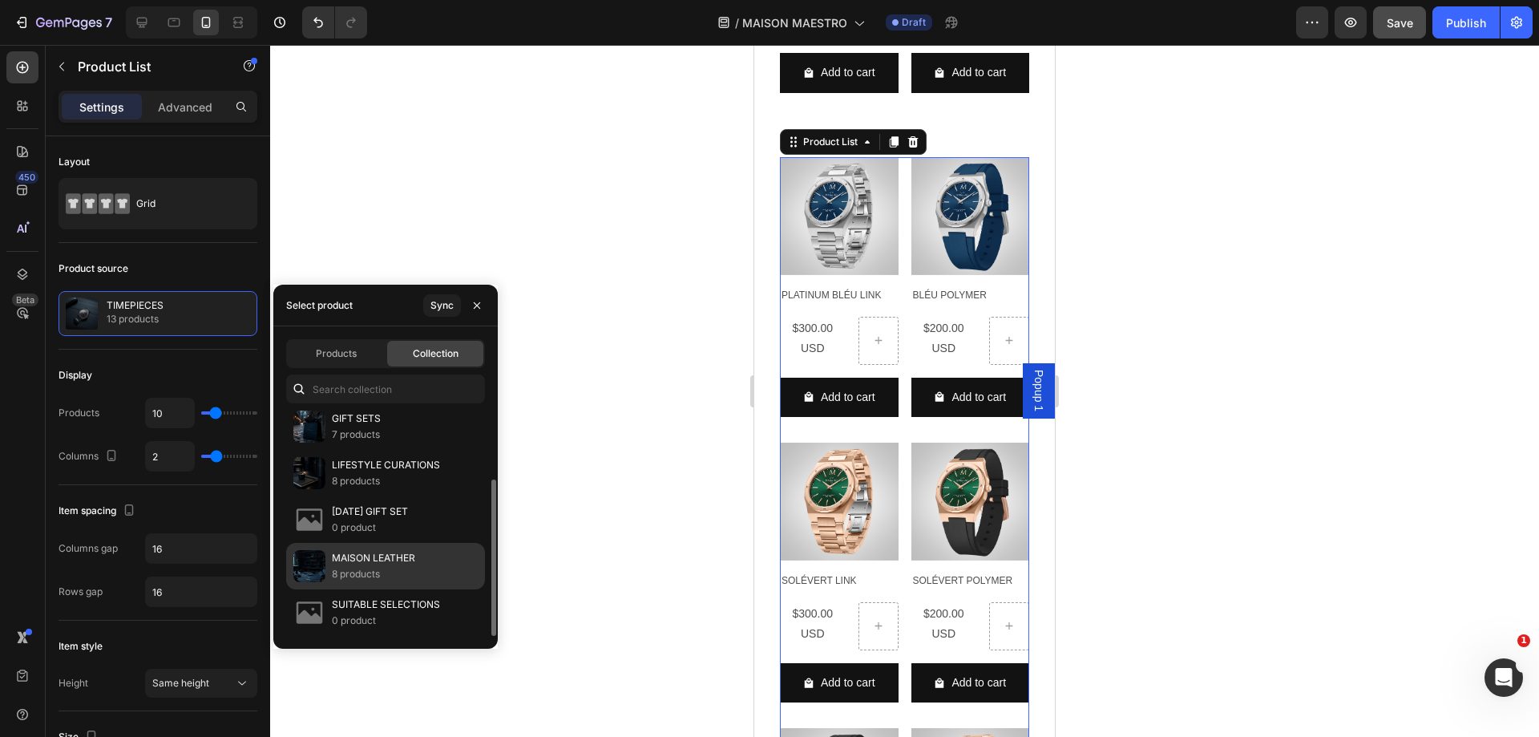
click at [418, 589] on div "MAISON LEATHER 8 products" at bounding box center [385, 612] width 199 height 46
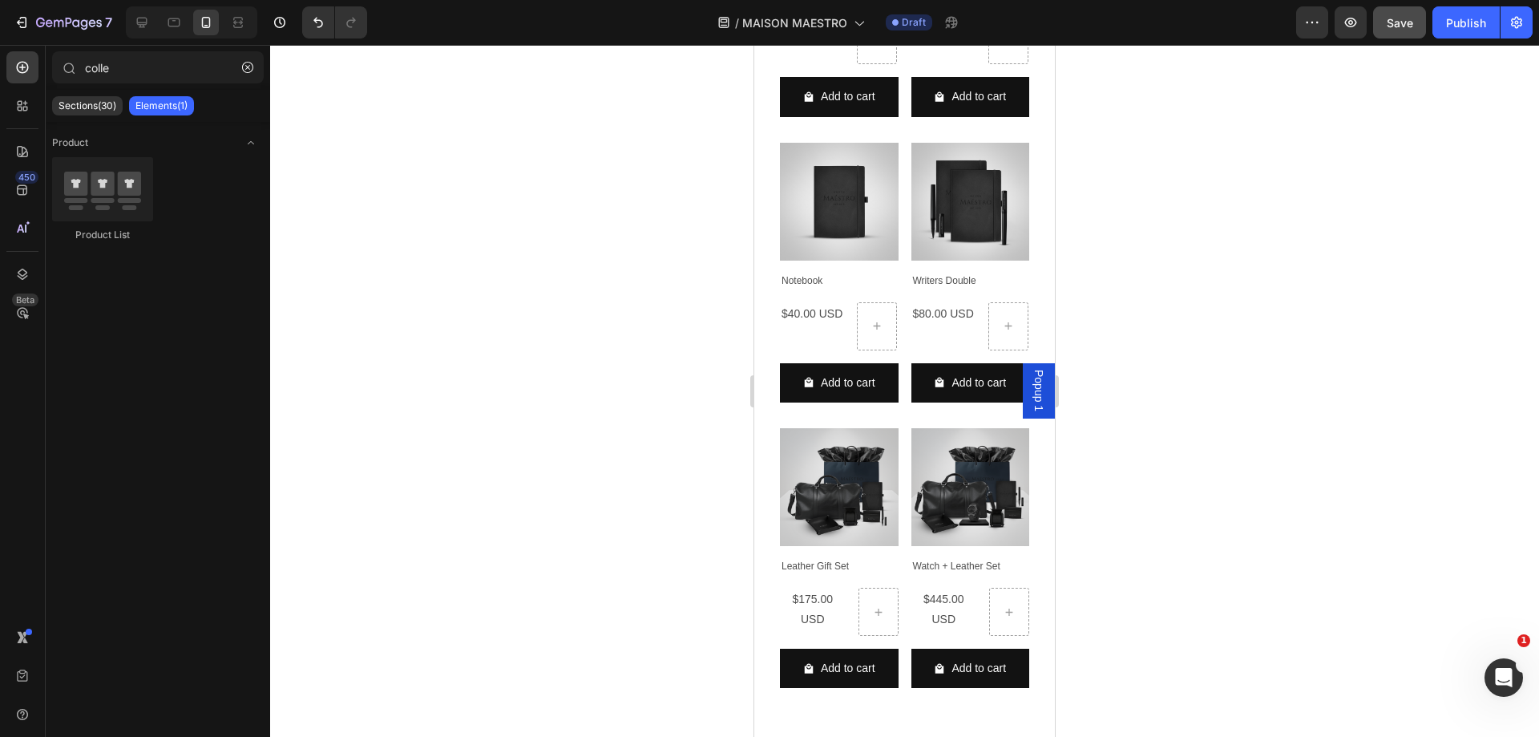
scroll to position [6668, 0]
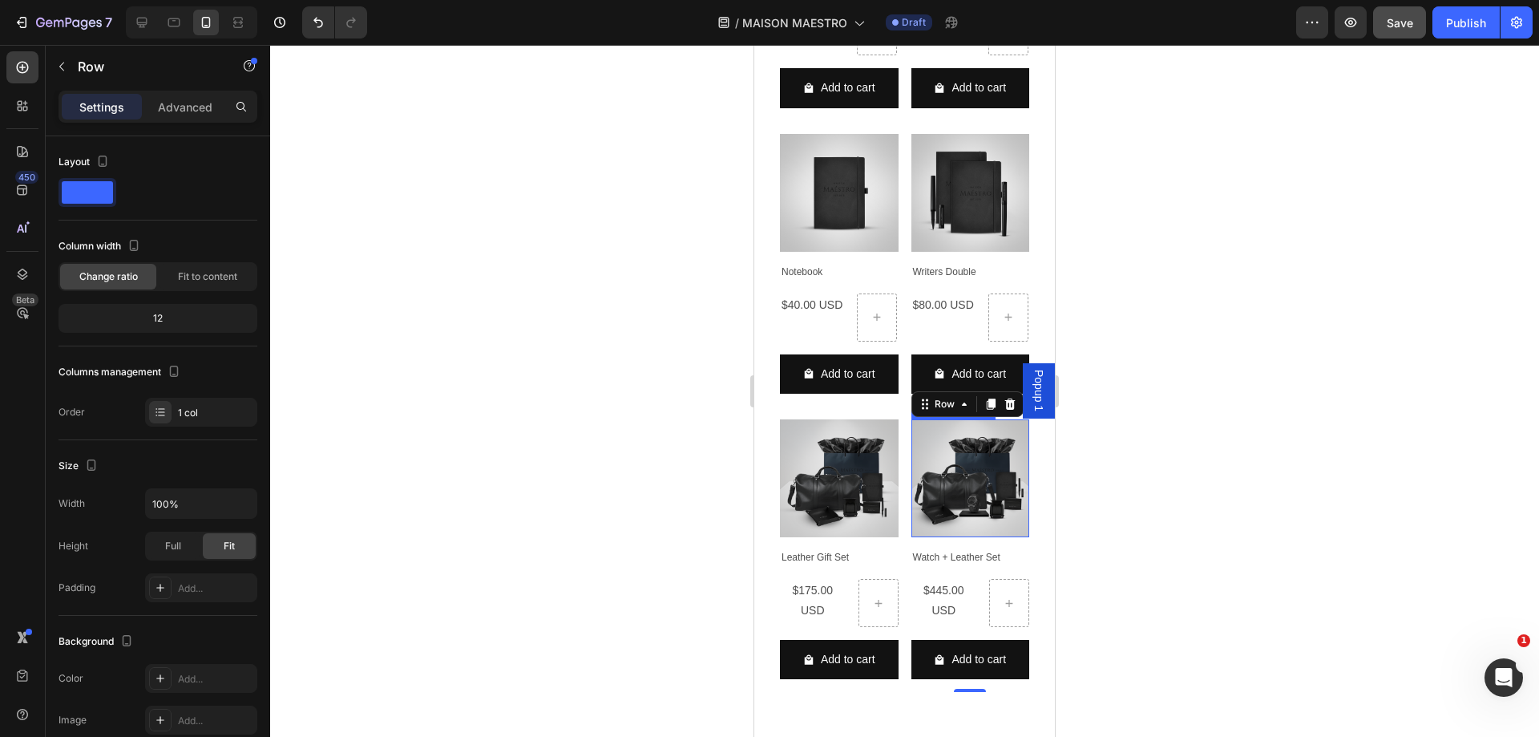
click at [995, 492] on img at bounding box center [970, 478] width 119 height 119
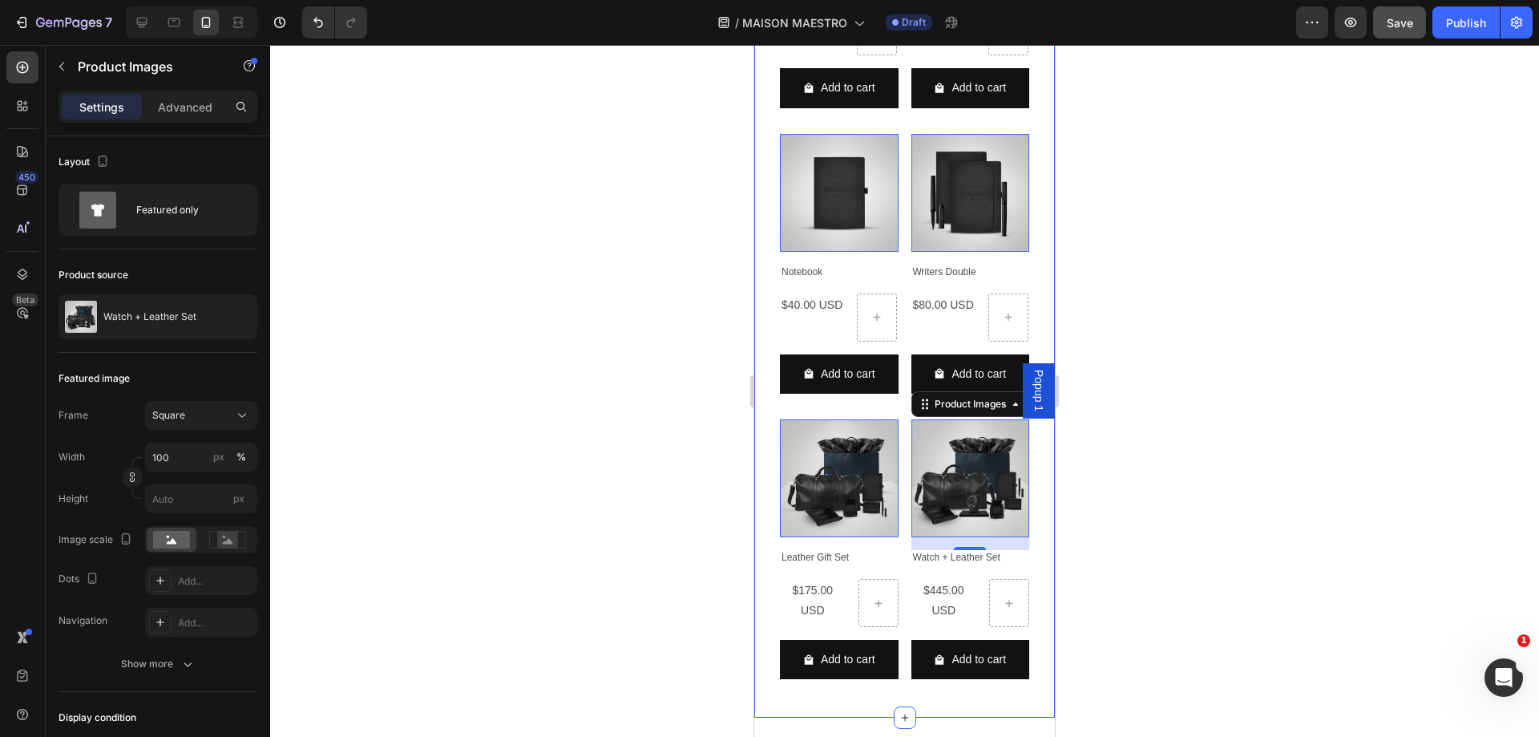
click at [1164, 542] on div at bounding box center [904, 391] width 1269 height 692
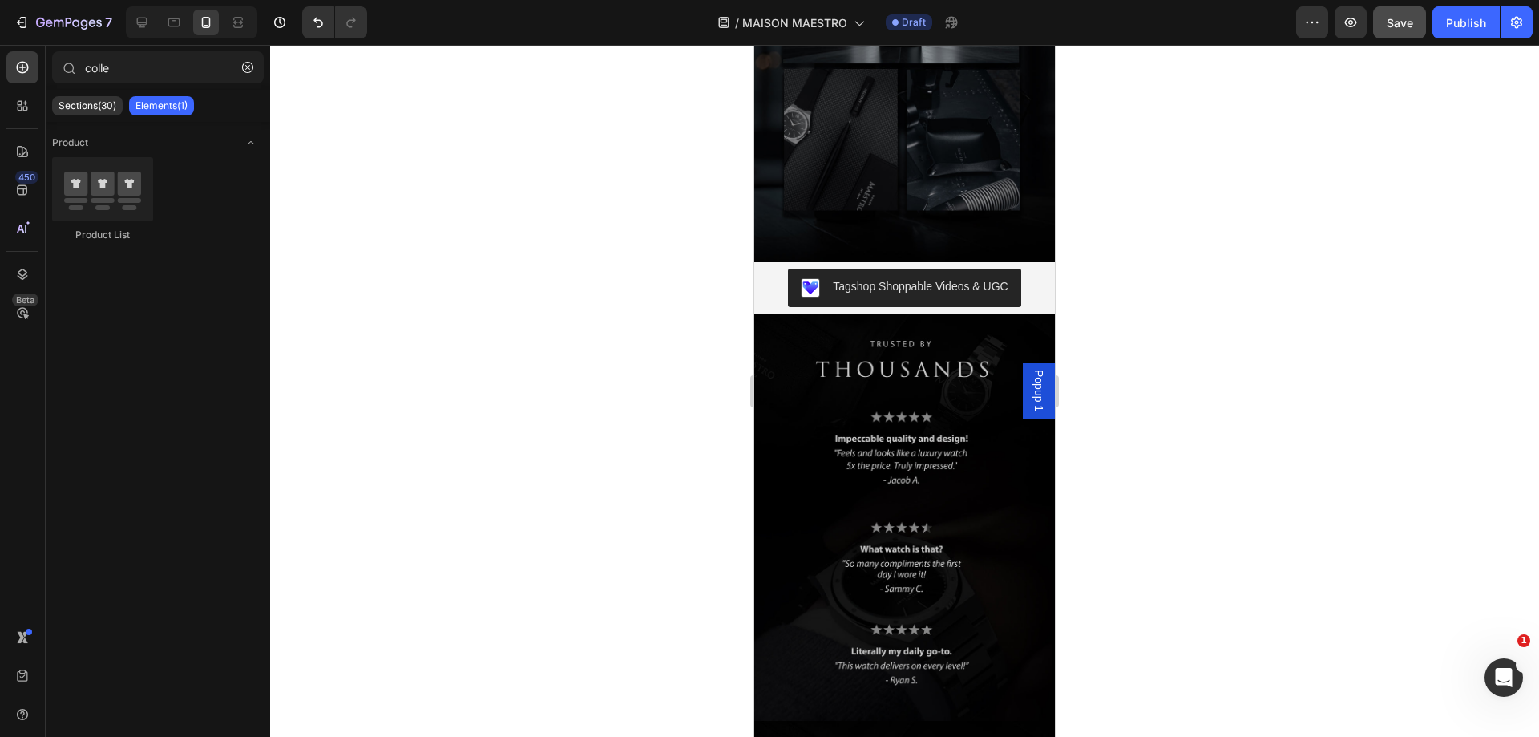
scroll to position [4171, 0]
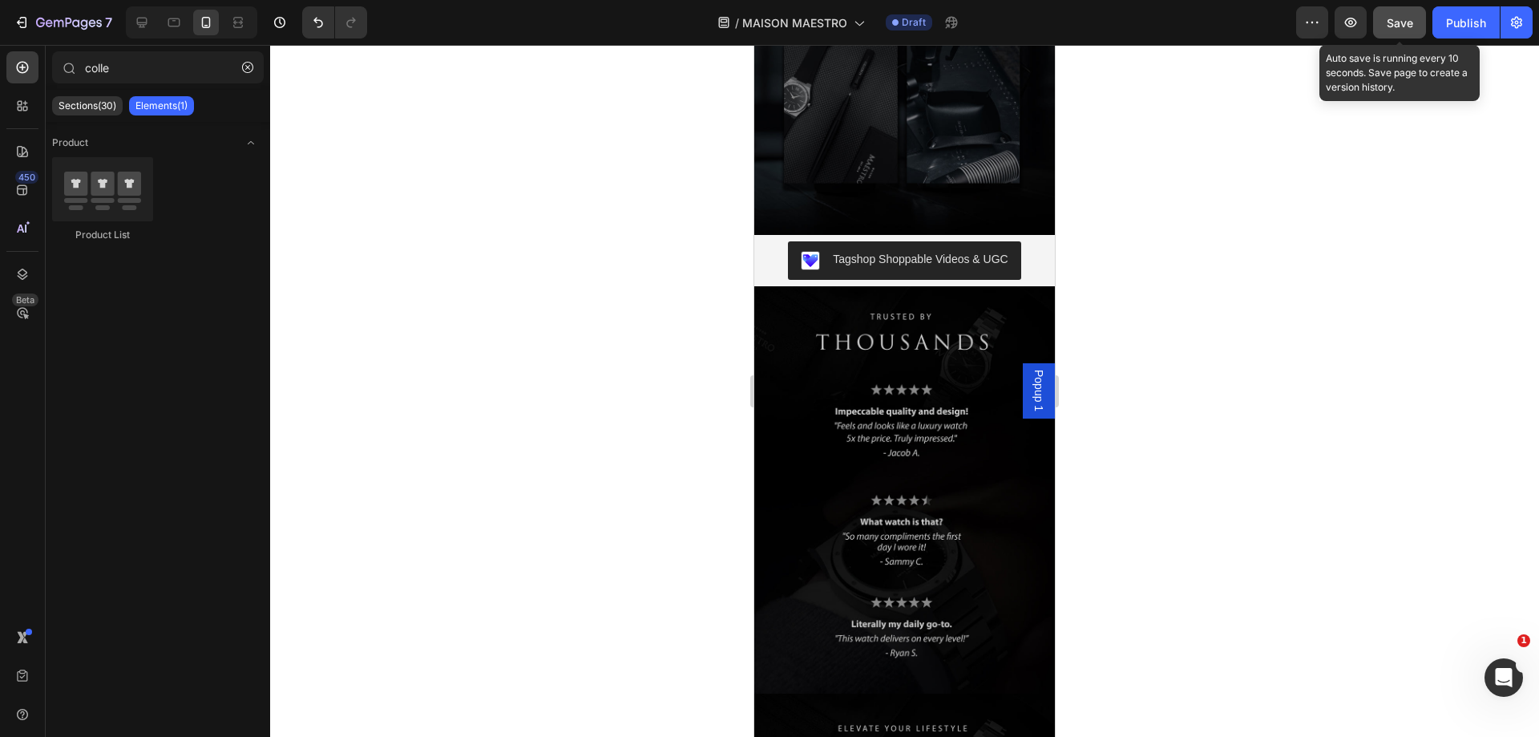
click at [1399, 22] on span "Save" at bounding box center [1400, 23] width 26 height 14
click at [244, 69] on icon "button" at bounding box center [247, 67] width 11 height 11
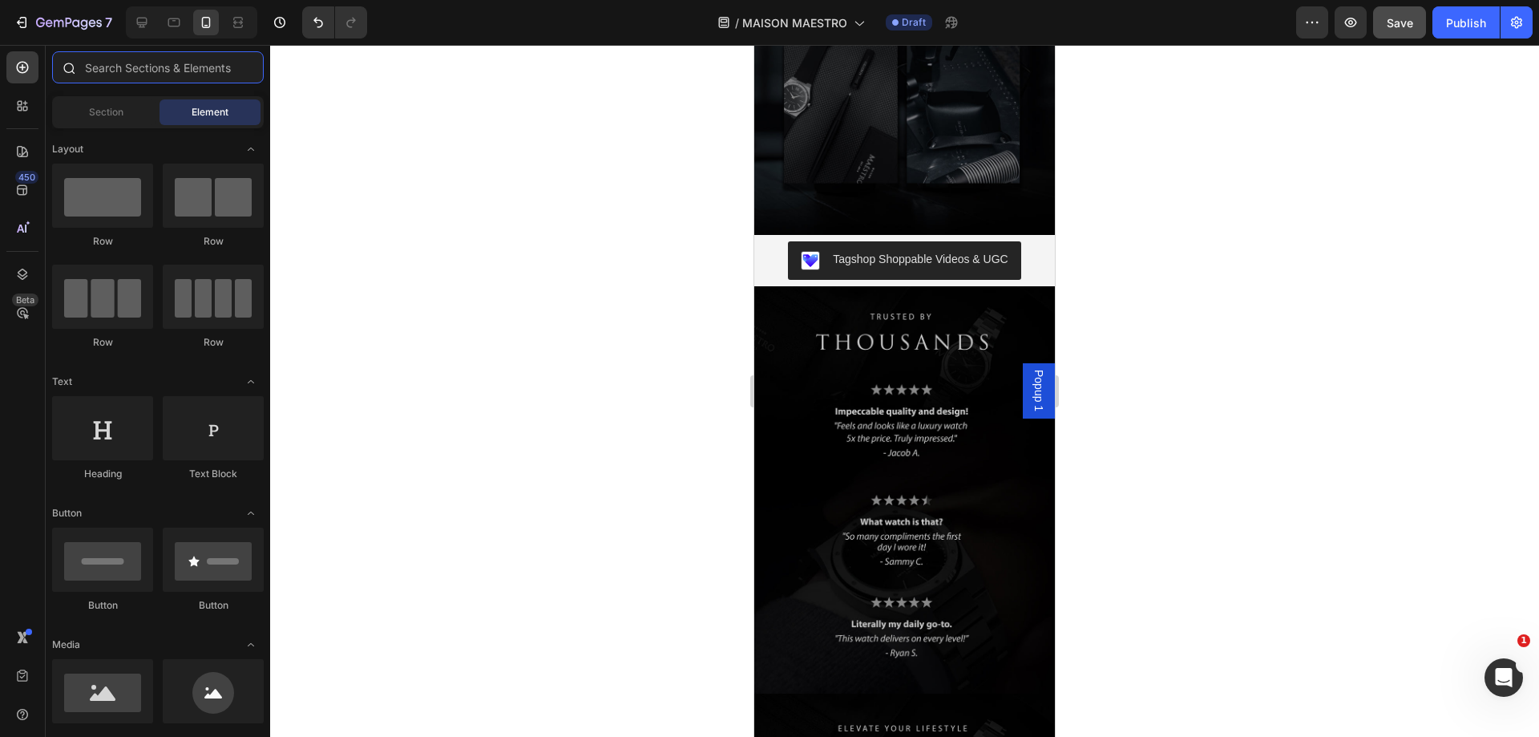
click at [184, 71] on input "text" at bounding box center [158, 67] width 212 height 32
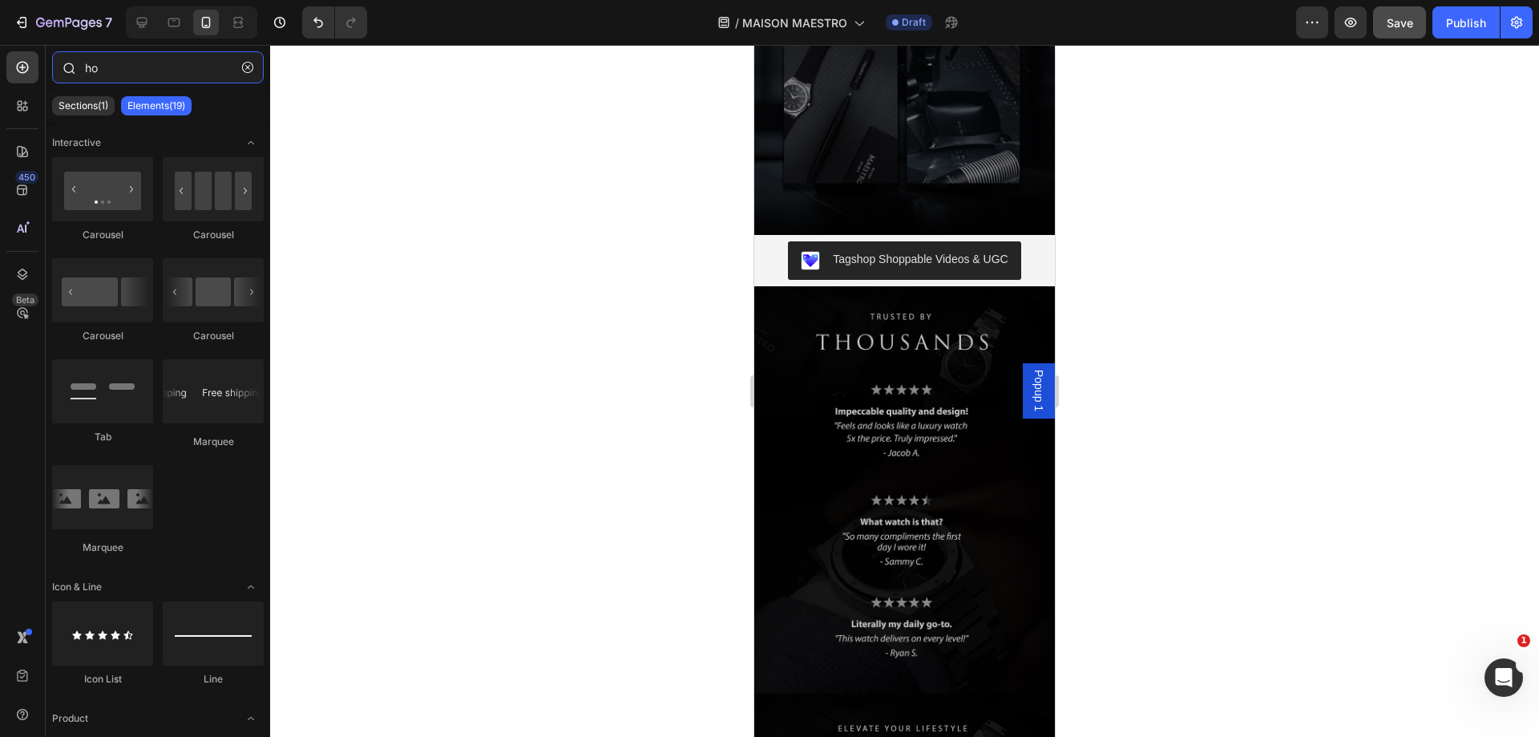
type input "h"
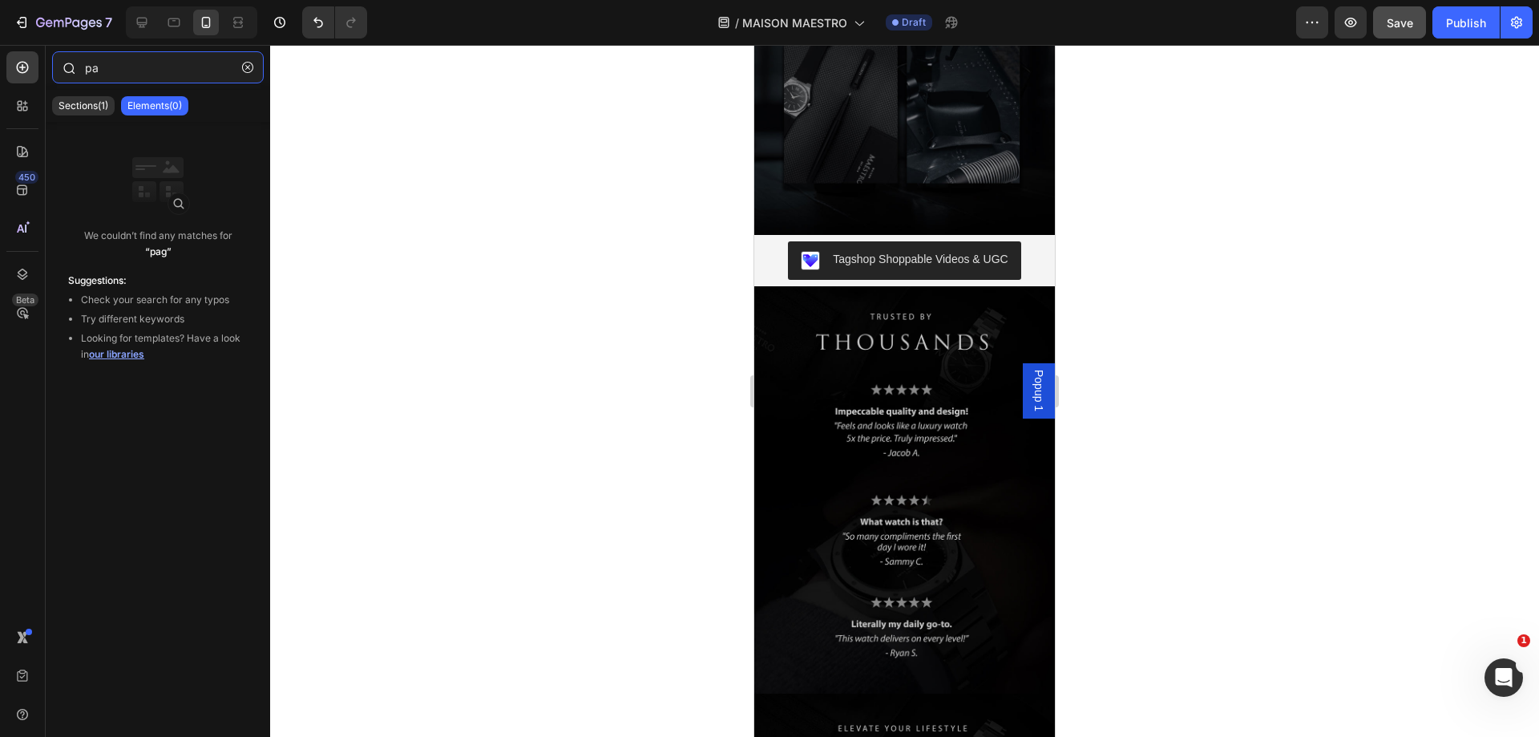
type input "p"
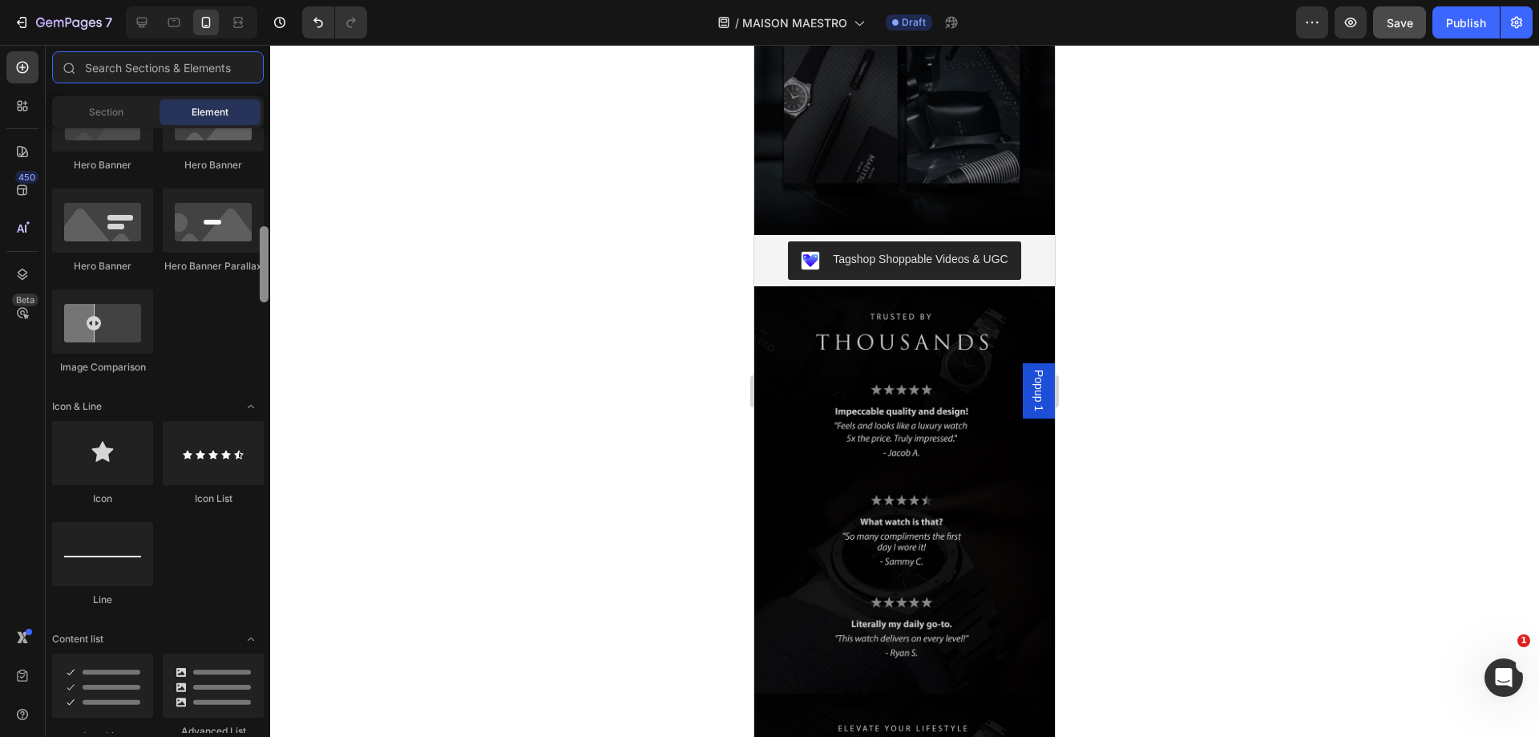
scroll to position [780, 0]
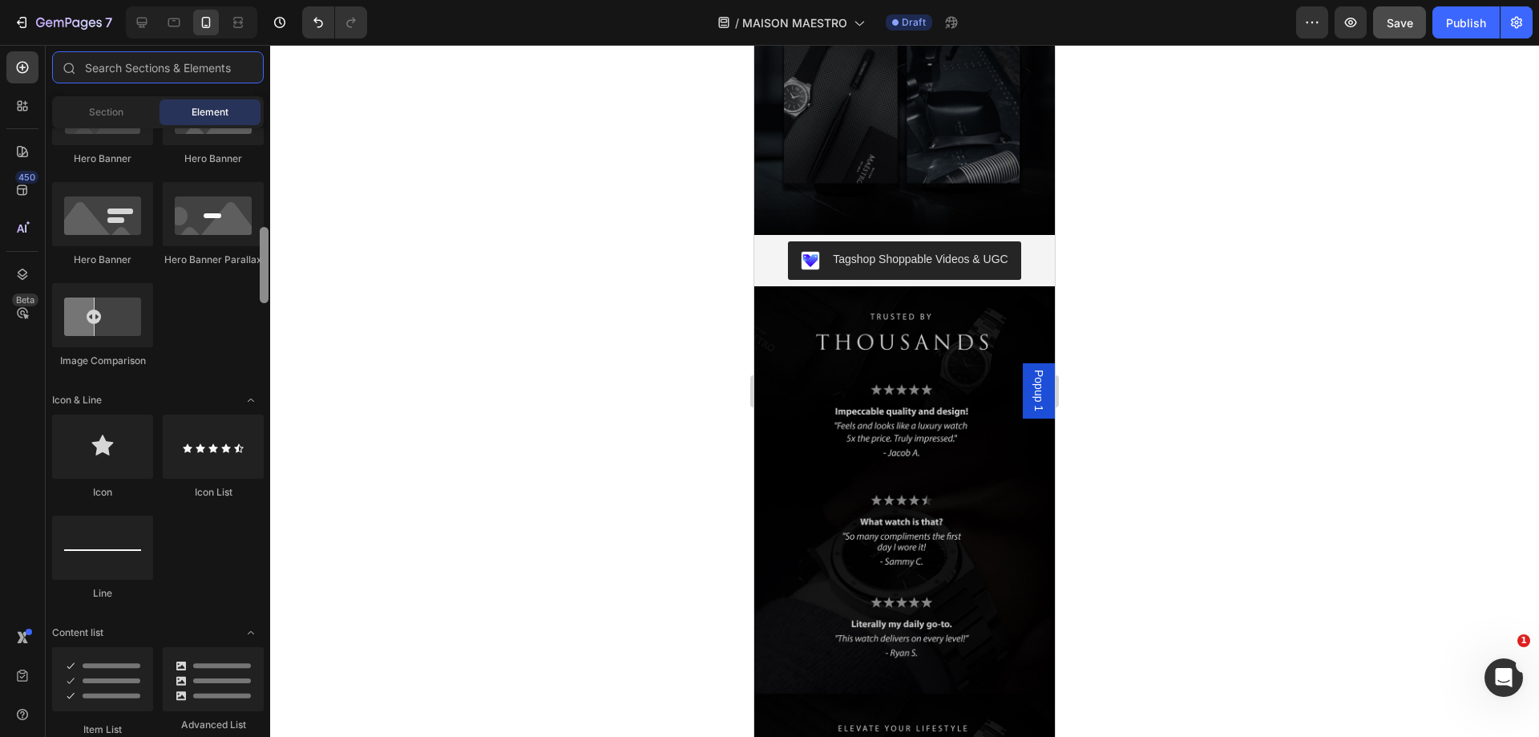
drag, startPoint x: 266, startPoint y: 200, endPoint x: 261, endPoint y: 299, distance: 99.5
click at [261, 299] on div at bounding box center [264, 265] width 9 height 76
